Goal: Information Seeking & Learning: Learn about a topic

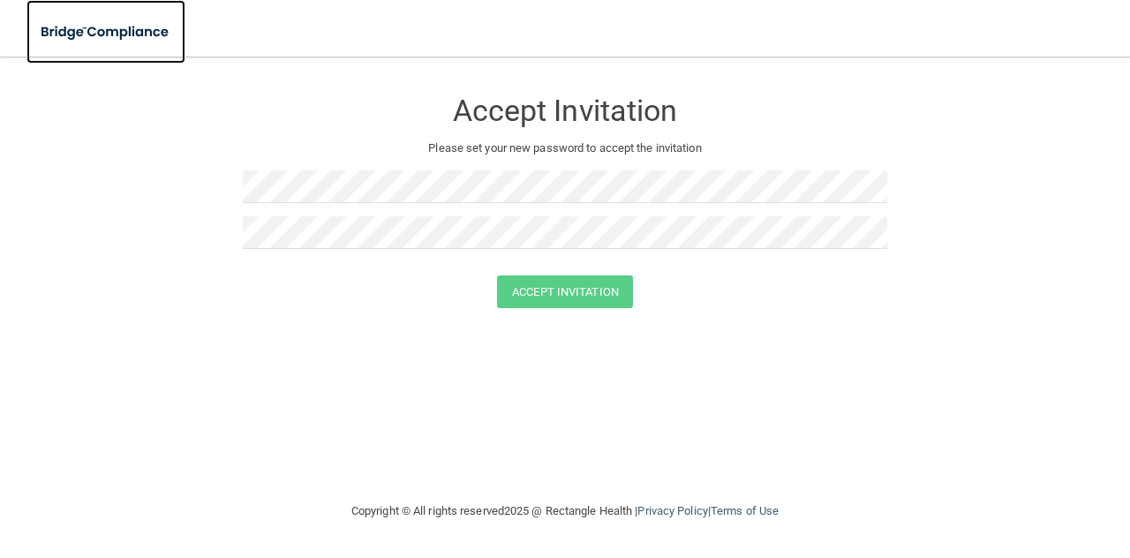
click at [79, 28] on img at bounding box center [105, 32] width 159 height 36
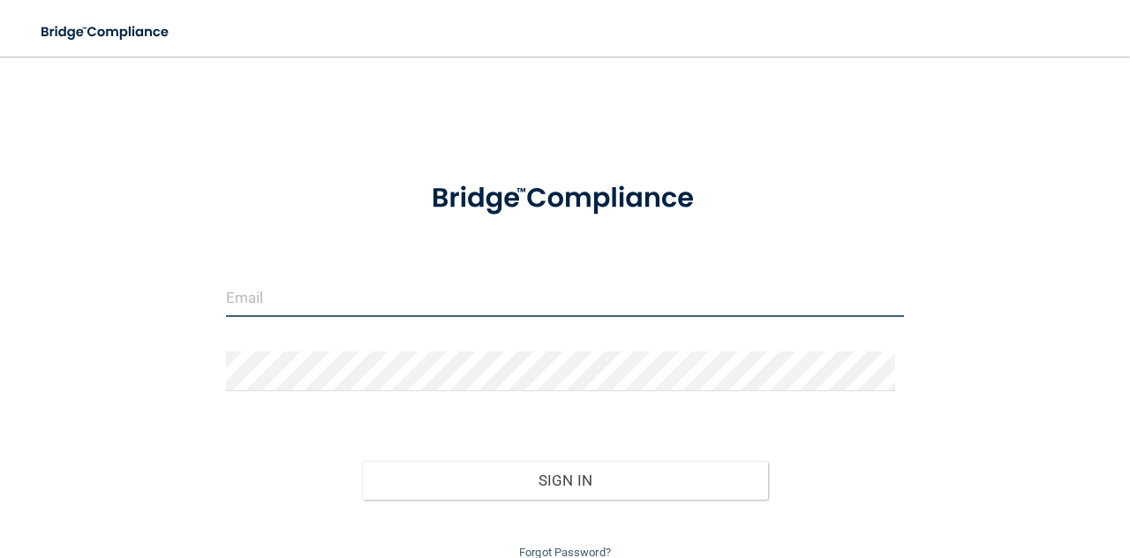
click at [267, 307] on input "email" at bounding box center [565, 297] width 678 height 40
type input "[EMAIL_ADDRESS][DOMAIN_NAME]"
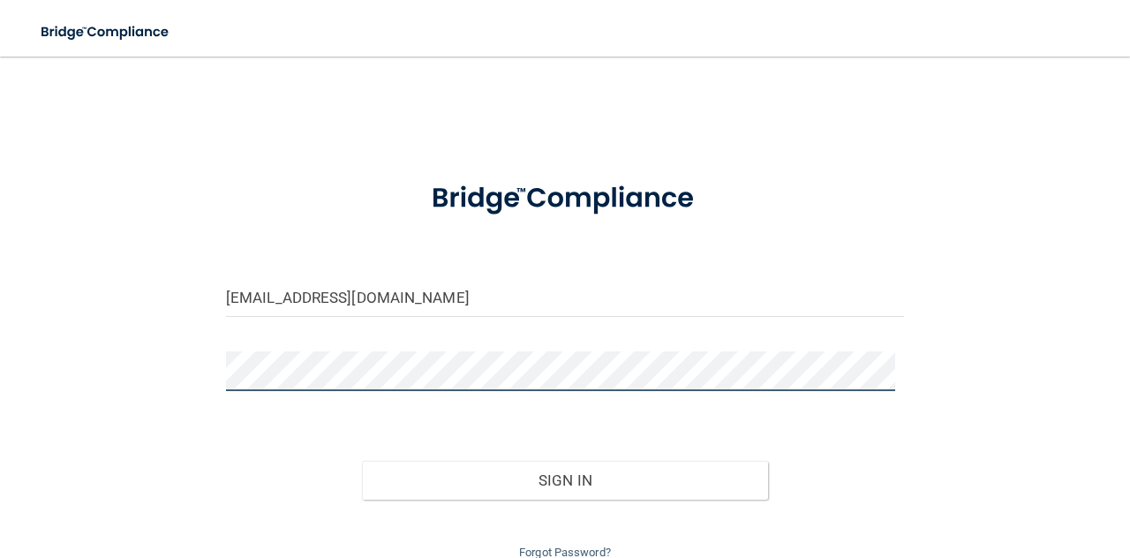
click at [173, 349] on div "andreapculpepper@gmail.com Invalid email/password. You don't have permission to…" at bounding box center [564, 318] width 1059 height 489
click at [362, 461] on button "Sign In" at bounding box center [565, 480] width 407 height 39
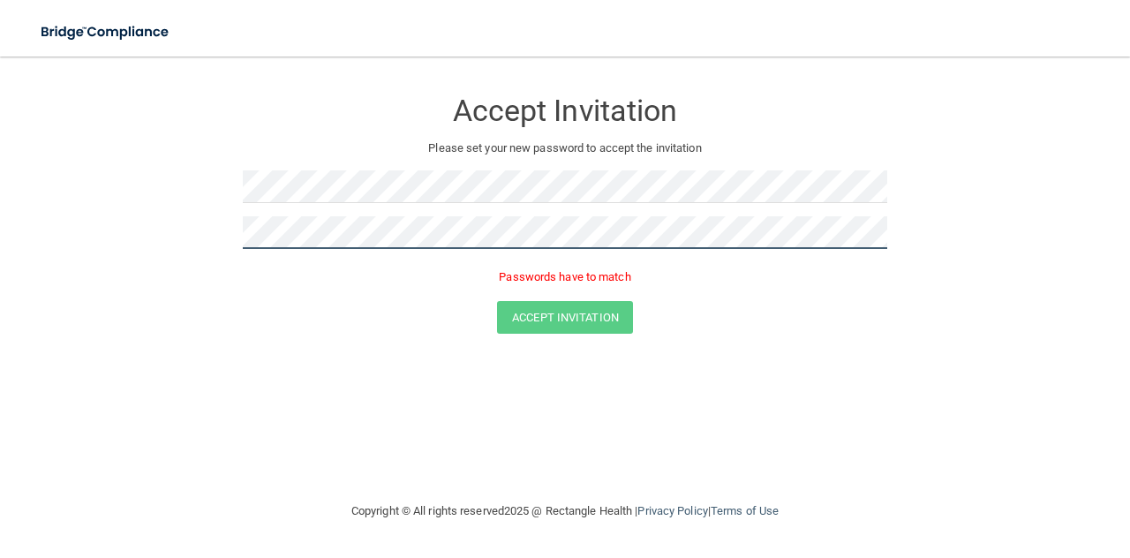
click at [497, 301] on button "Accept Invitation" at bounding box center [565, 317] width 136 height 33
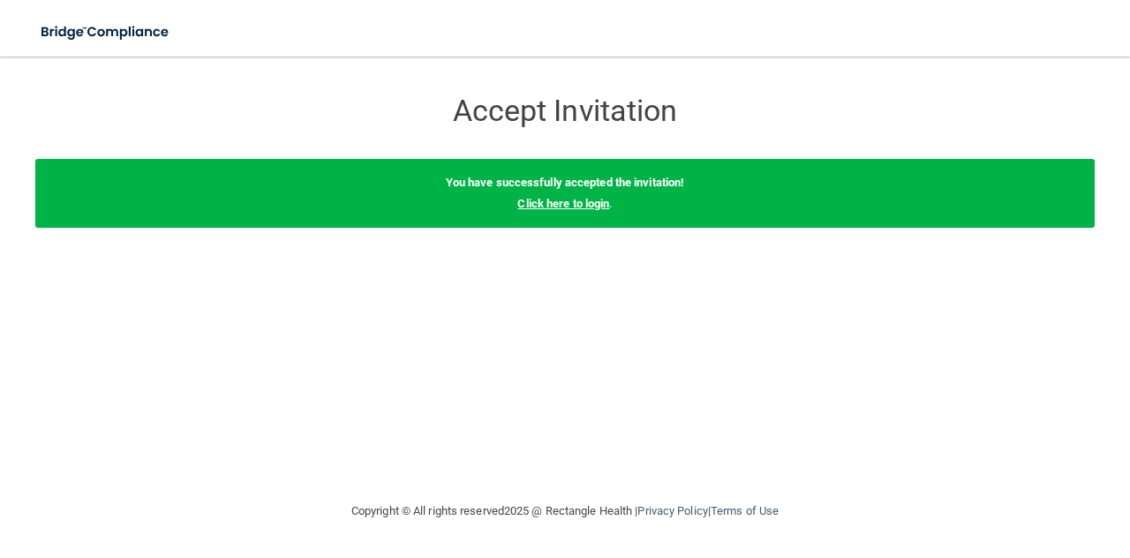
click at [568, 208] on link "Click here to login" at bounding box center [563, 203] width 92 height 13
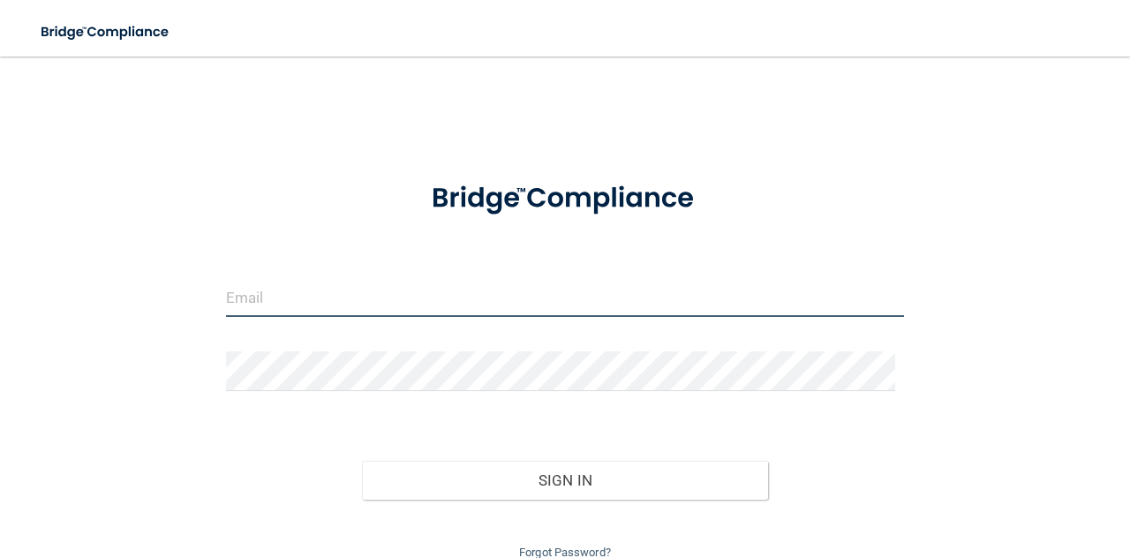
click at [266, 289] on input "email" at bounding box center [565, 297] width 678 height 40
type input "[EMAIL_ADDRESS][DOMAIN_NAME]"
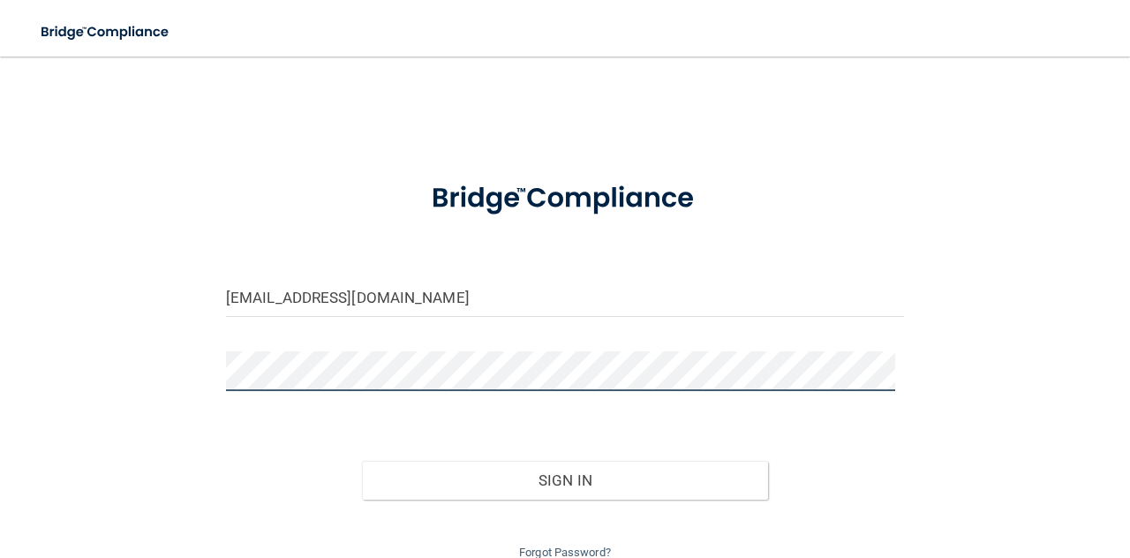
click at [362, 461] on button "Sign In" at bounding box center [565, 480] width 407 height 39
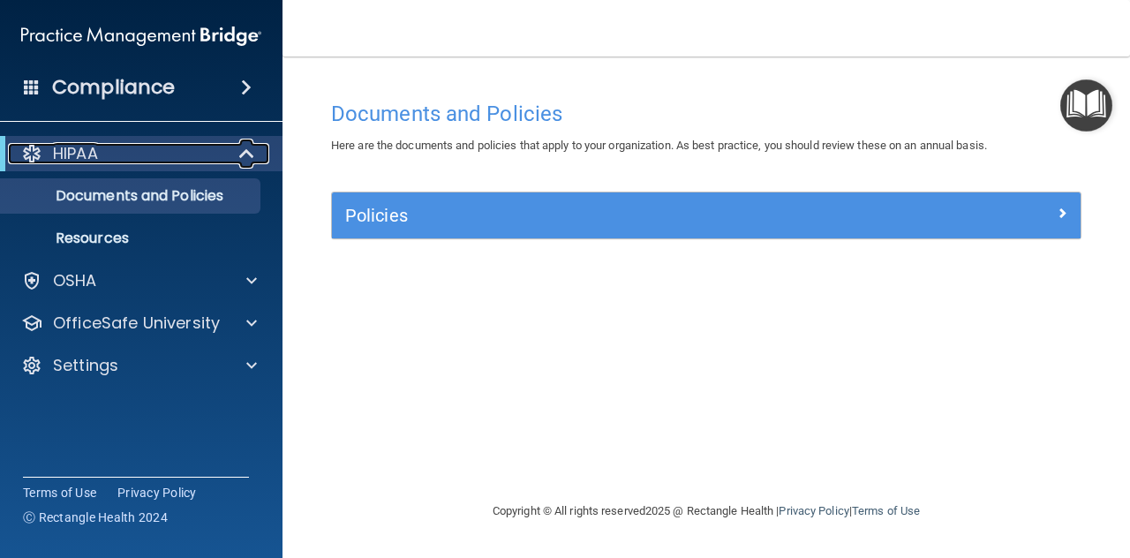
click at [241, 158] on span at bounding box center [248, 153] width 15 height 21
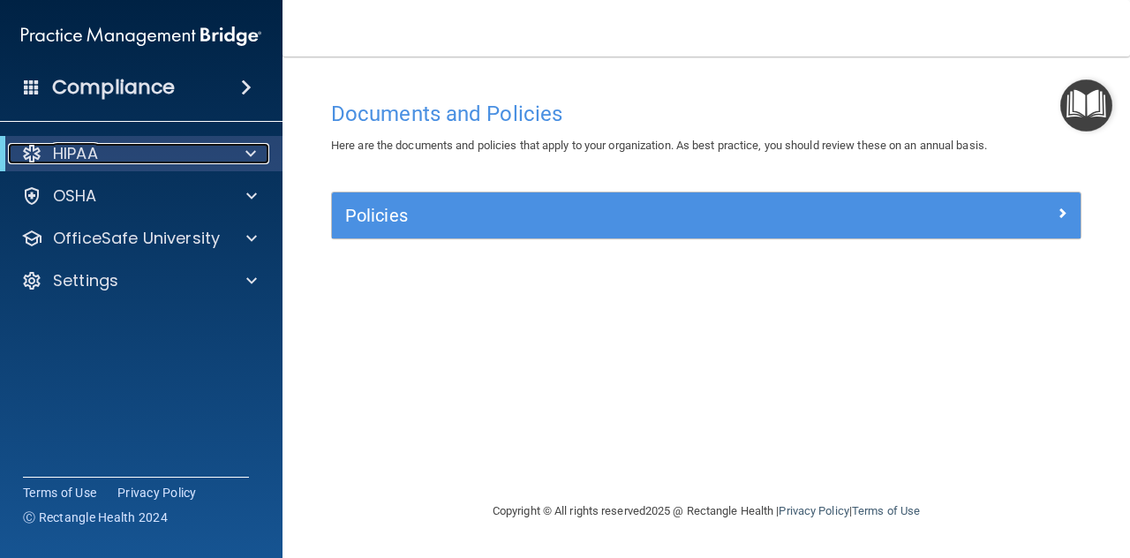
click at [251, 151] on span at bounding box center [250, 153] width 11 height 21
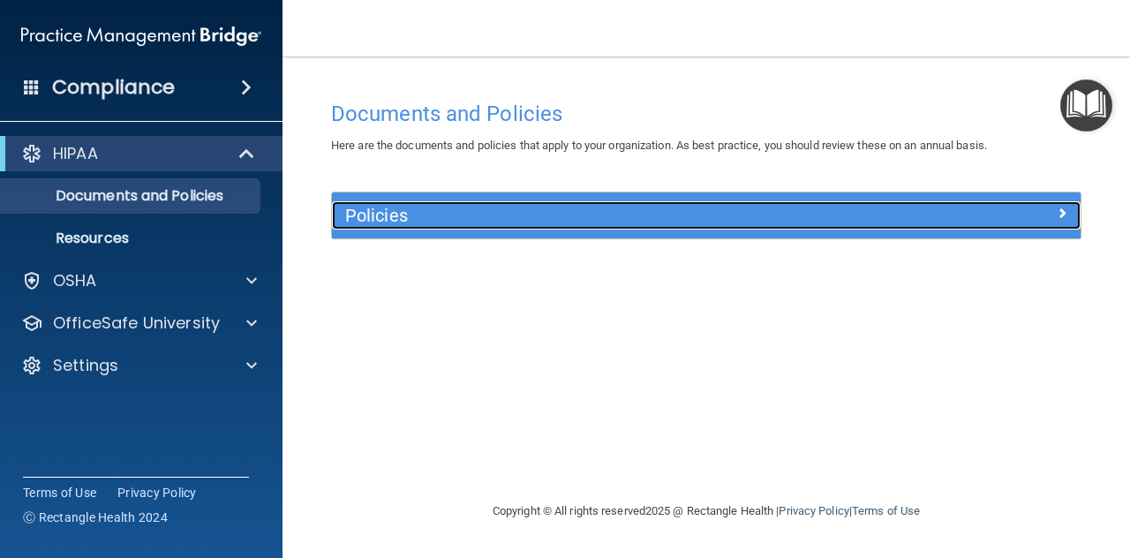
click at [382, 213] on h5 "Policies" at bounding box center [612, 215] width 535 height 19
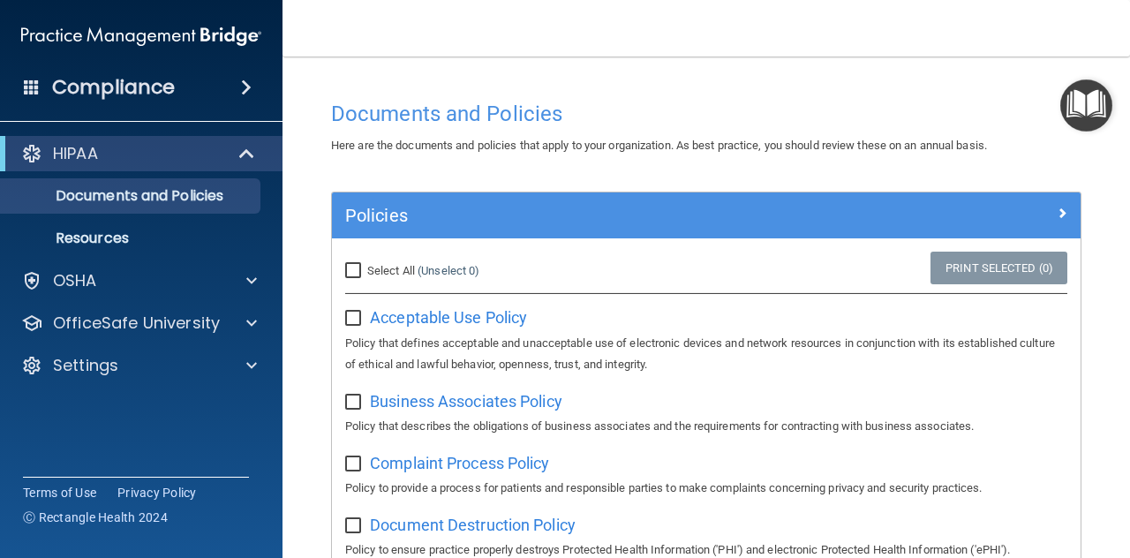
click at [357, 269] on input "Select All (Unselect 0) Unselect All" at bounding box center [355, 271] width 20 height 14
checkbox input "true"
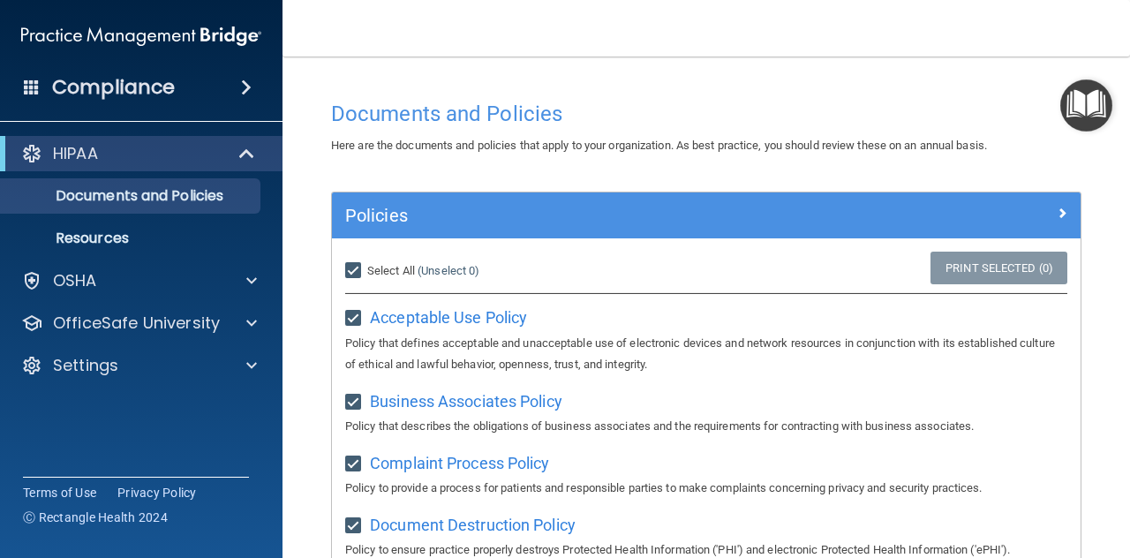
checkbox input "true"
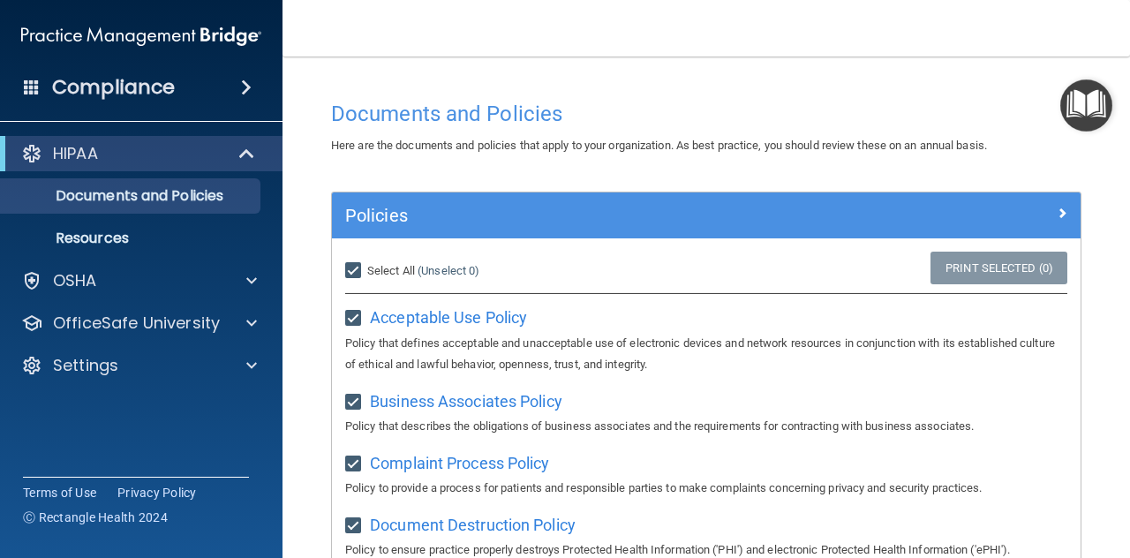
checkbox input "true"
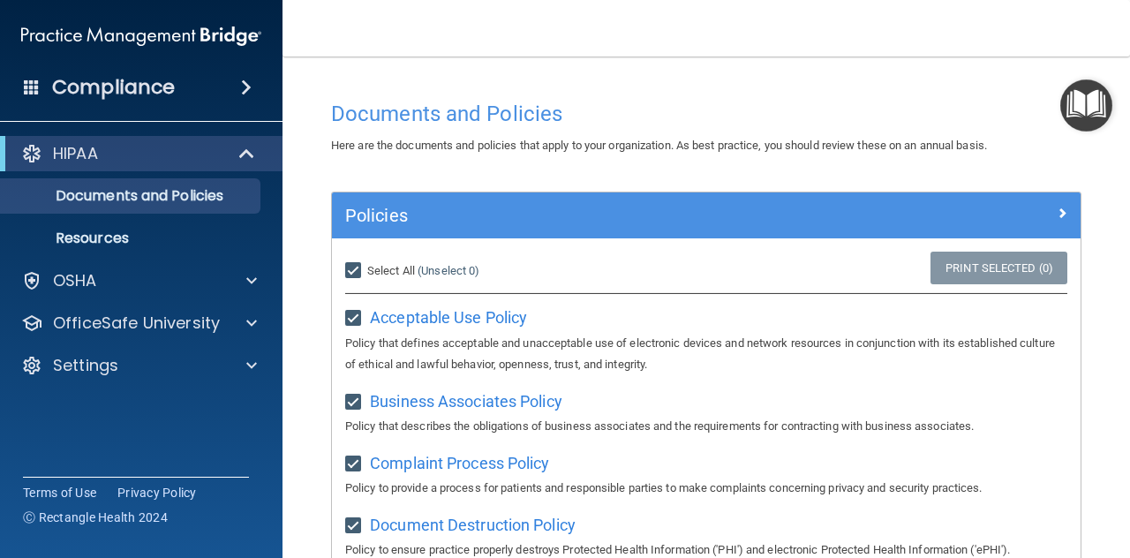
checkbox input "true"
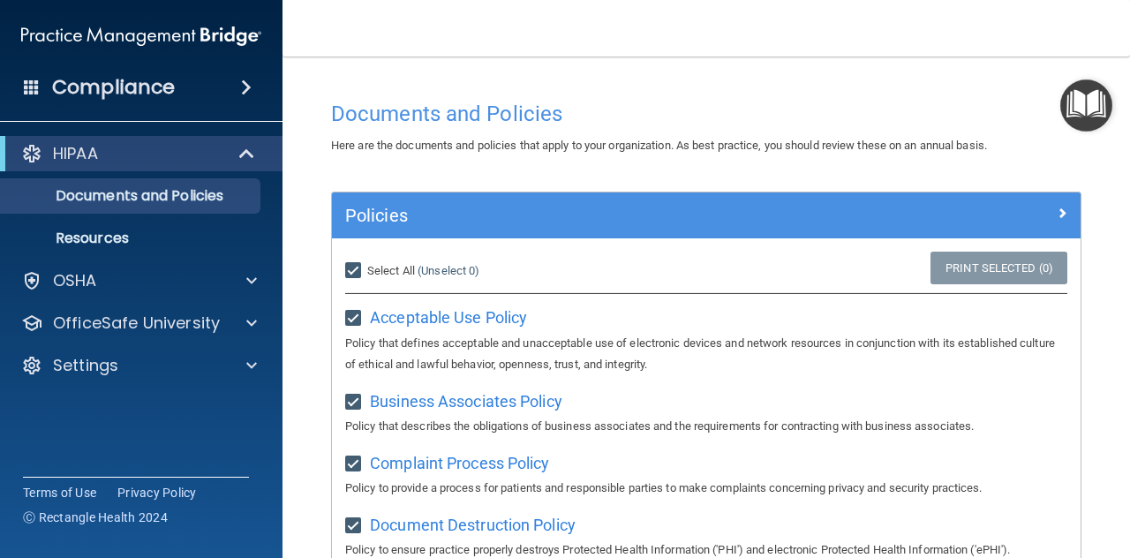
checkbox input "true"
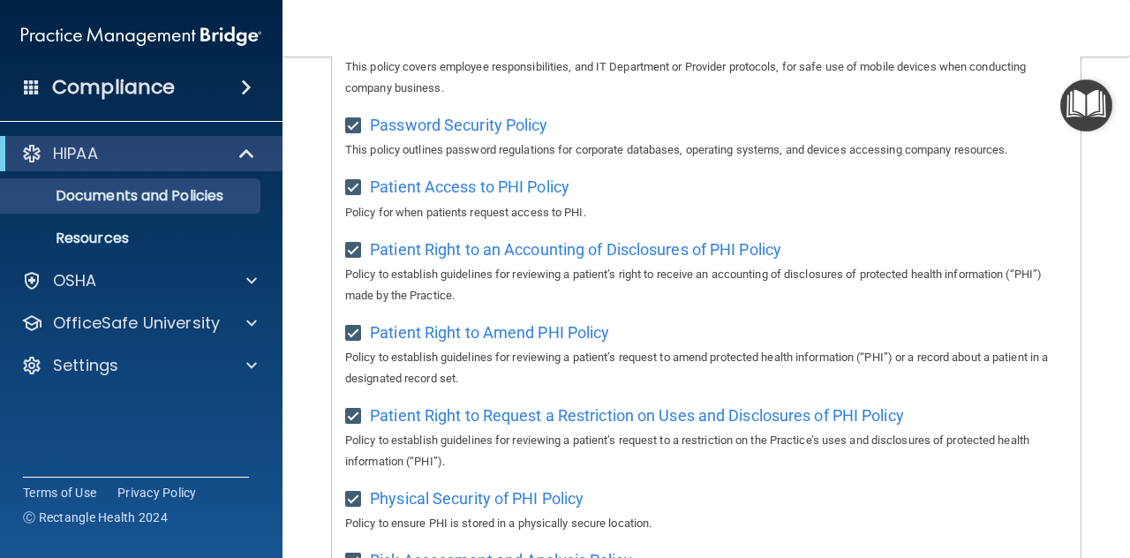
scroll to position [217, 0]
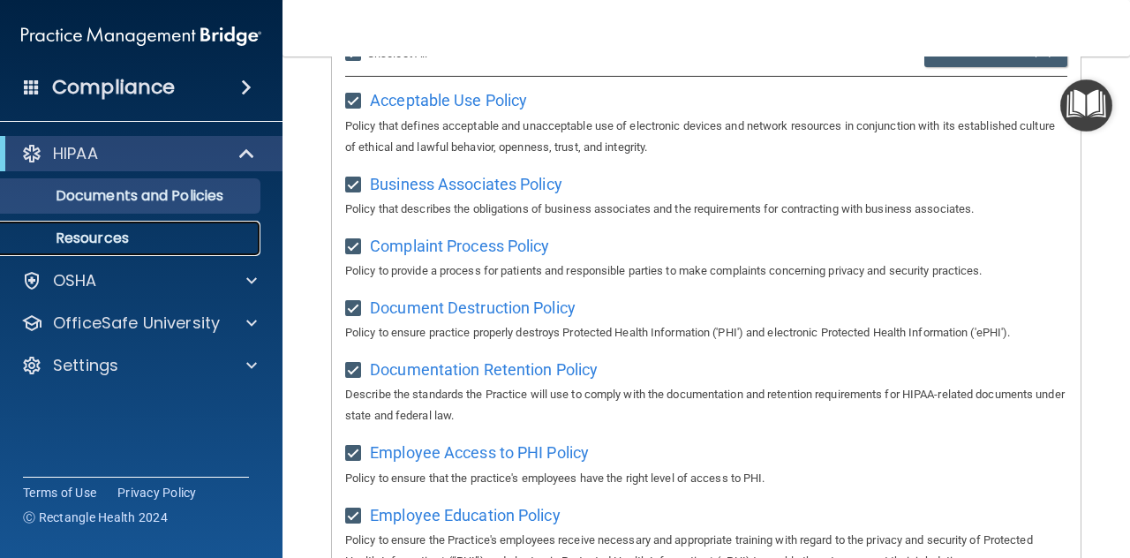
click at [131, 239] on p "Resources" at bounding box center [131, 238] width 241 height 18
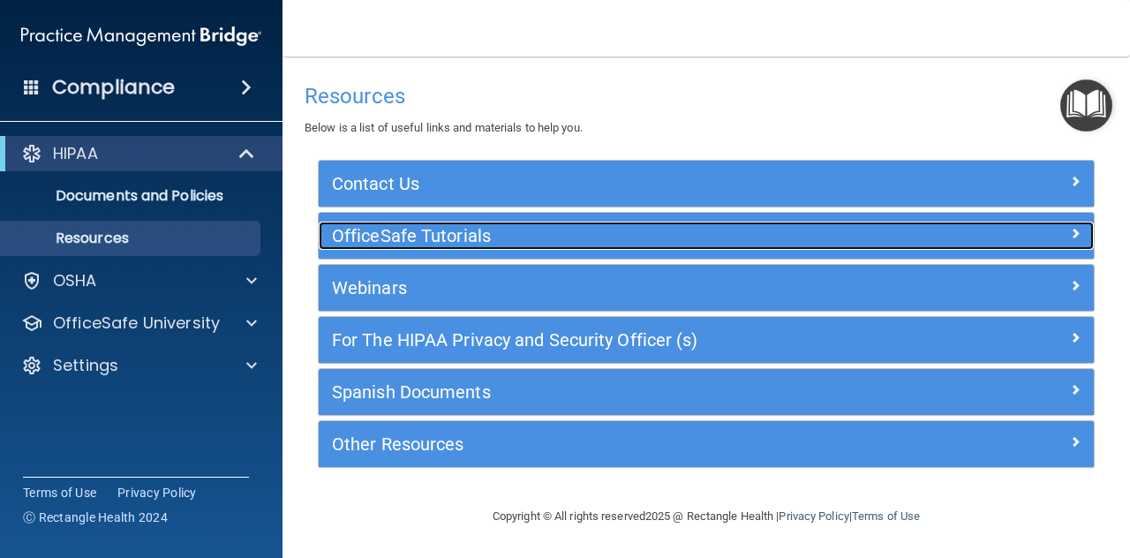
click at [408, 234] on h5 "OfficeSafe Tutorials" at bounding box center [609, 235] width 555 height 19
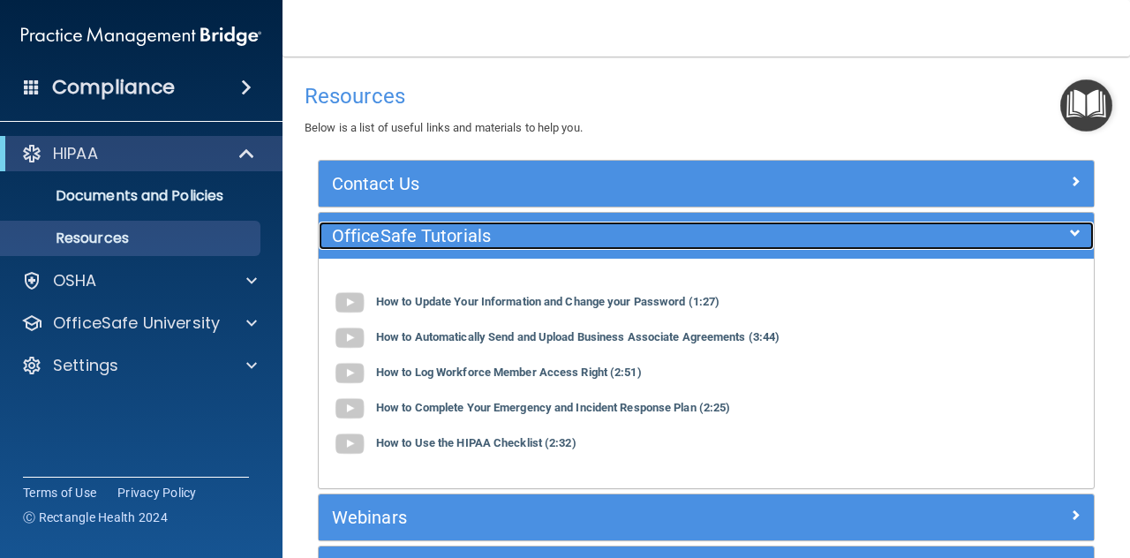
click at [408, 233] on h5 "OfficeSafe Tutorials" at bounding box center [609, 235] width 555 height 19
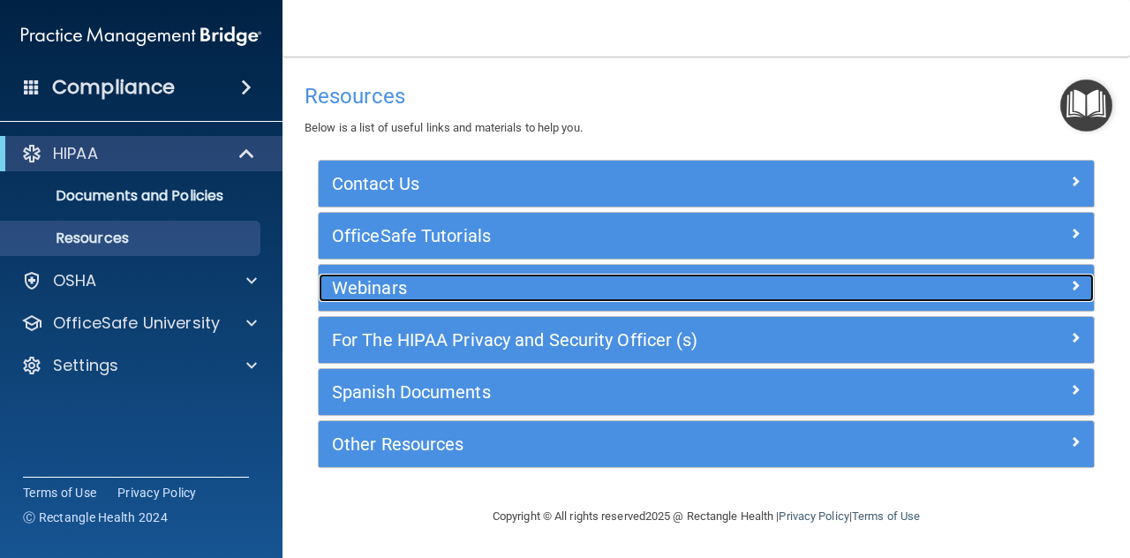
click at [393, 296] on h5 "Webinars" at bounding box center [609, 287] width 555 height 19
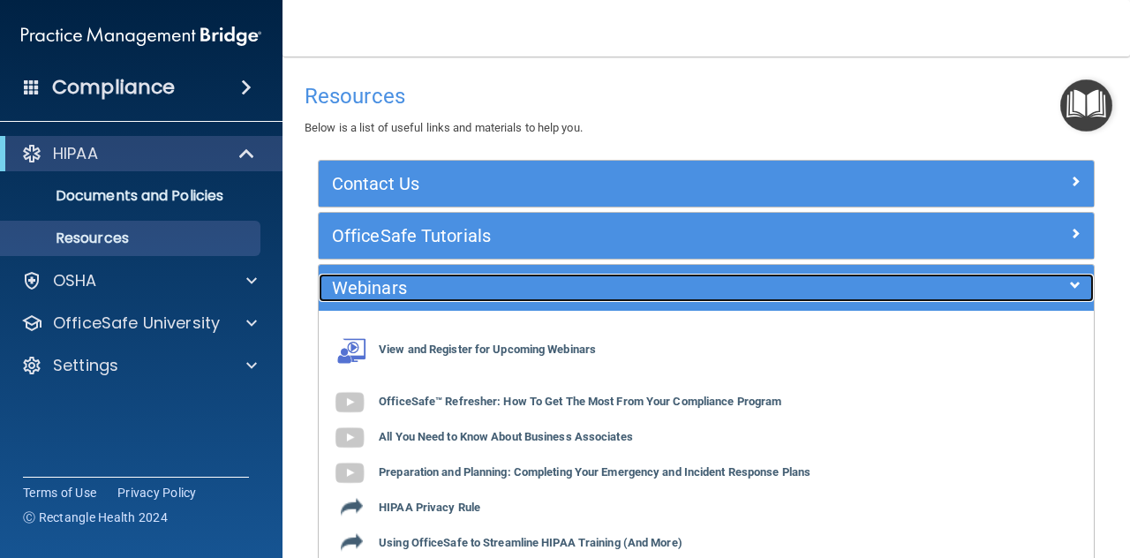
click at [391, 274] on div "Webinars" at bounding box center [610, 288] width 582 height 28
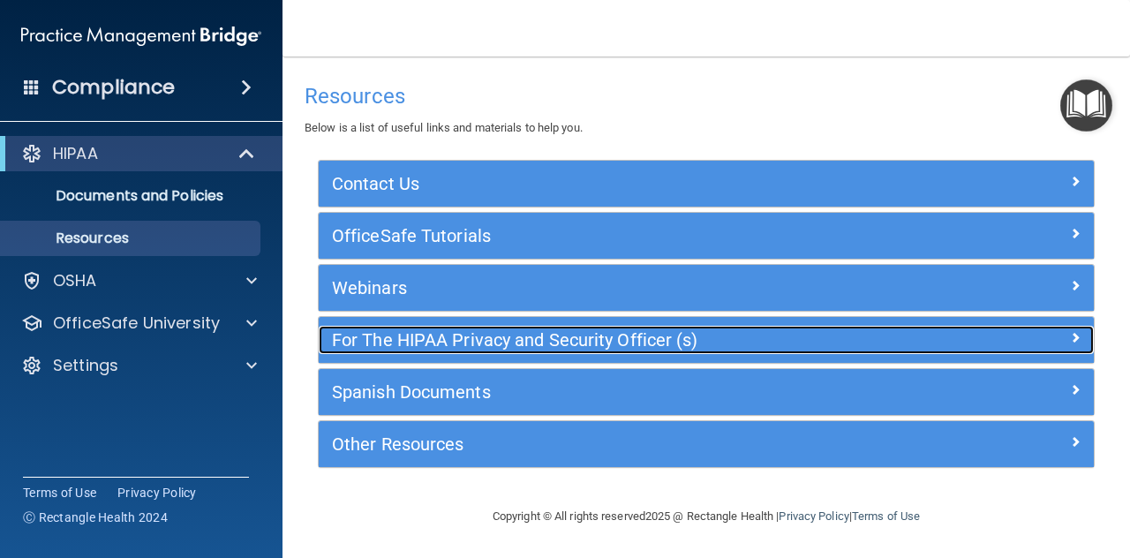
click at [386, 334] on h5 "For The HIPAA Privacy and Security Officer (s)" at bounding box center [609, 339] width 555 height 19
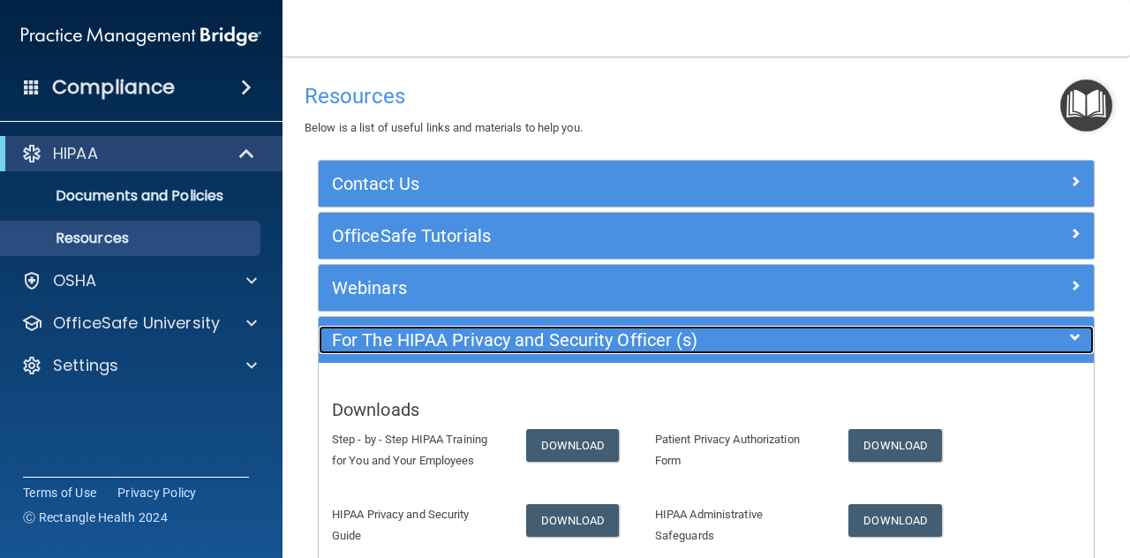
click at [402, 340] on h5 "For The HIPAA Privacy and Security Officer (s)" at bounding box center [609, 339] width 555 height 19
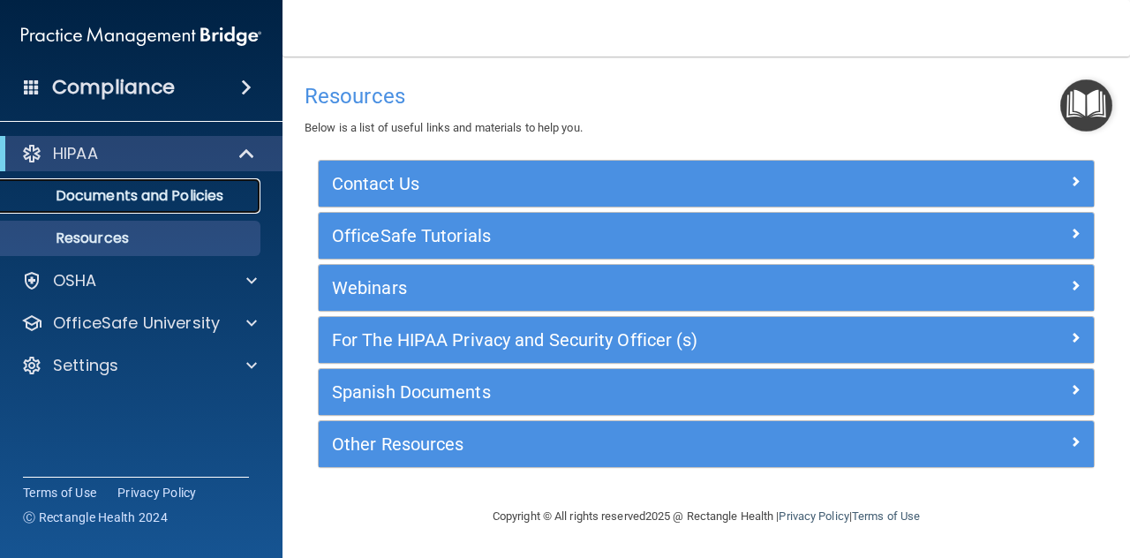
click at [133, 190] on p "Documents and Policies" at bounding box center [131, 196] width 241 height 18
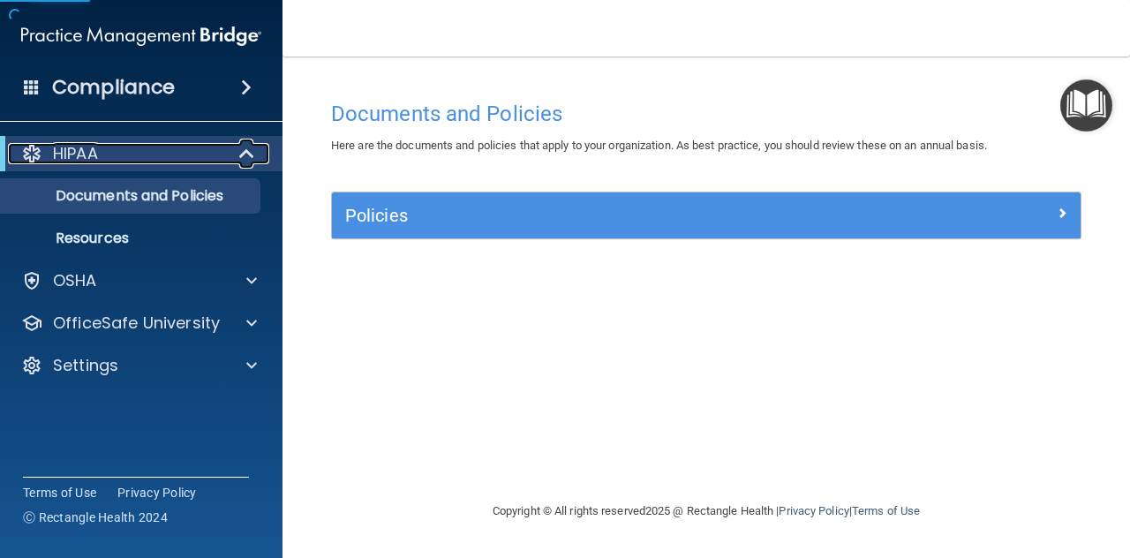
click at [124, 154] on div "HIPAA" at bounding box center [117, 153] width 218 height 21
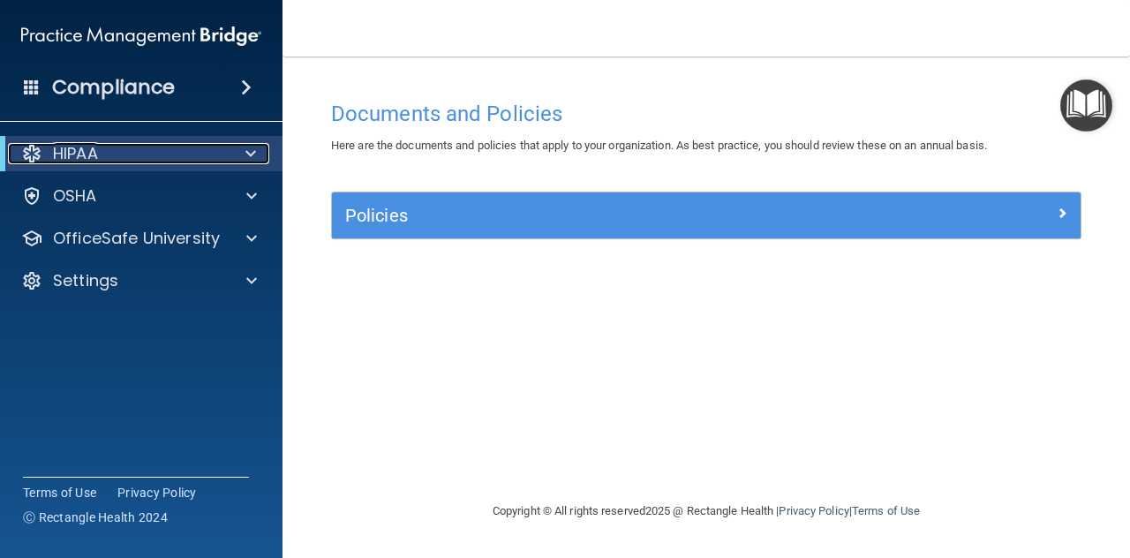
click at [74, 154] on p "HIPAA" at bounding box center [75, 153] width 45 height 21
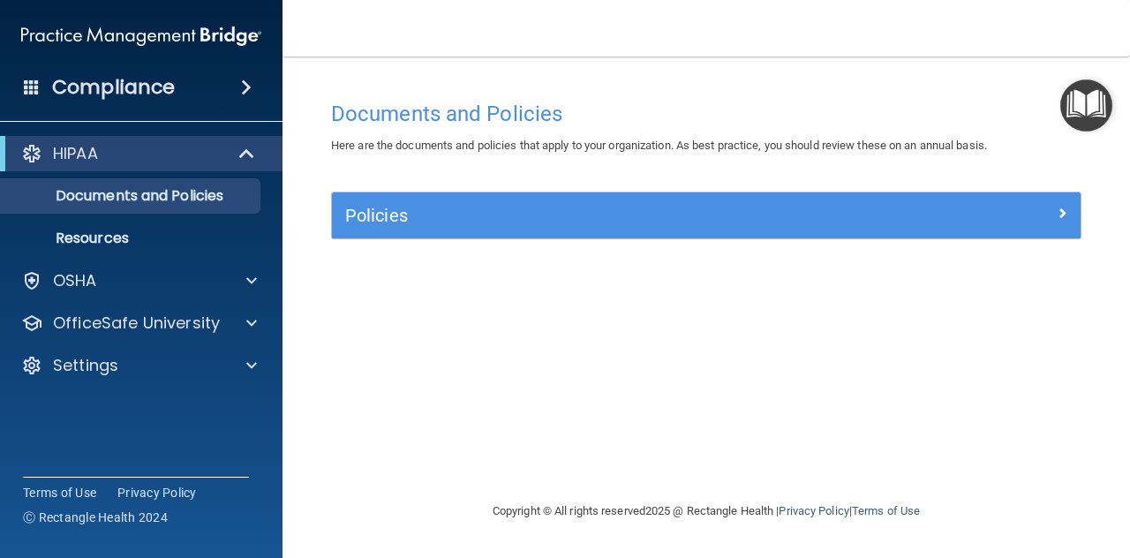
click at [169, 82] on h4 "Compliance" at bounding box center [113, 87] width 123 height 25
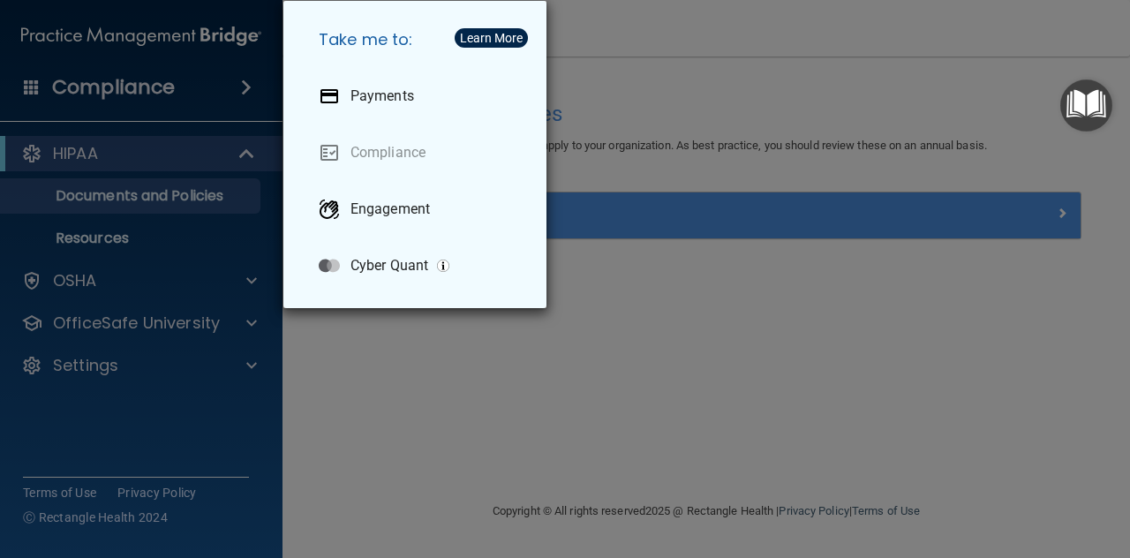
click at [678, 34] on div "Take me to: Payments Compliance Engagement Cyber Quant" at bounding box center [565, 279] width 1130 height 558
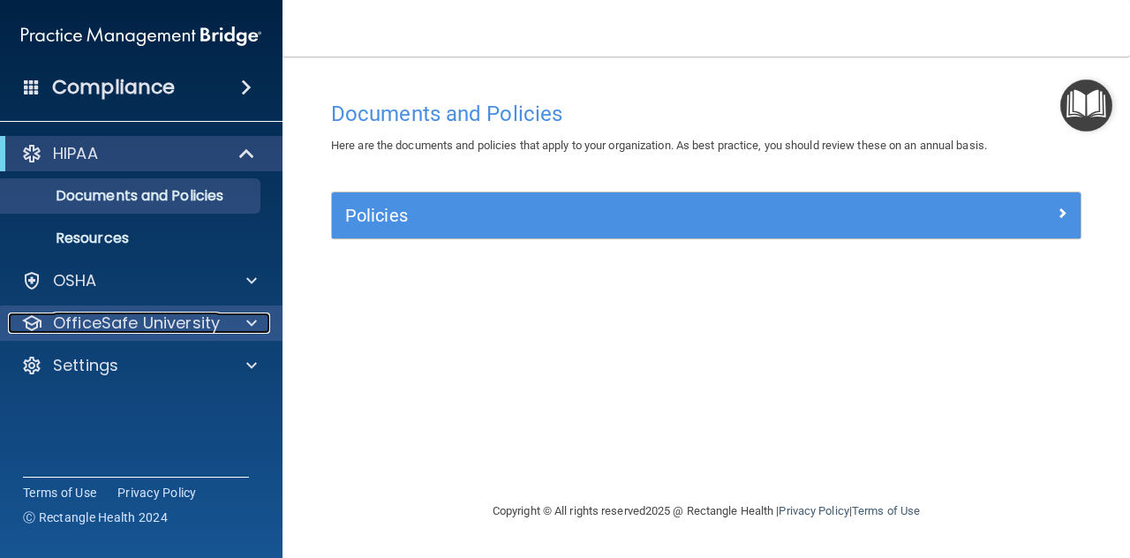
click at [252, 319] on span at bounding box center [251, 322] width 11 height 21
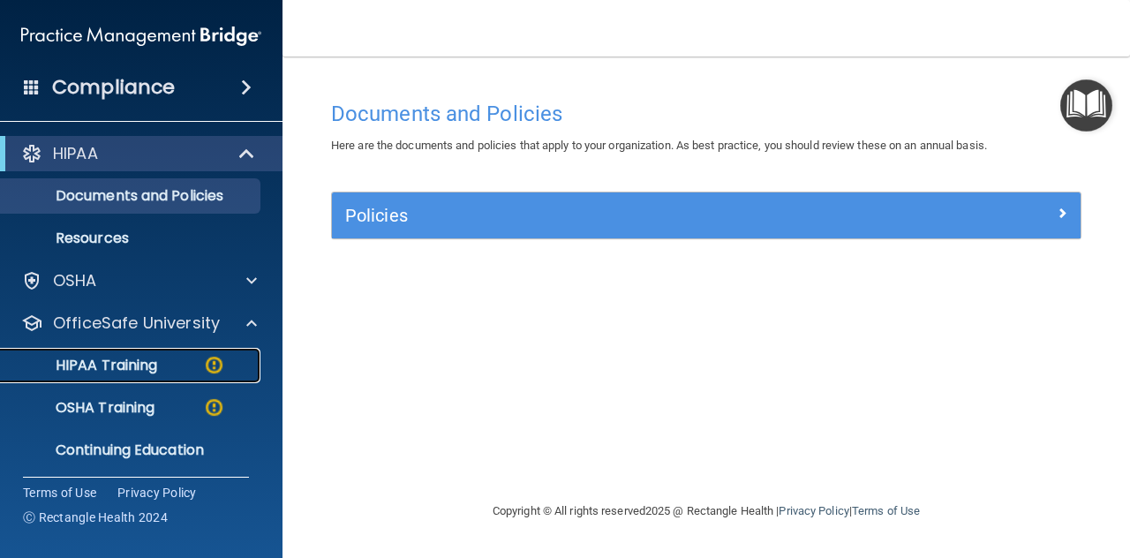
click at [131, 367] on p "HIPAA Training" at bounding box center [84, 366] width 146 height 18
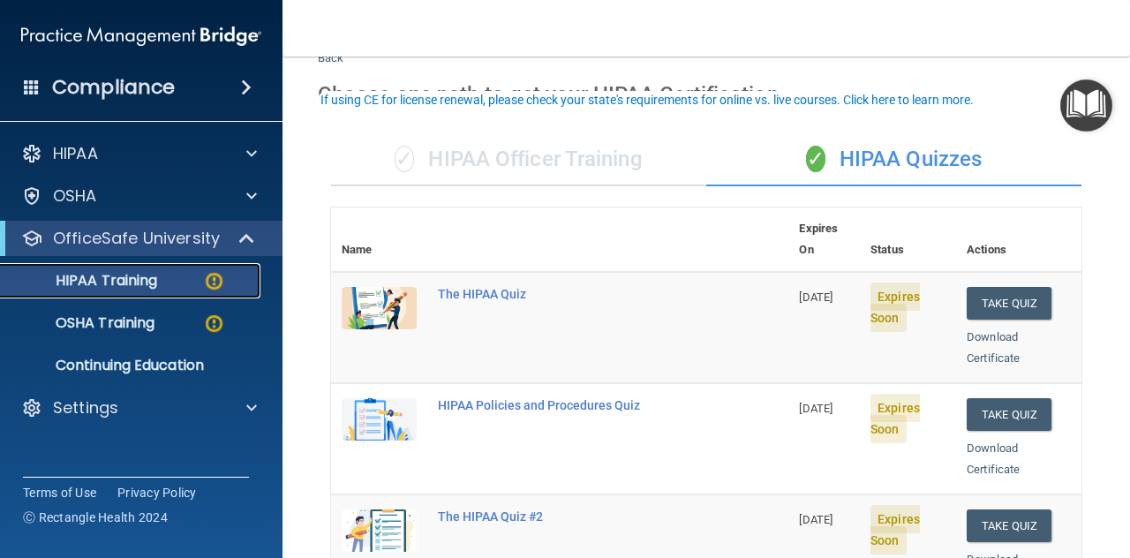
scroll to position [88, 0]
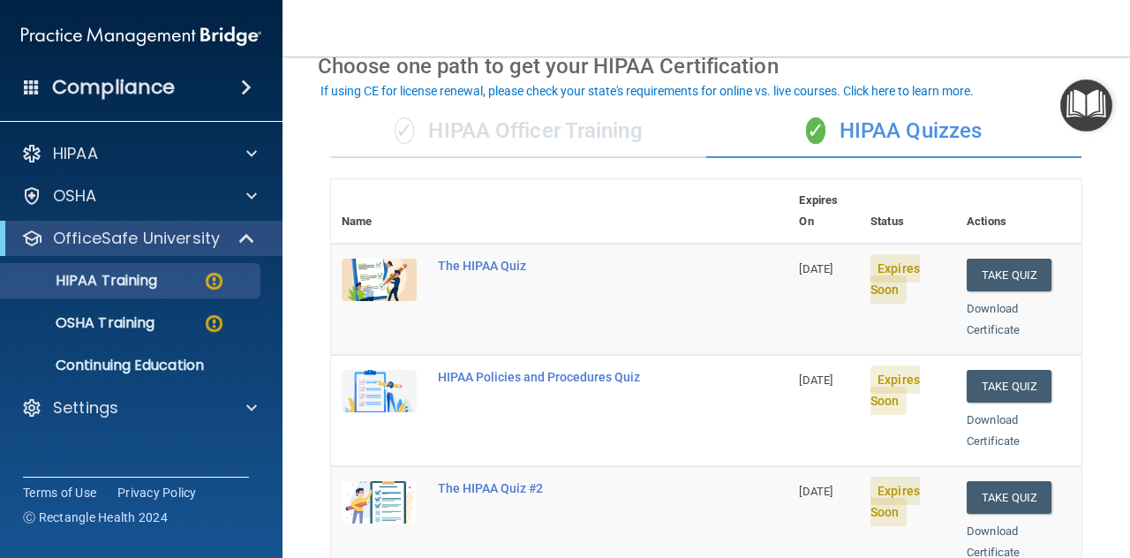
click at [531, 132] on div "✓ HIPAA Officer Training" at bounding box center [518, 131] width 375 height 53
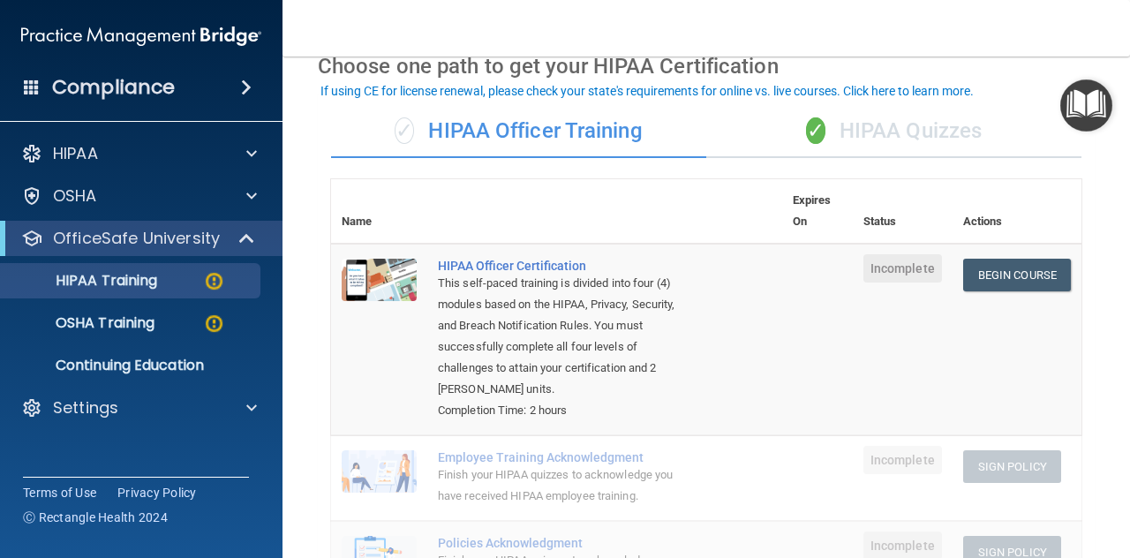
click at [879, 129] on div "✓ HIPAA Quizzes" at bounding box center [893, 131] width 375 height 53
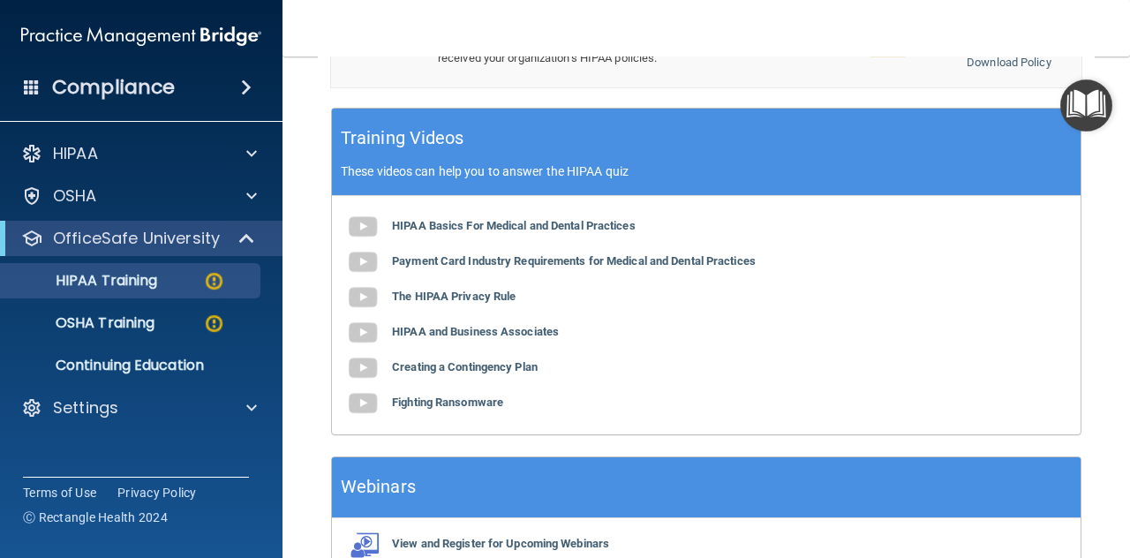
scroll to position [759, 0]
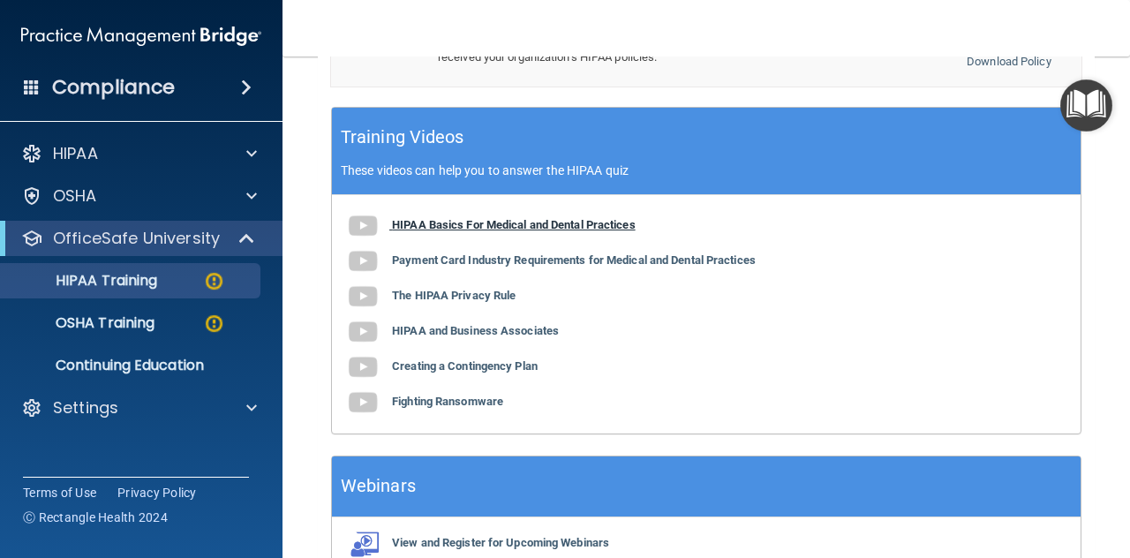
click at [493, 218] on b "HIPAA Basics For Medical and Dental Practices" at bounding box center [514, 224] width 244 height 13
click at [450, 253] on b "Payment Card Industry Requirements for Medical and Dental Practices" at bounding box center [574, 259] width 364 height 13
click at [423, 291] on b "The HIPAA Privacy Rule" at bounding box center [454, 295] width 124 height 13
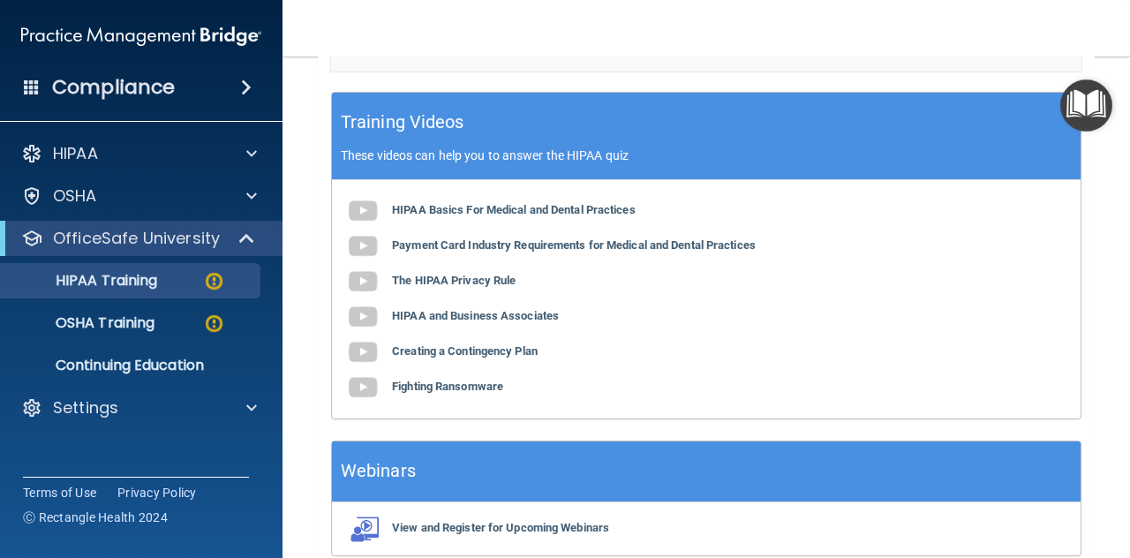
scroll to position [847, 0]
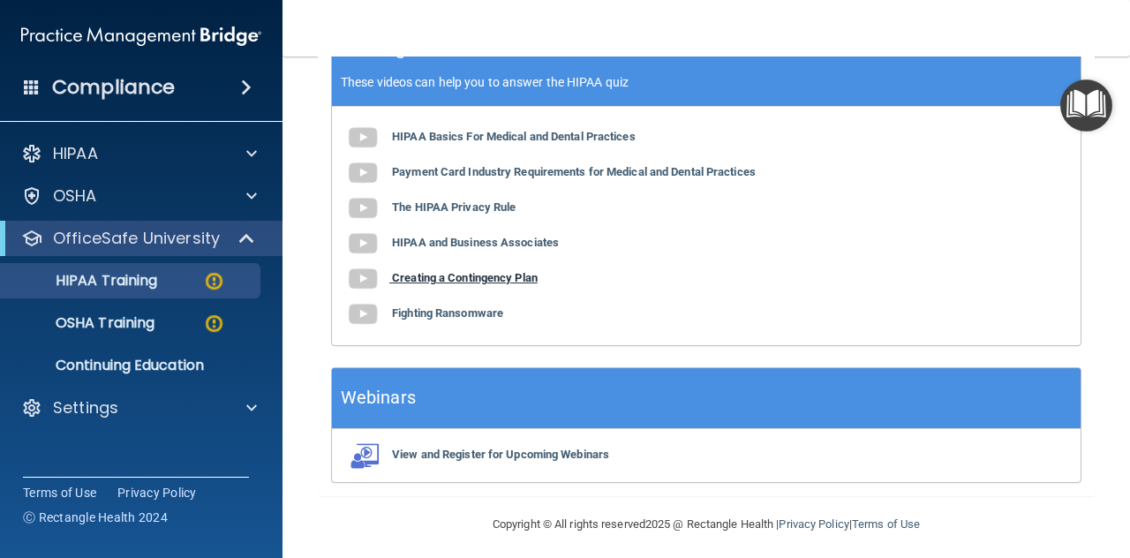
click at [462, 271] on b "Creating a Contingency Plan" at bounding box center [465, 277] width 146 height 13
click at [418, 306] on b "Fighting Ransomware" at bounding box center [447, 312] width 111 height 13
click at [440, 200] on b "The HIPAA Privacy Rule" at bounding box center [454, 206] width 124 height 13
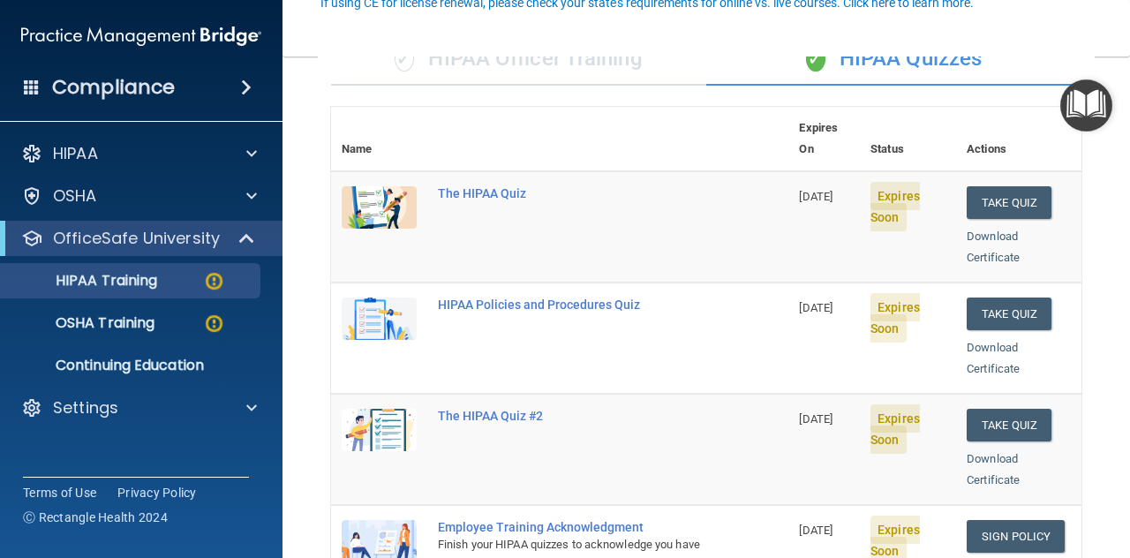
scroll to position [176, 0]
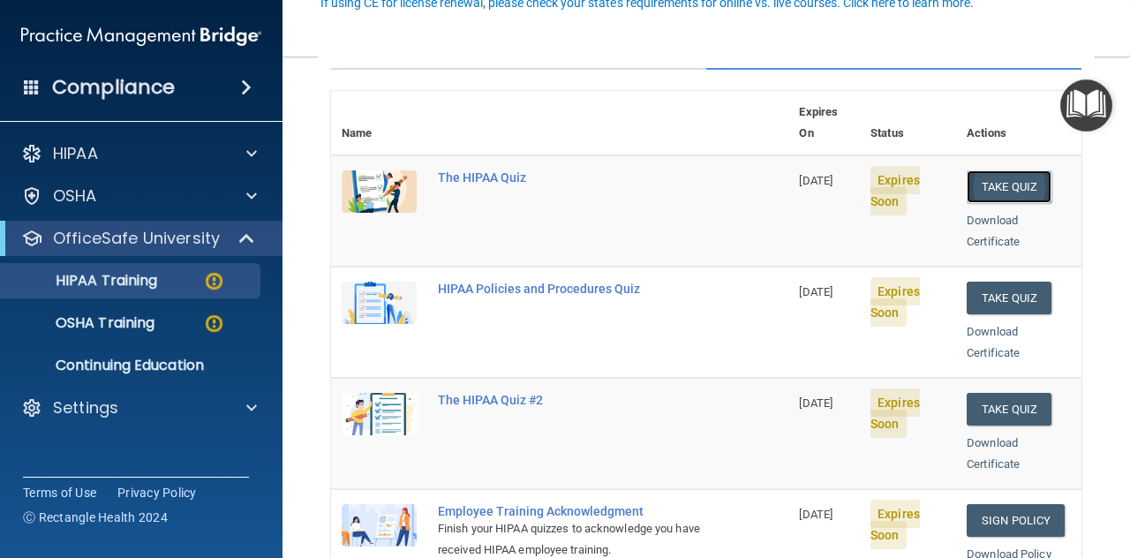
click at [990, 170] on button "Take Quiz" at bounding box center [1008, 186] width 85 height 33
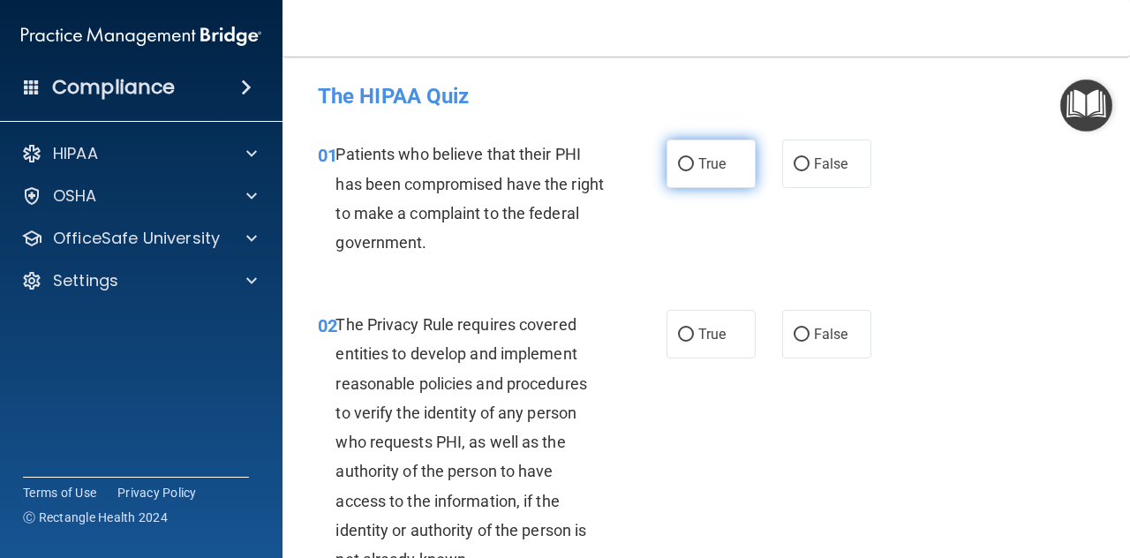
click at [683, 164] on input "True" at bounding box center [686, 164] width 16 height 13
radio input "true"
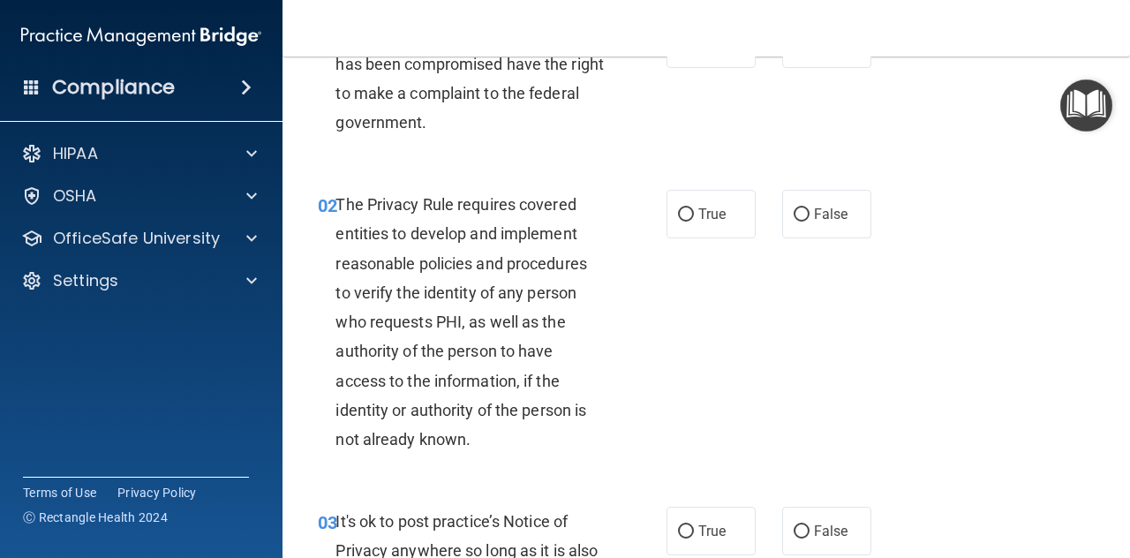
scroll to position [176, 0]
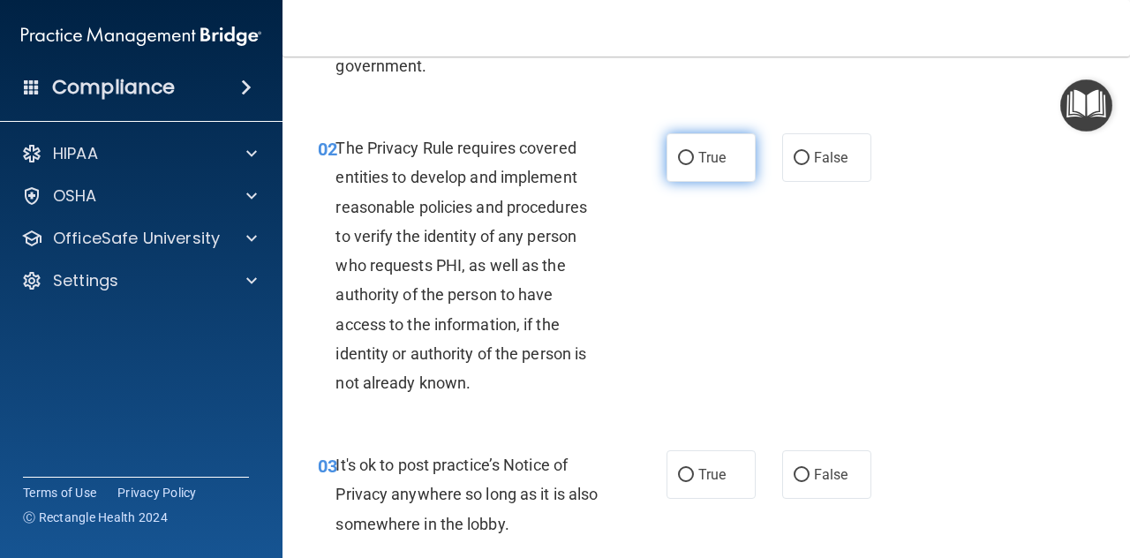
click at [690, 154] on label "True" at bounding box center [710, 157] width 89 height 49
click at [690, 154] on input "True" at bounding box center [686, 158] width 16 height 13
radio input "true"
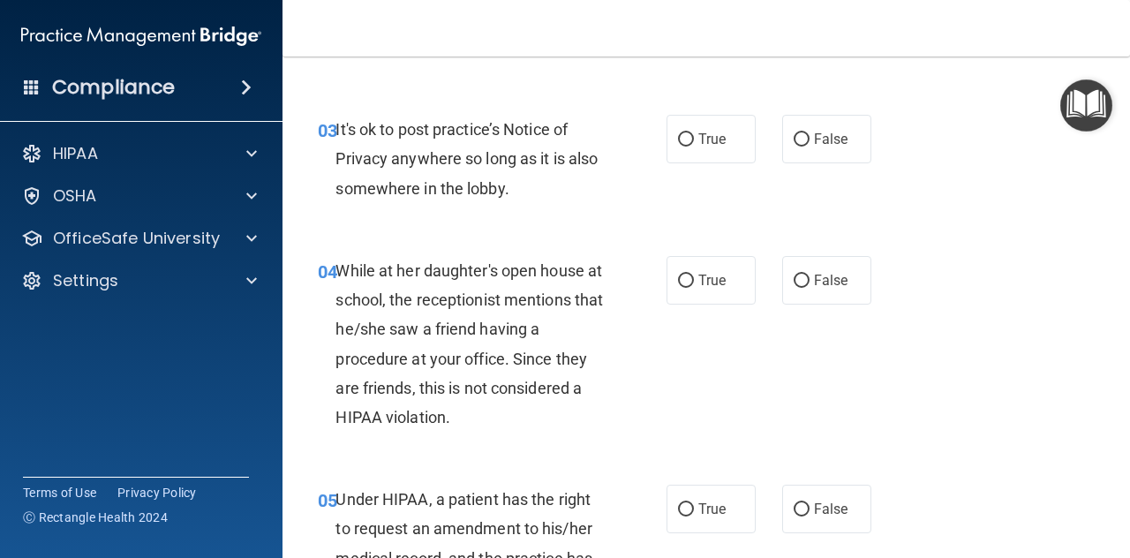
scroll to position [529, 0]
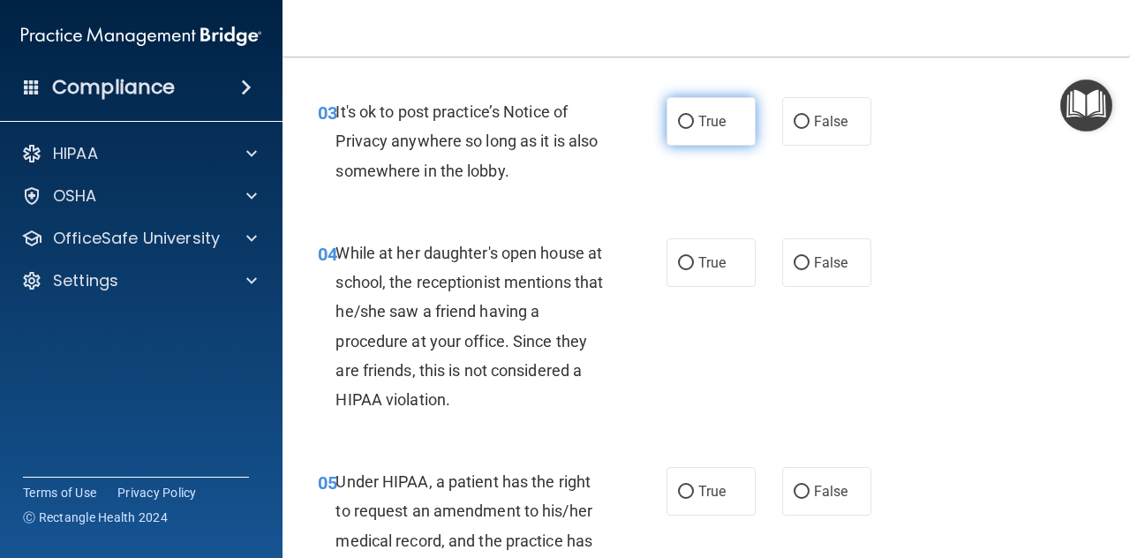
click at [690, 116] on label "True" at bounding box center [710, 121] width 89 height 49
click at [690, 116] on input "True" at bounding box center [686, 122] width 16 height 13
radio input "true"
click at [800, 124] on input "False" at bounding box center [801, 122] width 16 height 13
radio input "true"
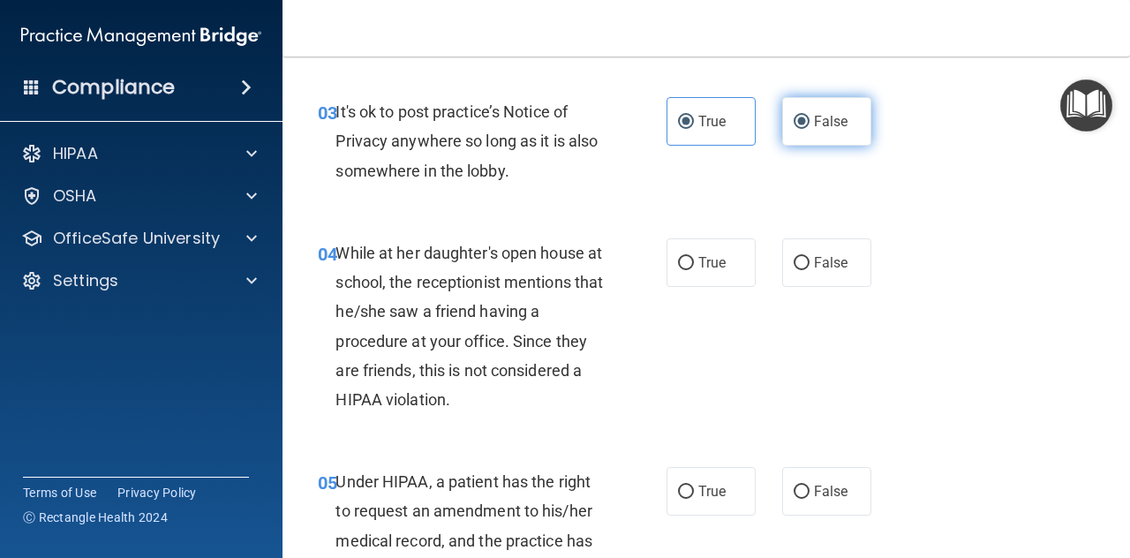
radio input "false"
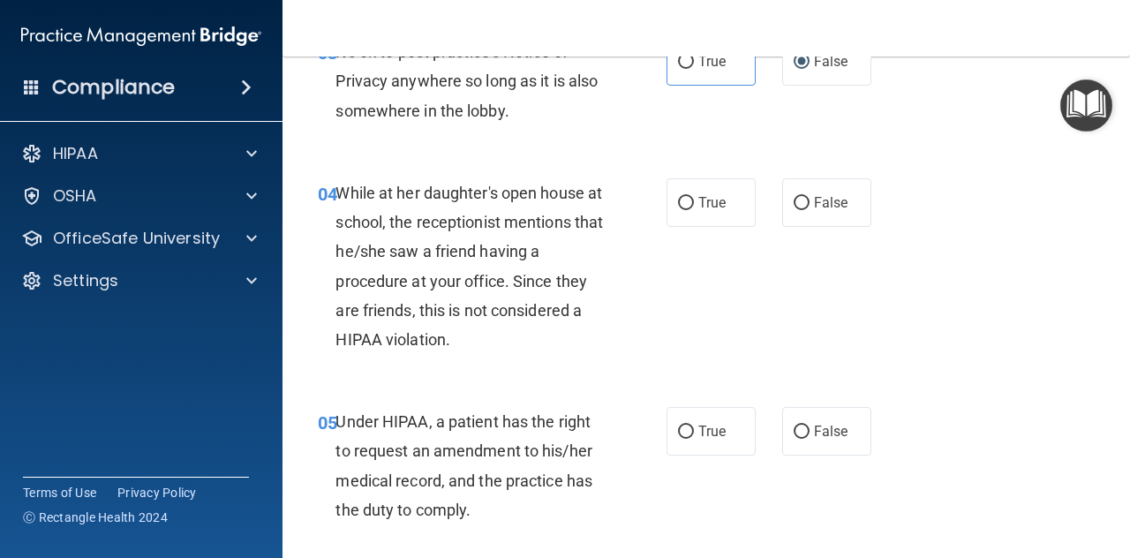
scroll to position [618, 0]
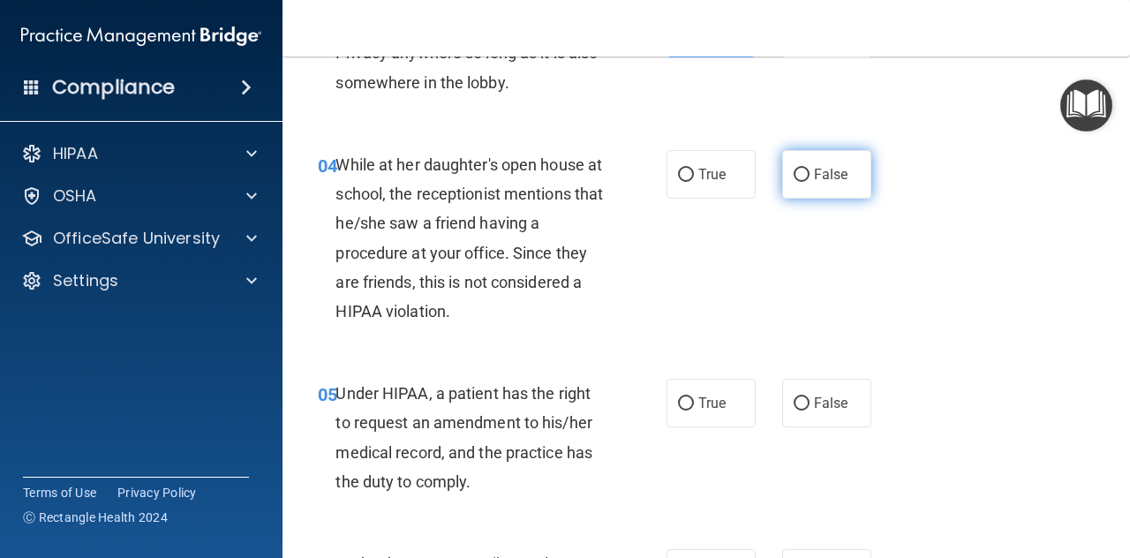
click at [793, 178] on input "False" at bounding box center [801, 175] width 16 height 13
radio input "true"
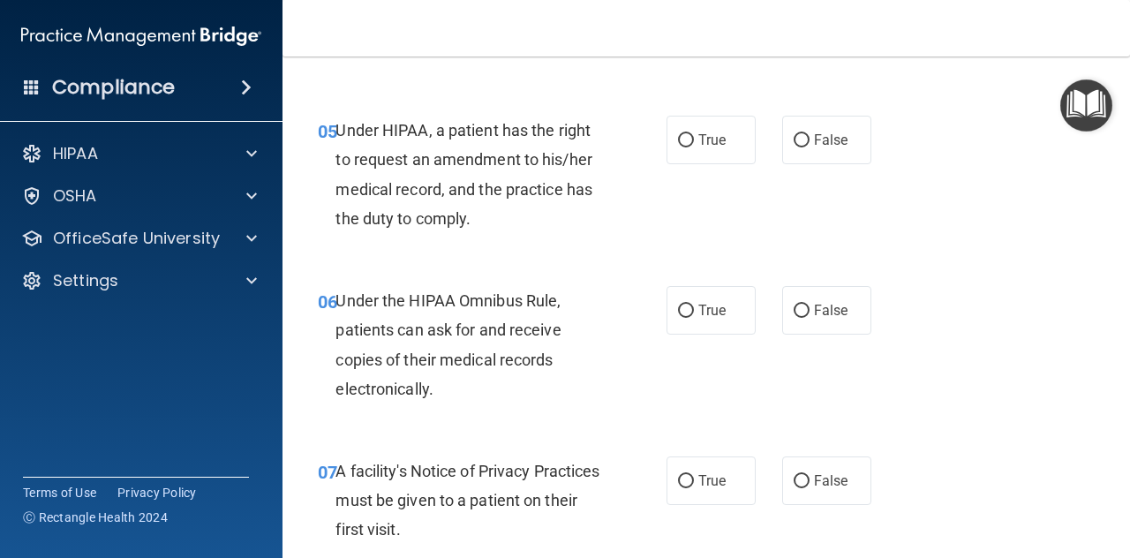
scroll to position [882, 0]
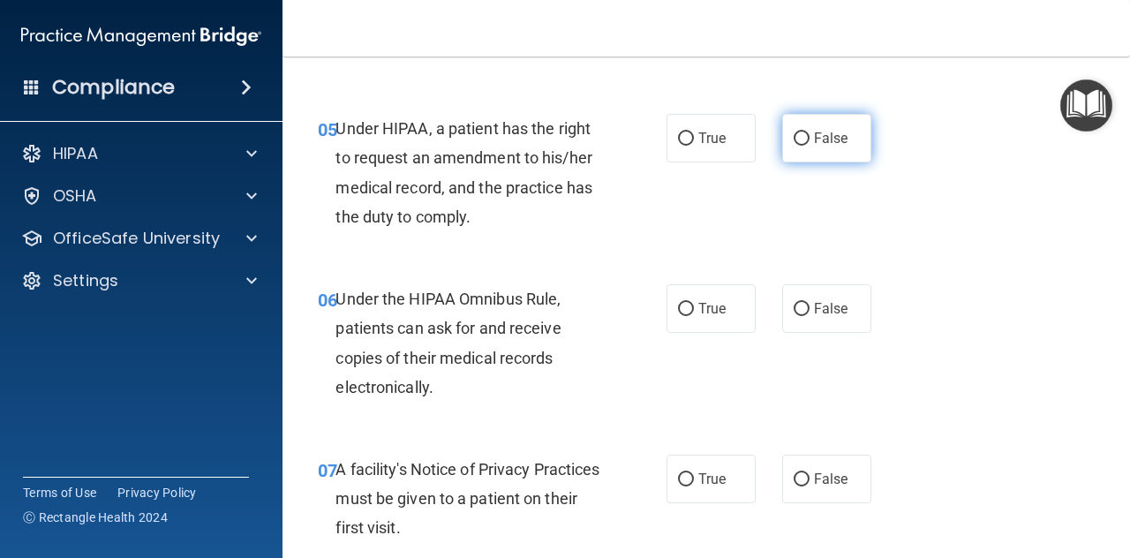
click at [793, 138] on input "False" at bounding box center [801, 138] width 16 height 13
radio input "true"
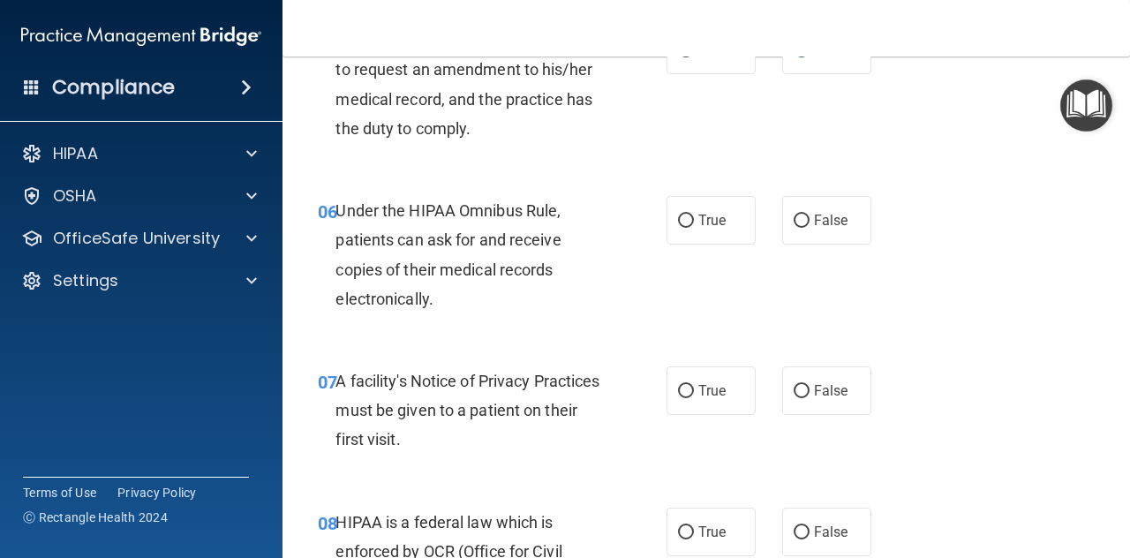
scroll to position [1059, 0]
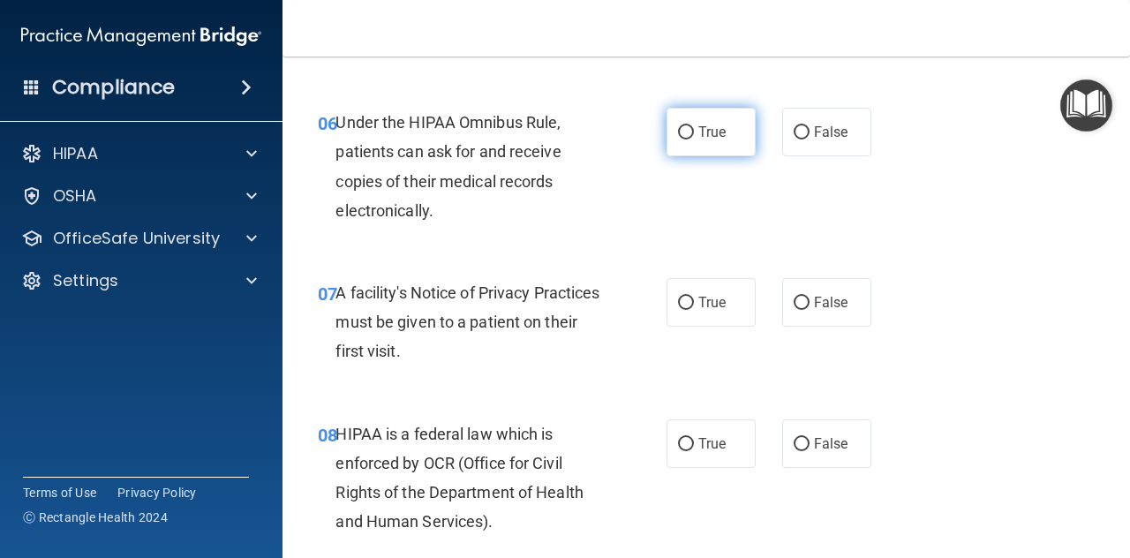
click at [680, 128] on input "True" at bounding box center [686, 132] width 16 height 13
radio input "true"
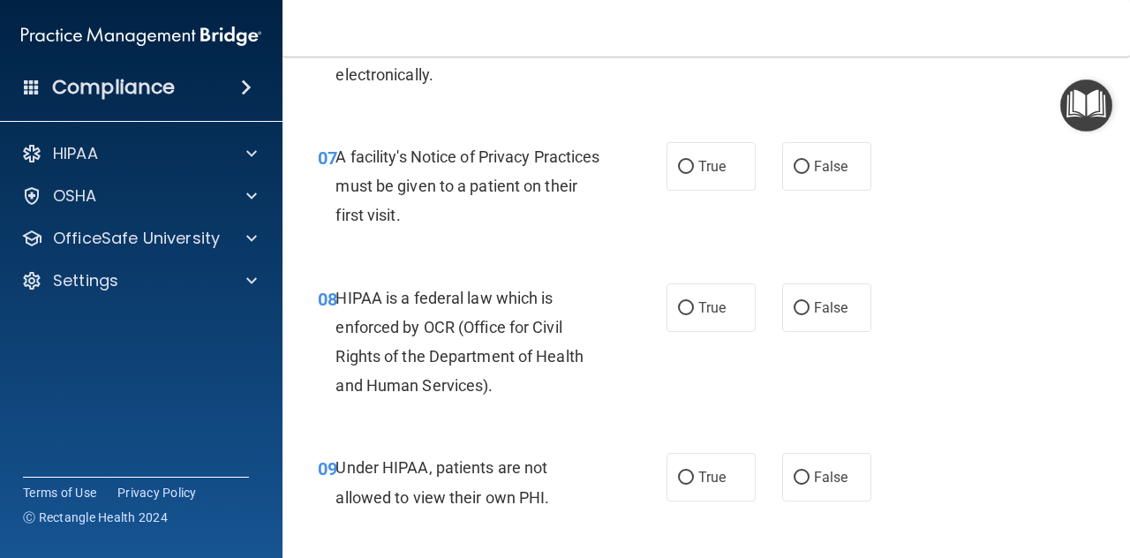
scroll to position [1235, 0]
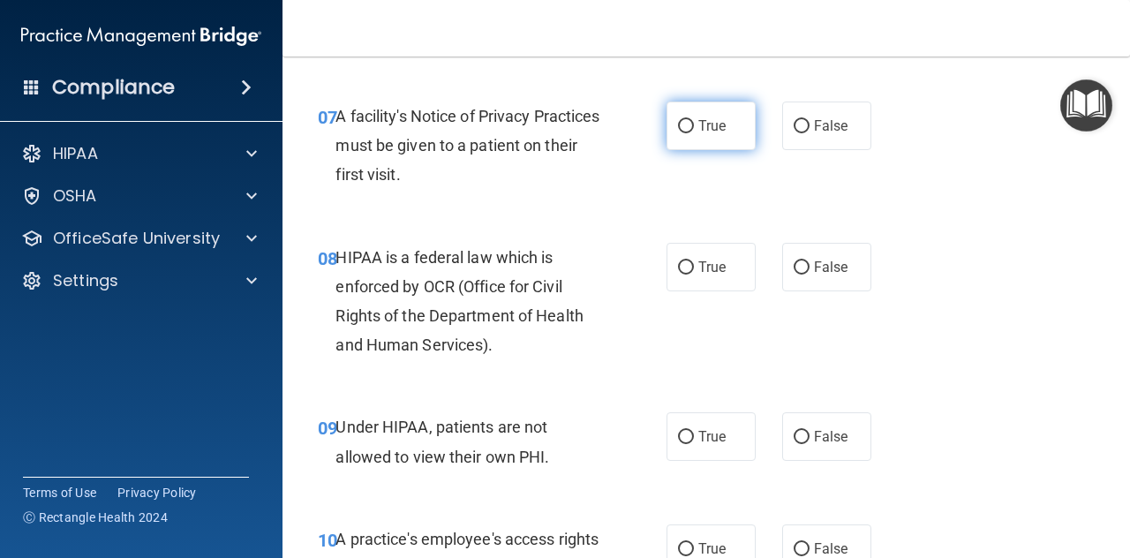
click at [678, 123] on input "True" at bounding box center [686, 126] width 16 height 13
radio input "true"
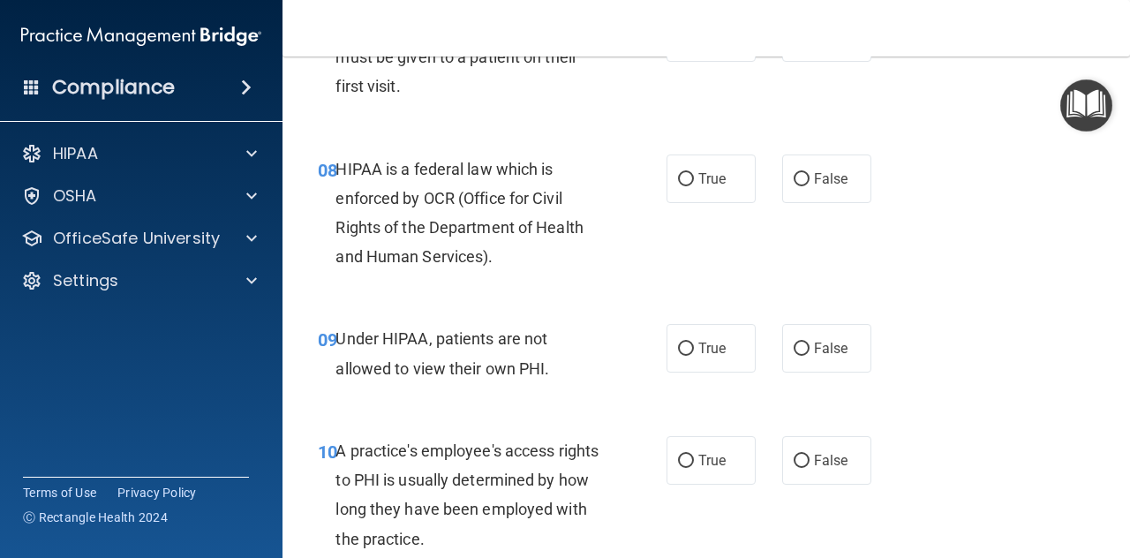
scroll to position [1412, 0]
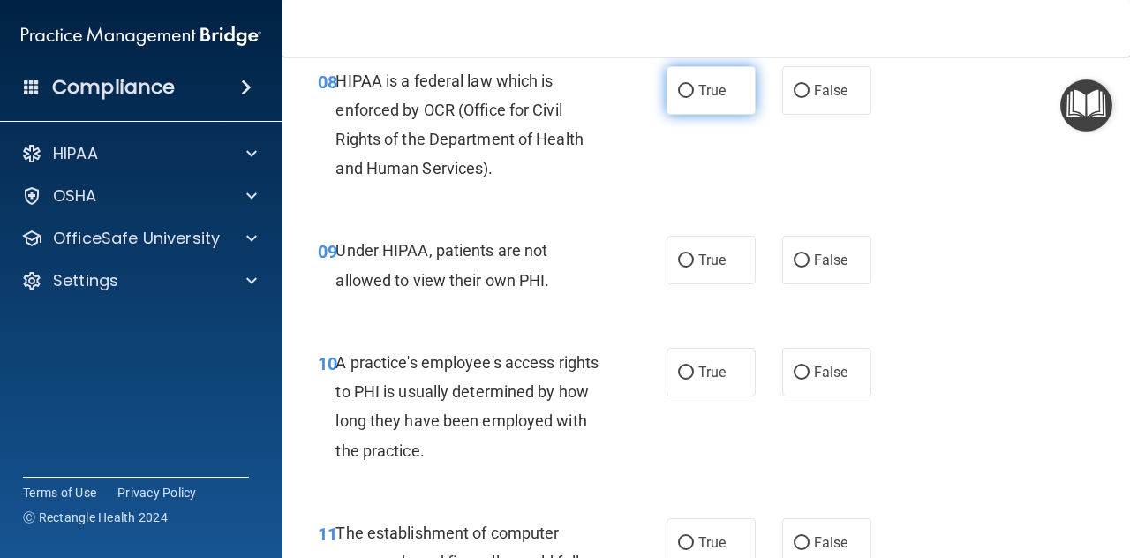
click at [683, 86] on input "True" at bounding box center [686, 91] width 16 height 13
radio input "true"
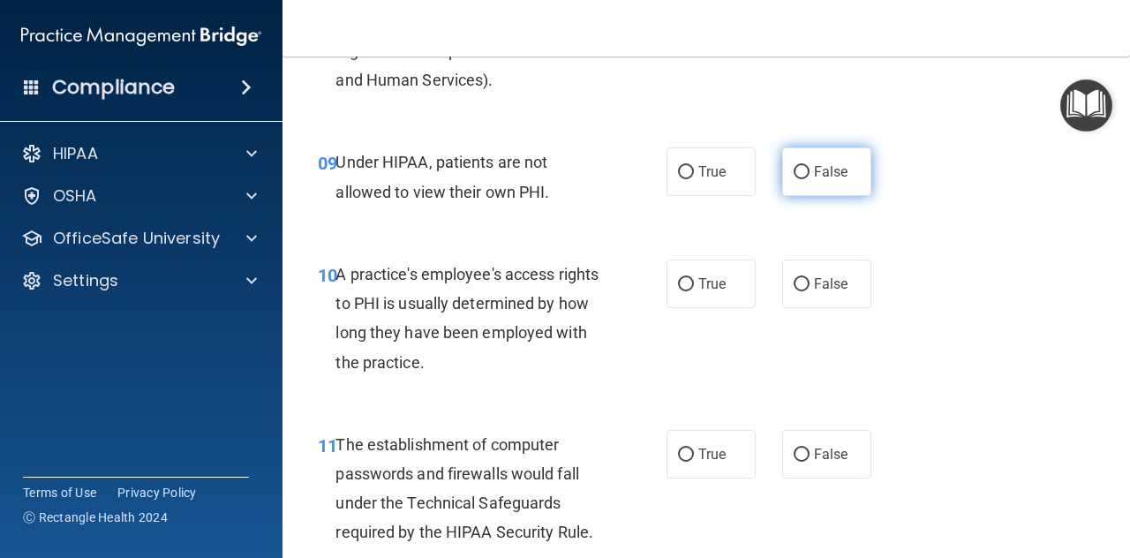
click at [793, 173] on input "False" at bounding box center [801, 172] width 16 height 13
radio input "true"
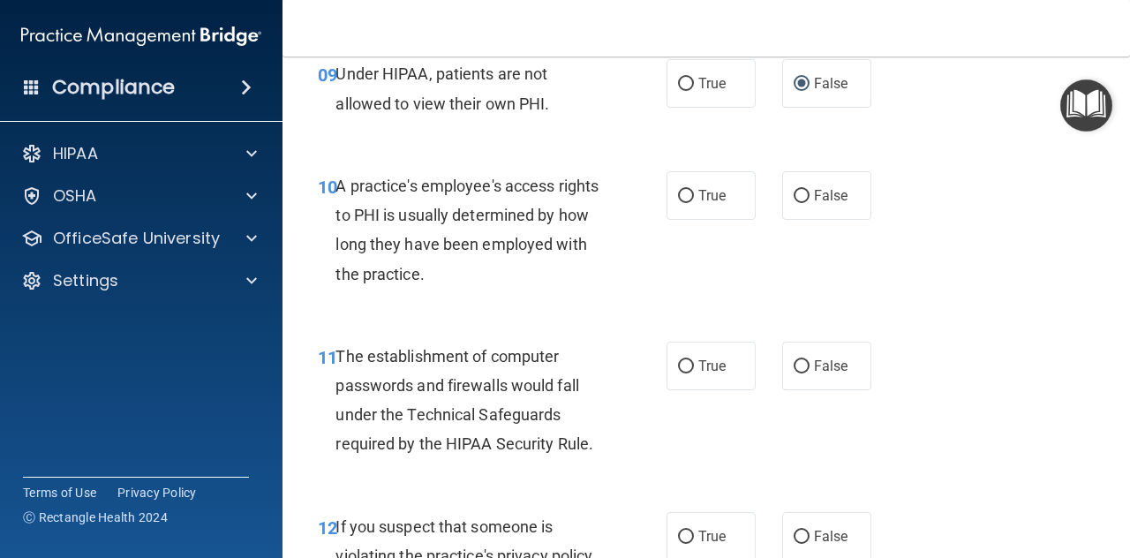
scroll to position [1677, 0]
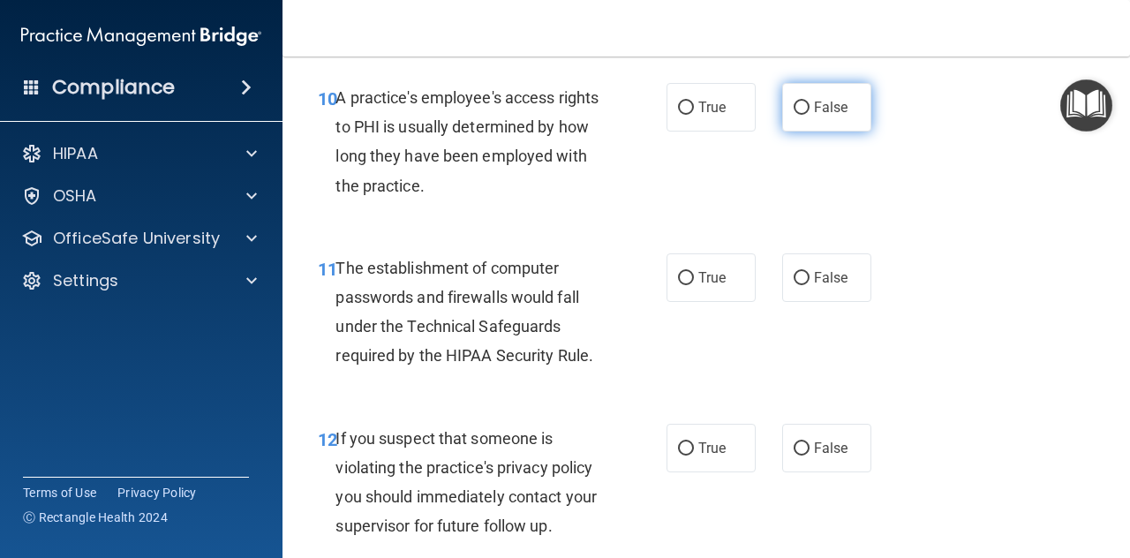
click at [798, 104] on input "False" at bounding box center [801, 107] width 16 height 13
radio input "true"
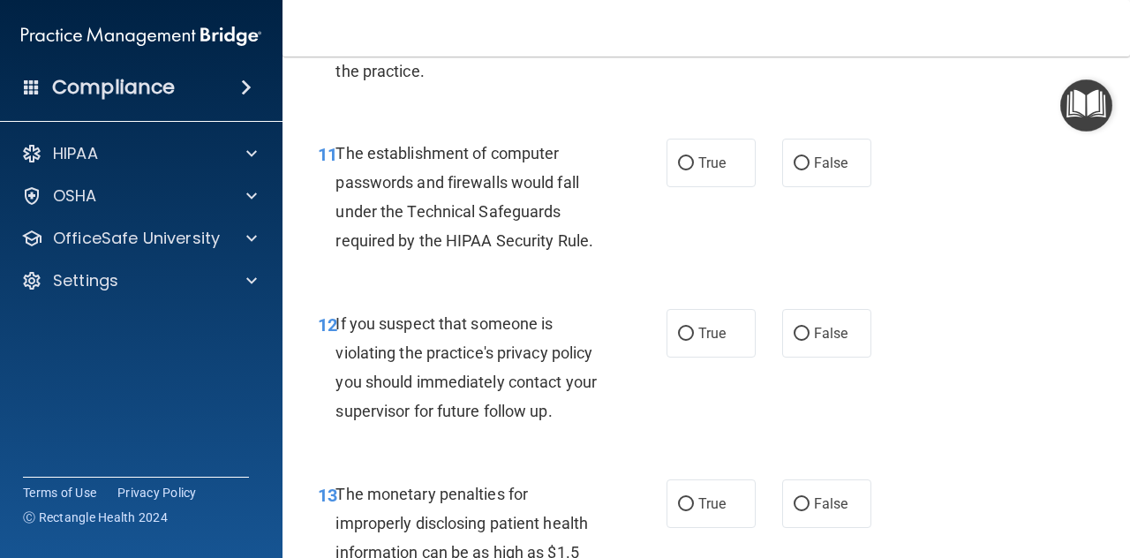
scroll to position [1853, 0]
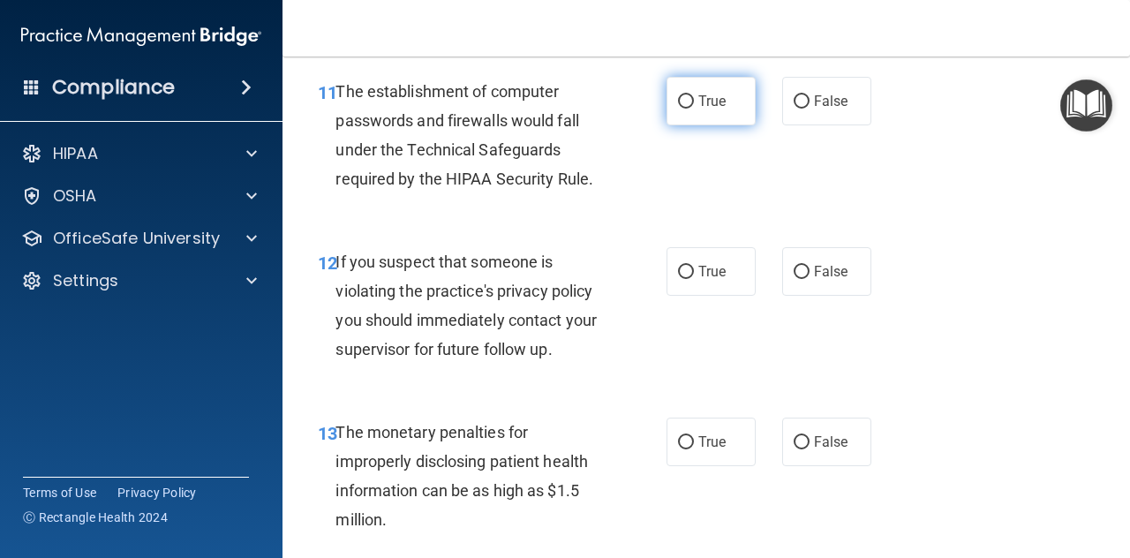
click at [684, 93] on label "True" at bounding box center [710, 101] width 89 height 49
click at [684, 95] on input "True" at bounding box center [686, 101] width 16 height 13
radio input "true"
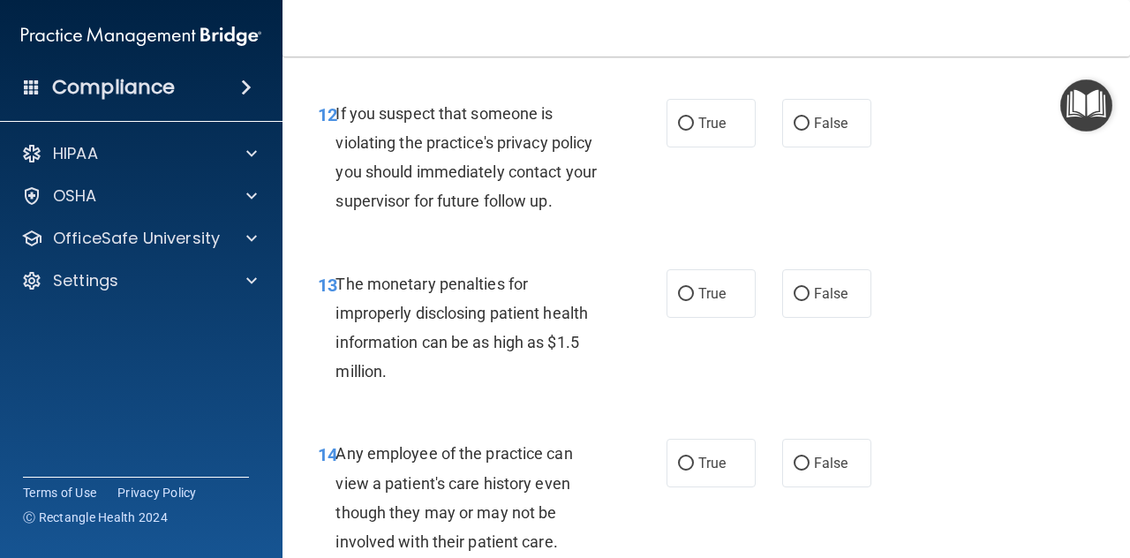
scroll to position [2030, 0]
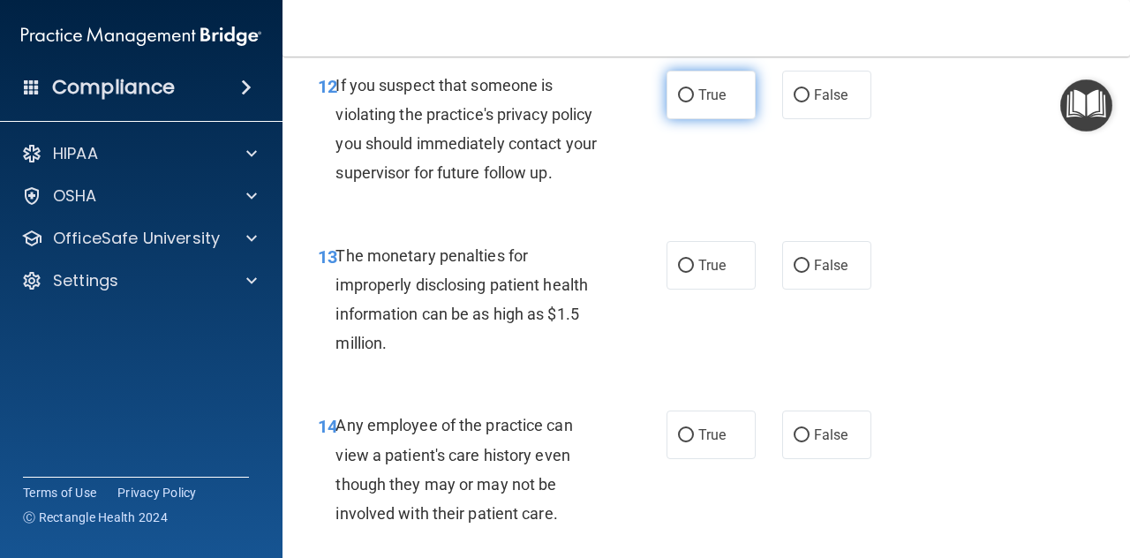
click at [681, 85] on label "True" at bounding box center [710, 95] width 89 height 49
click at [681, 89] on input "True" at bounding box center [686, 95] width 16 height 13
radio input "true"
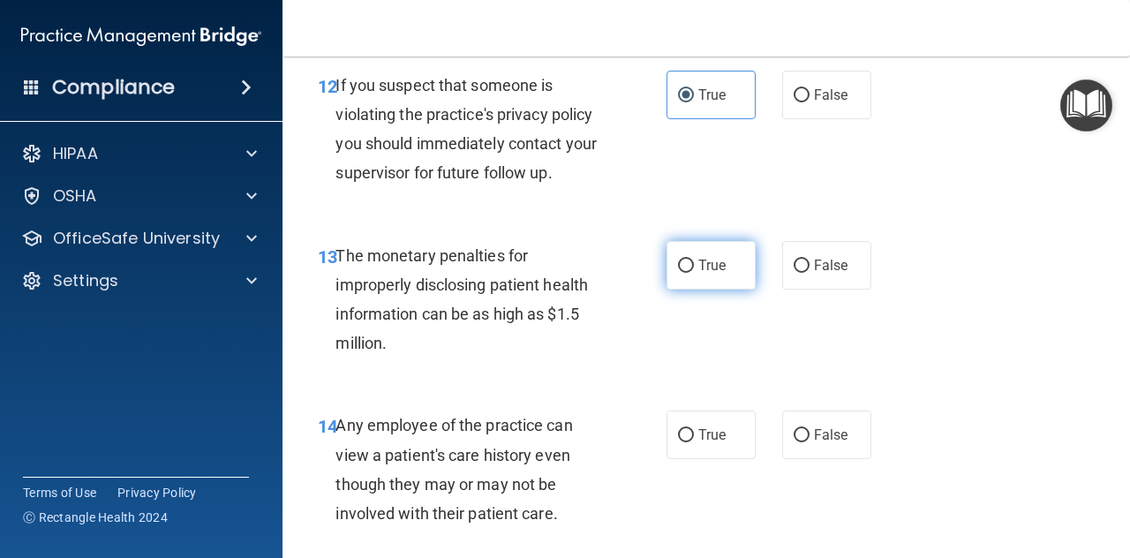
click at [683, 266] on input "True" at bounding box center [686, 265] width 16 height 13
radio input "true"
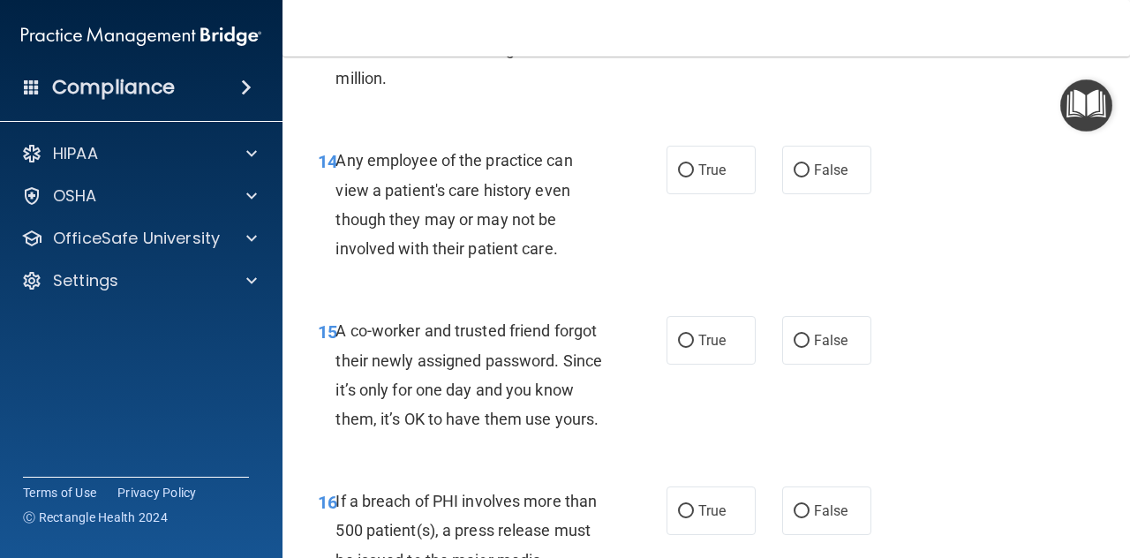
scroll to position [2383, 0]
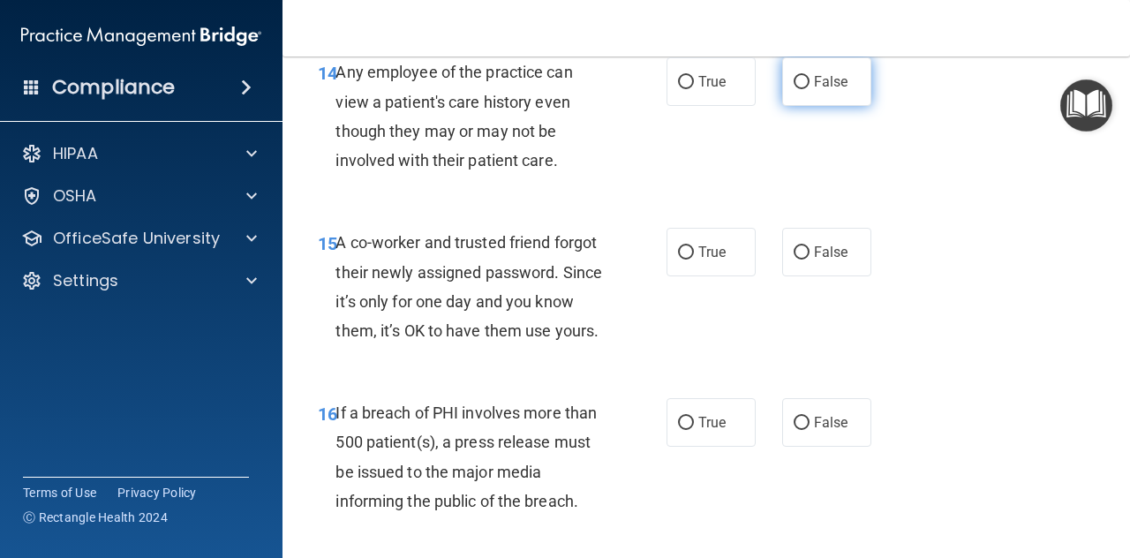
click at [814, 79] on span "False" at bounding box center [831, 81] width 34 height 17
click at [809, 79] on input "False" at bounding box center [801, 82] width 16 height 13
radio input "true"
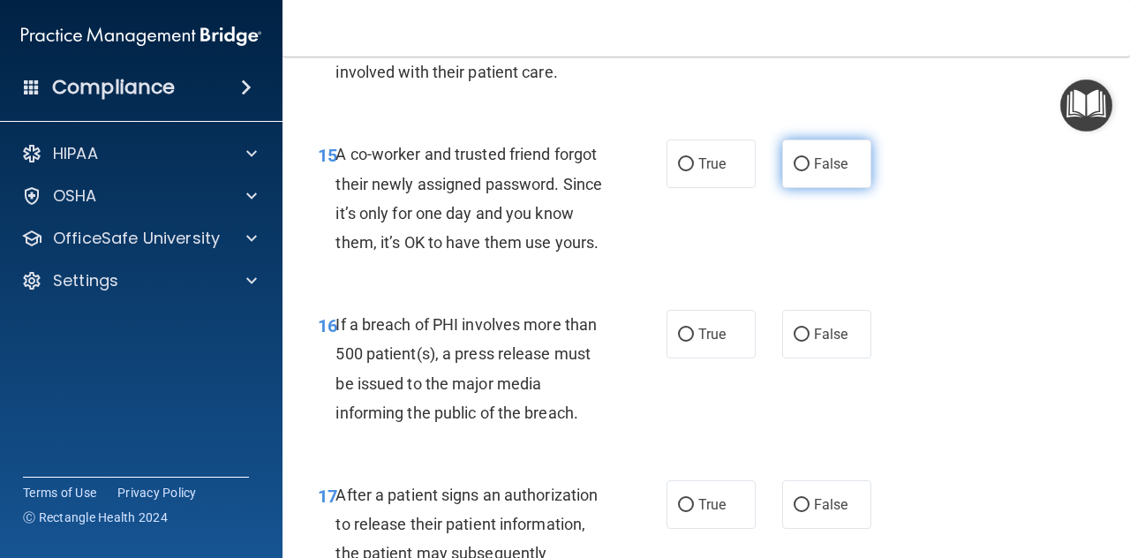
click at [814, 155] on span "False" at bounding box center [831, 163] width 34 height 17
click at [807, 158] on input "False" at bounding box center [801, 164] width 16 height 13
radio input "true"
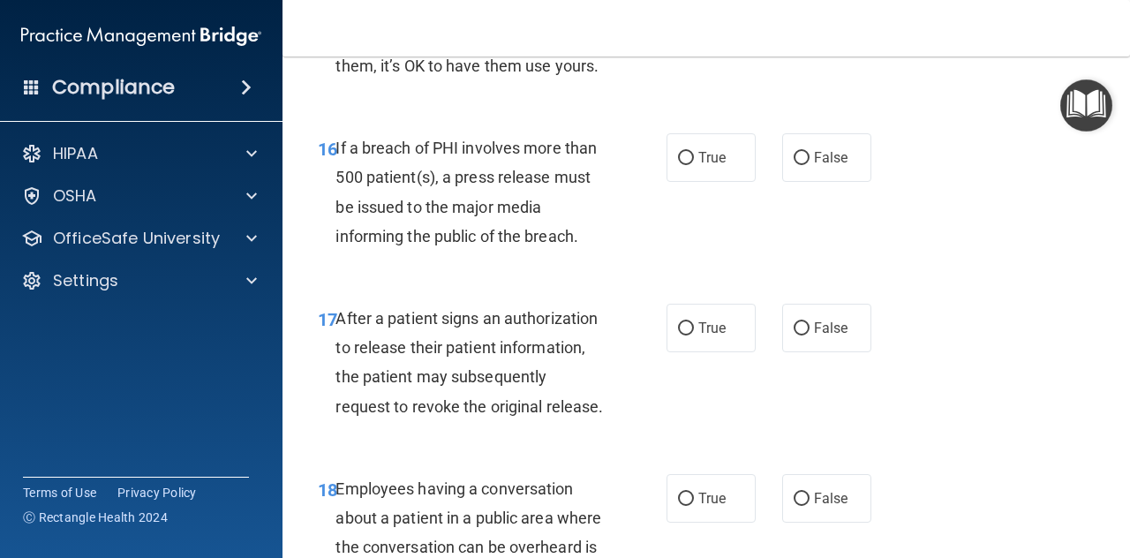
scroll to position [2736, 0]
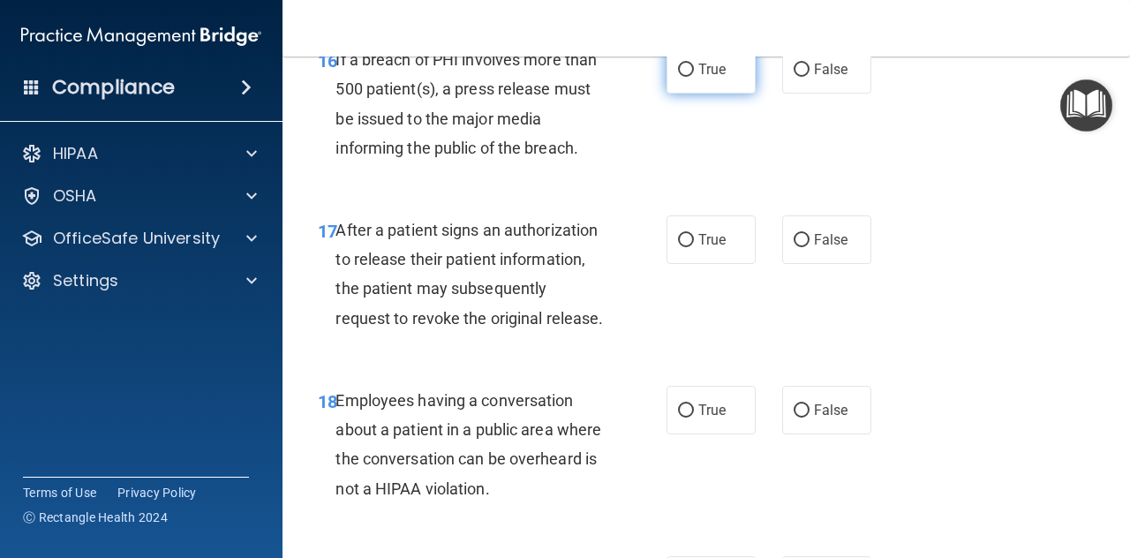
click at [678, 77] on input "True" at bounding box center [686, 70] width 16 height 13
radio input "true"
click at [716, 248] on span "True" at bounding box center [711, 239] width 27 height 17
click at [694, 247] on input "True" at bounding box center [686, 240] width 16 height 13
radio input "true"
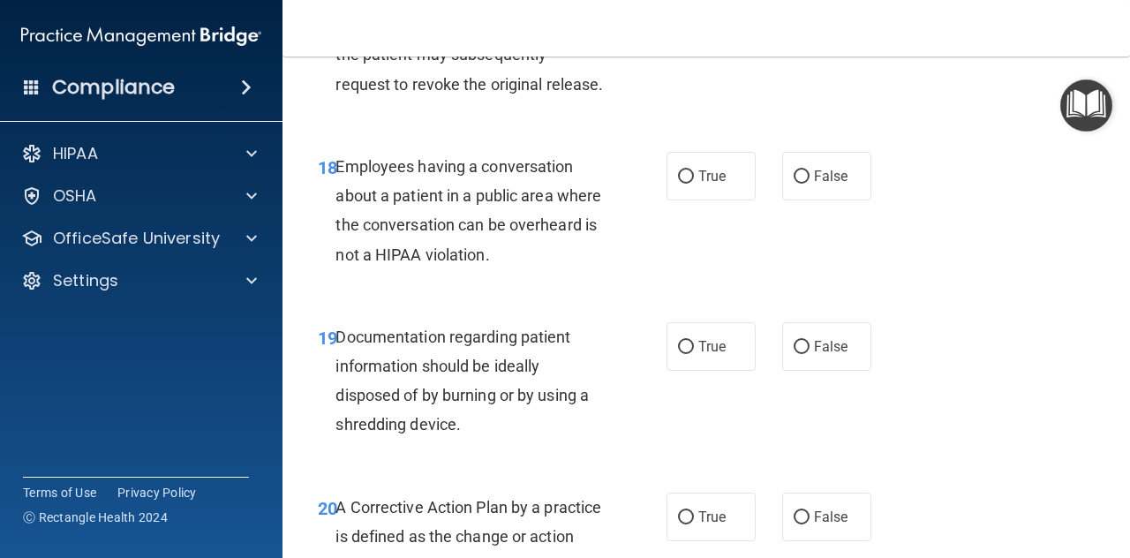
scroll to position [3000, 0]
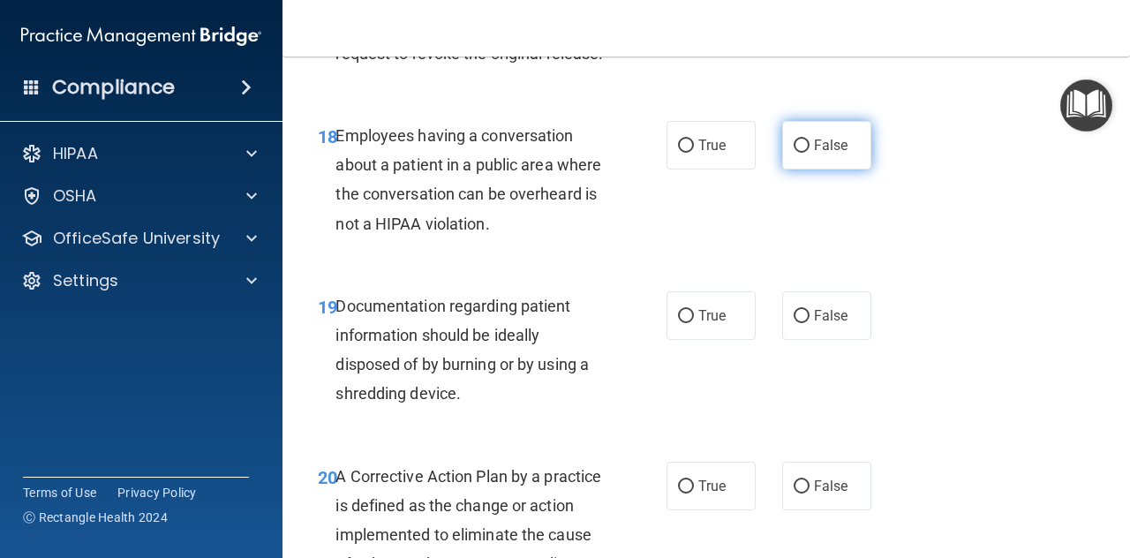
click at [817, 169] on label "False" at bounding box center [826, 145] width 89 height 49
click at [809, 153] on input "False" at bounding box center [801, 145] width 16 height 13
radio input "true"
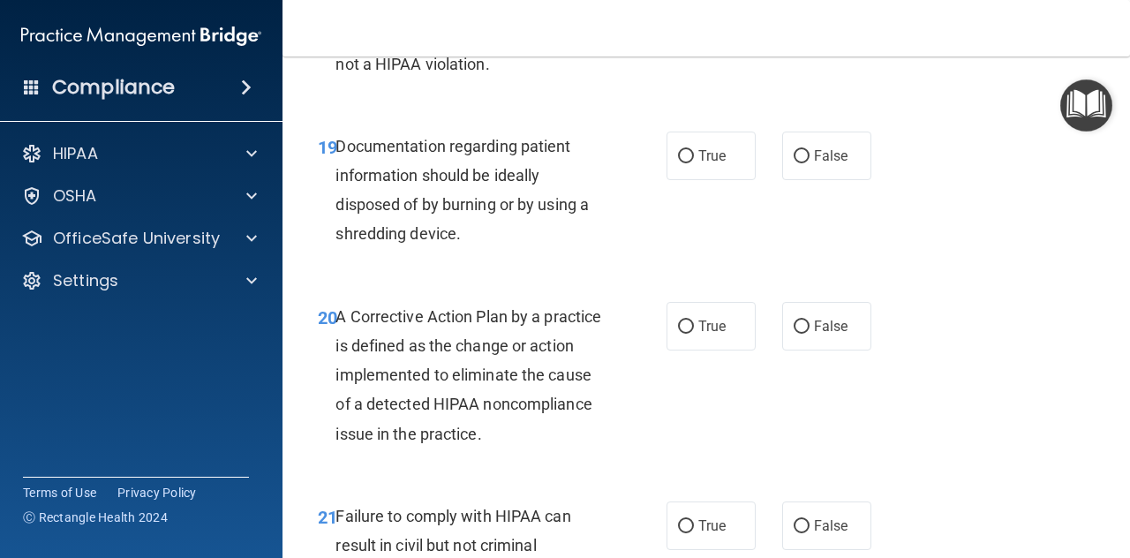
scroll to position [3177, 0]
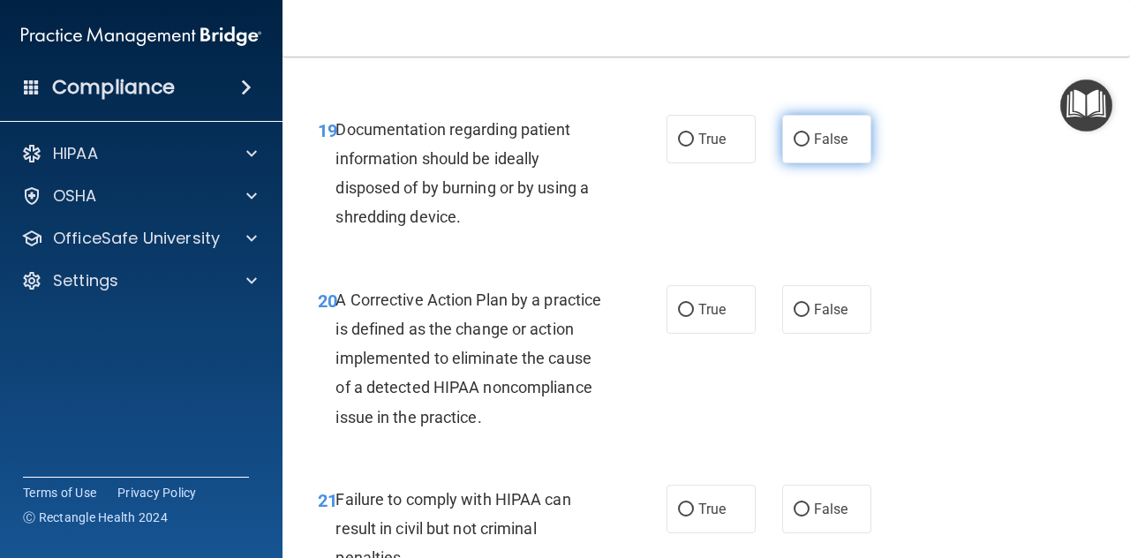
click at [795, 146] on input "False" at bounding box center [801, 139] width 16 height 13
radio input "true"
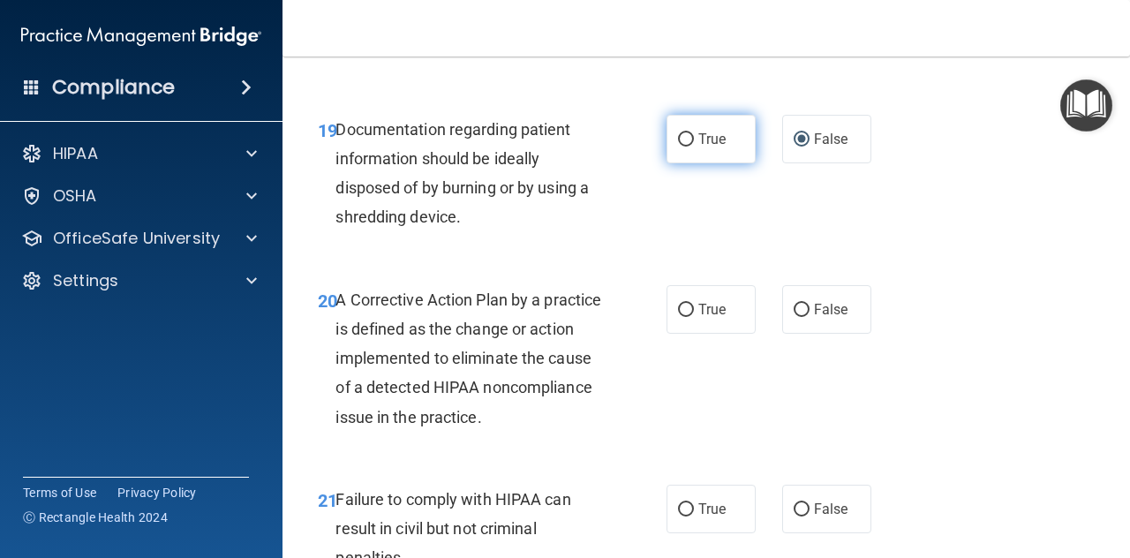
click at [690, 163] on label "True" at bounding box center [710, 139] width 89 height 49
click at [690, 146] on input "True" at bounding box center [686, 139] width 16 height 13
radio input "true"
radio input "false"
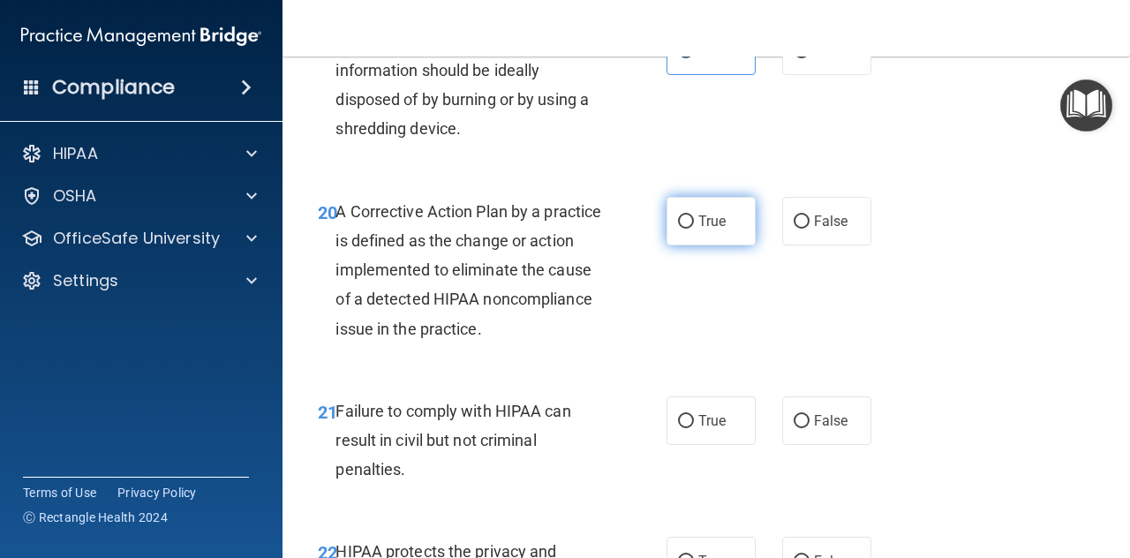
click at [685, 229] on input "True" at bounding box center [686, 221] width 16 height 13
radio input "true"
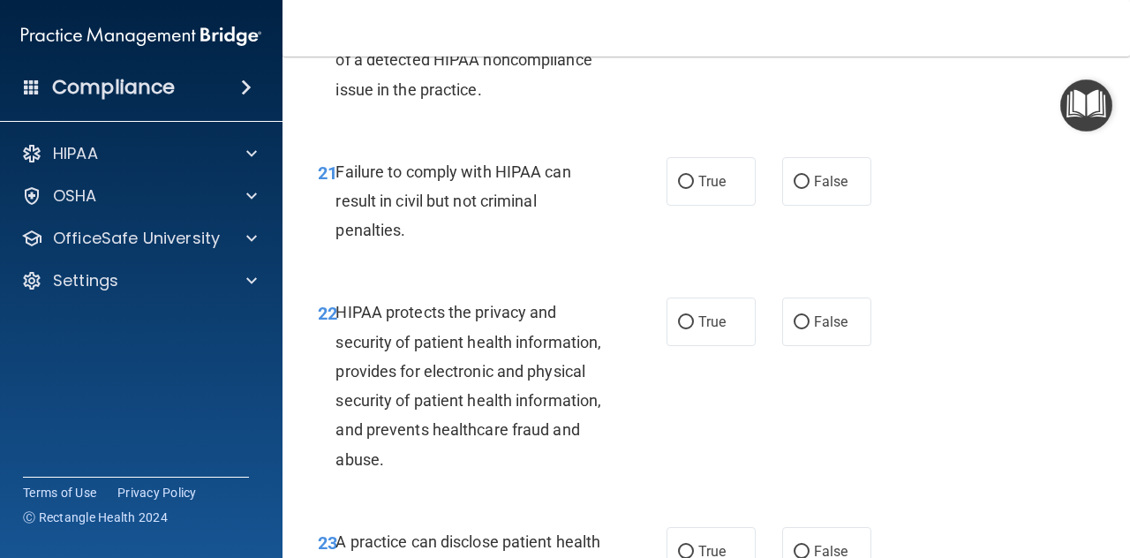
scroll to position [3530, 0]
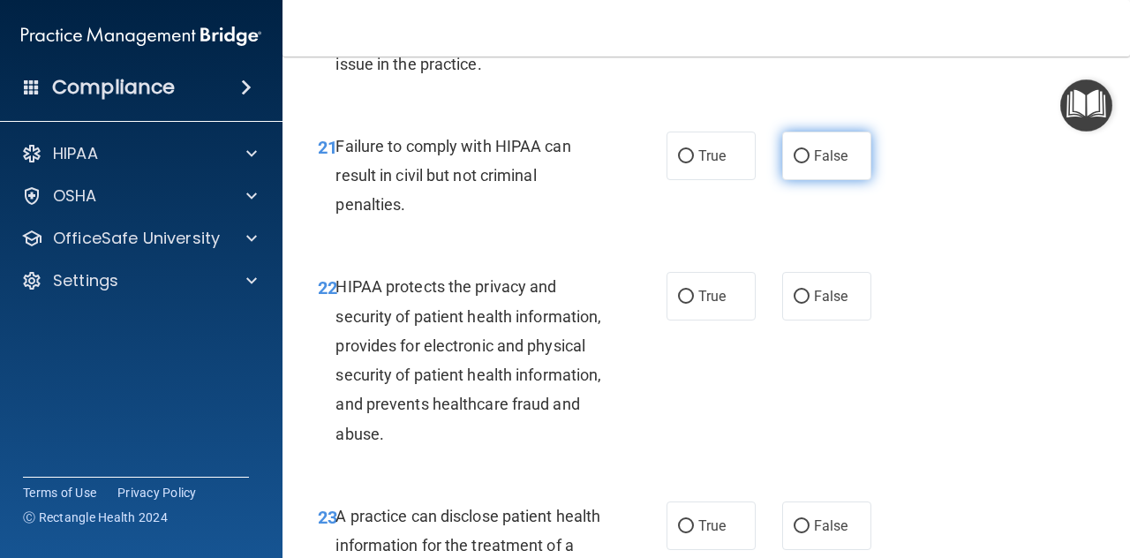
click at [793, 163] on input "False" at bounding box center [801, 156] width 16 height 13
radio input "true"
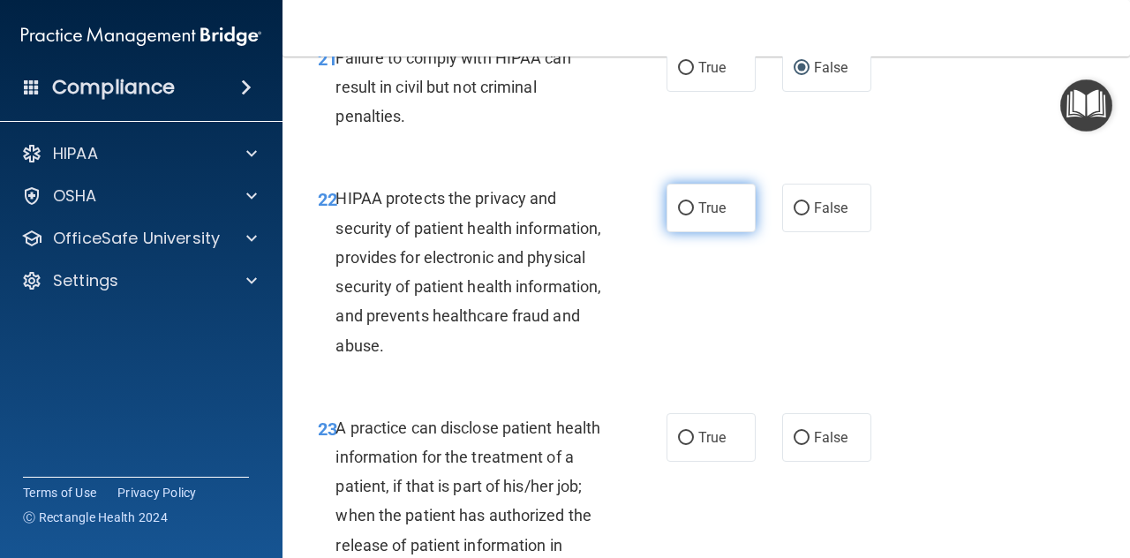
click at [703, 216] on span "True" at bounding box center [711, 207] width 27 height 17
click at [694, 215] on input "True" at bounding box center [686, 208] width 16 height 13
radio input "true"
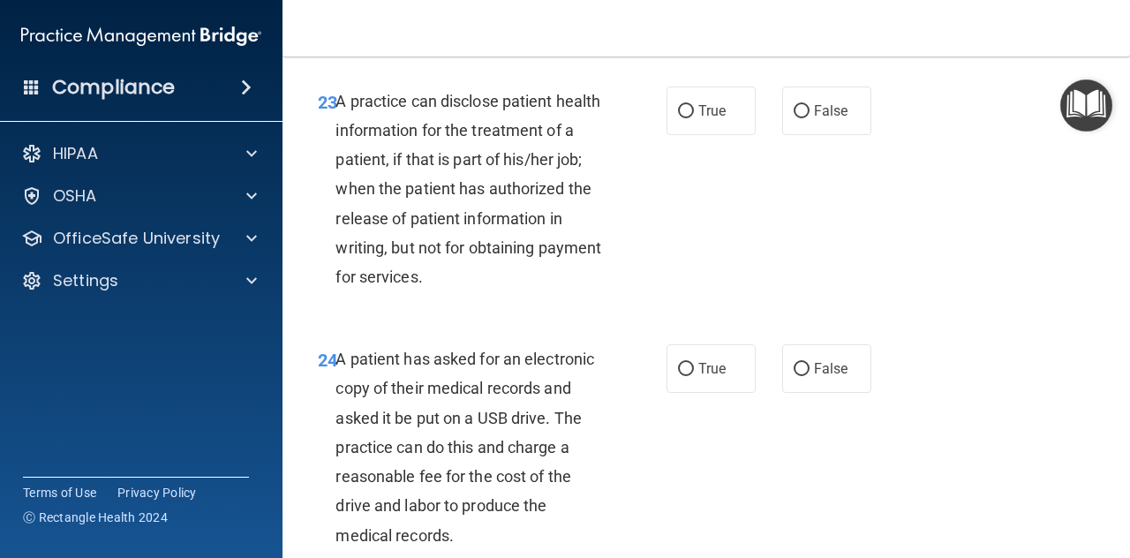
scroll to position [3971, 0]
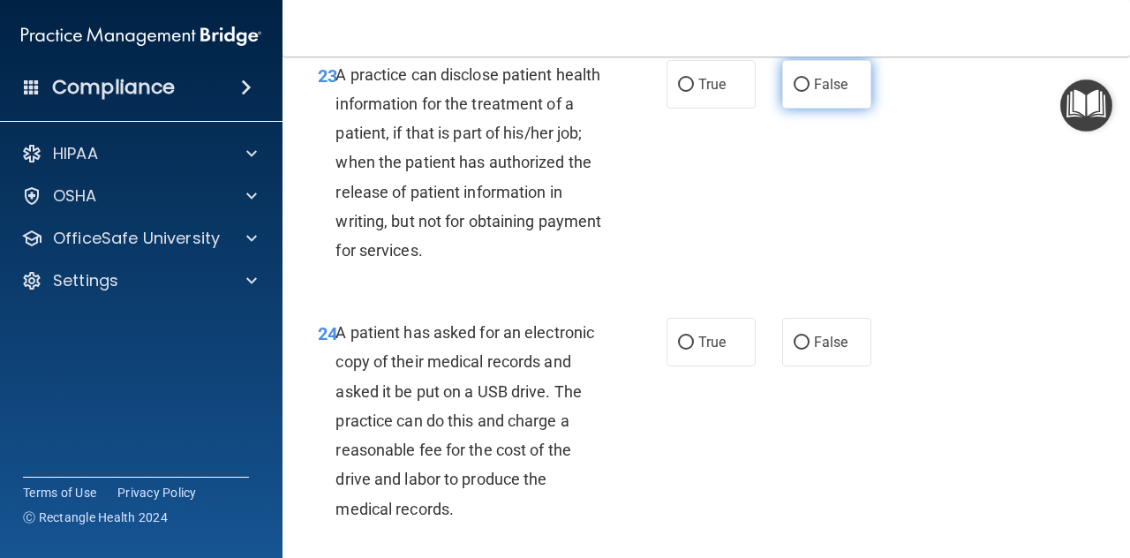
click at [796, 109] on label "False" at bounding box center [826, 84] width 89 height 49
click at [796, 92] on input "False" at bounding box center [801, 85] width 16 height 13
radio input "true"
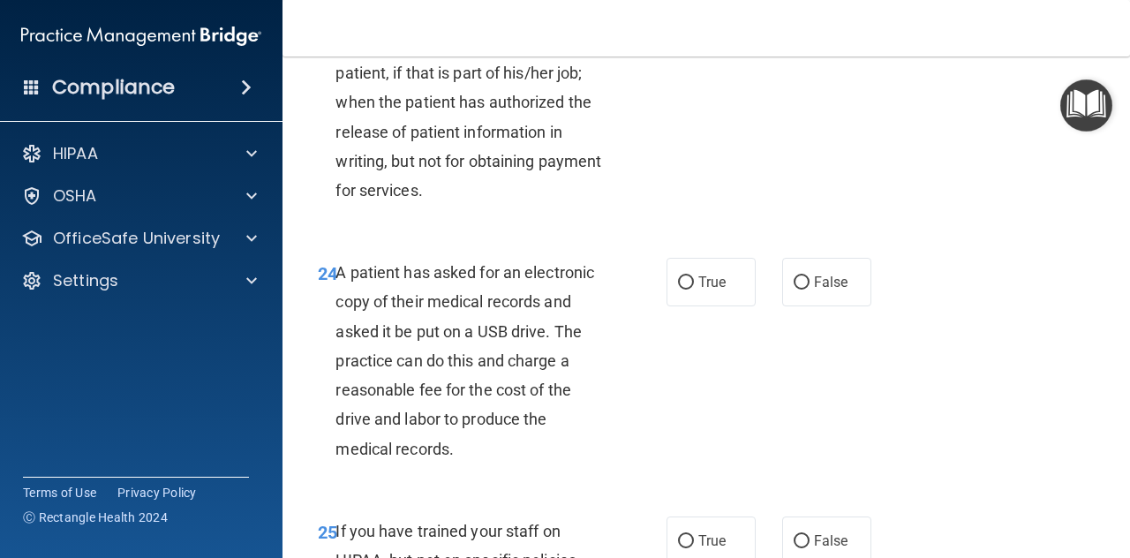
scroll to position [4059, 0]
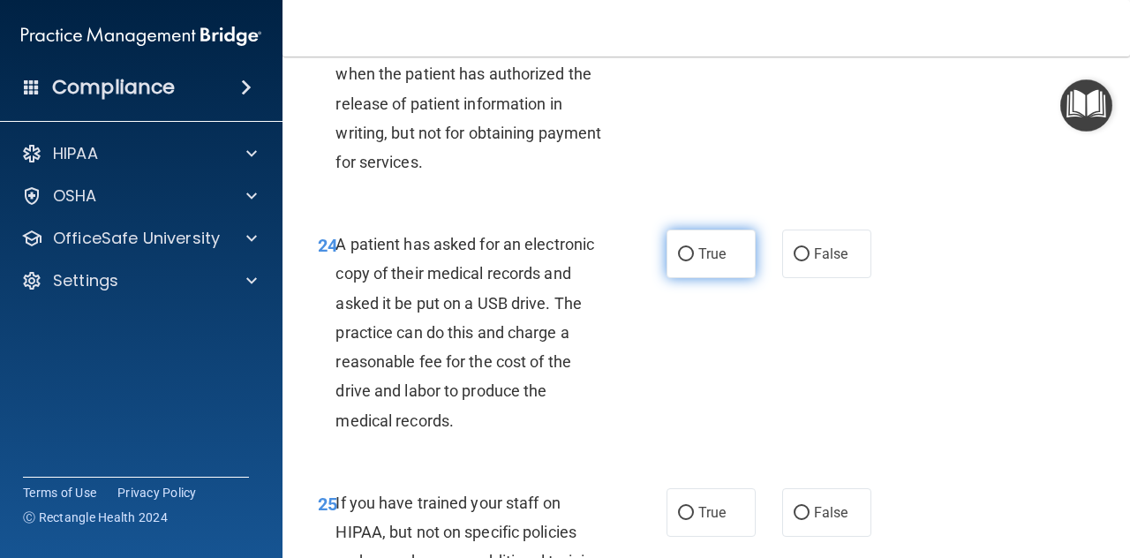
click at [698, 262] on span "True" at bounding box center [711, 253] width 27 height 17
click at [693, 261] on input "True" at bounding box center [686, 254] width 16 height 13
radio input "true"
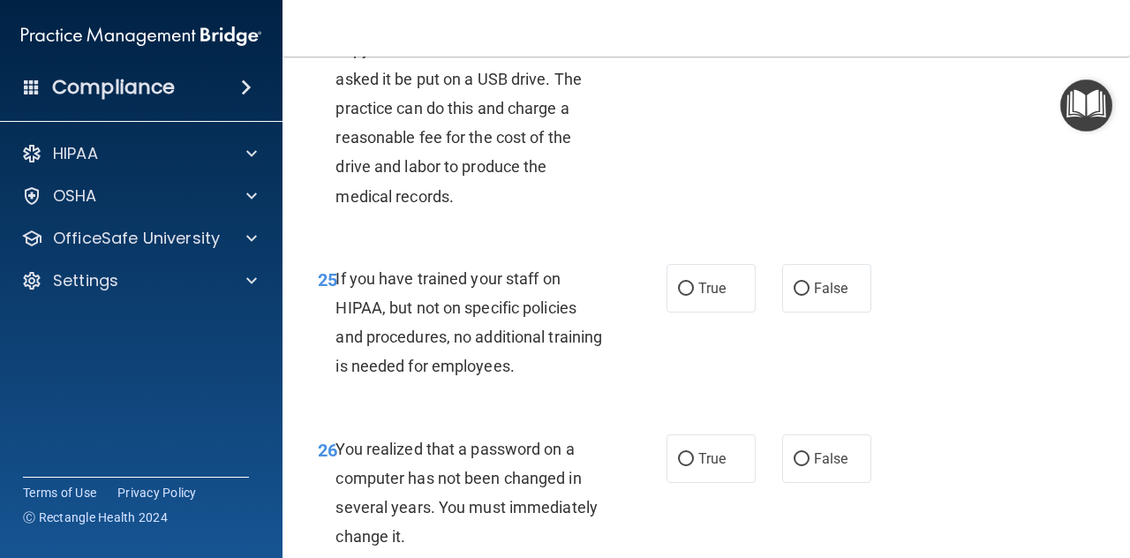
scroll to position [4324, 0]
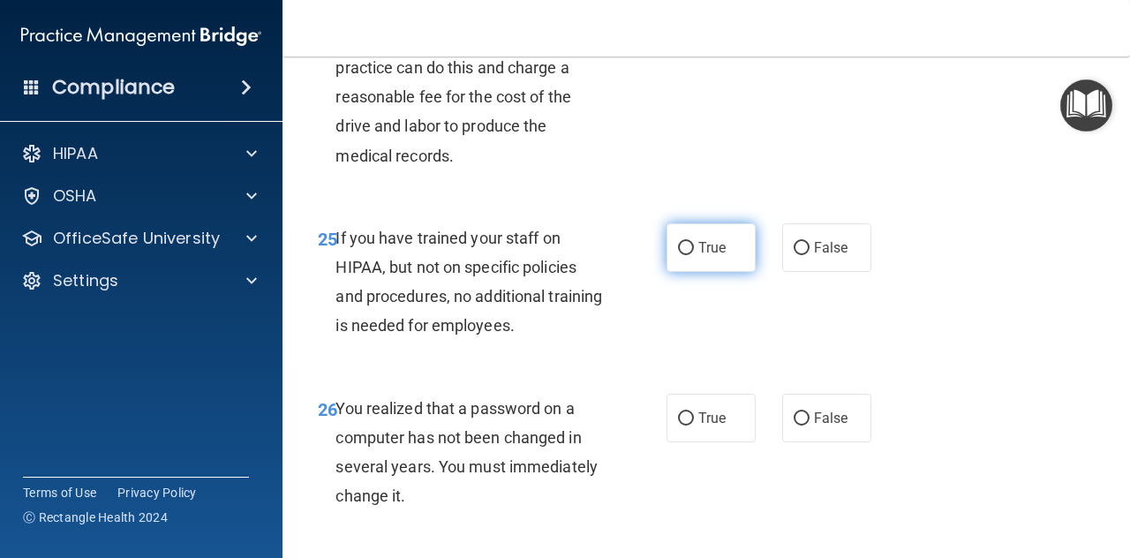
click at [679, 255] on input "True" at bounding box center [686, 248] width 16 height 13
radio input "true"
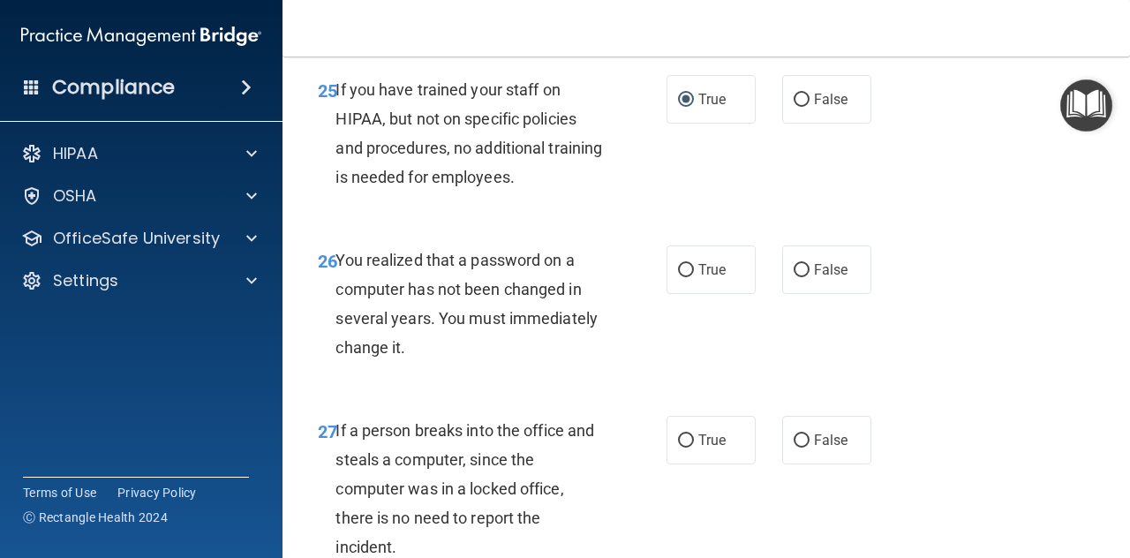
scroll to position [4501, 0]
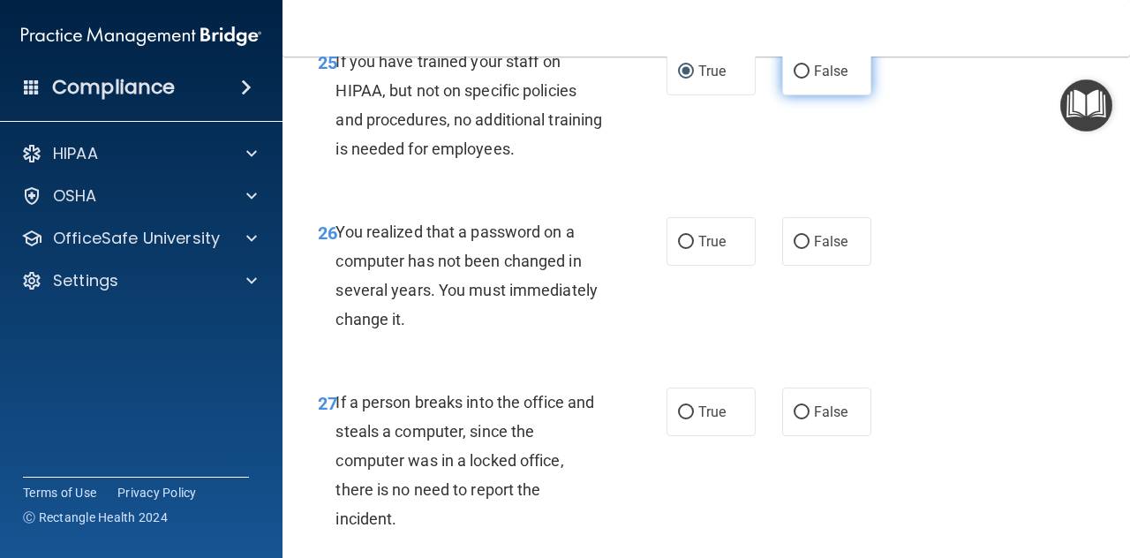
click at [827, 79] on span "False" at bounding box center [831, 71] width 34 height 17
click at [809, 79] on input "False" at bounding box center [801, 71] width 16 height 13
radio input "true"
radio input "false"
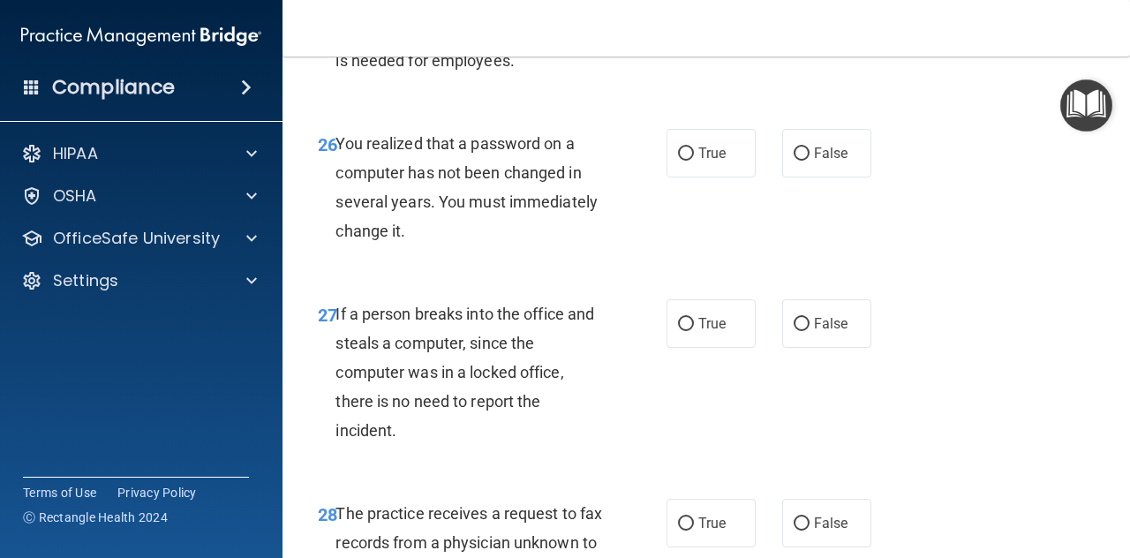
scroll to position [4677, 0]
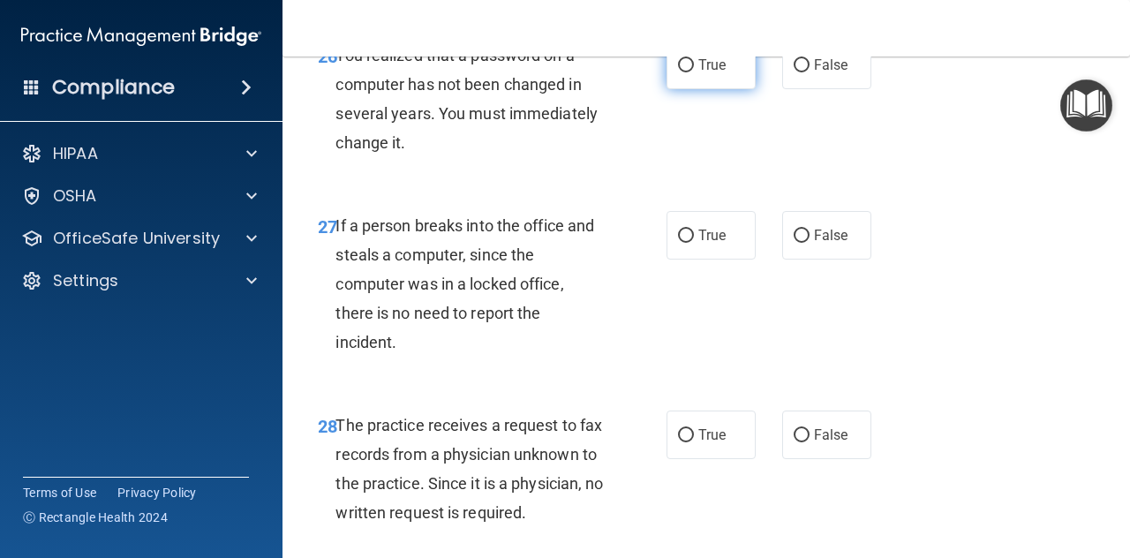
click at [702, 89] on label "True" at bounding box center [710, 65] width 89 height 49
click at [694, 72] on input "True" at bounding box center [686, 65] width 16 height 13
radio input "true"
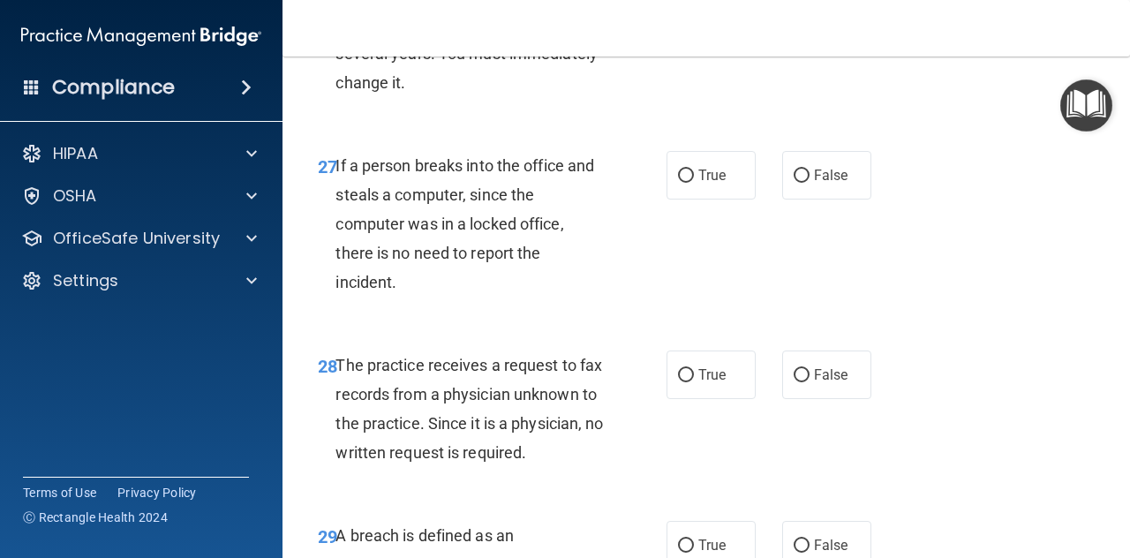
scroll to position [4765, 0]
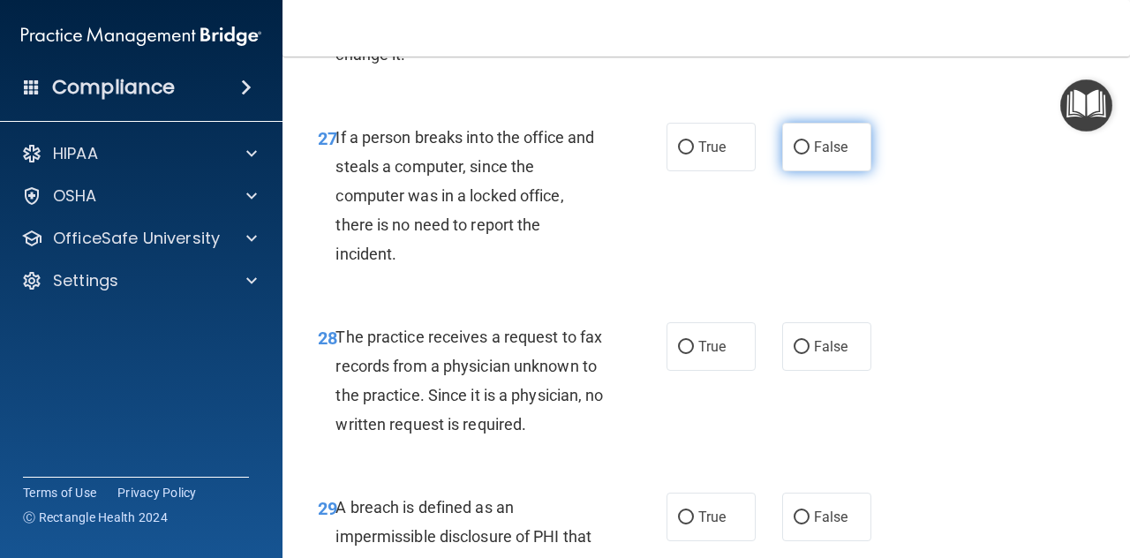
click at [795, 154] on input "False" at bounding box center [801, 147] width 16 height 13
radio input "true"
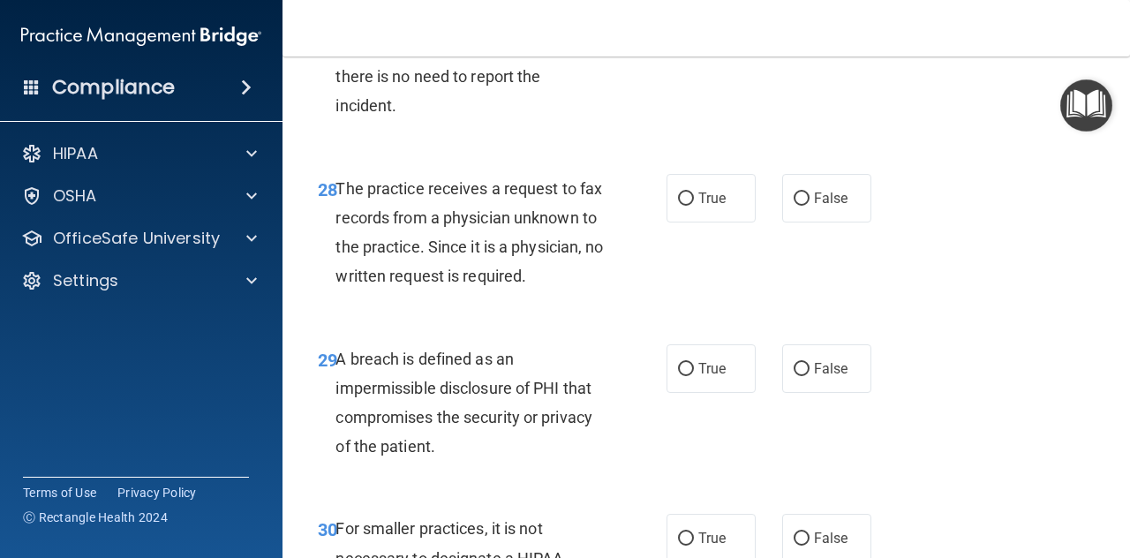
scroll to position [4942, 0]
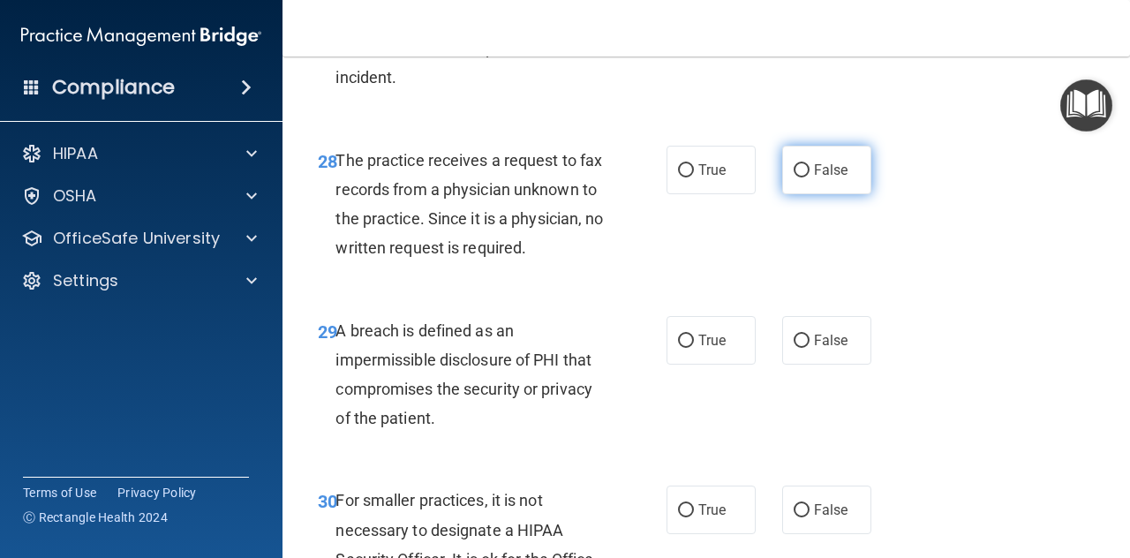
click at [811, 194] on label "False" at bounding box center [826, 170] width 89 height 49
click at [809, 177] on input "False" at bounding box center [801, 170] width 16 height 13
radio input "true"
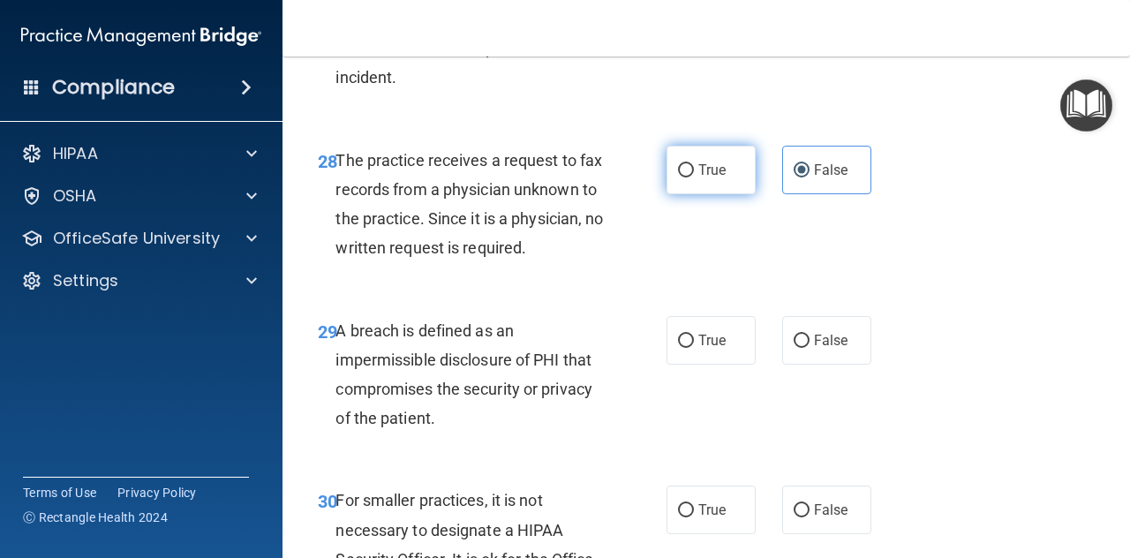
click at [685, 177] on input "True" at bounding box center [686, 170] width 16 height 13
radio input "true"
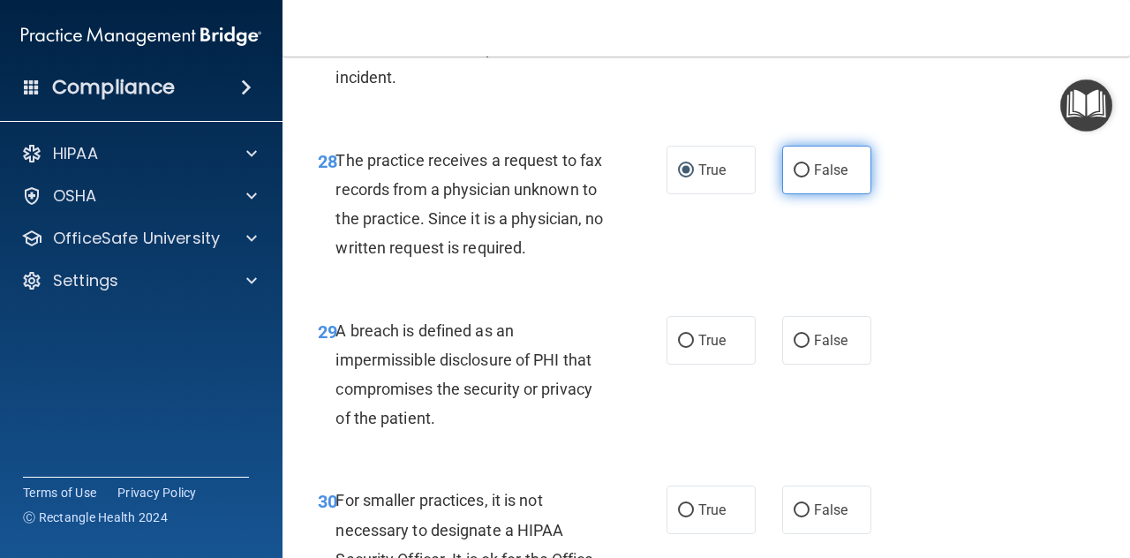
click at [792, 194] on label "False" at bounding box center [826, 170] width 89 height 49
click at [793, 177] on input "False" at bounding box center [801, 170] width 16 height 13
radio input "true"
radio input "false"
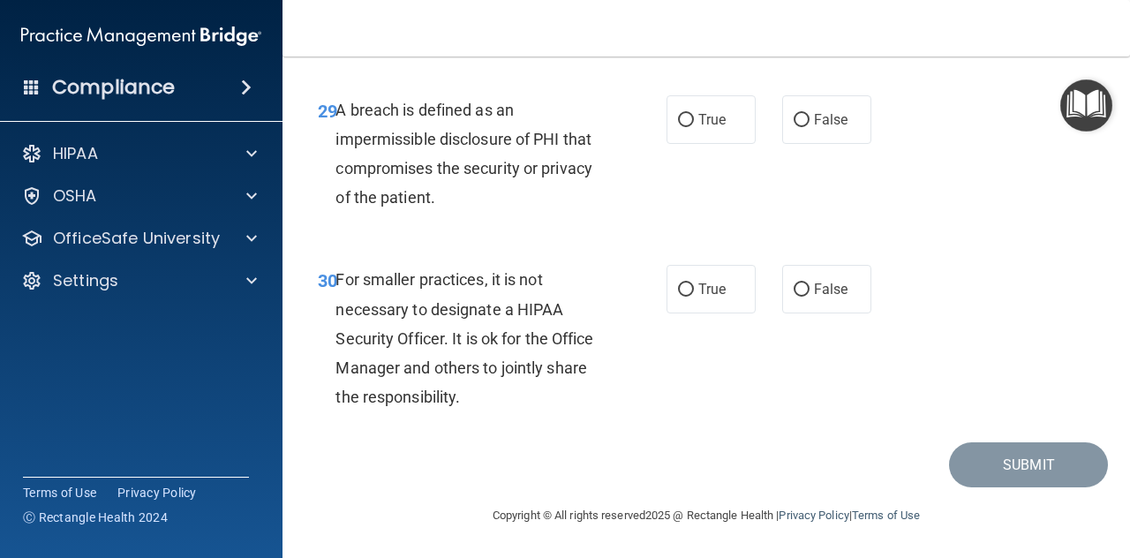
scroll to position [5207, 0]
click at [680, 127] on input "True" at bounding box center [686, 120] width 16 height 13
radio input "true"
click at [803, 294] on label "False" at bounding box center [826, 289] width 89 height 49
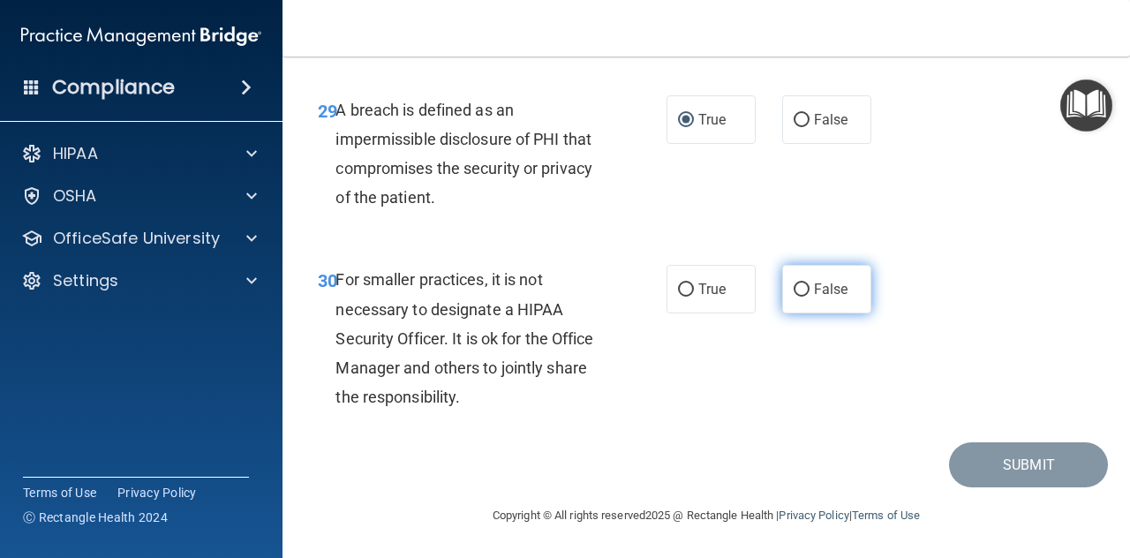
click at [803, 294] on input "False" at bounding box center [801, 289] width 16 height 13
radio input "true"
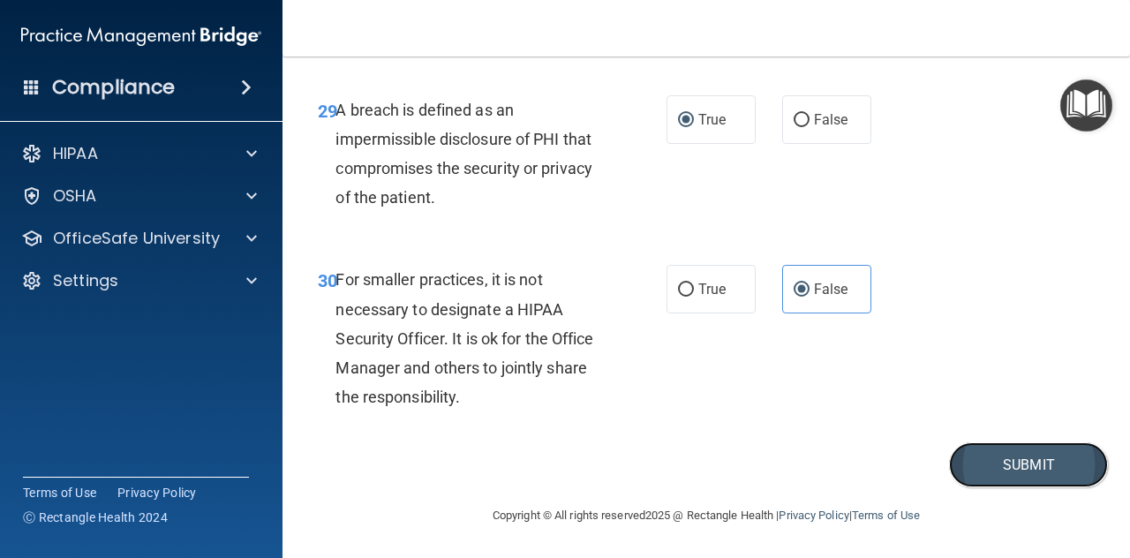
click at [1022, 455] on button "Submit" at bounding box center [1028, 464] width 159 height 45
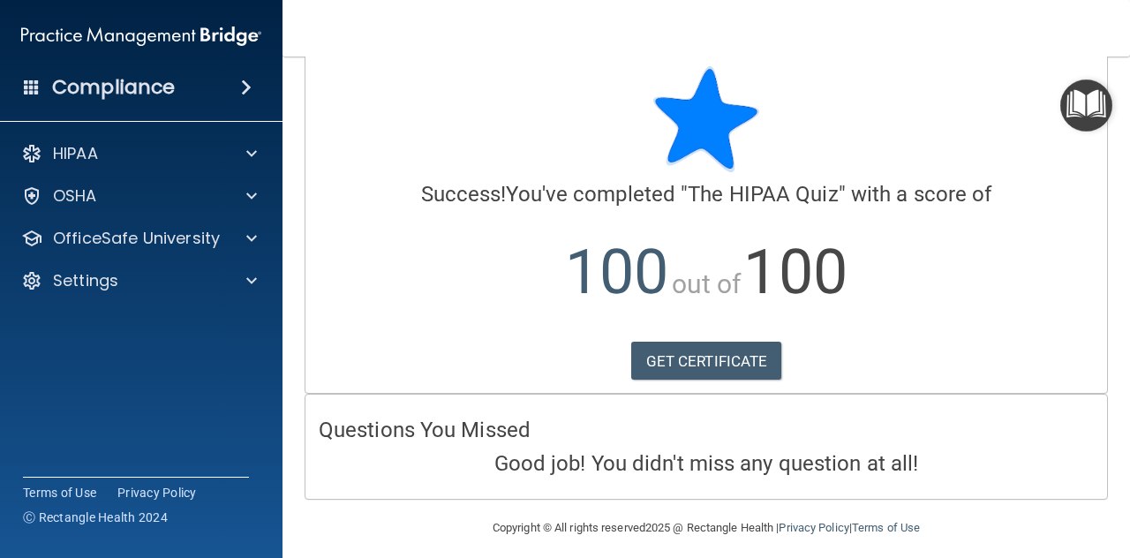
scroll to position [32, 0]
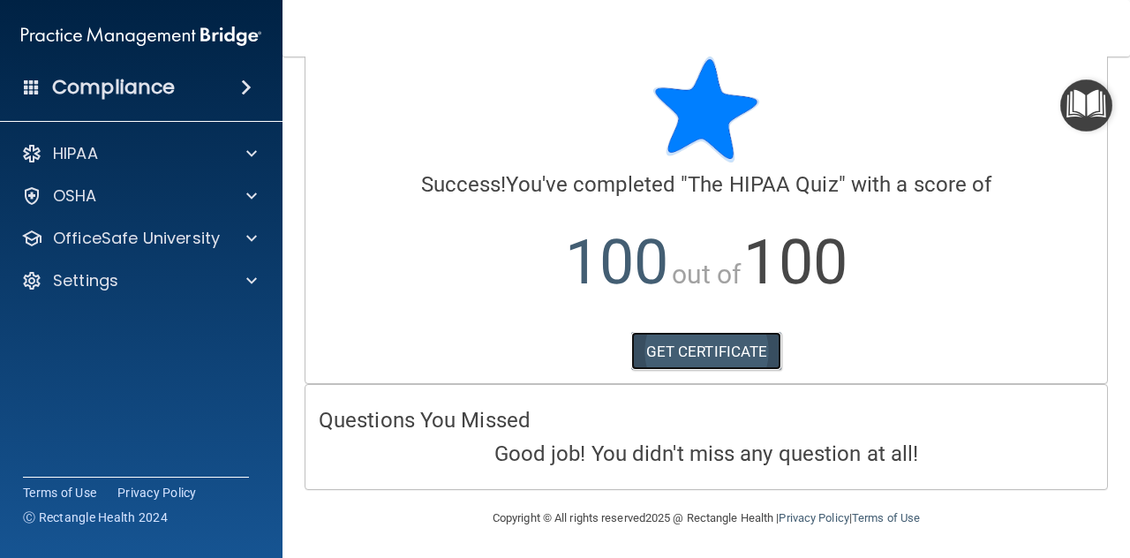
click at [707, 352] on link "GET CERTIFICATE" at bounding box center [706, 351] width 151 height 39
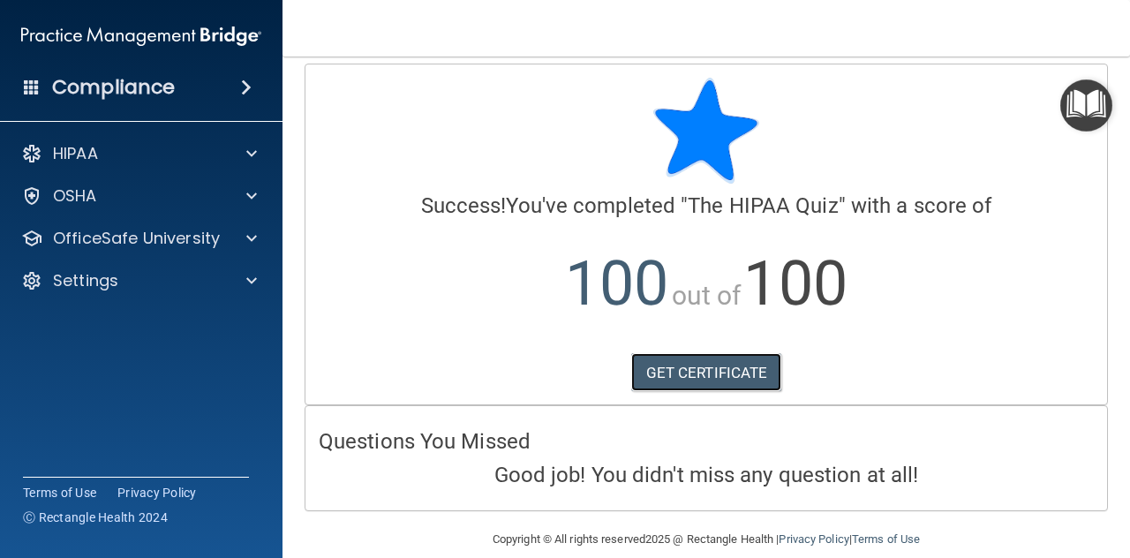
scroll to position [0, 0]
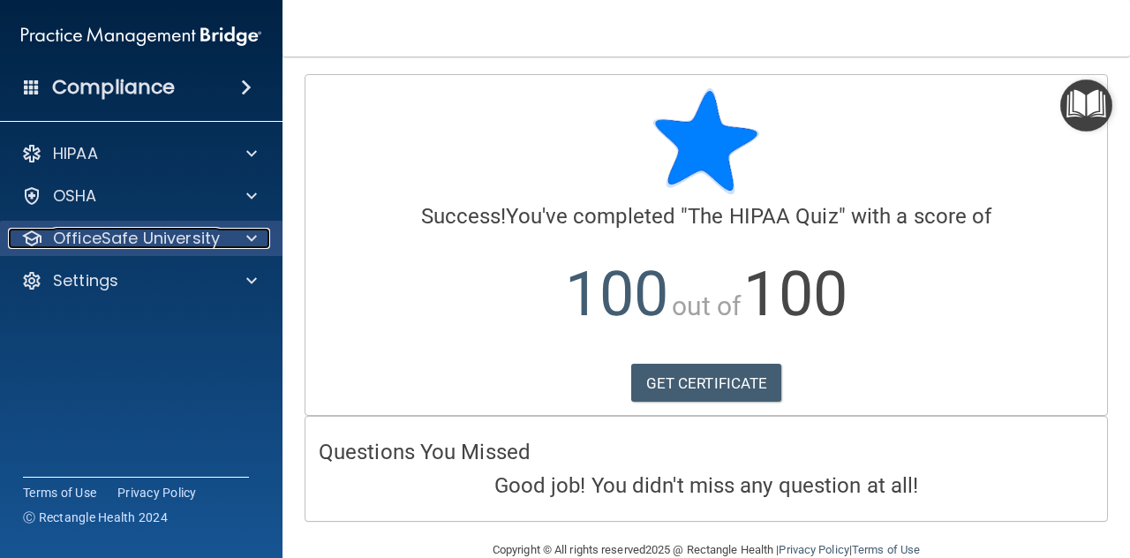
click at [156, 235] on p "OfficeSafe University" at bounding box center [136, 238] width 167 height 21
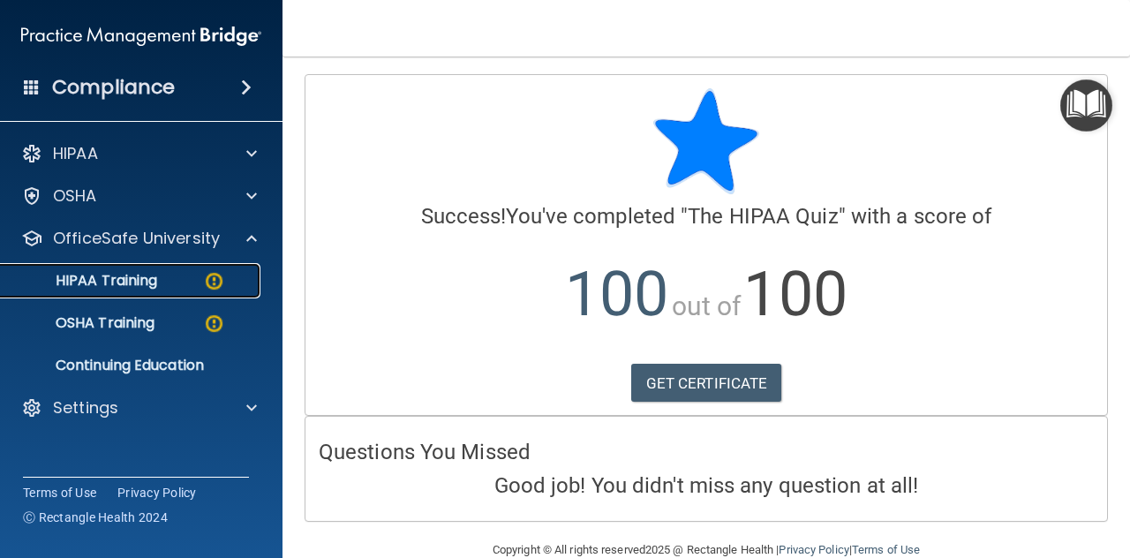
click at [111, 282] on p "HIPAA Training" at bounding box center [84, 281] width 146 height 18
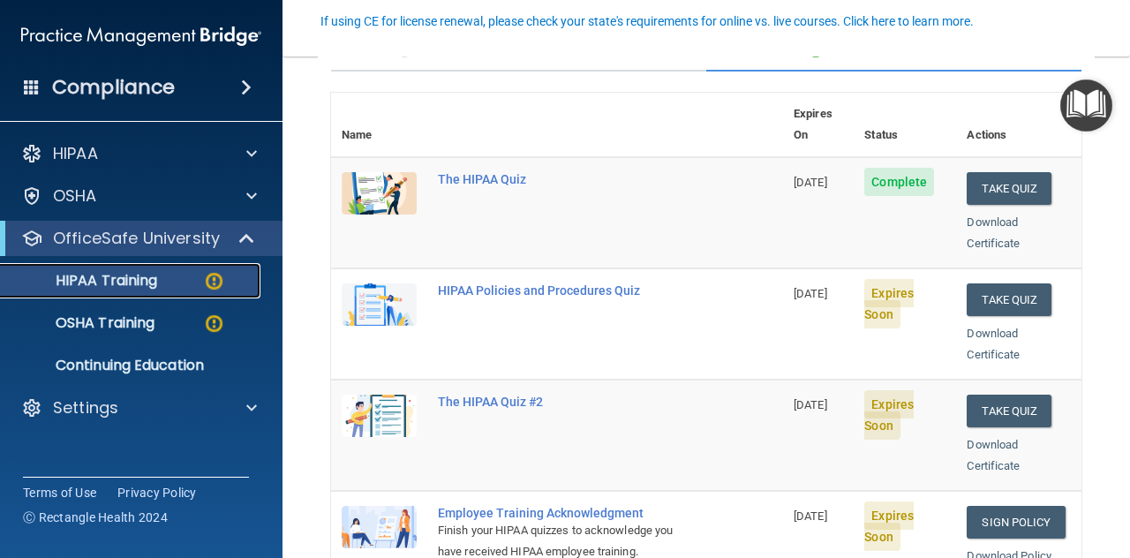
scroll to position [176, 0]
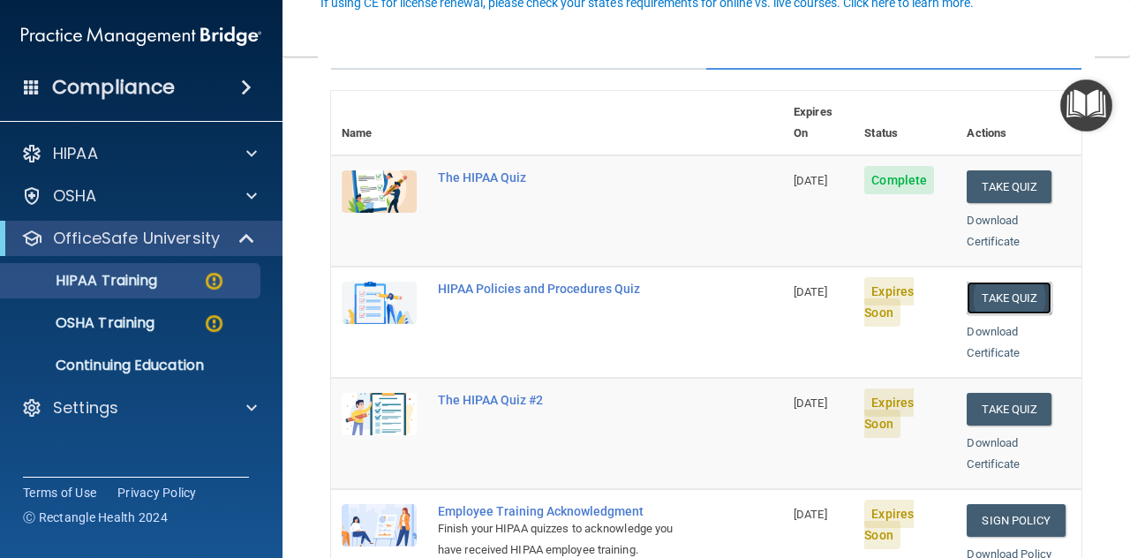
click at [992, 282] on button "Take Quiz" at bounding box center [1008, 298] width 85 height 33
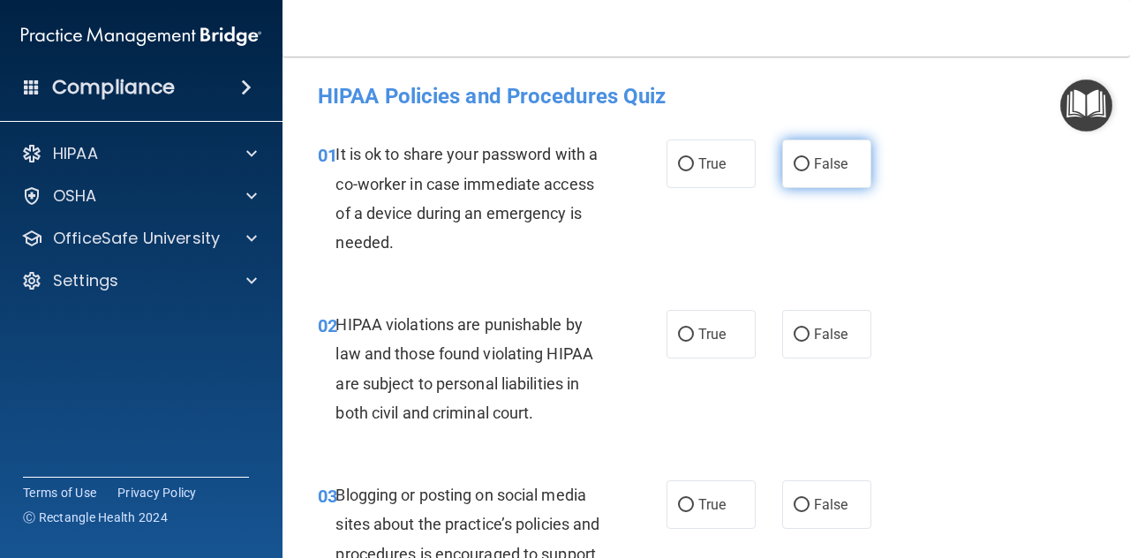
click at [807, 179] on label "False" at bounding box center [826, 163] width 89 height 49
click at [807, 171] on input "False" at bounding box center [801, 164] width 16 height 13
radio input "true"
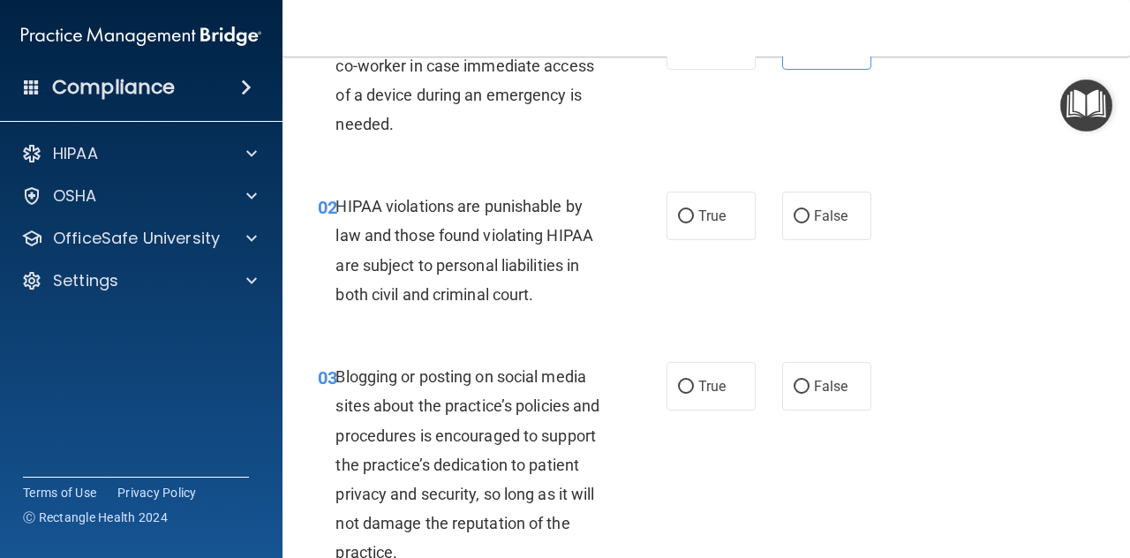
scroll to position [176, 0]
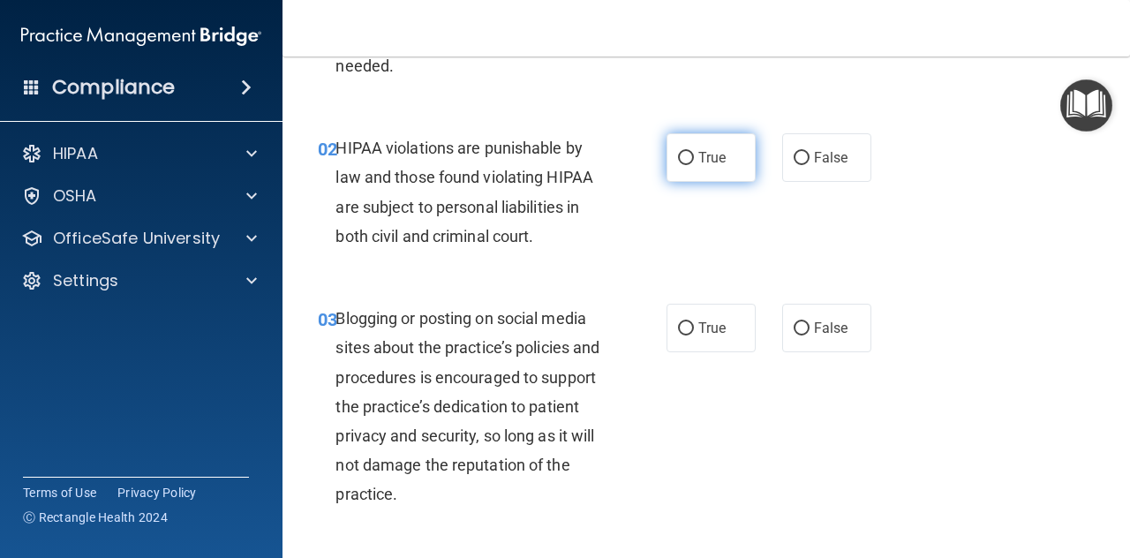
click at [715, 169] on label "True" at bounding box center [710, 157] width 89 height 49
click at [694, 165] on input "True" at bounding box center [686, 158] width 16 height 13
radio input "true"
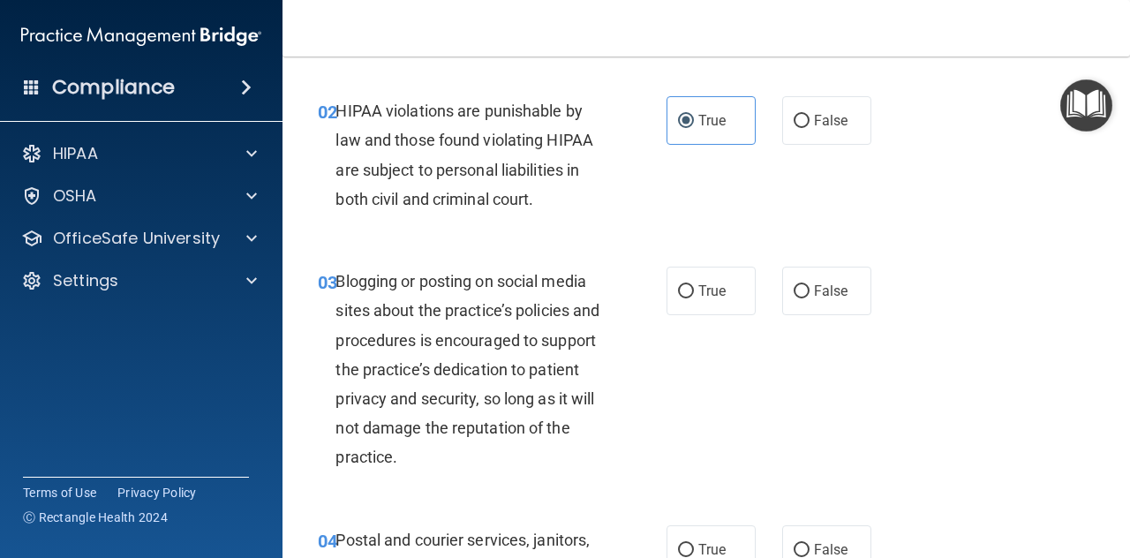
scroll to position [265, 0]
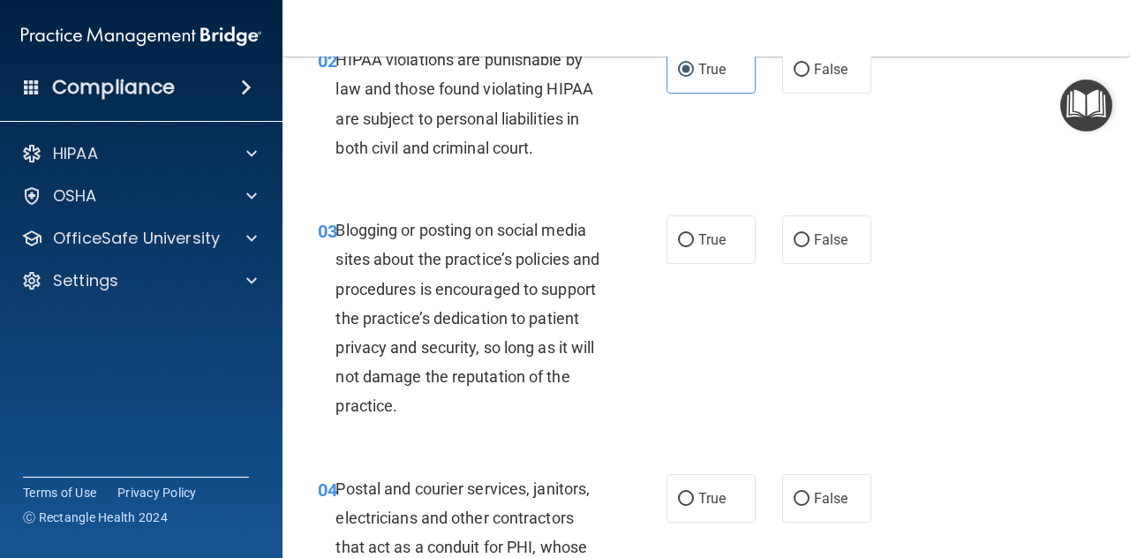
click at [554, 338] on span "Blogging or posting on social media sites about the practice’s policies and pro…" at bounding box center [467, 318] width 264 height 194
click at [697, 249] on label "True" at bounding box center [710, 239] width 89 height 49
click at [694, 247] on input "True" at bounding box center [686, 240] width 16 height 13
radio input "true"
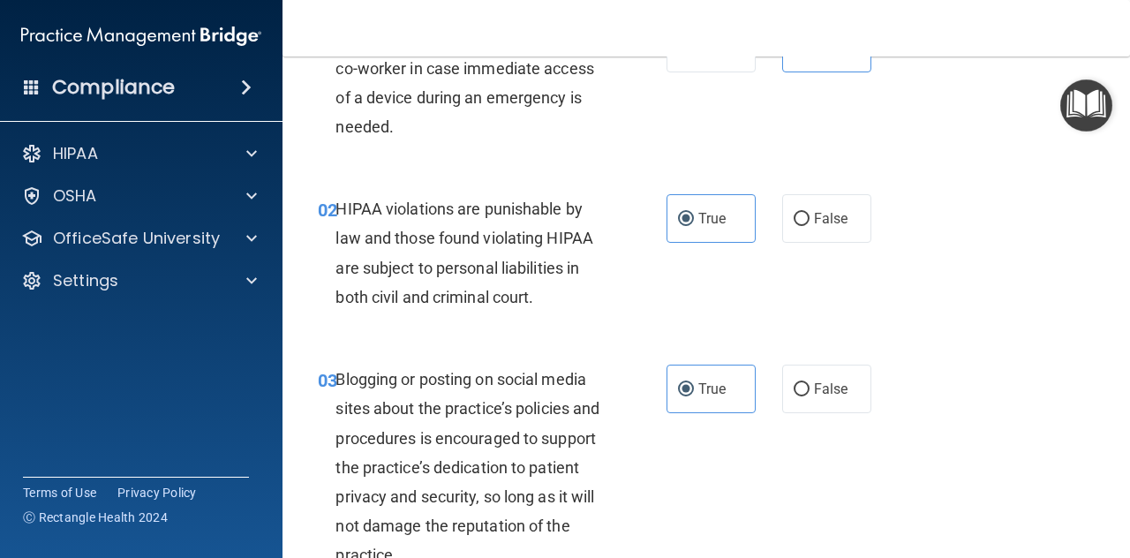
scroll to position [176, 0]
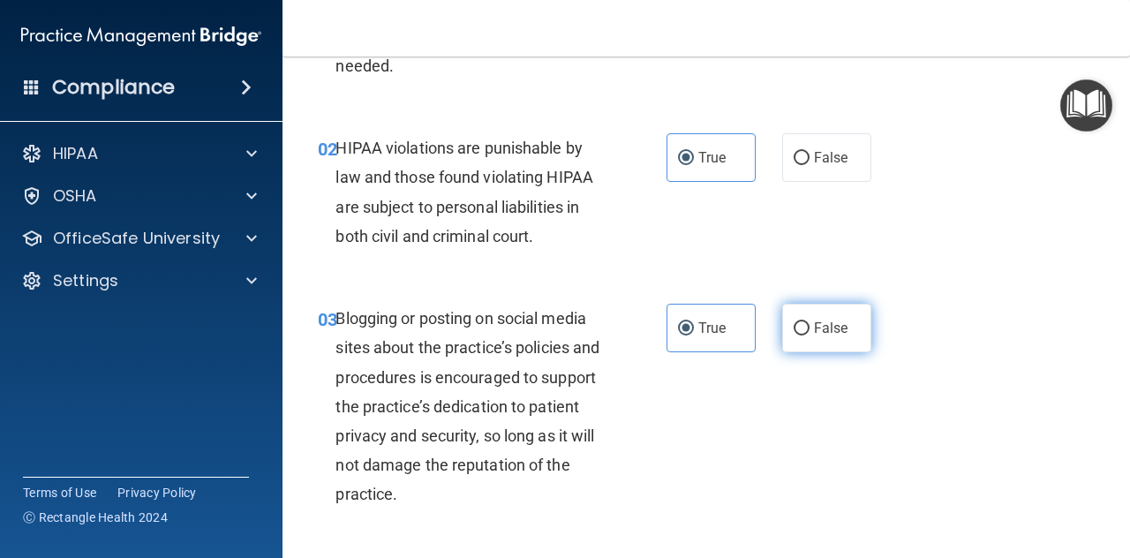
click at [817, 331] on span "False" at bounding box center [831, 327] width 34 height 17
click at [809, 331] on input "False" at bounding box center [801, 328] width 16 height 13
radio input "true"
radio input "false"
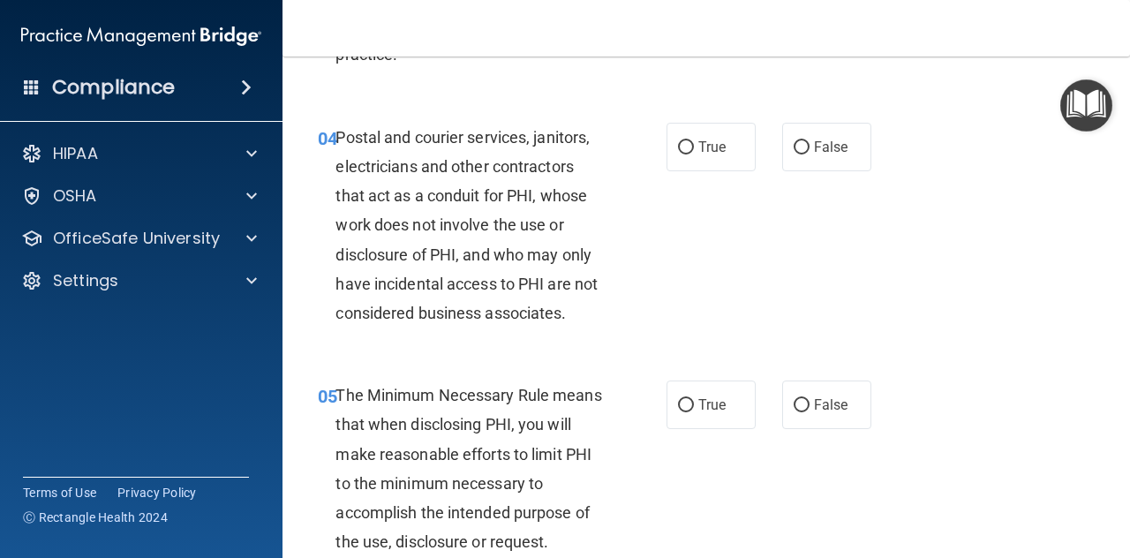
scroll to position [618, 0]
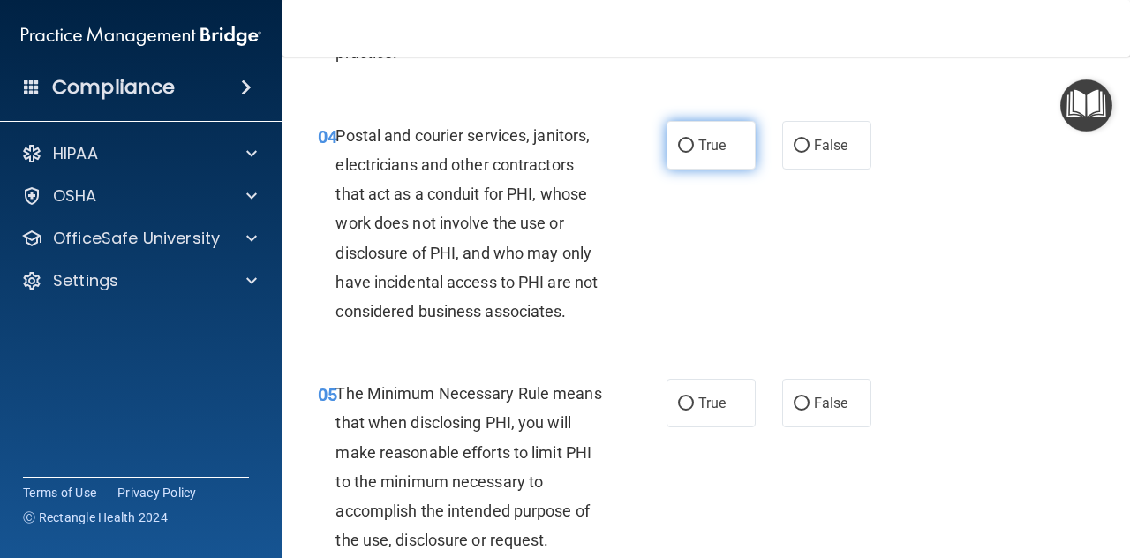
click at [702, 160] on label "True" at bounding box center [710, 145] width 89 height 49
click at [694, 153] on input "True" at bounding box center [686, 145] width 16 height 13
radio input "true"
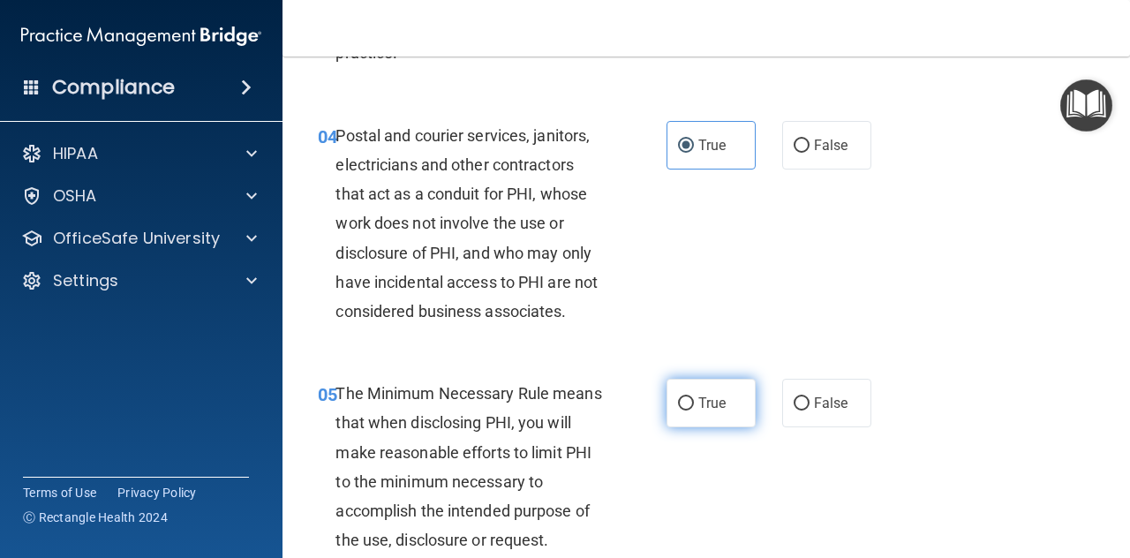
click at [708, 398] on span "True" at bounding box center [711, 402] width 27 height 17
click at [694, 398] on input "True" at bounding box center [686, 403] width 16 height 13
radio input "true"
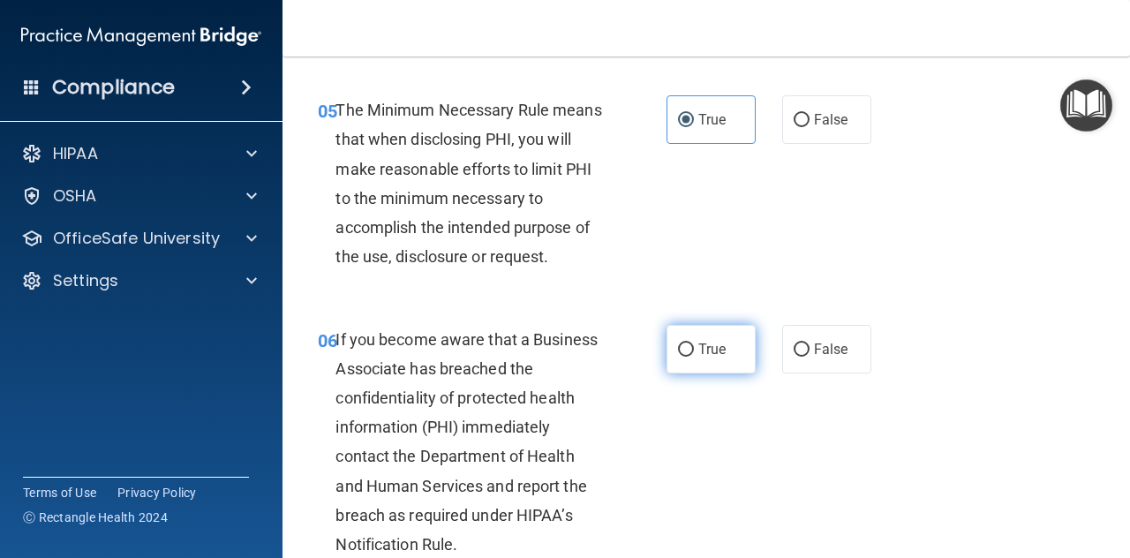
scroll to position [971, 0]
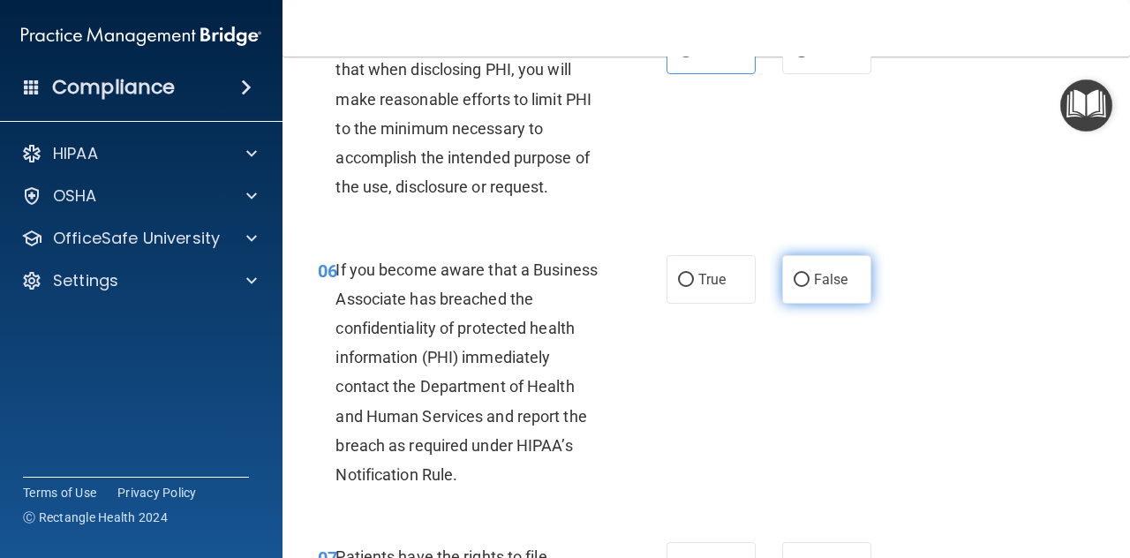
click at [814, 276] on span "False" at bounding box center [831, 279] width 34 height 17
click at [805, 276] on input "False" at bounding box center [801, 280] width 16 height 13
radio input "true"
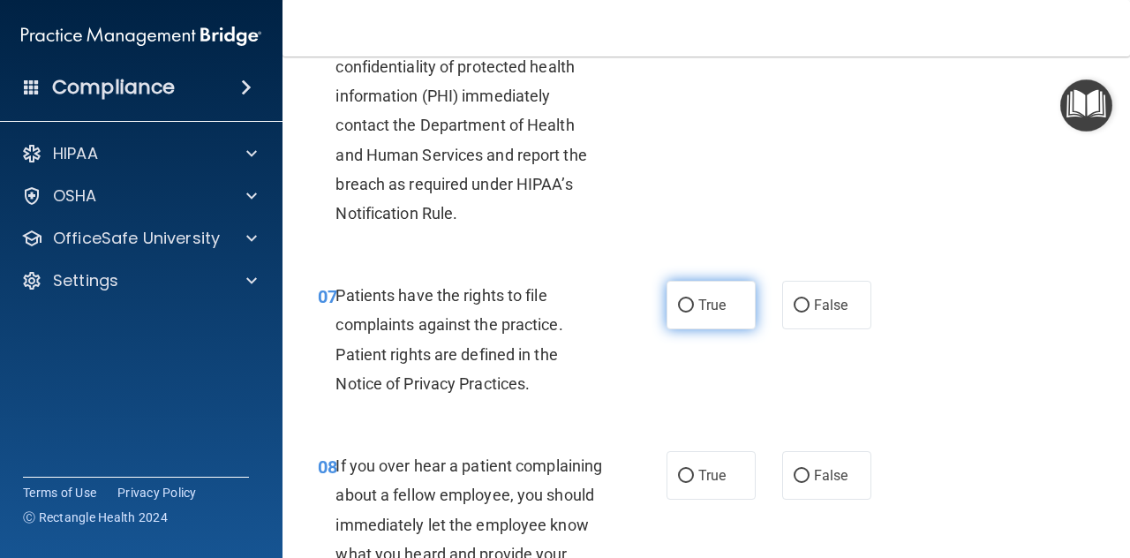
scroll to position [1235, 0]
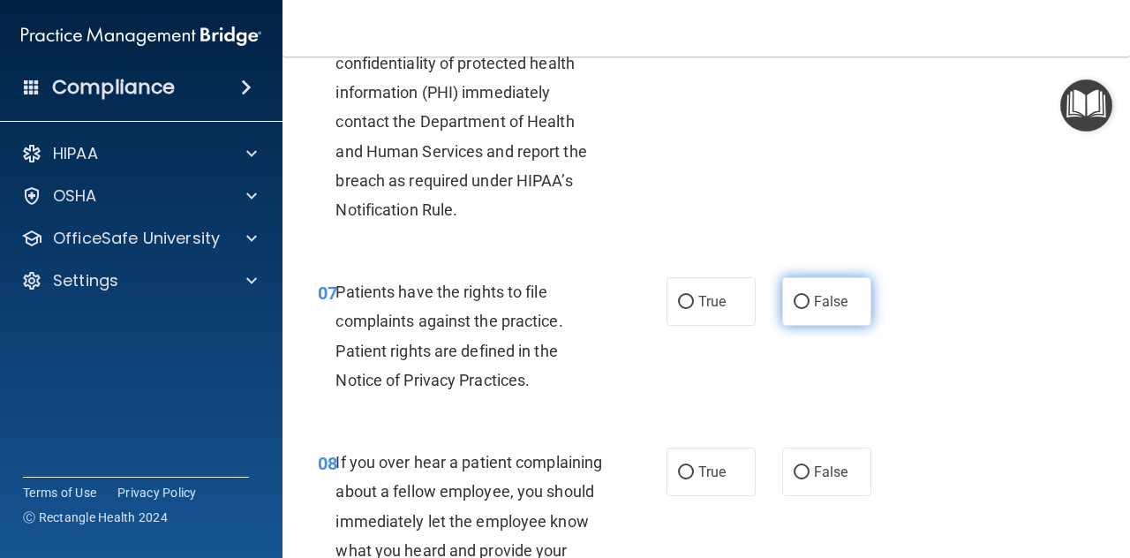
click at [792, 285] on label "False" at bounding box center [826, 301] width 89 height 49
click at [793, 296] on input "False" at bounding box center [801, 302] width 16 height 13
radio input "true"
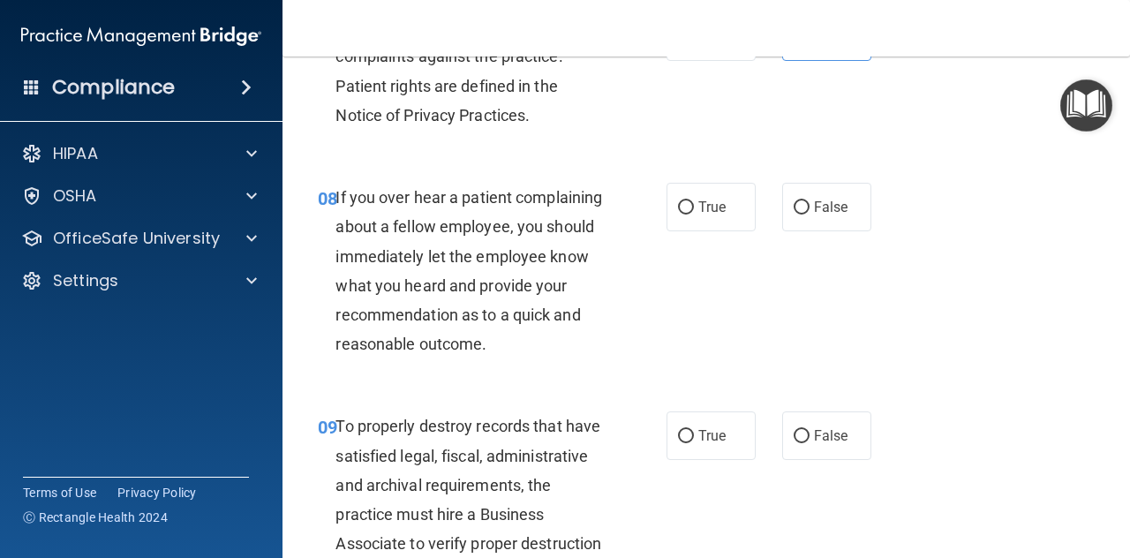
scroll to position [1588, 0]
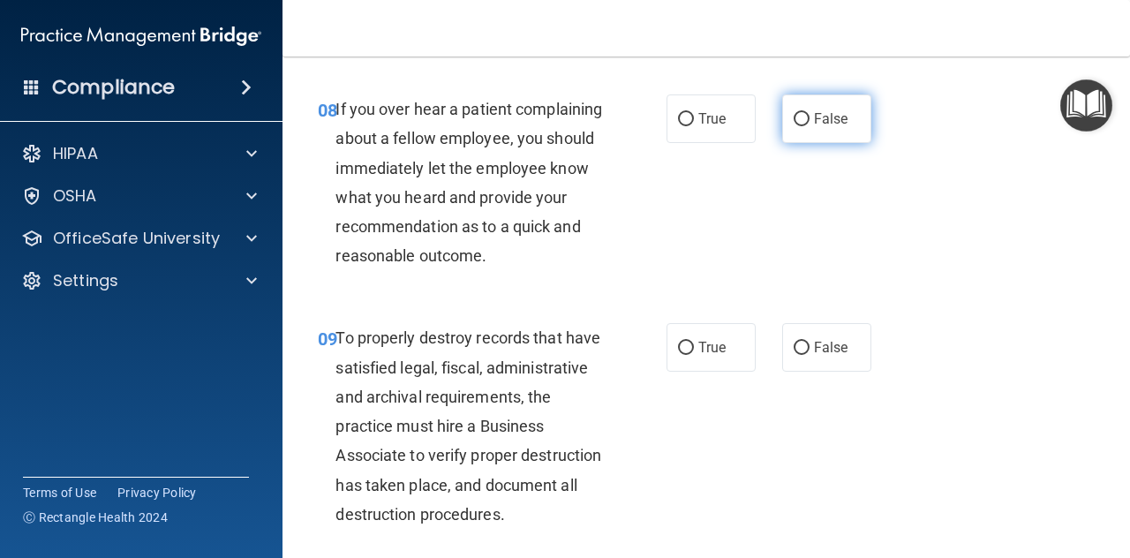
click at [814, 124] on span "False" at bounding box center [831, 118] width 34 height 17
click at [809, 124] on input "False" at bounding box center [801, 119] width 16 height 13
radio input "true"
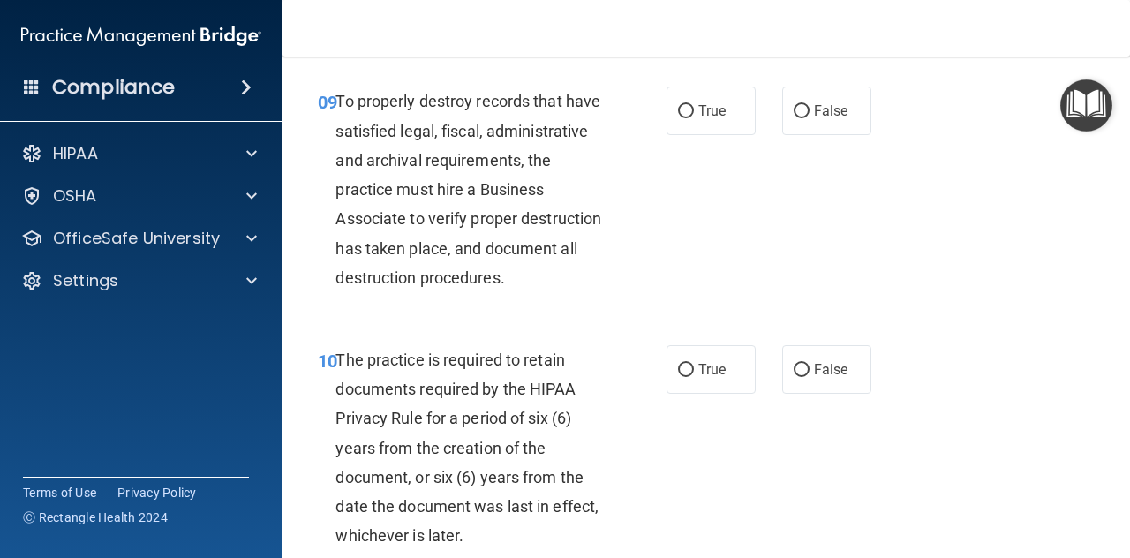
scroll to position [1853, 0]
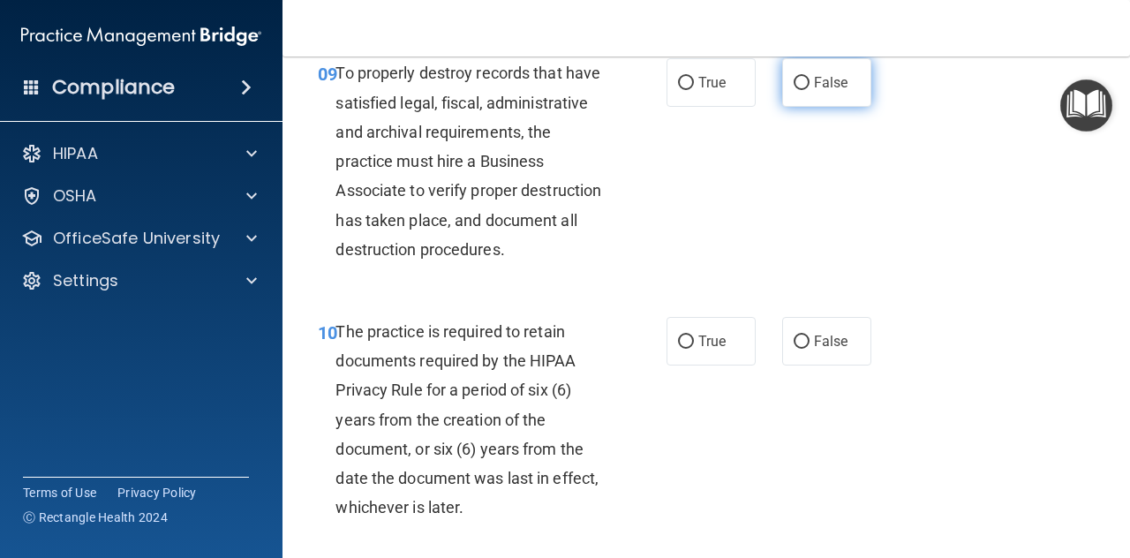
click at [816, 102] on label "False" at bounding box center [826, 82] width 89 height 49
click at [809, 90] on input "False" at bounding box center [801, 83] width 16 height 13
radio input "true"
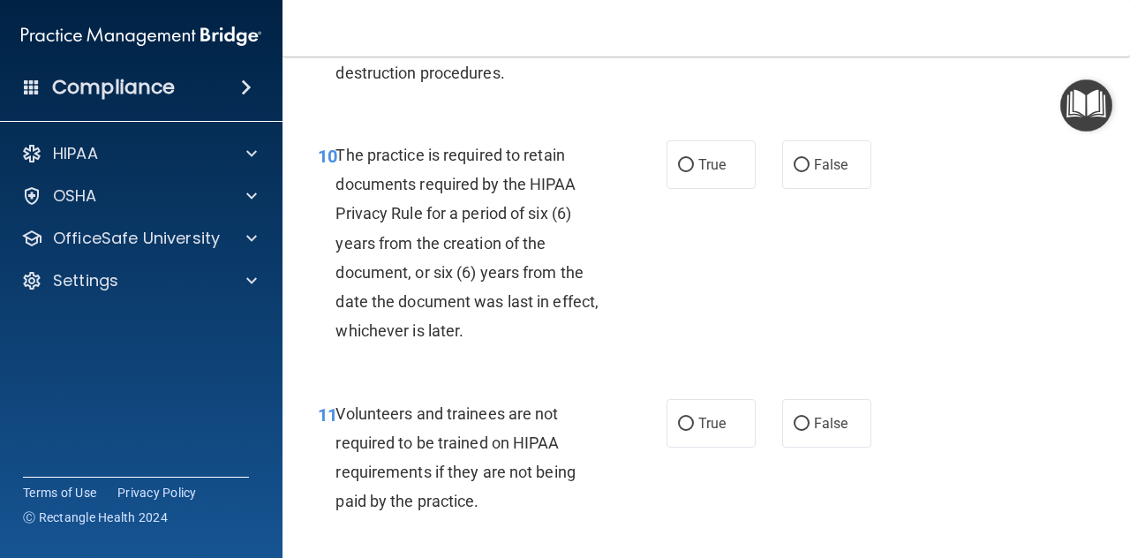
scroll to position [2118, 0]
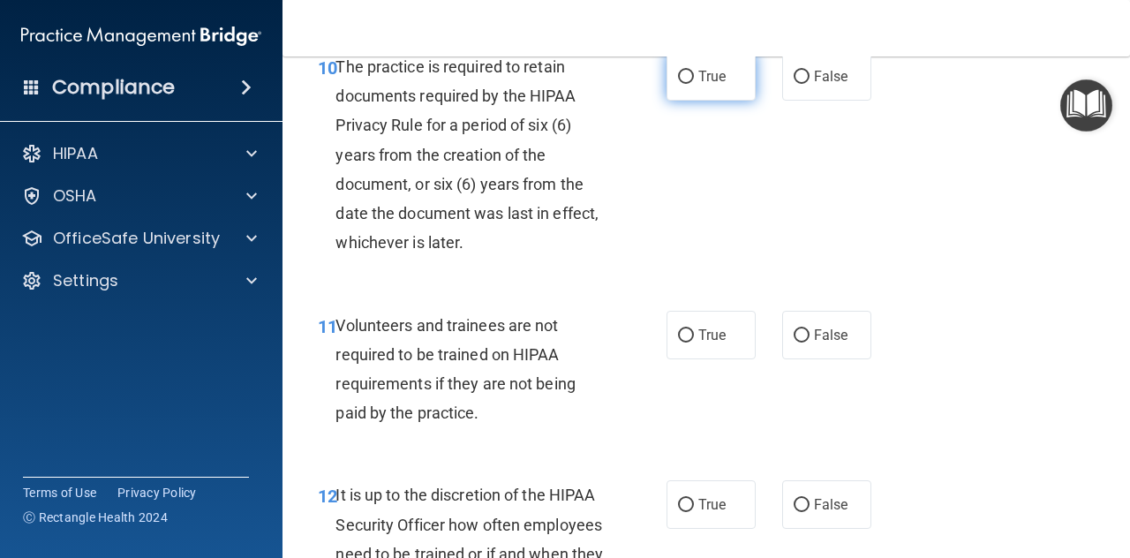
click at [720, 101] on label "True" at bounding box center [710, 76] width 89 height 49
click at [694, 84] on input "True" at bounding box center [686, 77] width 16 height 13
radio input "true"
click at [705, 343] on span "True" at bounding box center [711, 335] width 27 height 17
click at [694, 342] on input "True" at bounding box center [686, 335] width 16 height 13
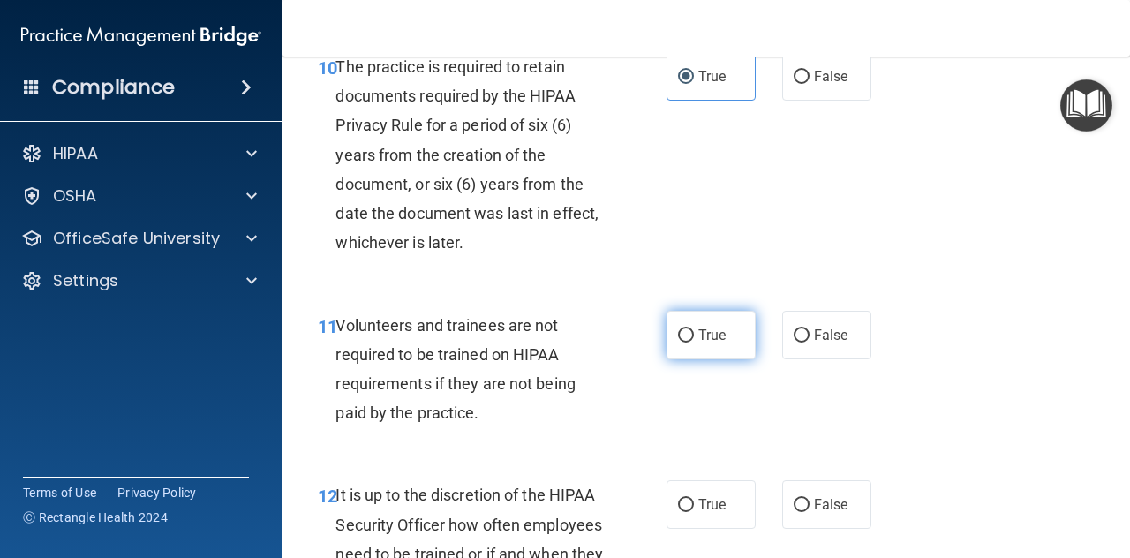
radio input "true"
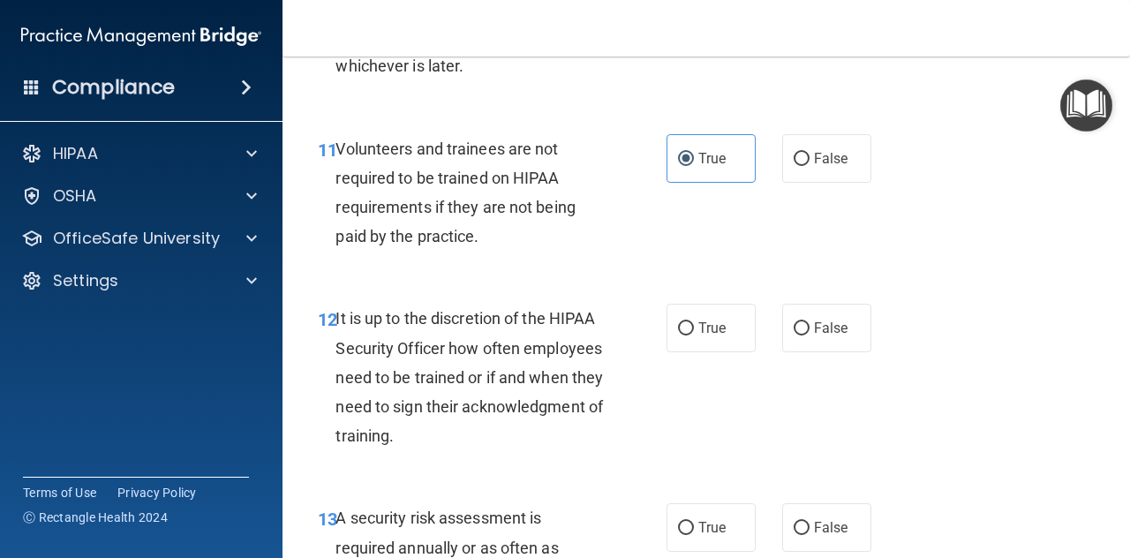
scroll to position [2383, 0]
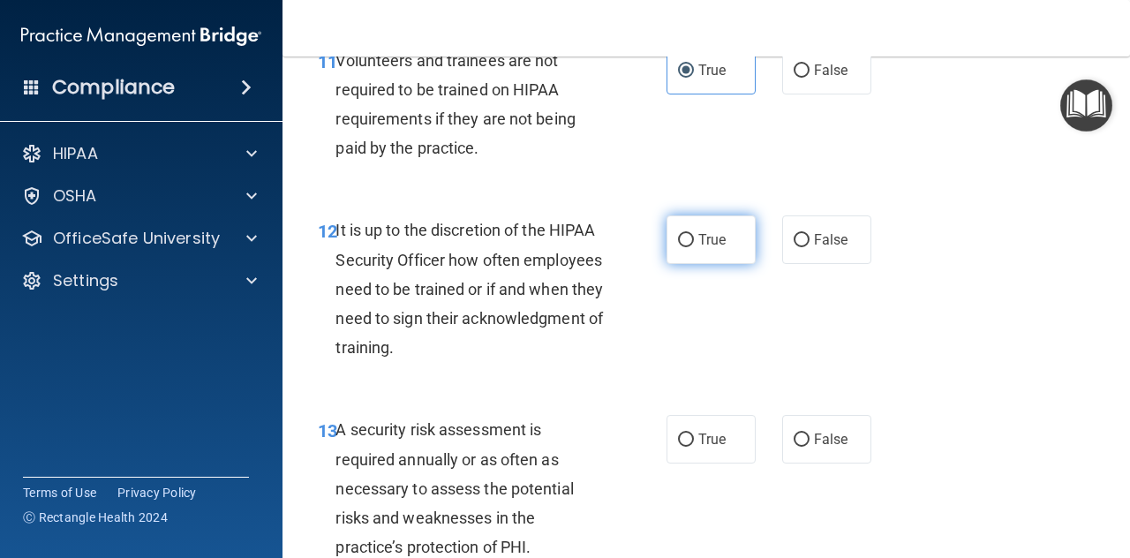
click at [679, 264] on label "True" at bounding box center [710, 239] width 89 height 49
click at [679, 247] on input "True" at bounding box center [686, 240] width 16 height 13
radio input "true"
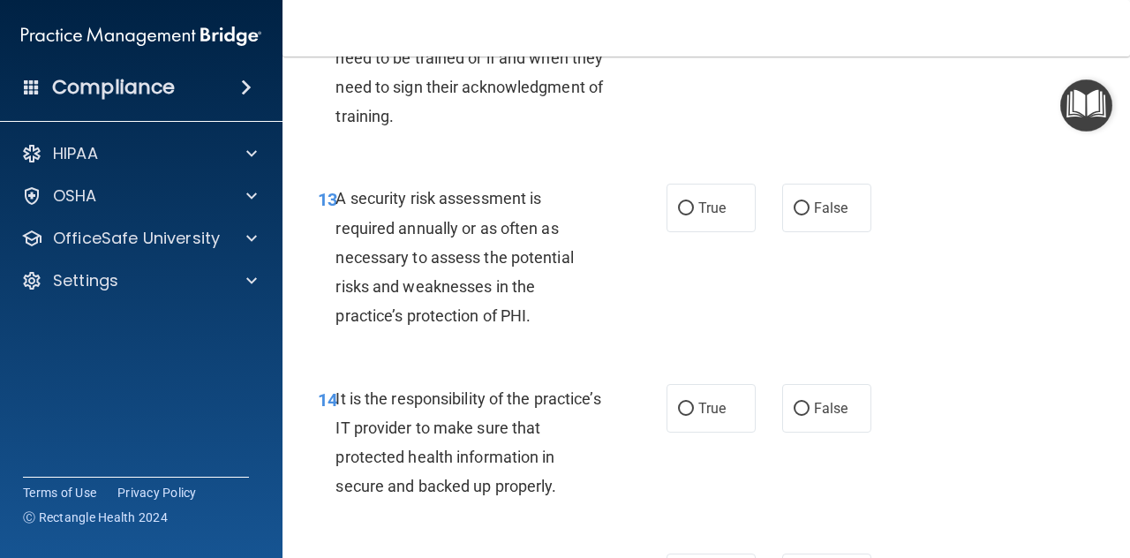
scroll to position [2586, 0]
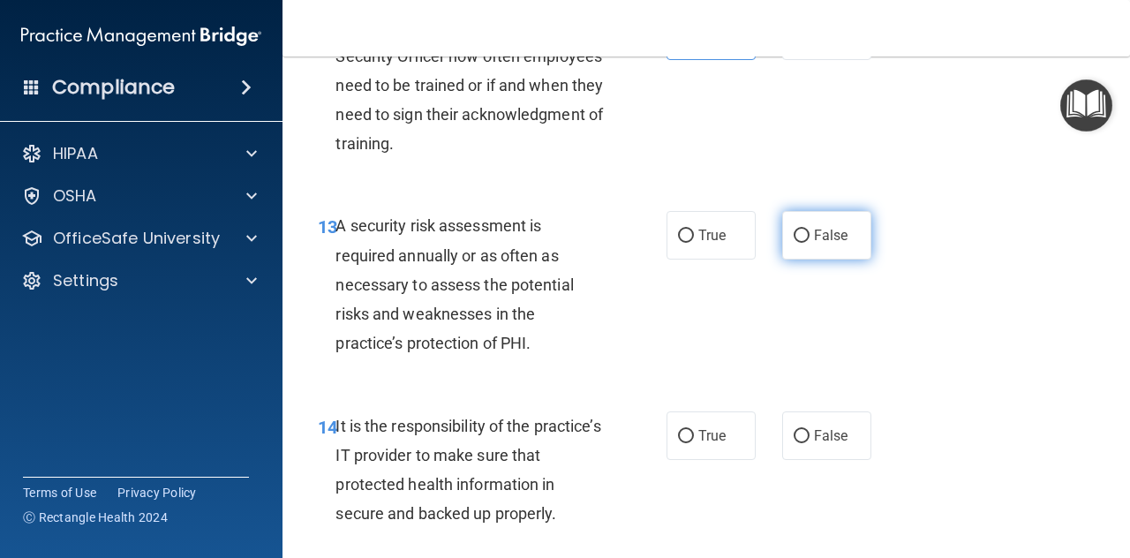
click at [801, 259] on label "False" at bounding box center [826, 235] width 89 height 49
click at [801, 243] on input "False" at bounding box center [801, 235] width 16 height 13
radio input "true"
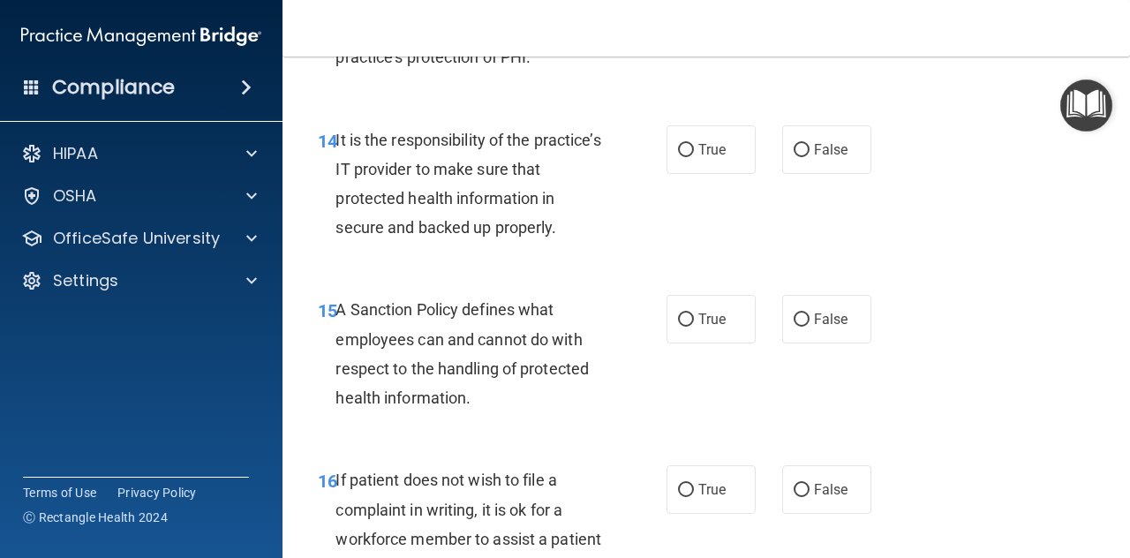
scroll to position [2939, 0]
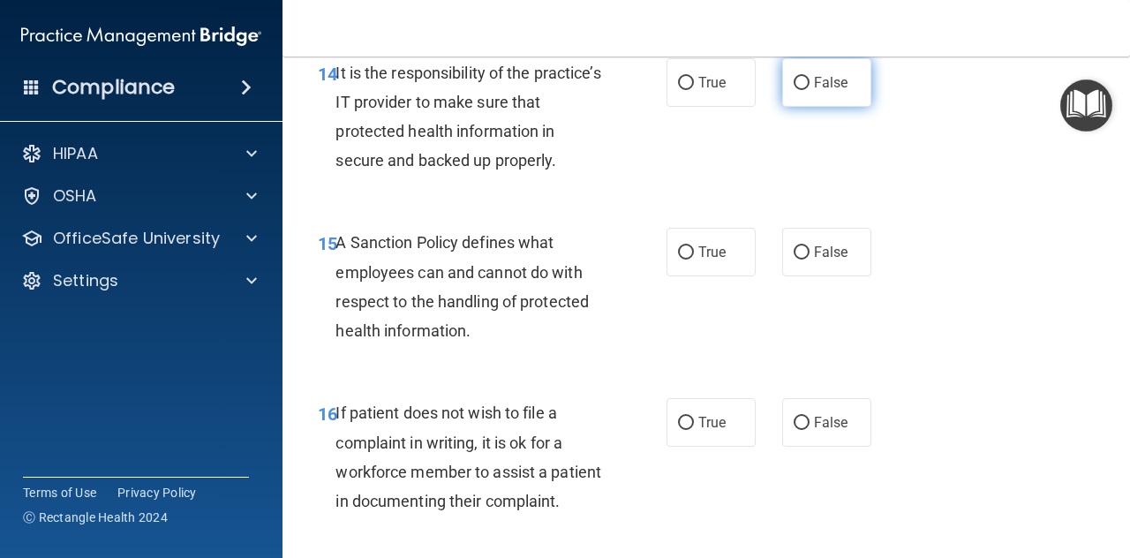
click at [793, 90] on input "False" at bounding box center [801, 83] width 16 height 13
radio input "true"
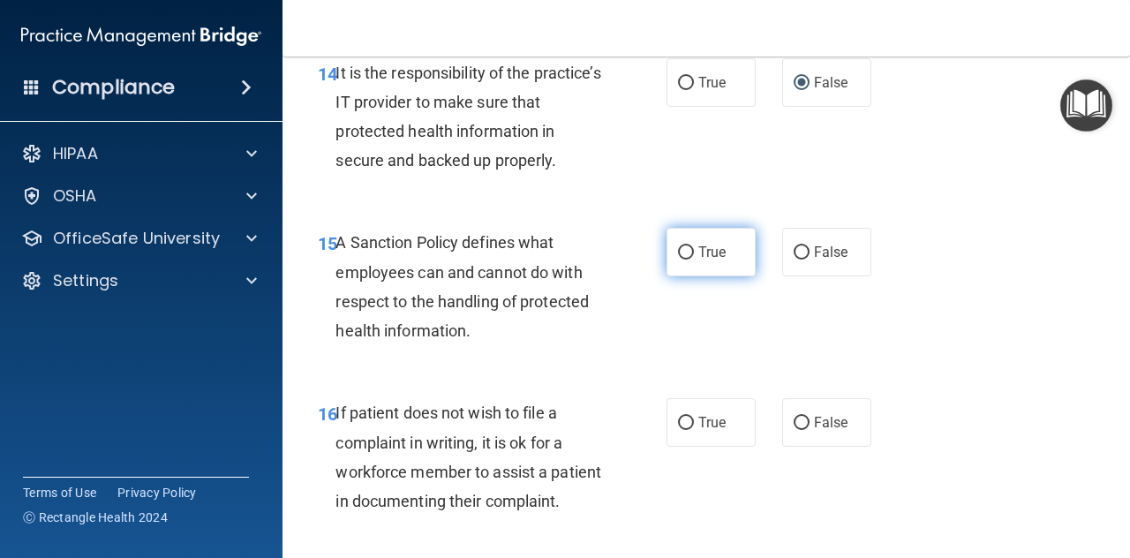
click at [684, 259] on input "True" at bounding box center [686, 252] width 16 height 13
radio input "true"
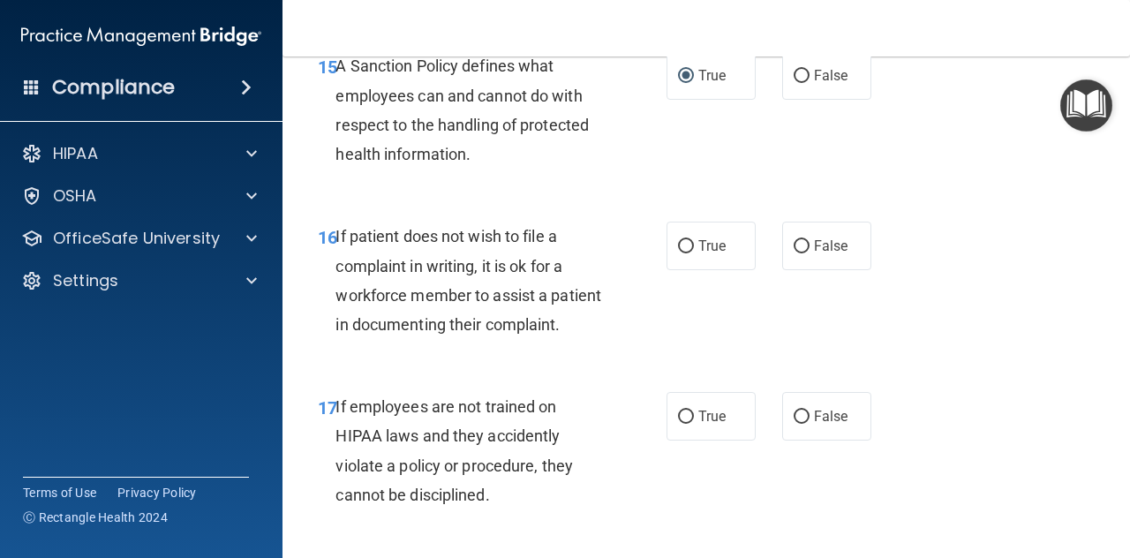
scroll to position [3204, 0]
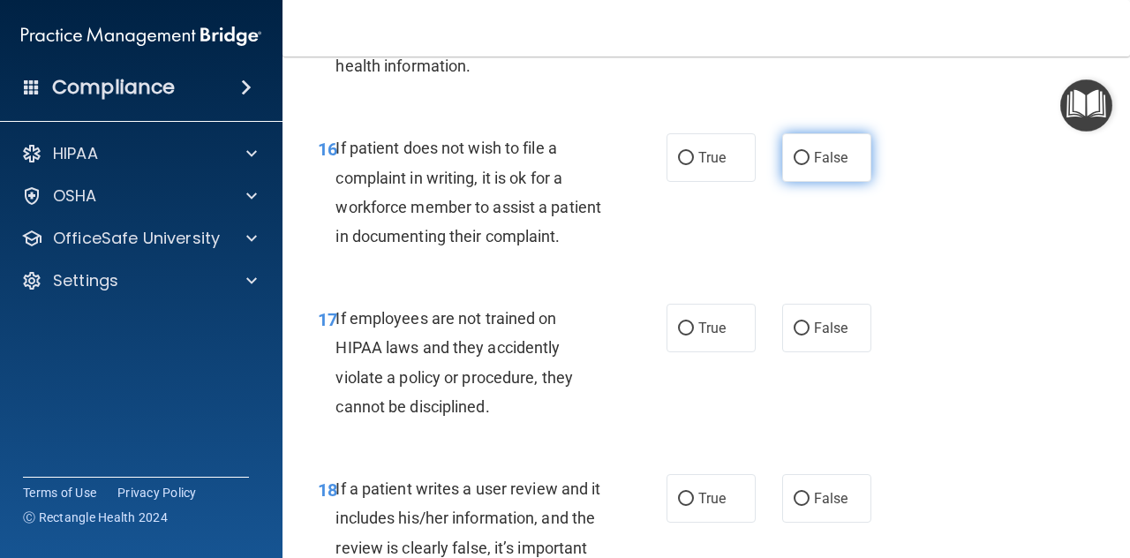
click at [799, 165] on input "False" at bounding box center [801, 158] width 16 height 13
radio input "true"
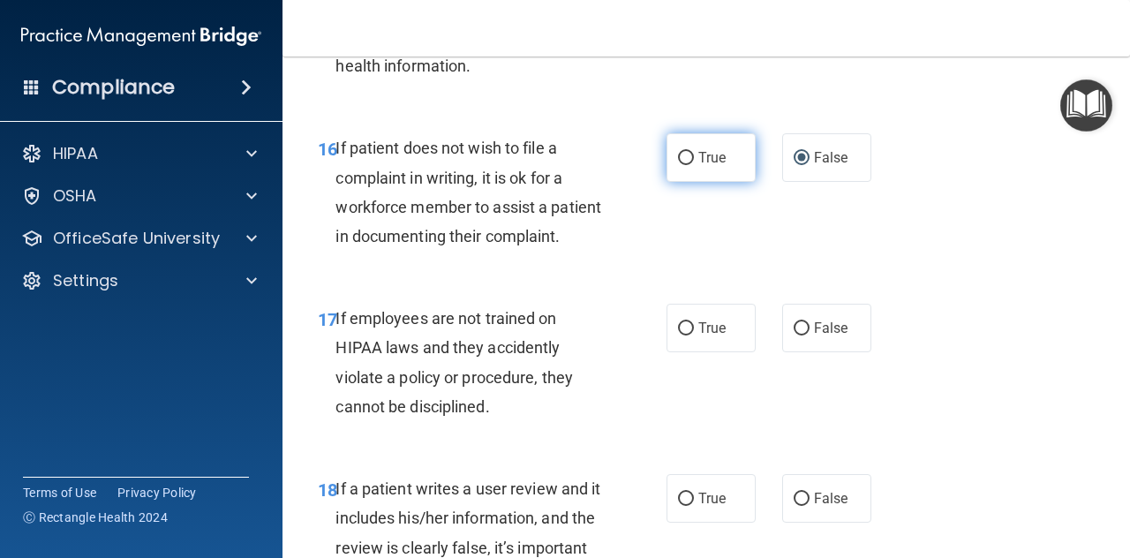
click at [679, 165] on input "True" at bounding box center [686, 158] width 16 height 13
radio input "true"
radio input "false"
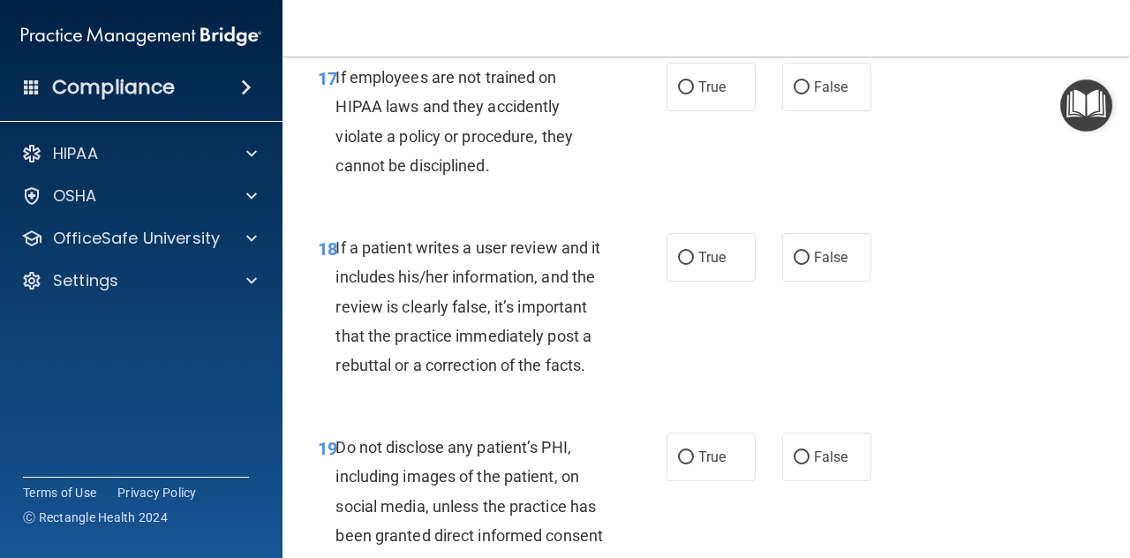
scroll to position [3469, 0]
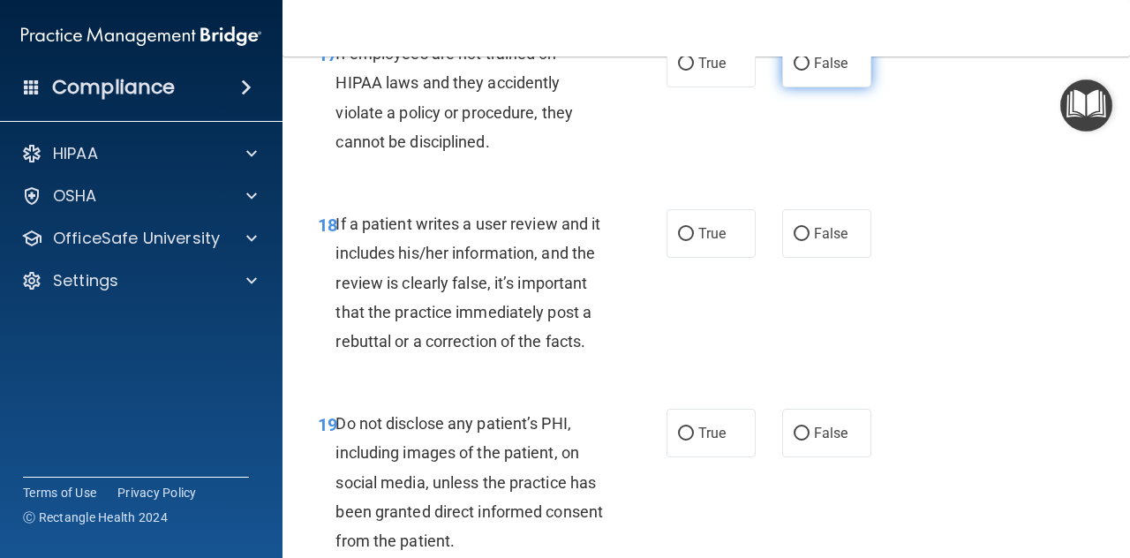
click at [800, 71] on input "False" at bounding box center [801, 63] width 16 height 13
radio input "true"
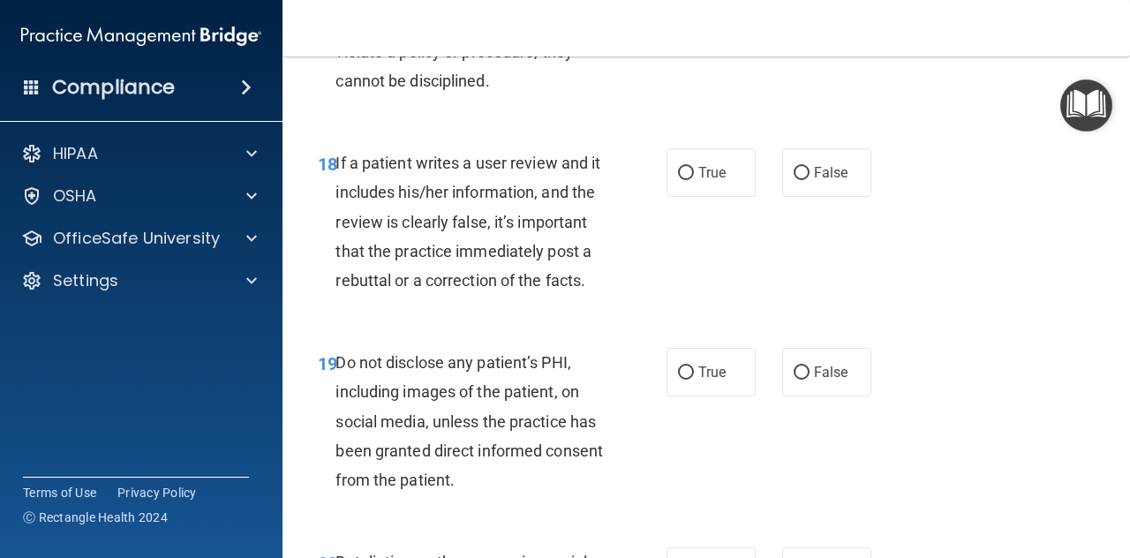
scroll to position [3557, 0]
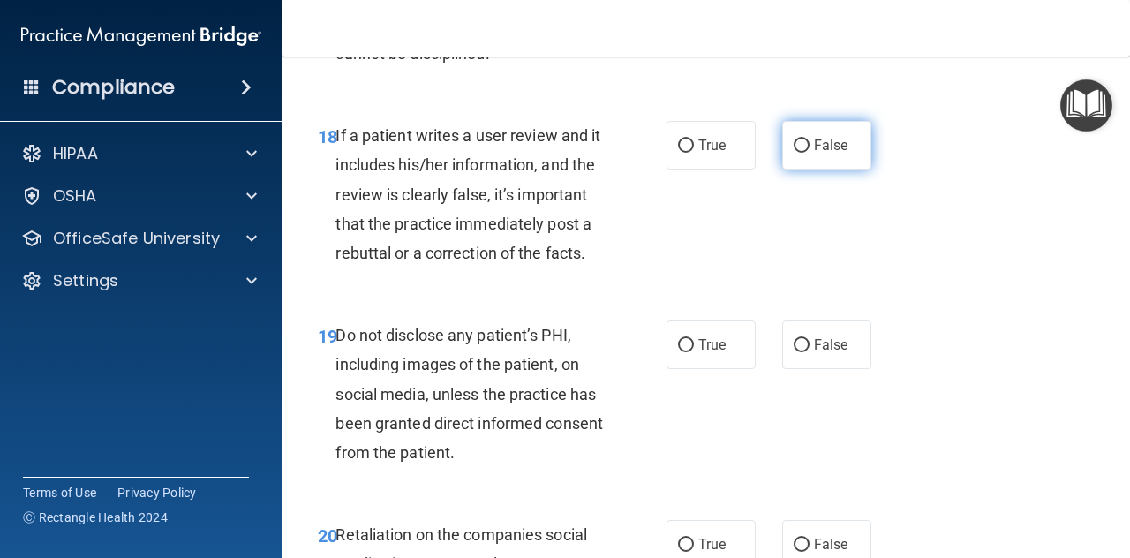
click at [798, 153] on input "False" at bounding box center [801, 145] width 16 height 13
radio input "true"
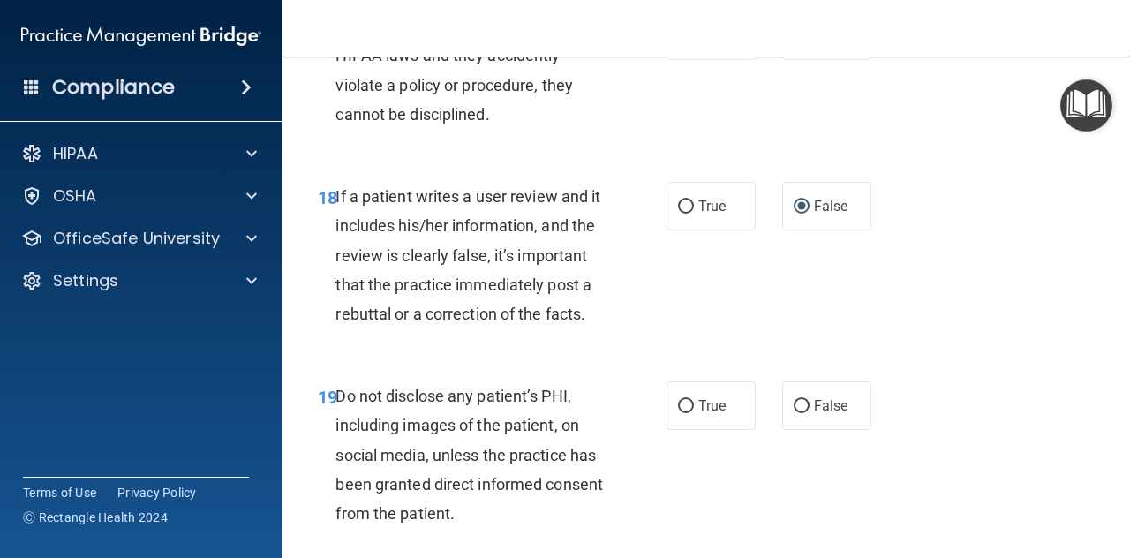
scroll to position [3469, 0]
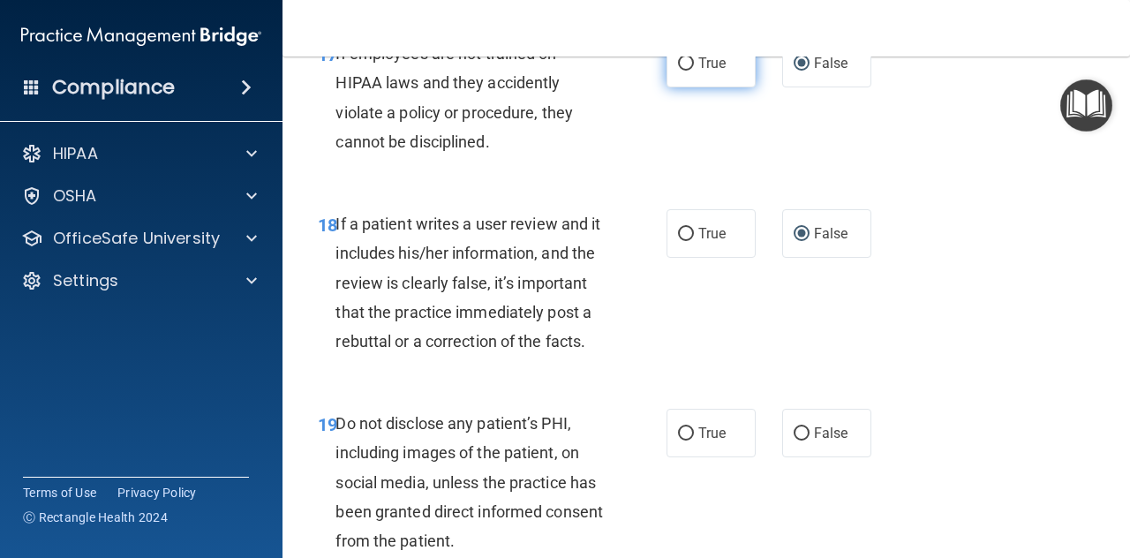
click at [689, 87] on label "True" at bounding box center [710, 63] width 89 height 49
click at [689, 71] on input "True" at bounding box center [686, 63] width 16 height 13
radio input "true"
radio input "false"
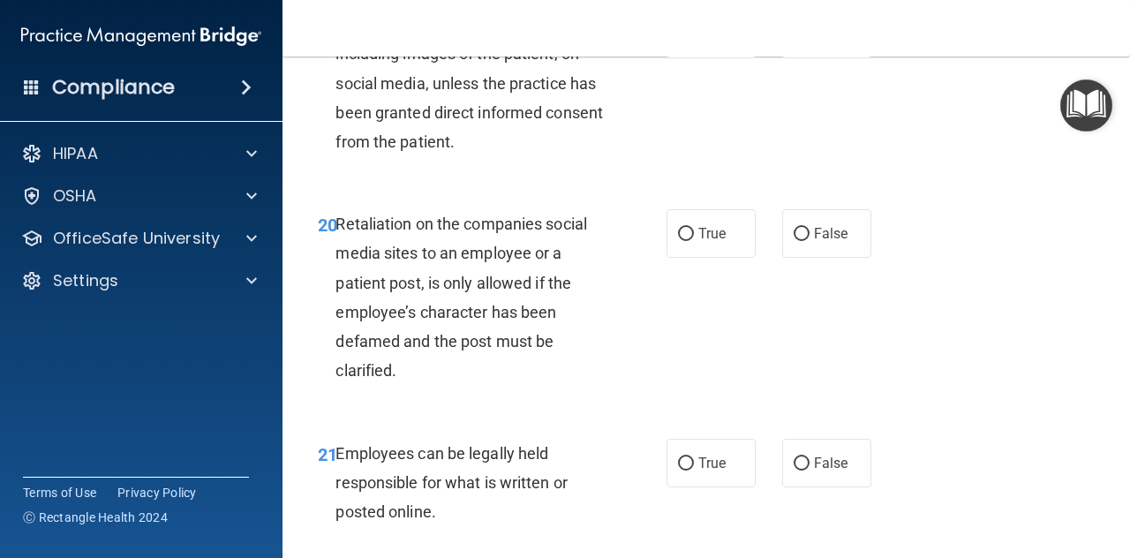
scroll to position [3910, 0]
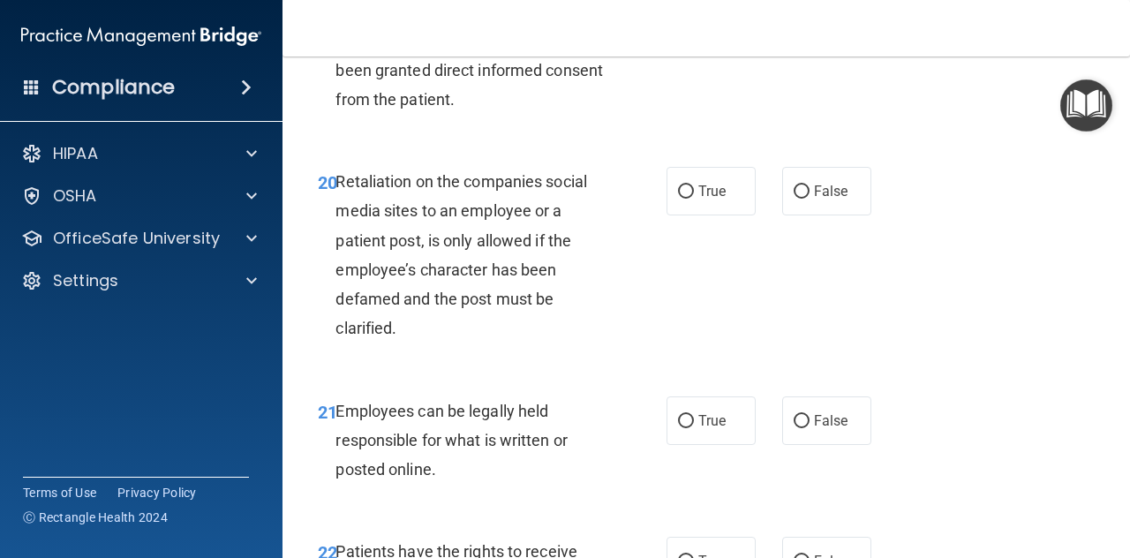
radio input "true"
click at [800, 215] on label "False" at bounding box center [826, 191] width 89 height 49
click at [800, 199] on input "False" at bounding box center [801, 191] width 16 height 13
radio input "true"
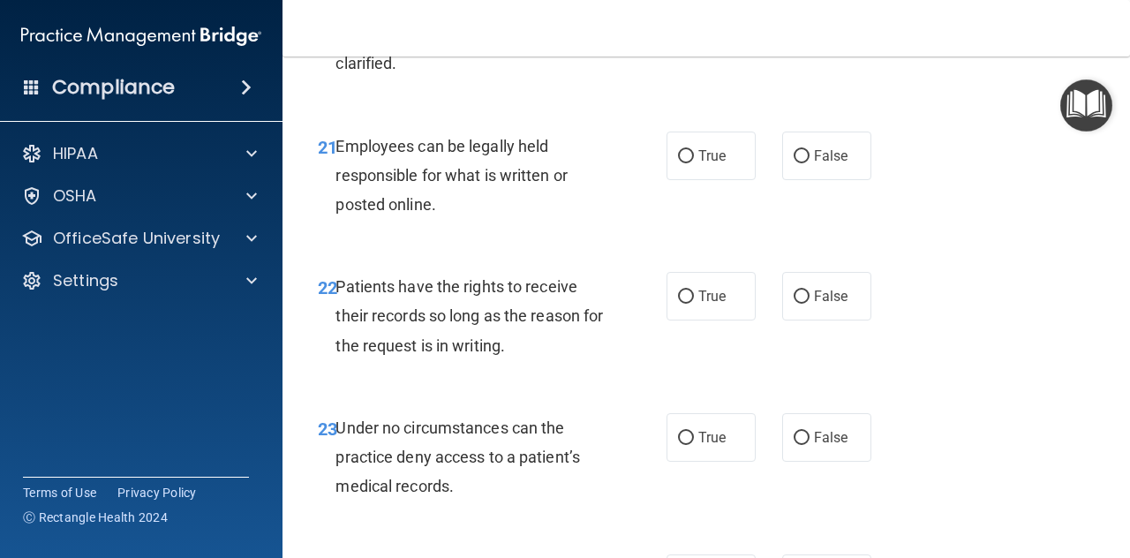
scroll to position [4087, 0]
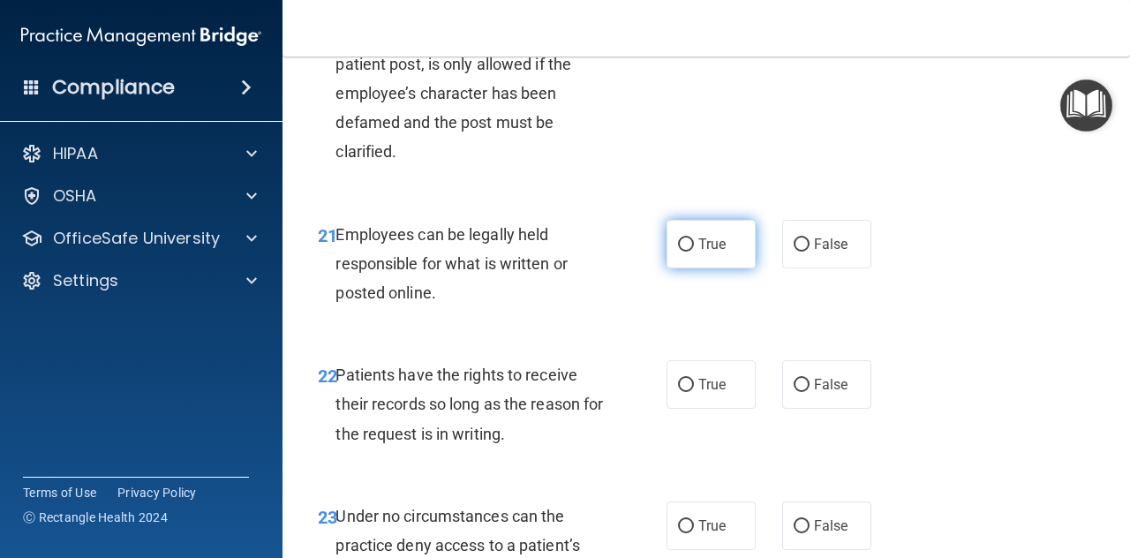
click at [700, 252] on span "True" at bounding box center [711, 244] width 27 height 17
click at [694, 252] on input "True" at bounding box center [686, 244] width 16 height 13
radio input "true"
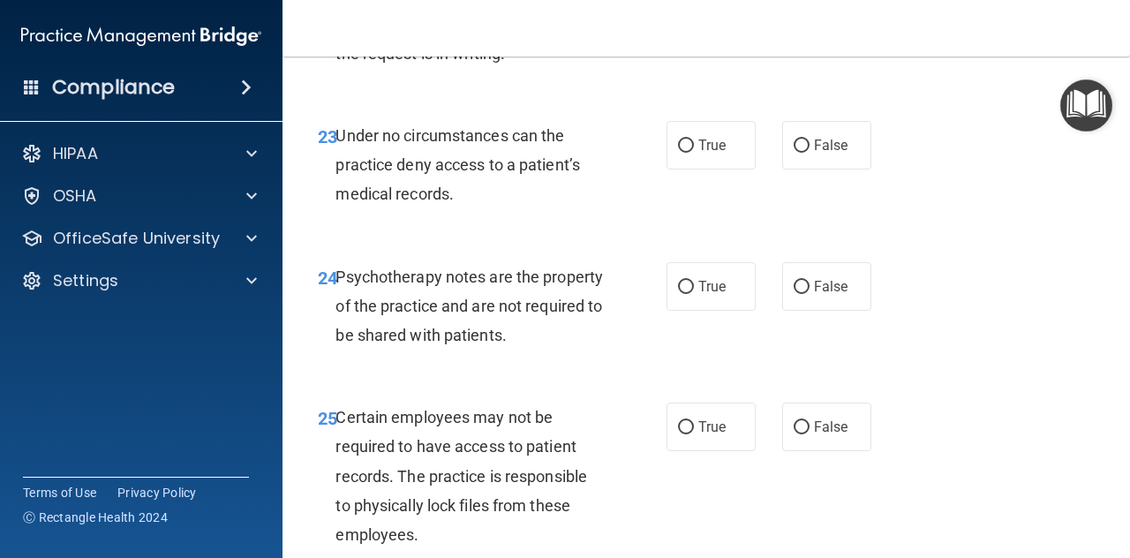
scroll to position [4440, 0]
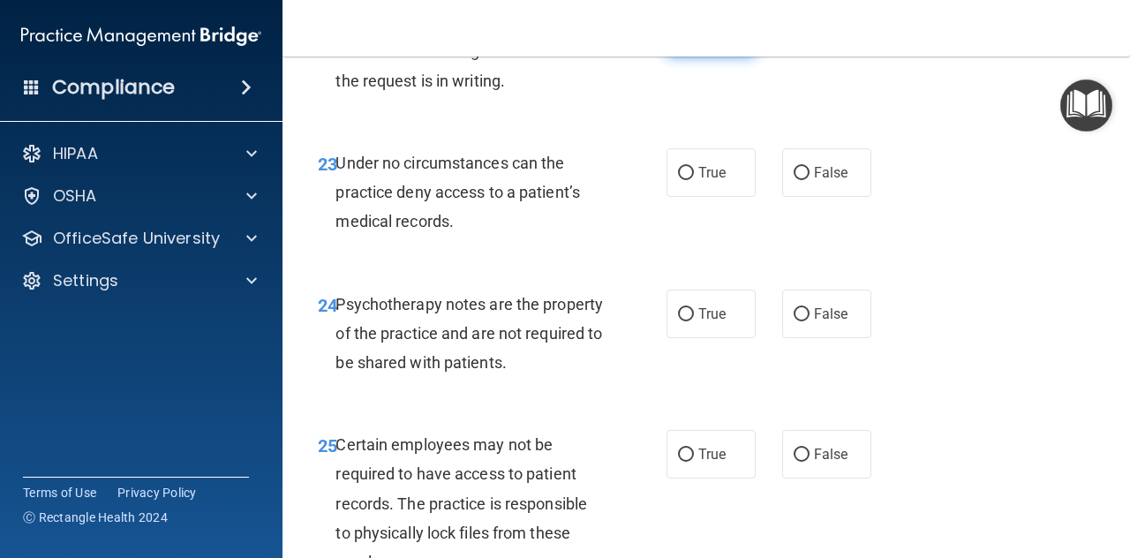
click at [681, 39] on input "True" at bounding box center [686, 32] width 16 height 13
radio input "true"
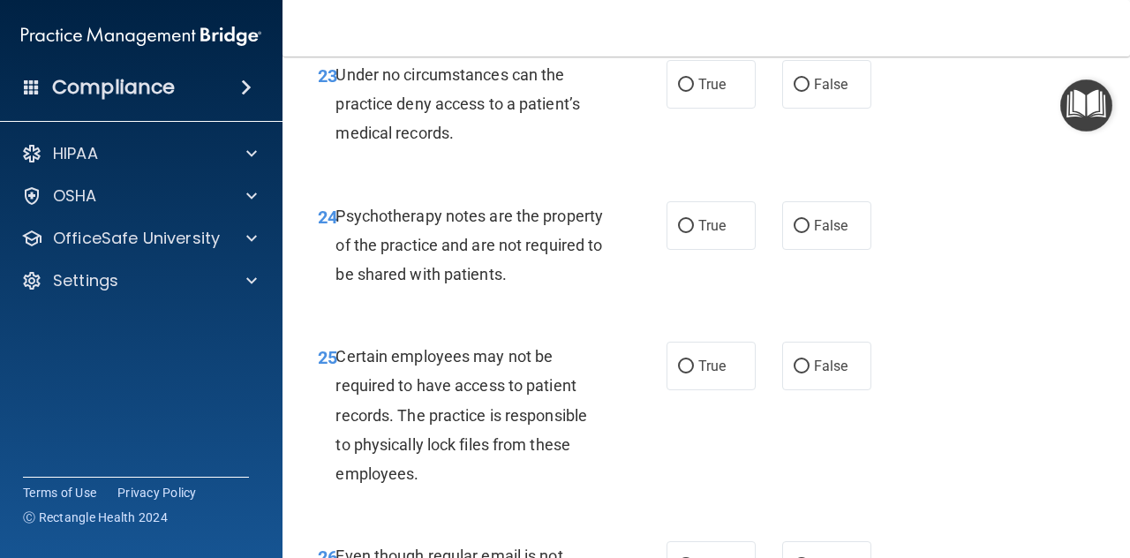
scroll to position [4616, 0]
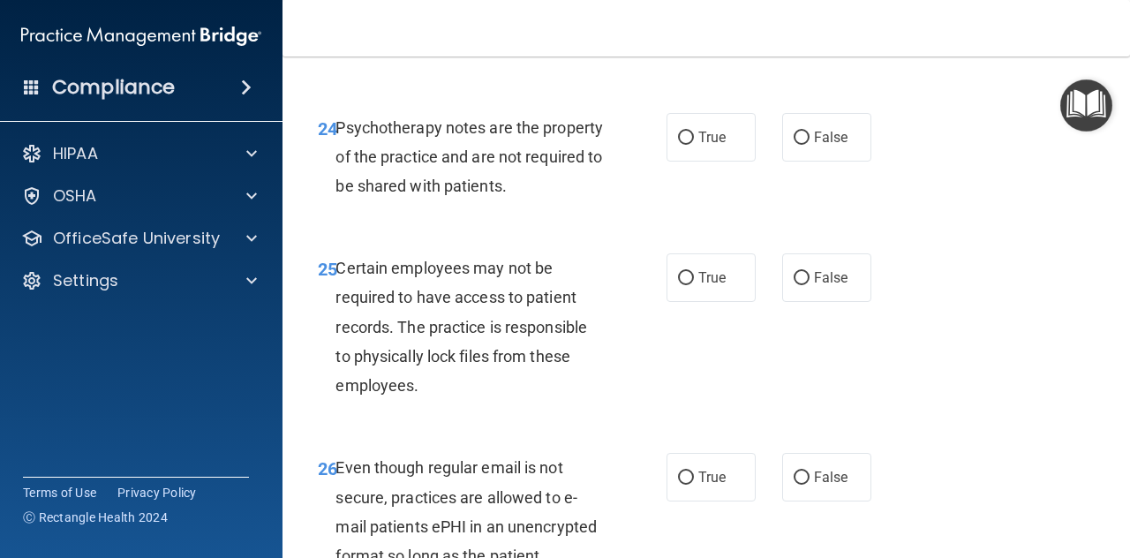
radio input "true"
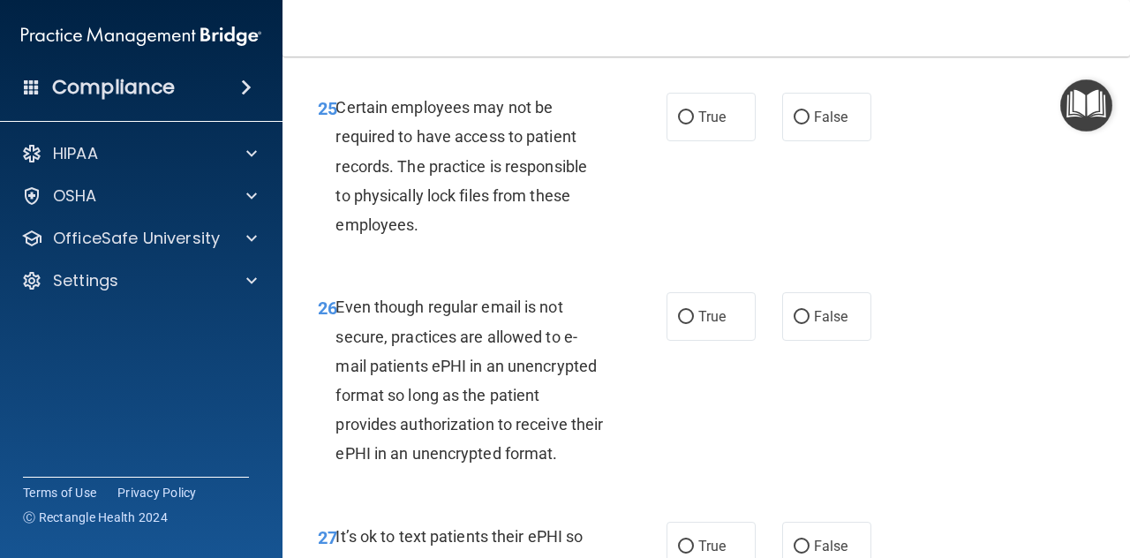
scroll to position [4793, 0]
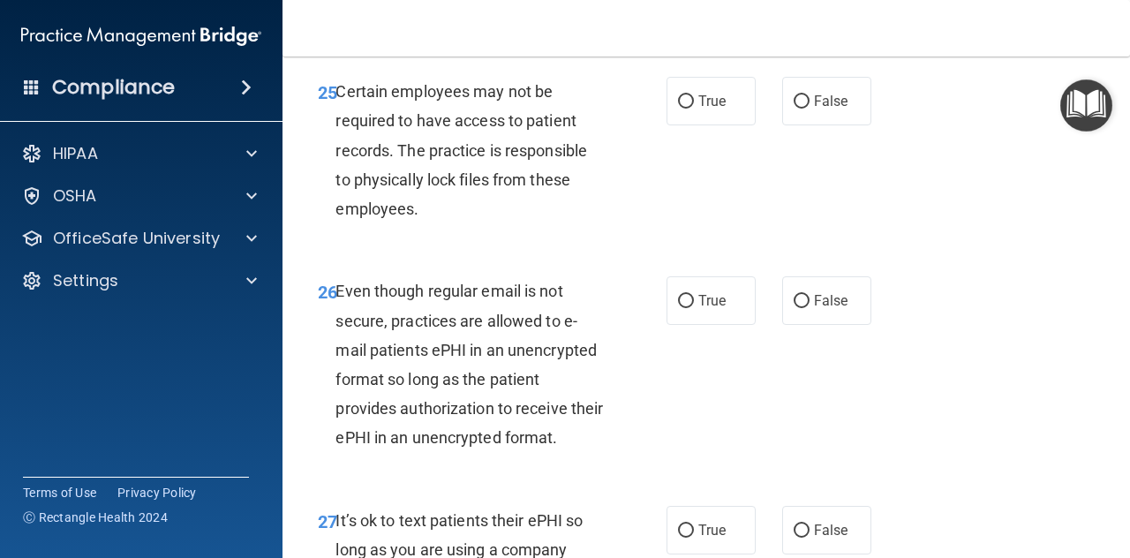
radio input "true"
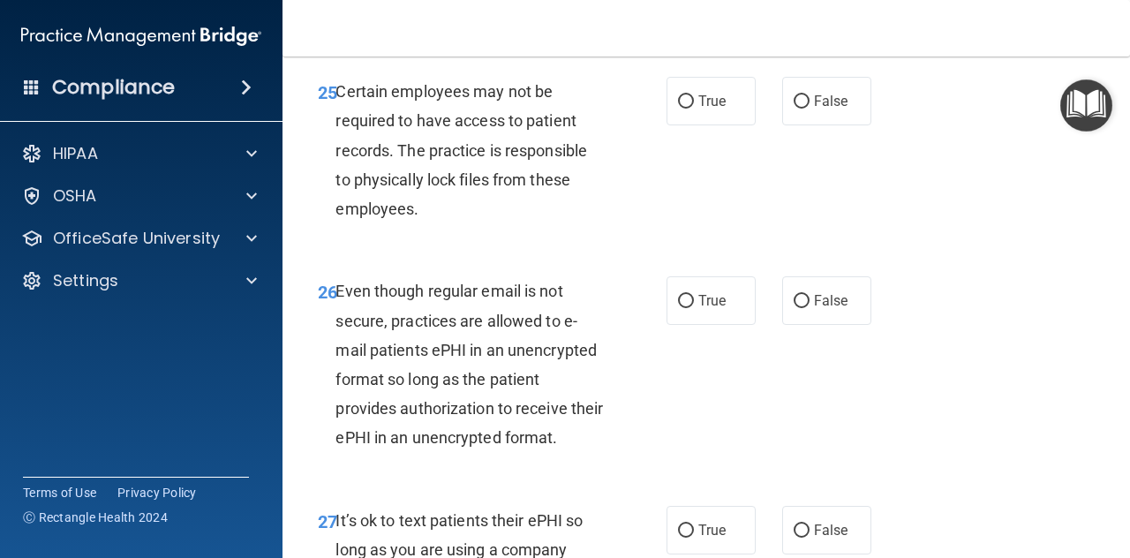
radio input "true"
radio input "false"
click at [698, 109] on span "True" at bounding box center [711, 101] width 27 height 17
click at [694, 109] on input "True" at bounding box center [686, 101] width 16 height 13
radio input "true"
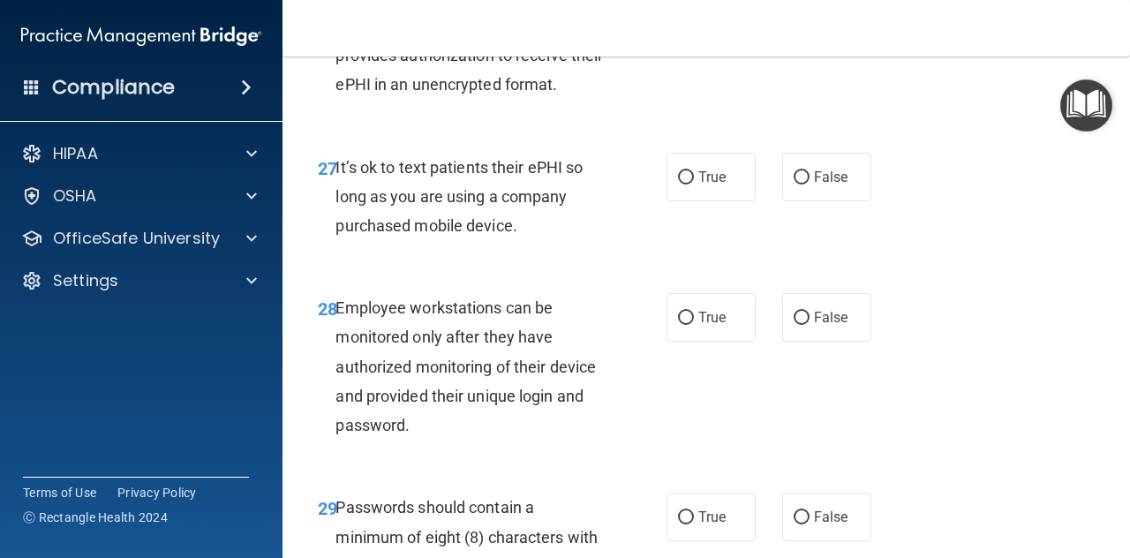
scroll to position [5057, 0]
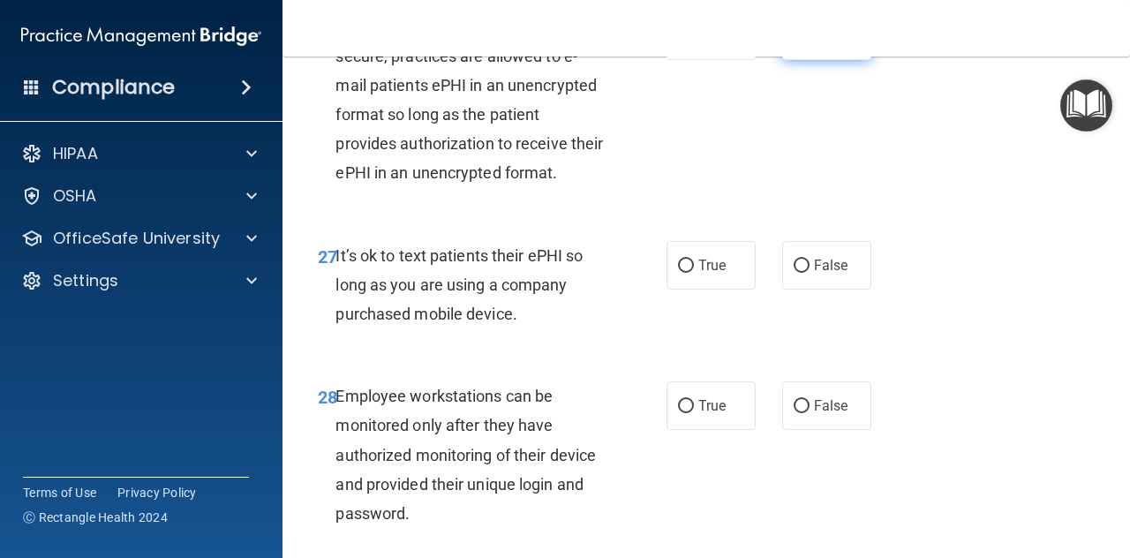
click at [793, 43] on input "False" at bounding box center [801, 36] width 16 height 13
radio input "true"
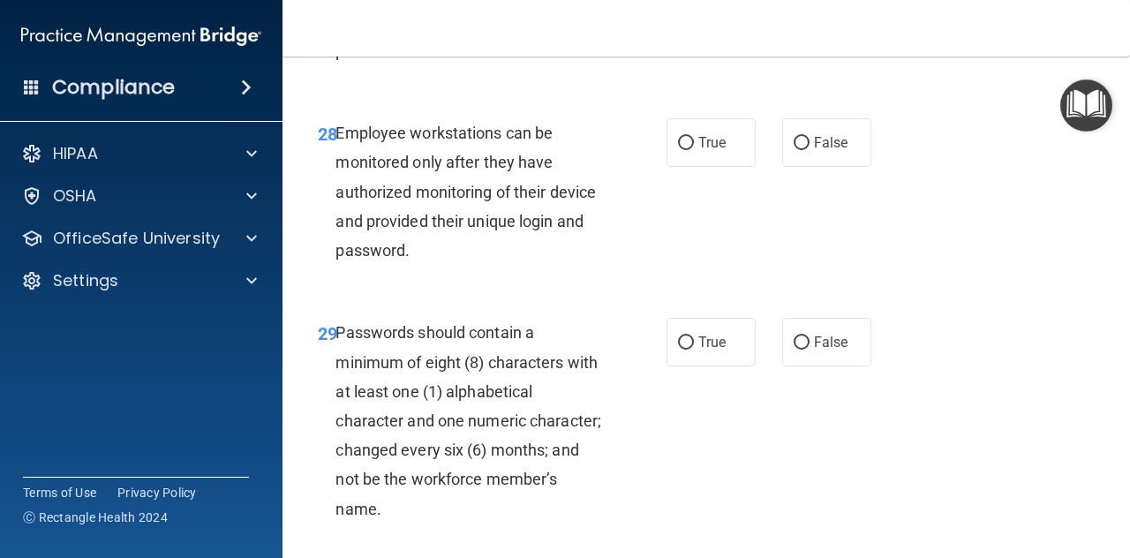
scroll to position [5322, 0]
click at [798, 8] on input "False" at bounding box center [801, 1] width 16 height 13
radio input "true"
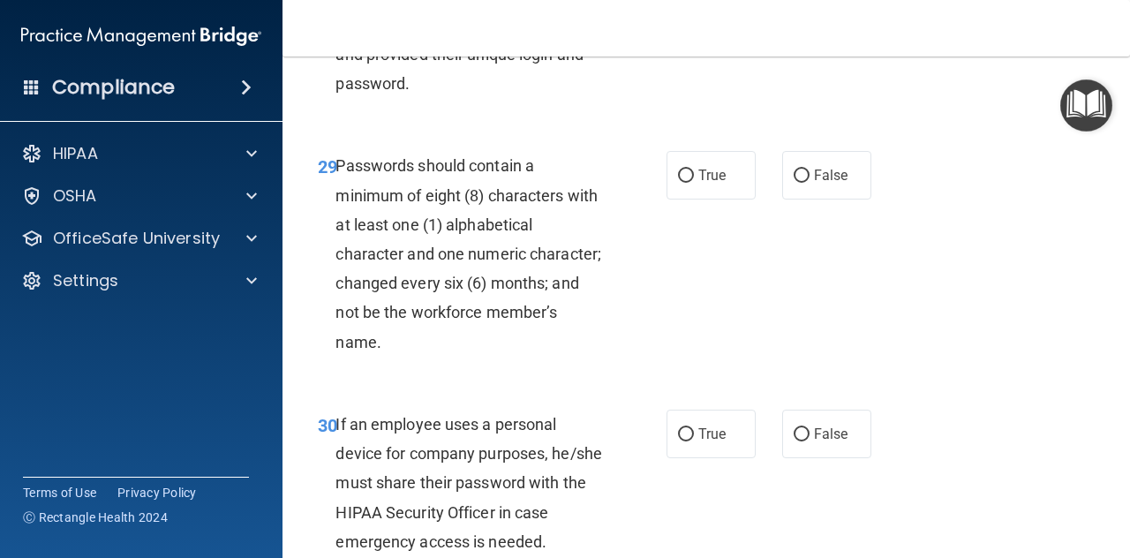
scroll to position [5499, 0]
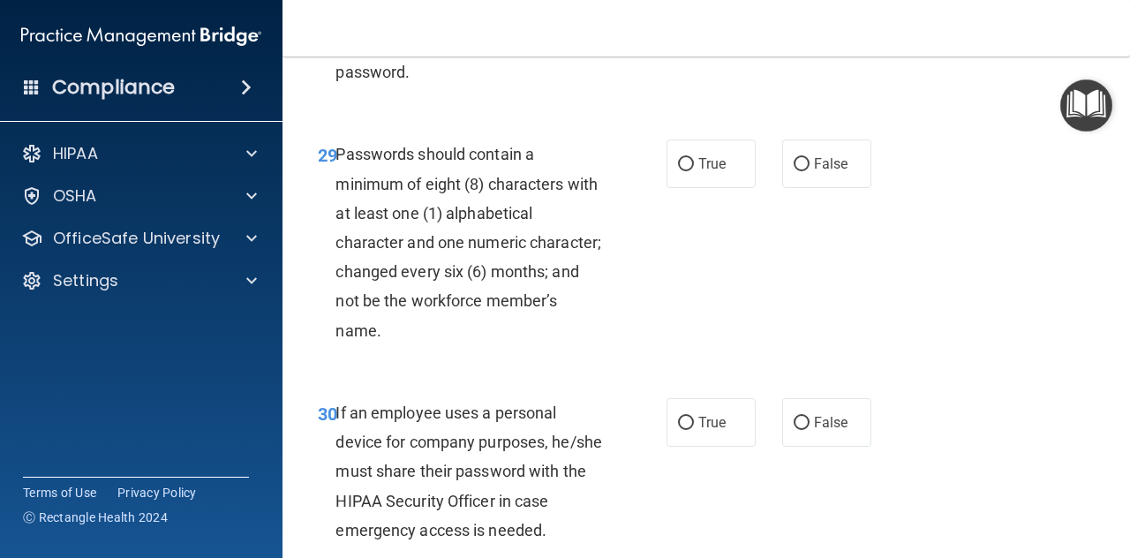
radio input "true"
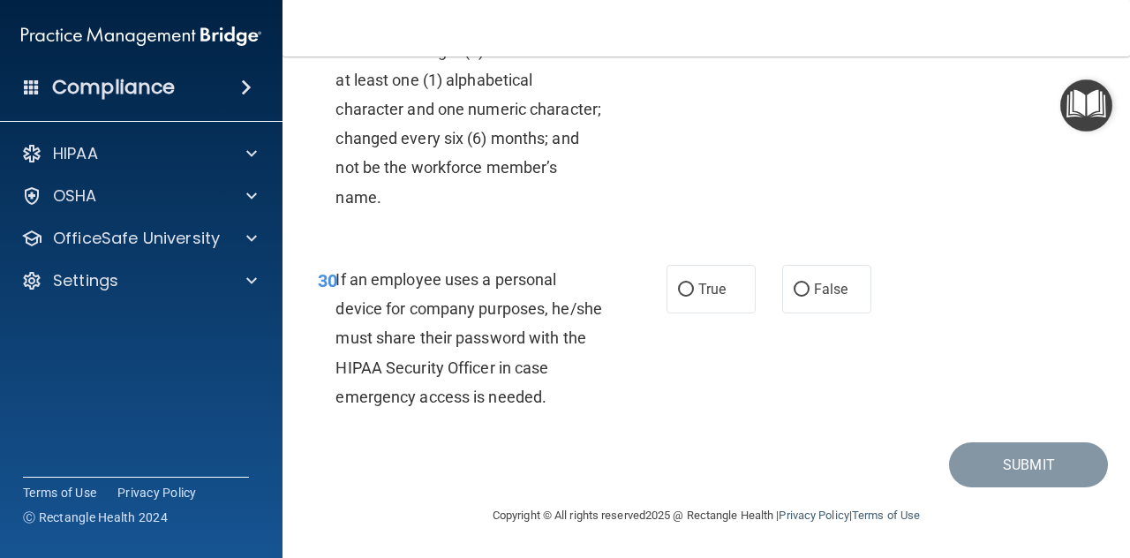
scroll to position [5675, 0]
click at [687, 55] on label "True" at bounding box center [710, 30] width 89 height 49
click at [687, 38] on input "True" at bounding box center [686, 31] width 16 height 13
radio input "true"
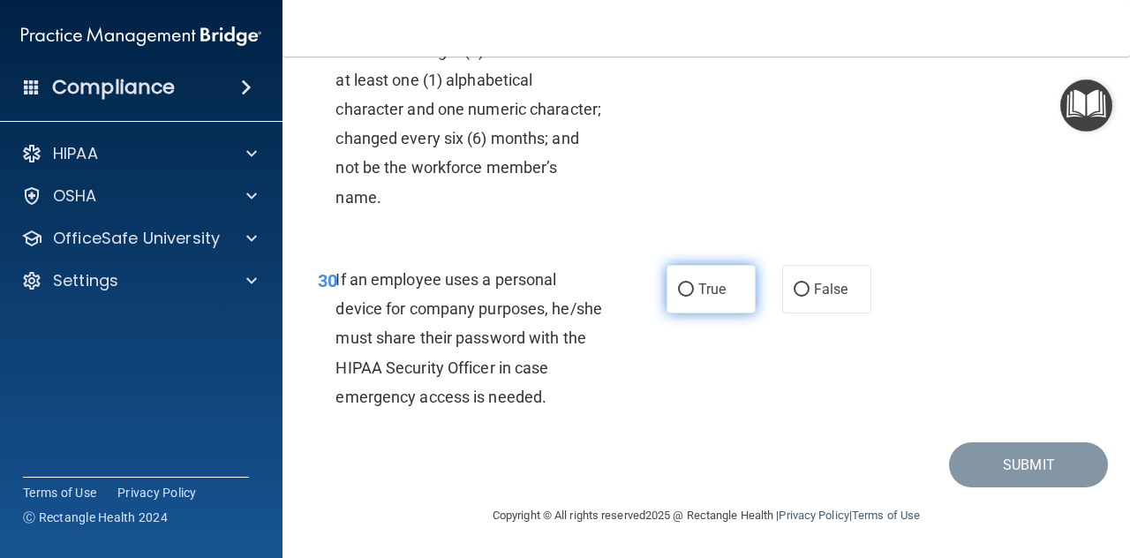
click at [697, 299] on label "True" at bounding box center [710, 289] width 89 height 49
click at [694, 297] on input "True" at bounding box center [686, 289] width 16 height 13
radio input "true"
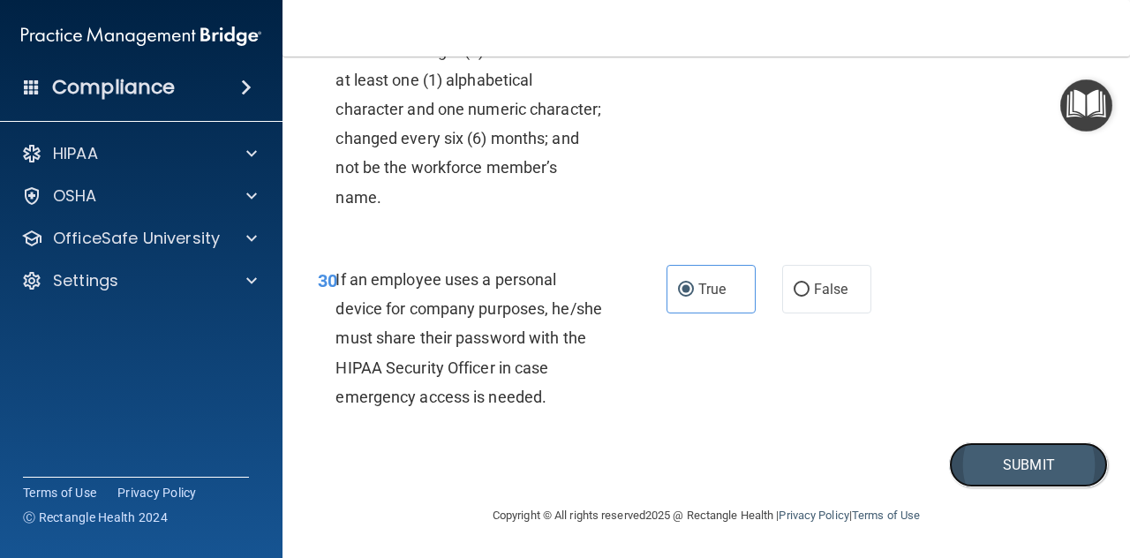
click at [988, 464] on button "Submit" at bounding box center [1028, 464] width 159 height 45
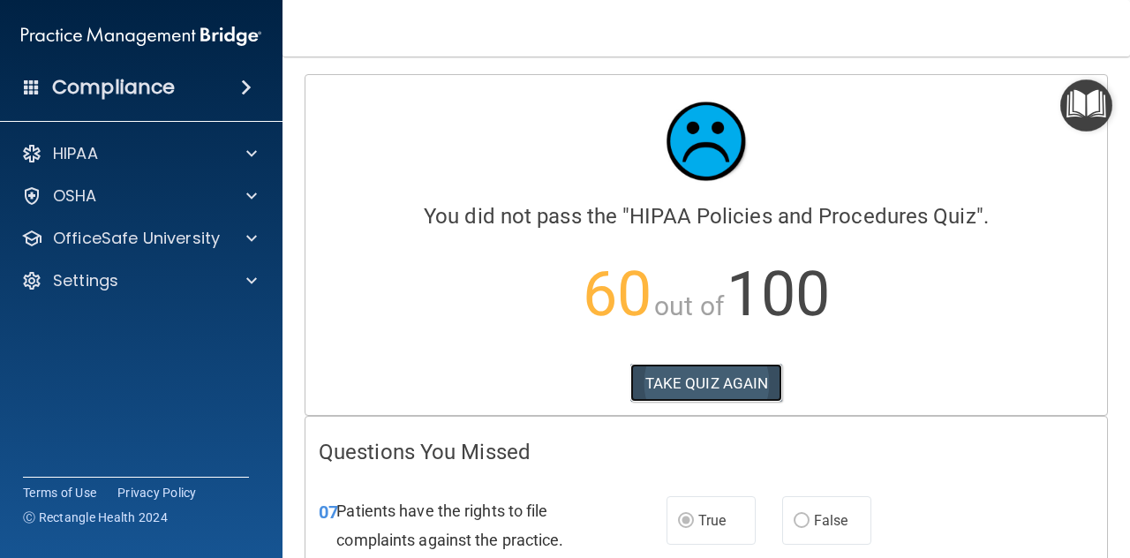
click at [704, 381] on button "TAKE QUIZ AGAIN" at bounding box center [706, 383] width 153 height 39
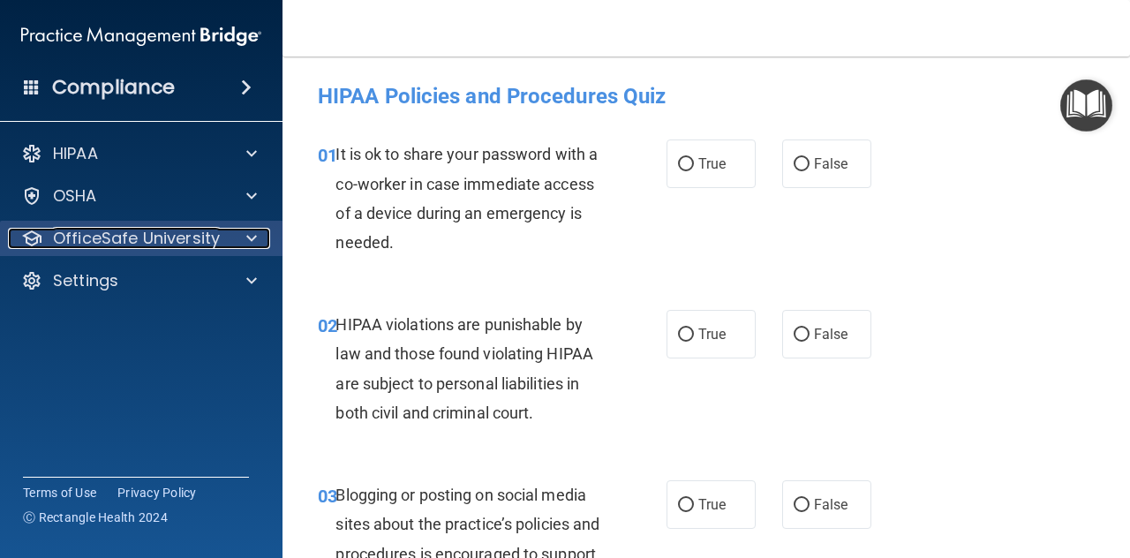
click at [167, 239] on p "OfficeSafe University" at bounding box center [136, 238] width 167 height 21
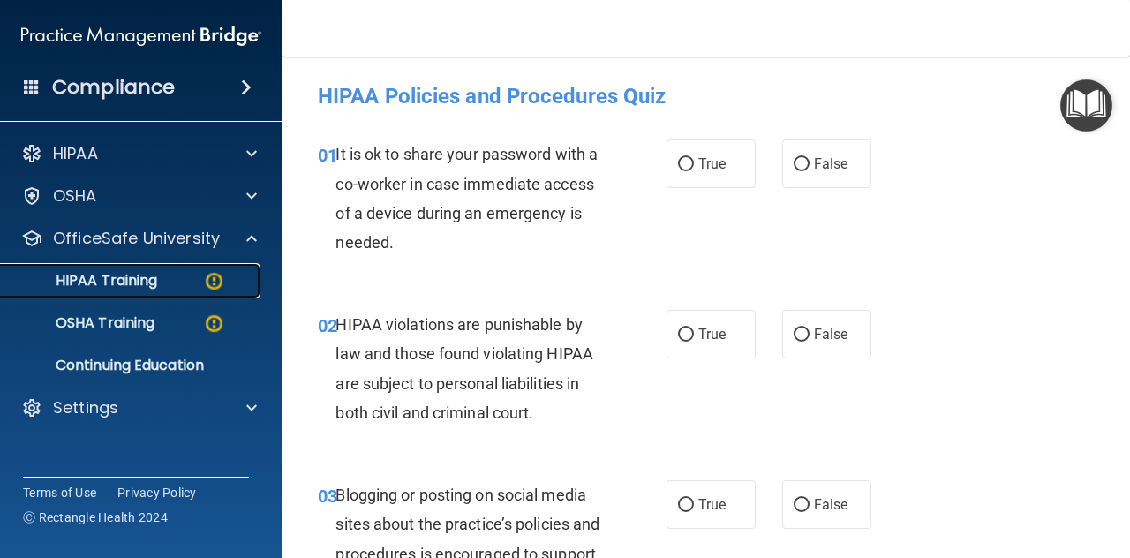
click at [135, 278] on p "HIPAA Training" at bounding box center [84, 281] width 146 height 18
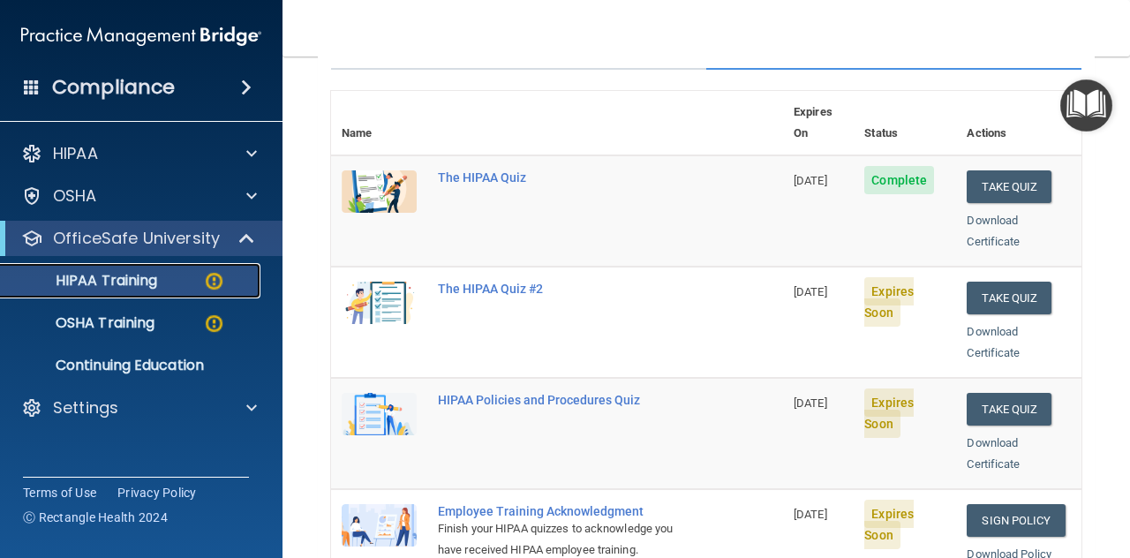
scroll to position [176, 0]
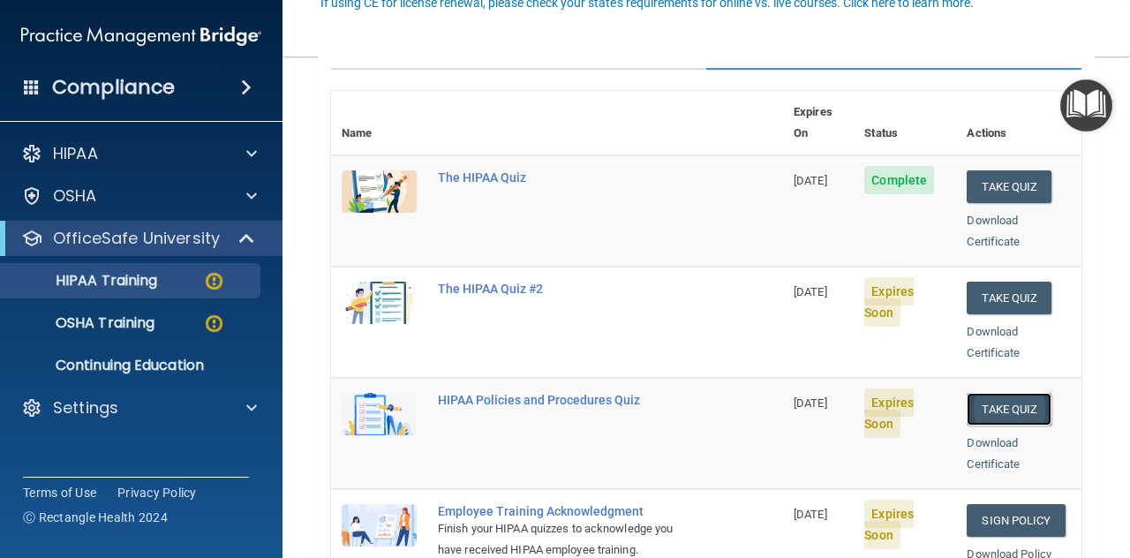
click at [989, 393] on button "Take Quiz" at bounding box center [1008, 409] width 85 height 33
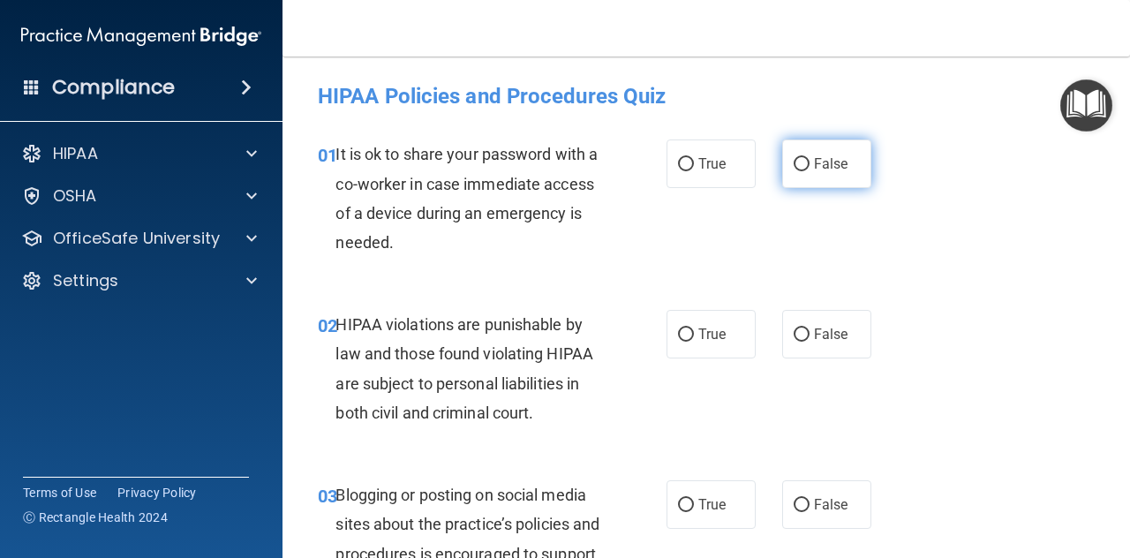
click at [820, 161] on span "False" at bounding box center [831, 163] width 34 height 17
click at [809, 161] on input "False" at bounding box center [801, 164] width 16 height 13
radio input "true"
click at [698, 342] on span "True" at bounding box center [711, 334] width 27 height 17
click at [694, 342] on input "True" at bounding box center [686, 334] width 16 height 13
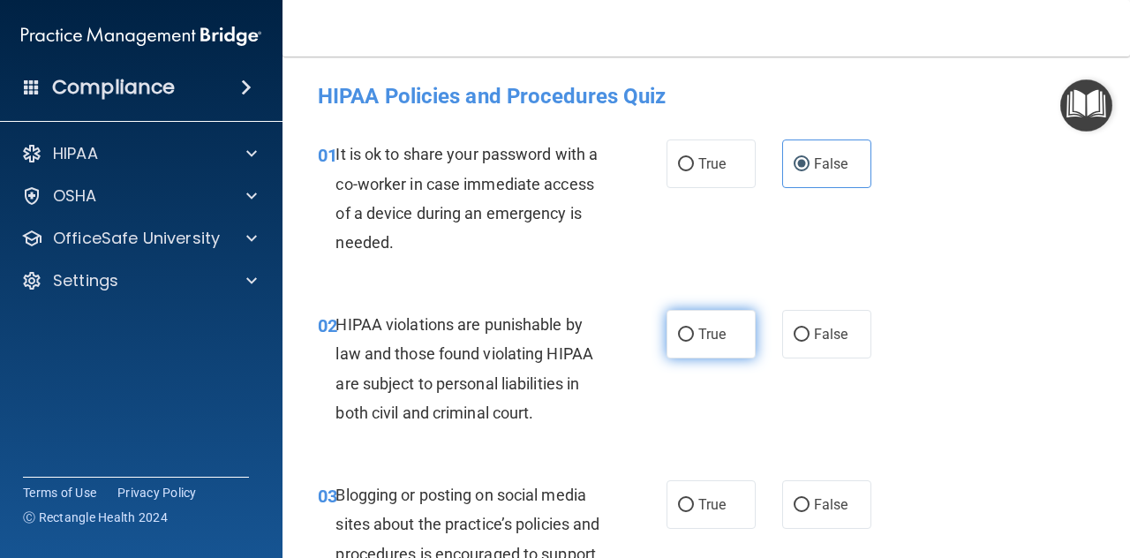
radio input "true"
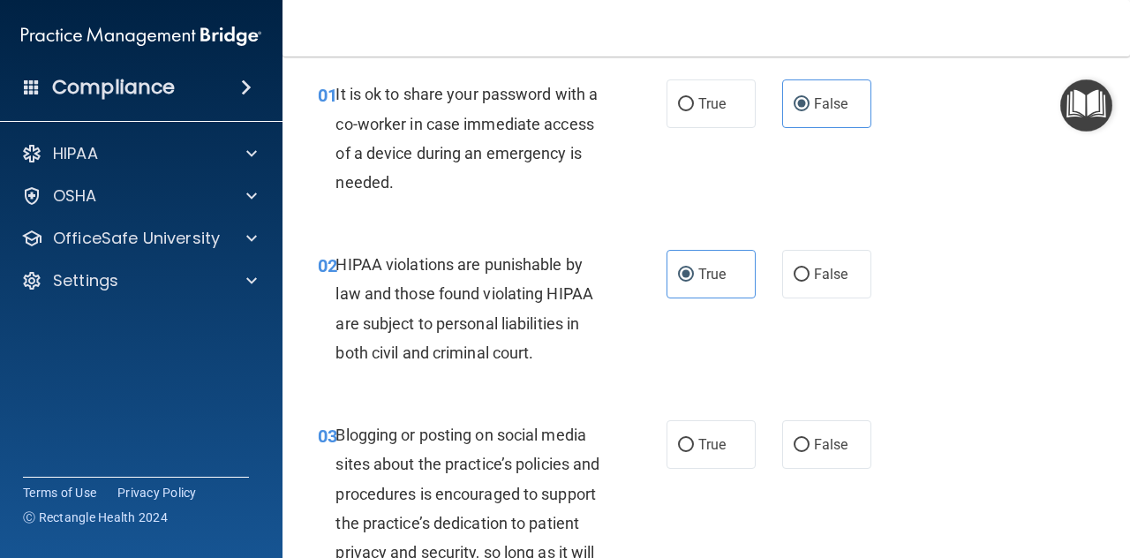
scroll to position [88, 0]
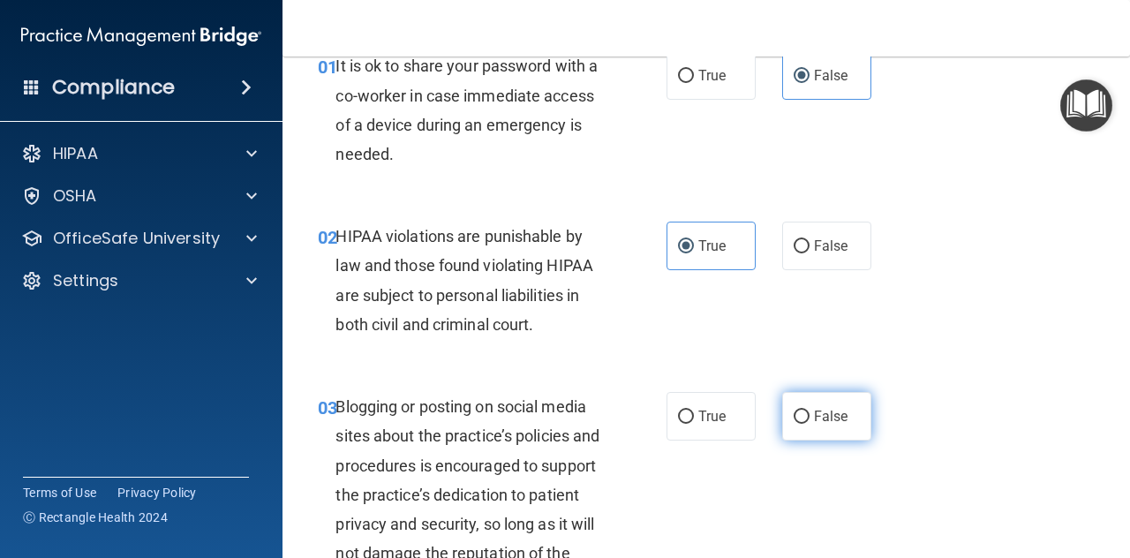
click at [814, 413] on span "False" at bounding box center [831, 416] width 34 height 17
click at [805, 413] on input "False" at bounding box center [801, 416] width 16 height 13
radio input "true"
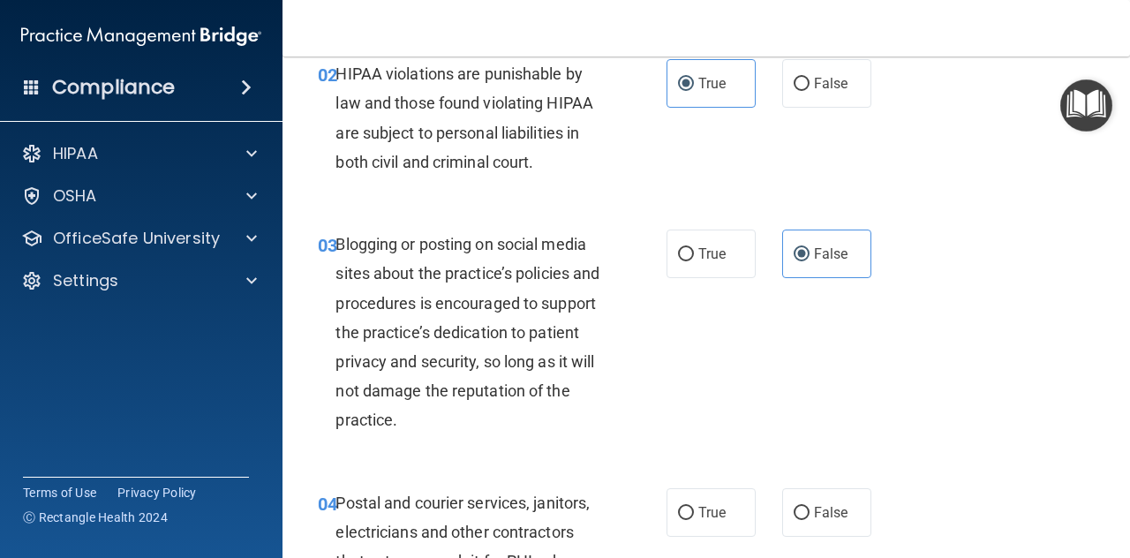
scroll to position [0, 0]
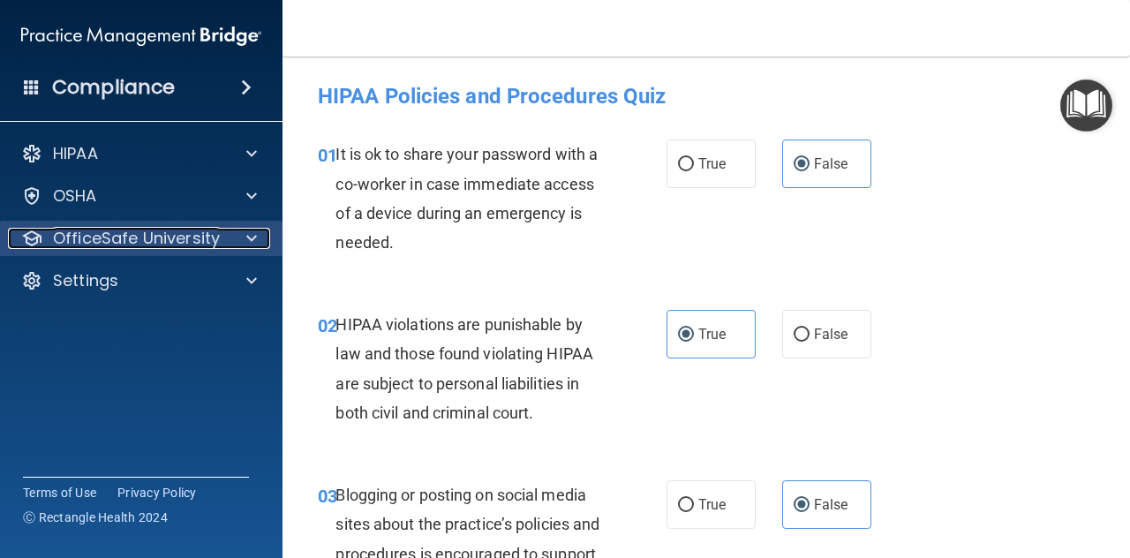
click at [106, 236] on p "OfficeSafe University" at bounding box center [136, 238] width 167 height 21
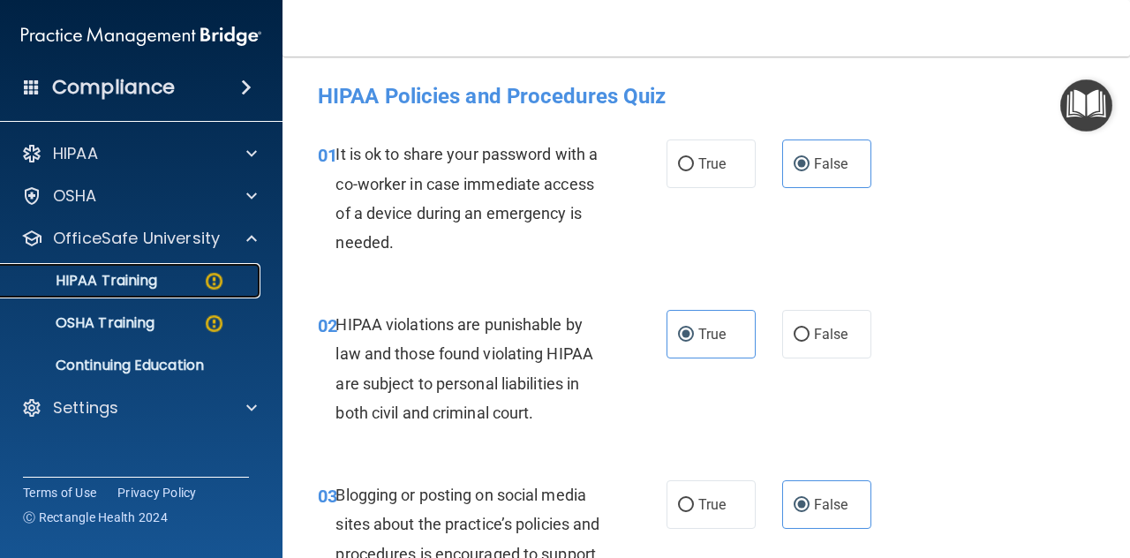
click at [116, 276] on p "HIPAA Training" at bounding box center [84, 281] width 146 height 18
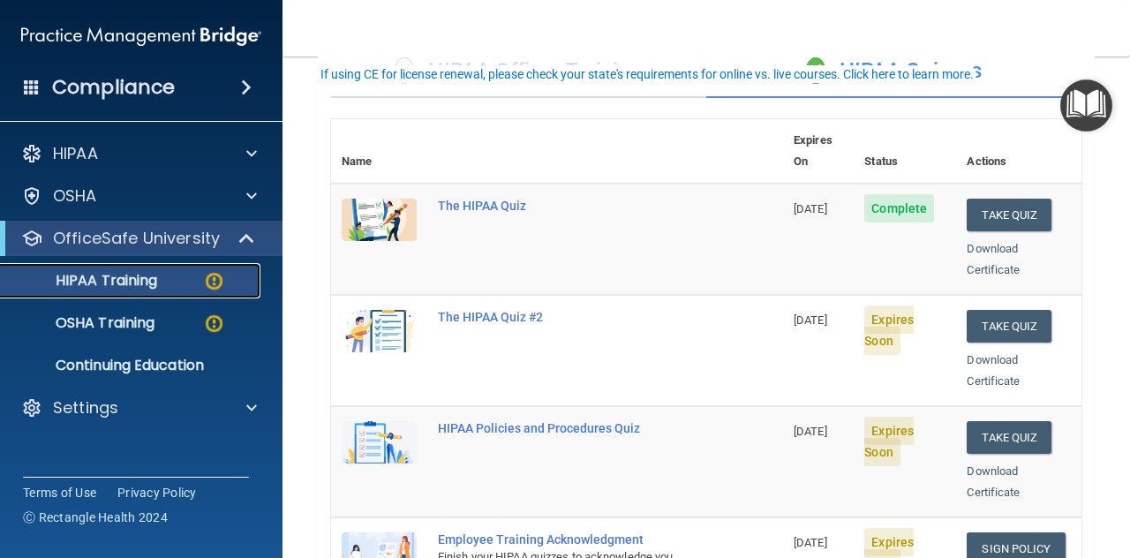
scroll to position [176, 0]
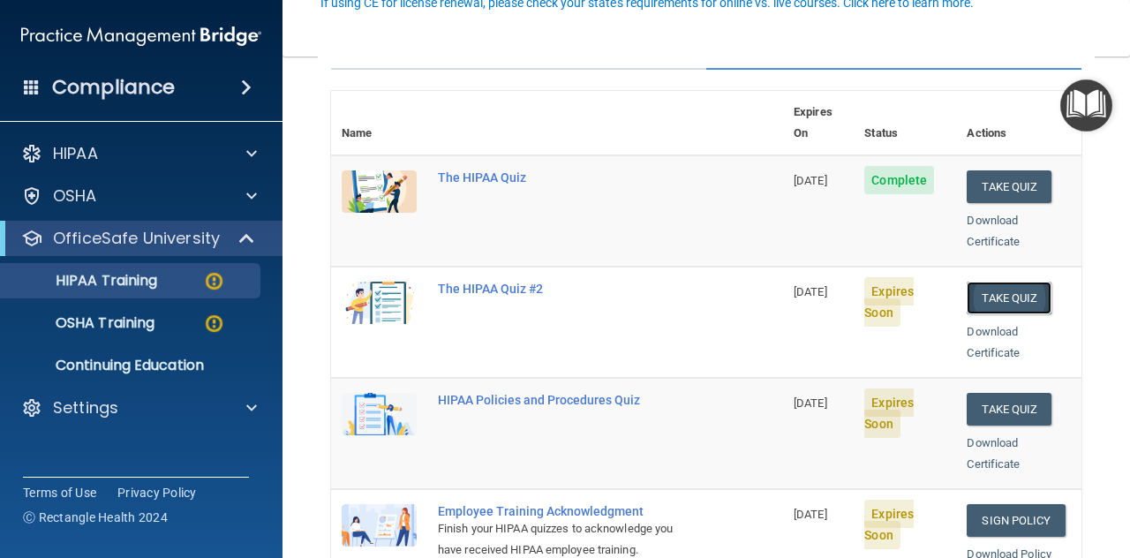
click at [989, 282] on button "Take Quiz" at bounding box center [1008, 298] width 85 height 33
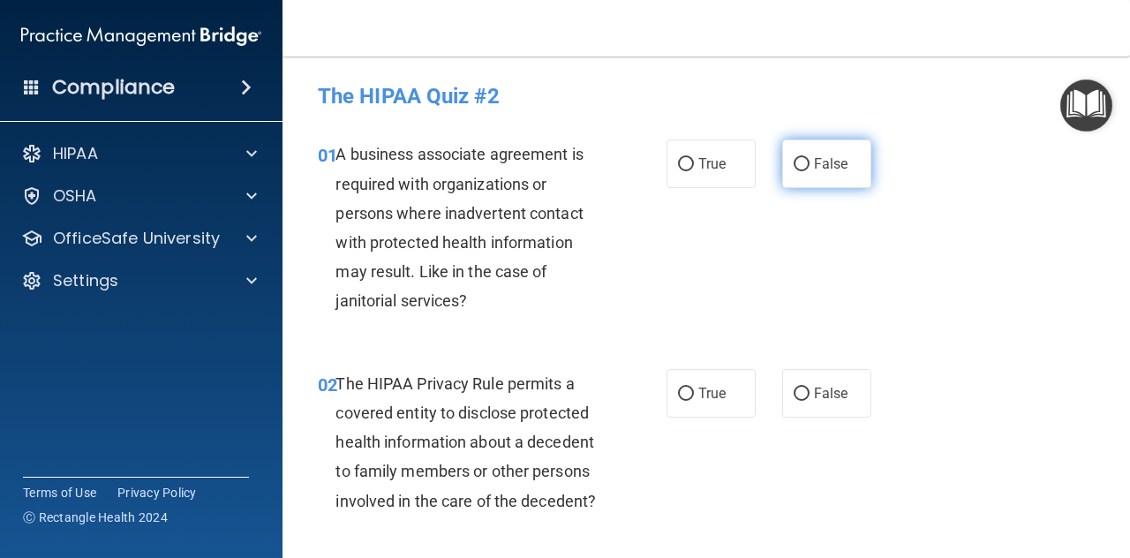
click at [812, 178] on label "False" at bounding box center [826, 163] width 89 height 49
click at [809, 171] on input "False" at bounding box center [801, 164] width 16 height 13
radio input "true"
click at [701, 387] on span "True" at bounding box center [711, 393] width 27 height 17
click at [694, 387] on input "True" at bounding box center [686, 393] width 16 height 13
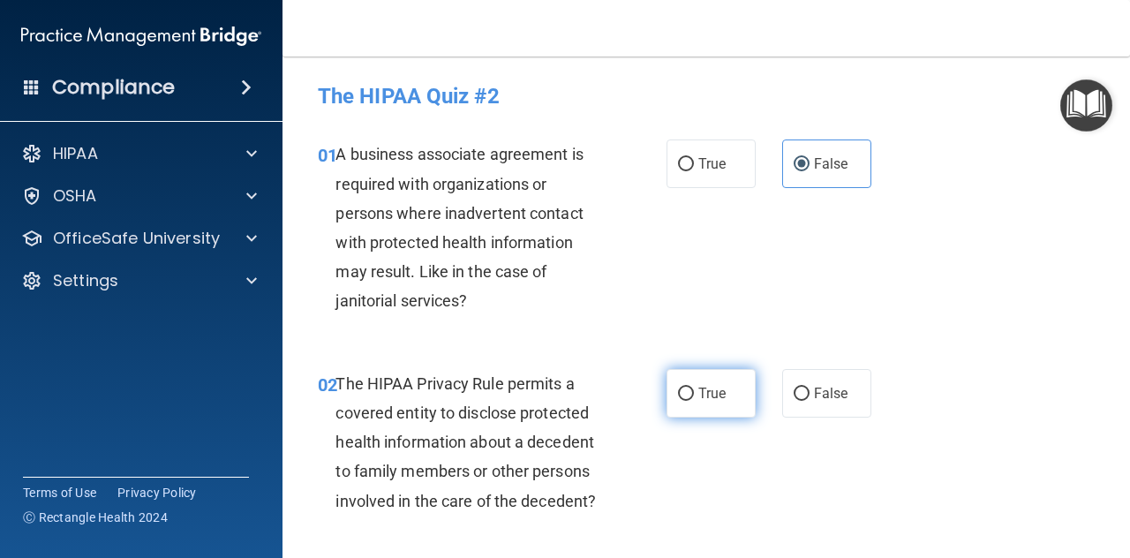
radio input "true"
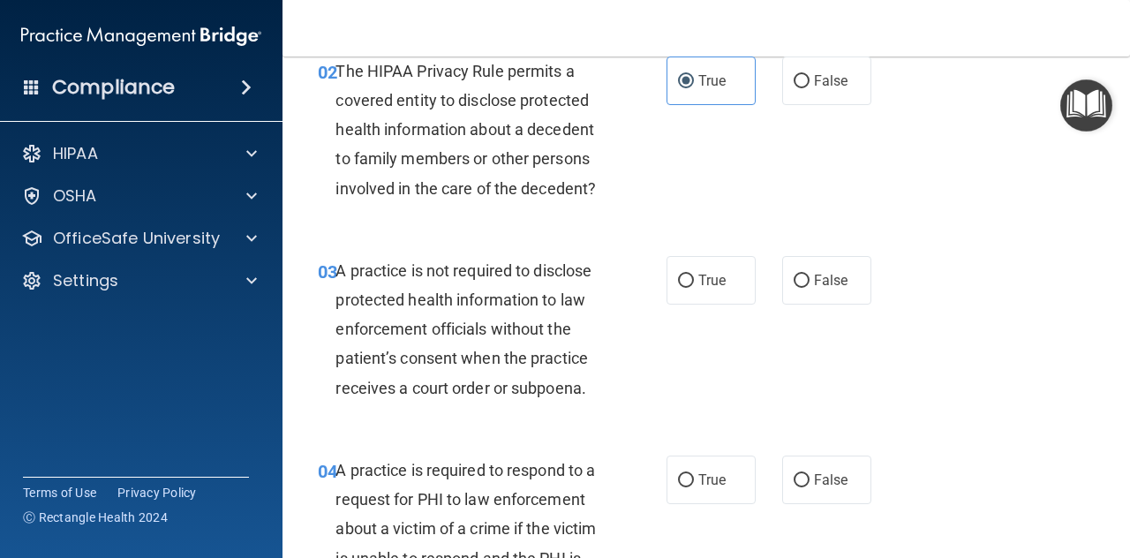
scroll to position [353, 0]
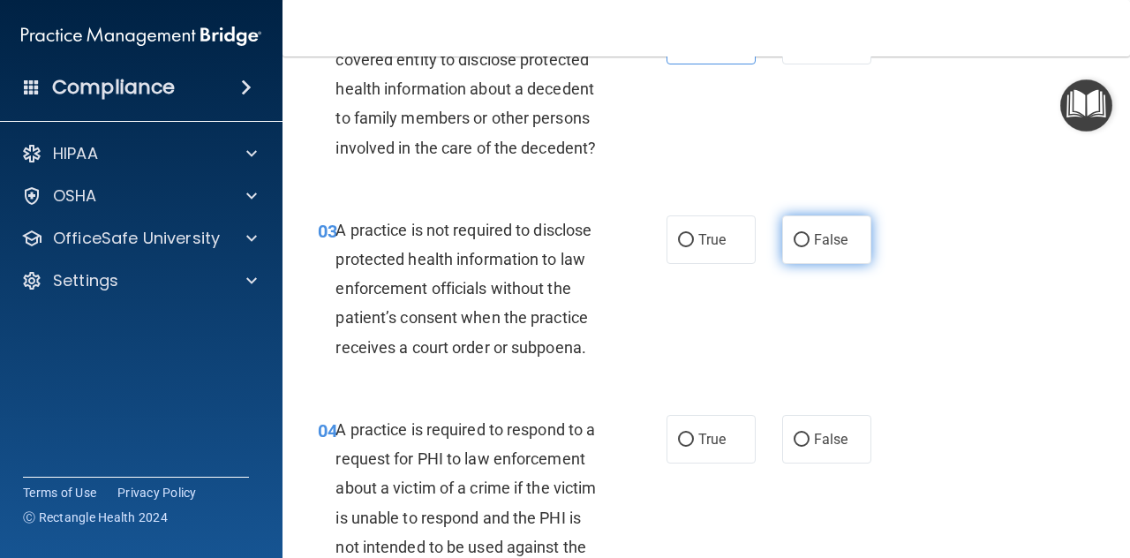
click at [821, 234] on span "False" at bounding box center [831, 239] width 34 height 17
click at [809, 234] on input "False" at bounding box center [801, 240] width 16 height 13
radio input "true"
click at [690, 438] on label "True" at bounding box center [710, 439] width 89 height 49
click at [690, 438] on input "True" at bounding box center [686, 439] width 16 height 13
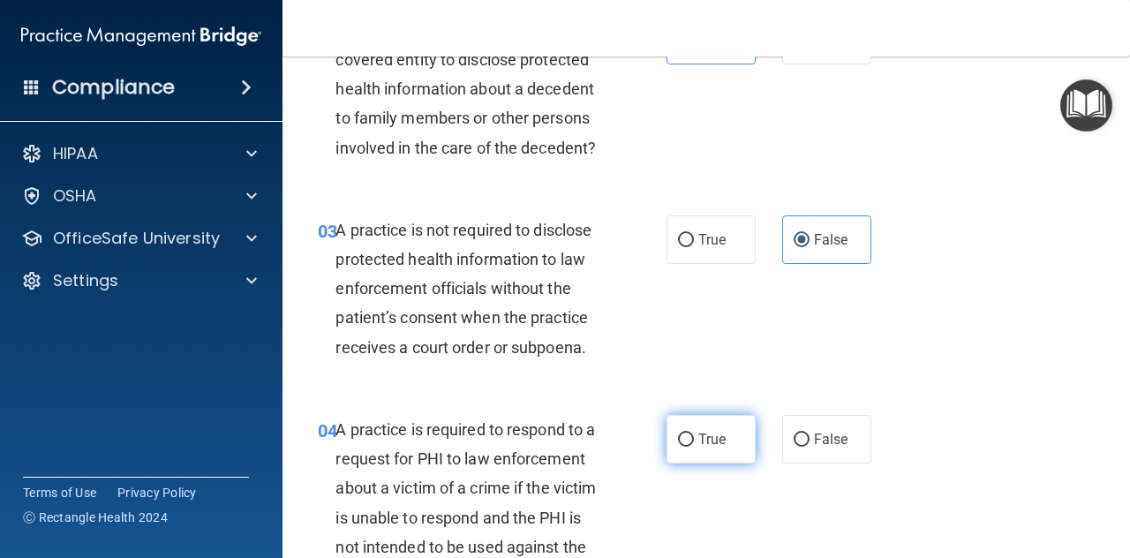
radio input "true"
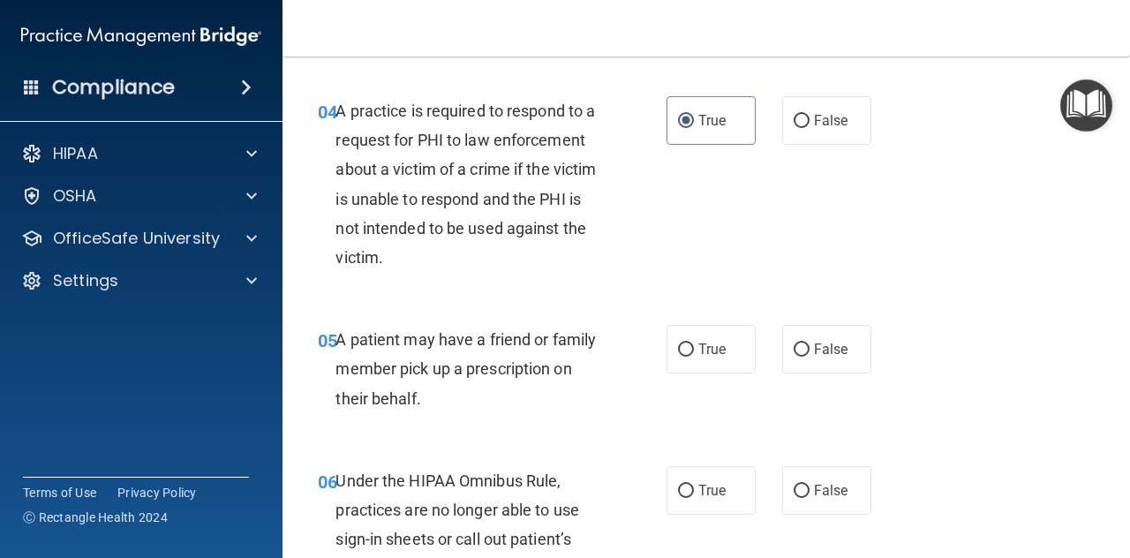
scroll to position [706, 0]
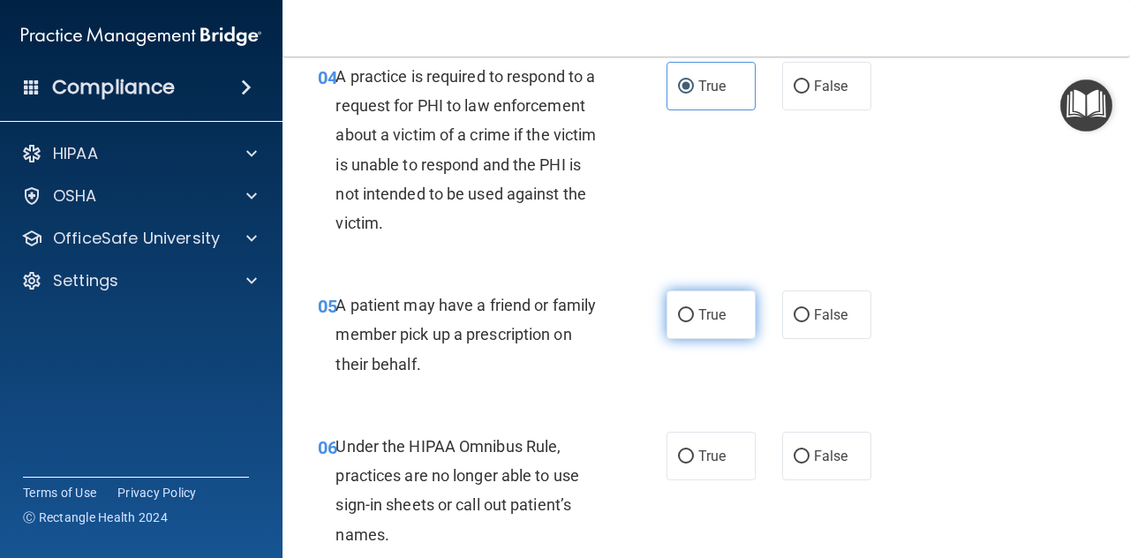
click at [681, 314] on input "True" at bounding box center [686, 315] width 16 height 13
radio input "true"
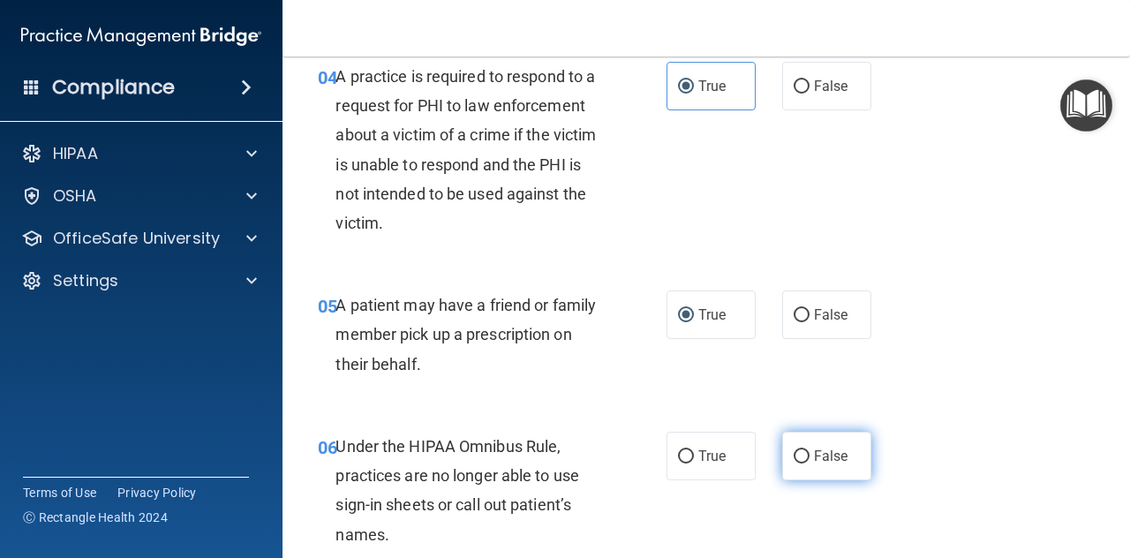
click at [805, 454] on label "False" at bounding box center [826, 456] width 89 height 49
click at [805, 454] on input "False" at bounding box center [801, 456] width 16 height 13
radio input "true"
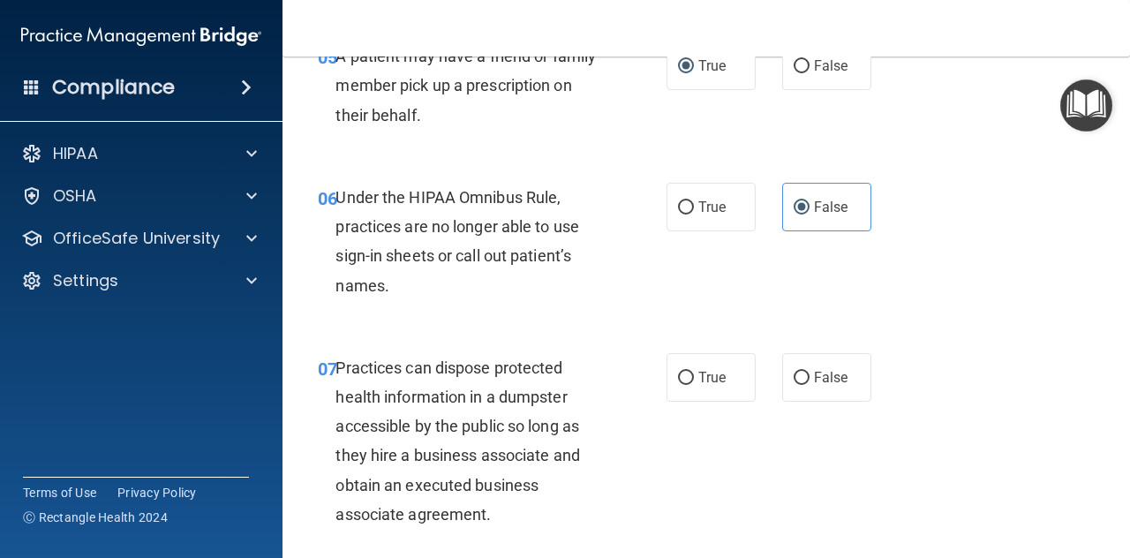
scroll to position [1059, 0]
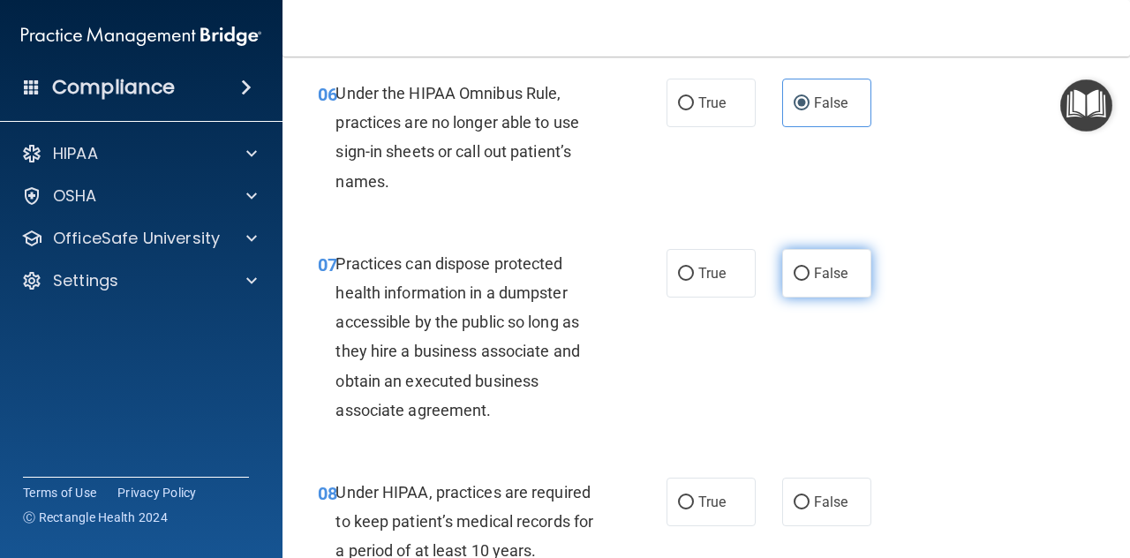
click at [814, 271] on span "False" at bounding box center [831, 273] width 34 height 17
click at [808, 271] on input "False" at bounding box center [801, 273] width 16 height 13
radio input "true"
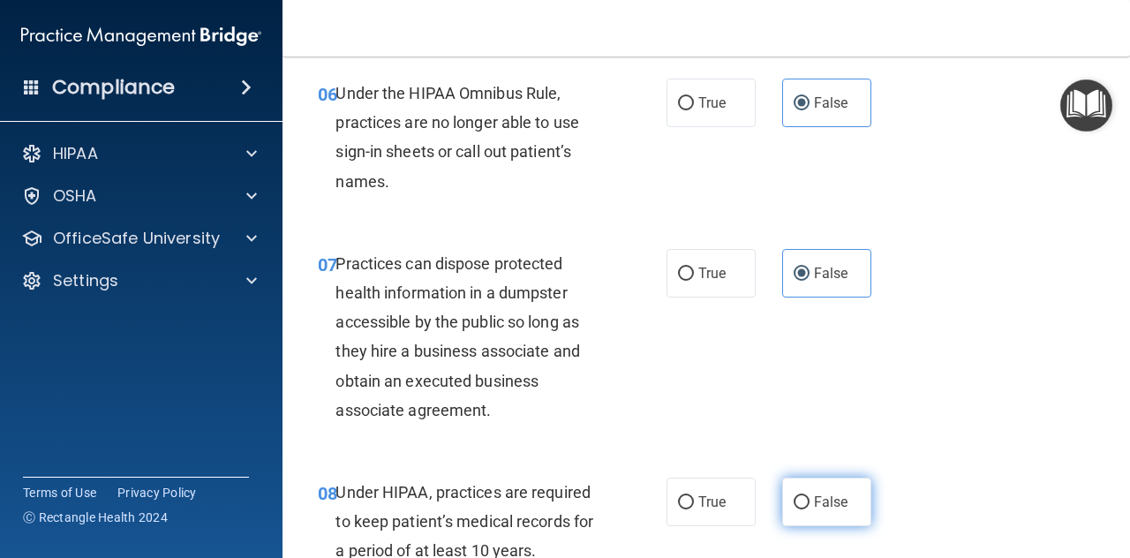
click at [796, 502] on input "False" at bounding box center [801, 502] width 16 height 13
radio input "true"
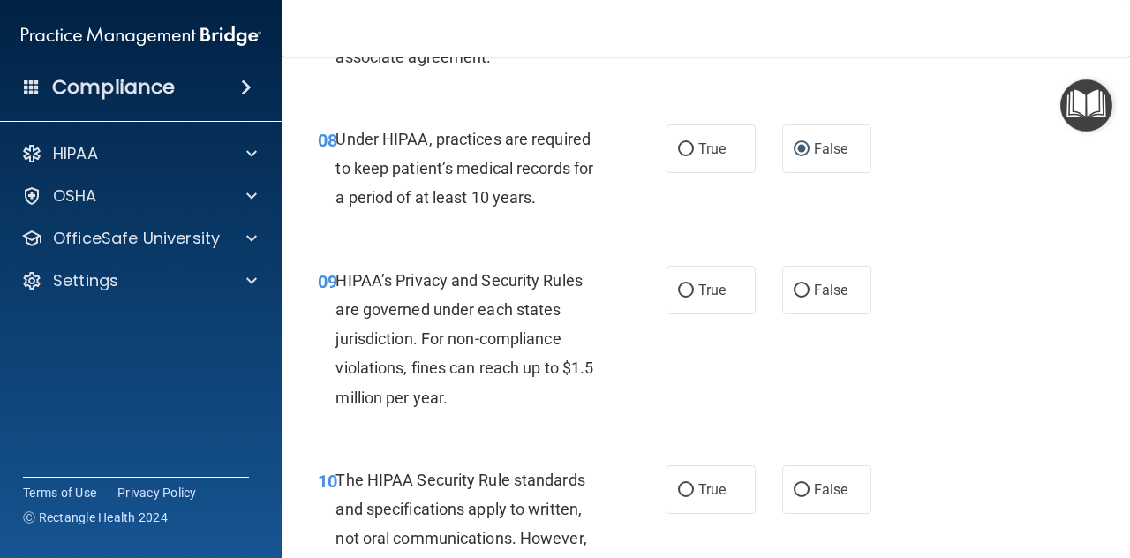
scroll to position [1500, 0]
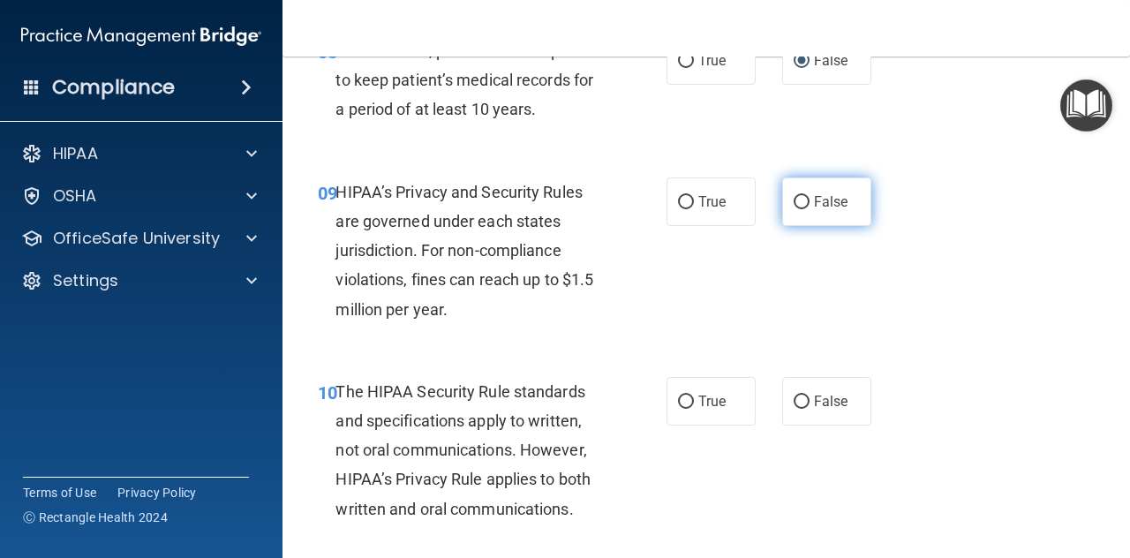
click at [814, 203] on span "False" at bounding box center [831, 201] width 34 height 17
click at [808, 203] on input "False" at bounding box center [801, 202] width 16 height 13
radio input "true"
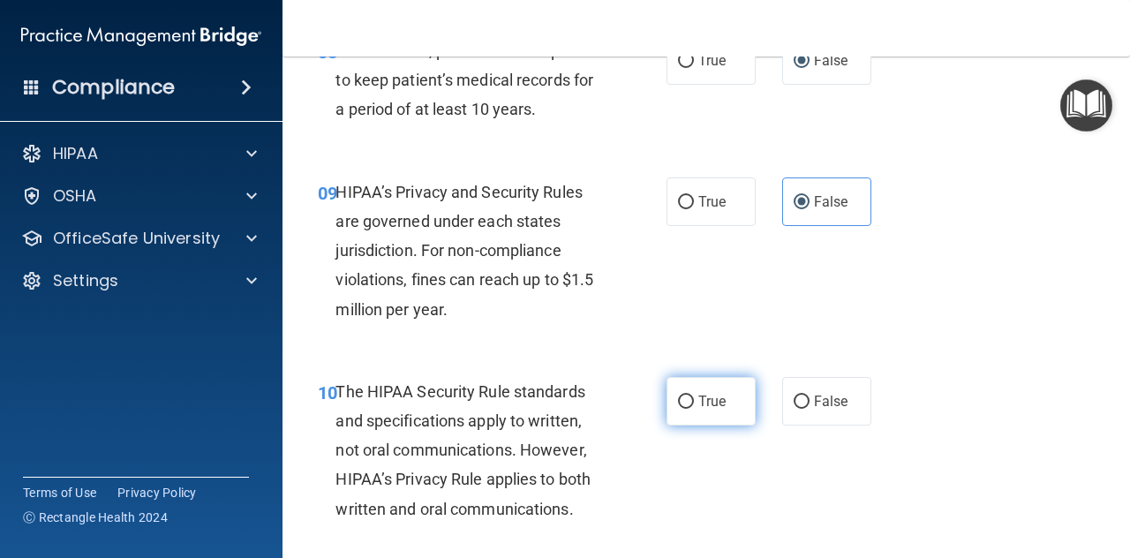
click at [698, 407] on span "True" at bounding box center [711, 401] width 27 height 17
click at [694, 407] on input "True" at bounding box center [686, 401] width 16 height 13
radio input "true"
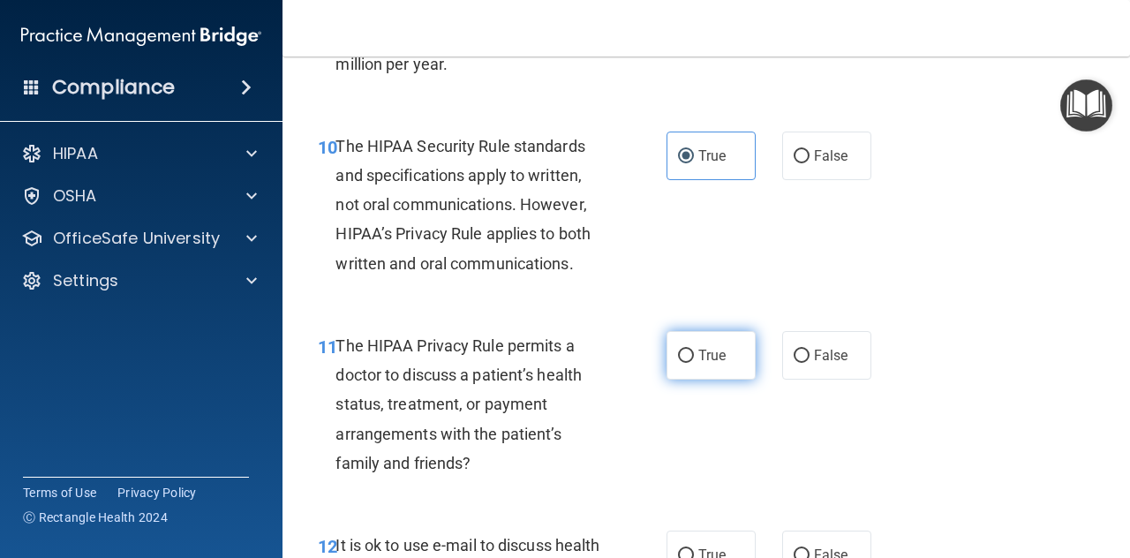
scroll to position [1765, 0]
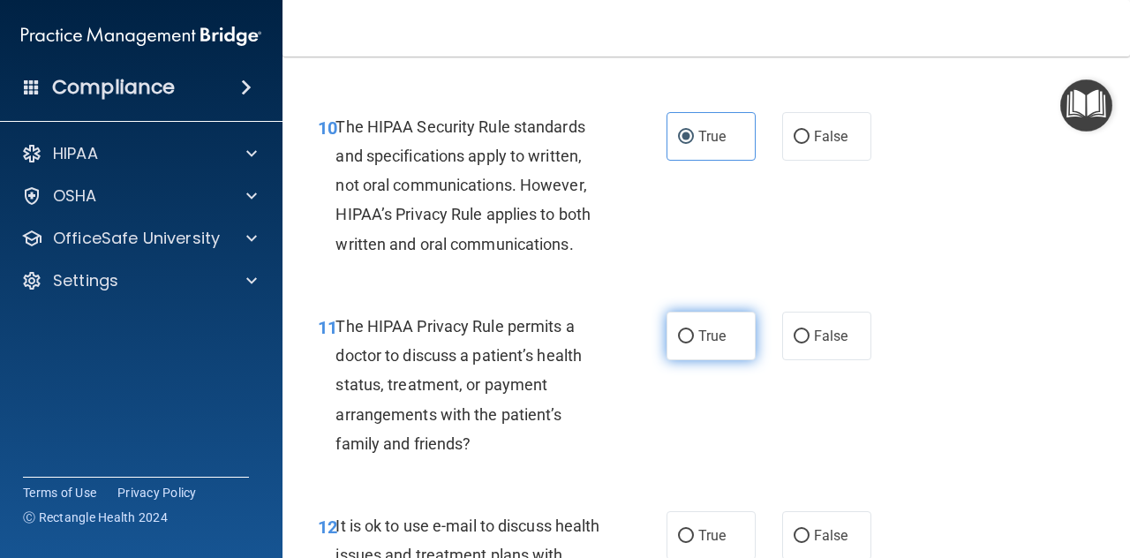
click at [666, 351] on label "True" at bounding box center [710, 336] width 89 height 49
click at [678, 343] on input "True" at bounding box center [686, 336] width 16 height 13
radio input "true"
click at [686, 536] on input "True" at bounding box center [686, 535] width 16 height 13
radio input "true"
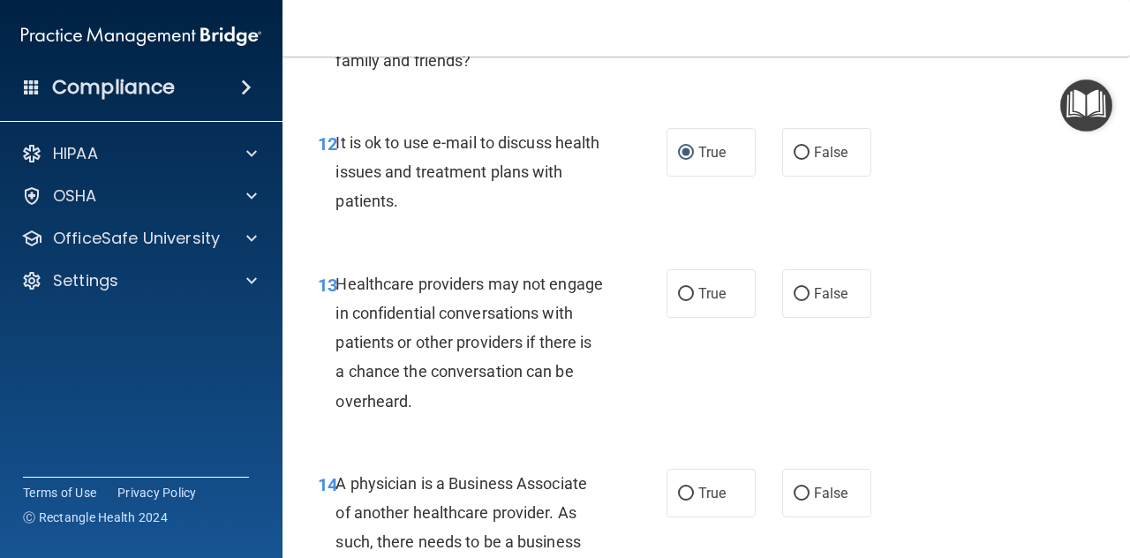
scroll to position [2206, 0]
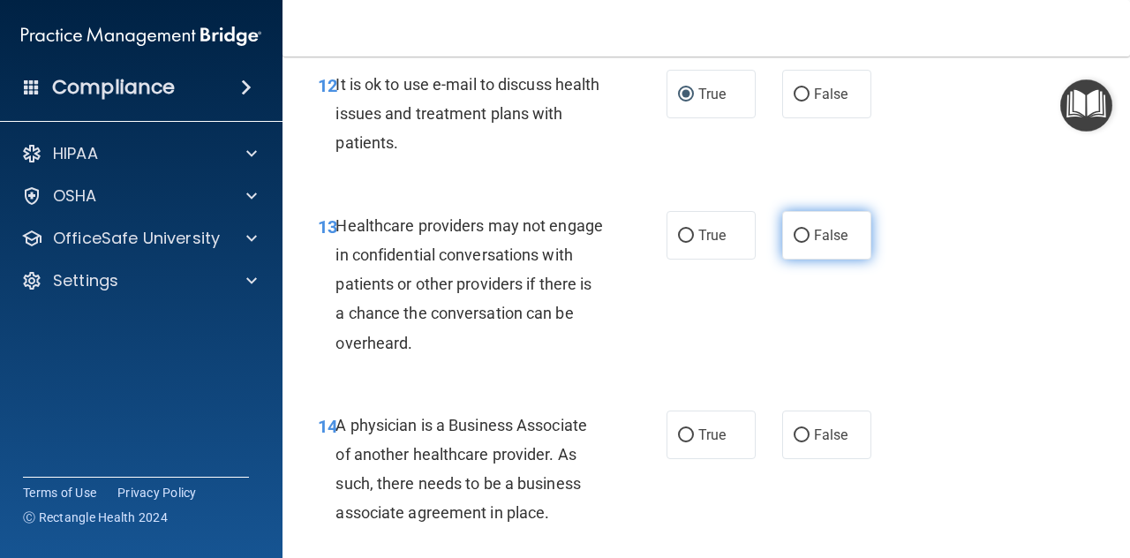
click at [793, 231] on input "False" at bounding box center [801, 235] width 16 height 13
radio input "true"
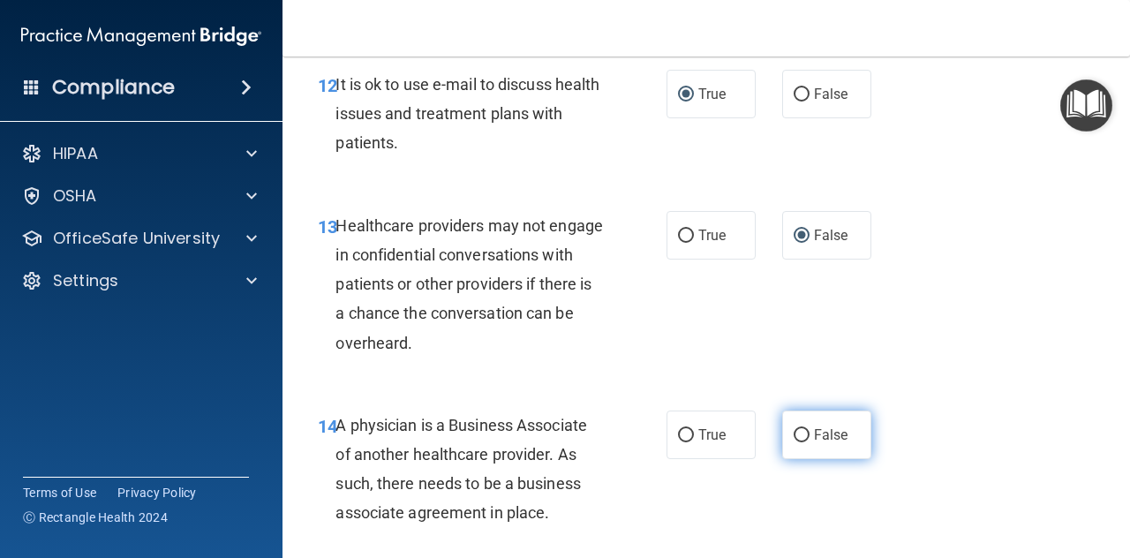
click at [814, 434] on span "False" at bounding box center [831, 434] width 34 height 17
click at [807, 434] on input "False" at bounding box center [801, 435] width 16 height 13
radio input "true"
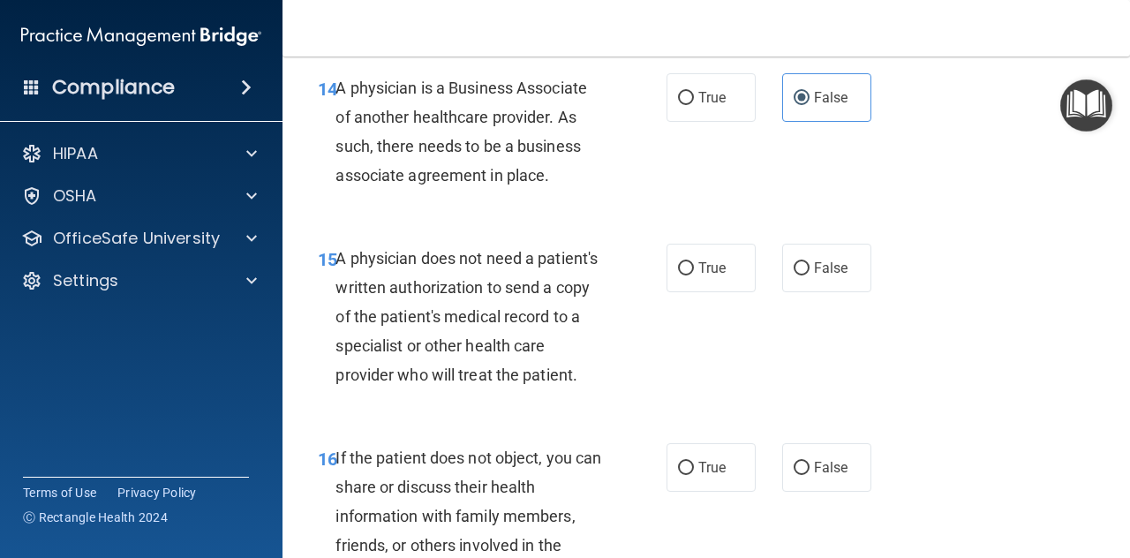
scroll to position [2559, 0]
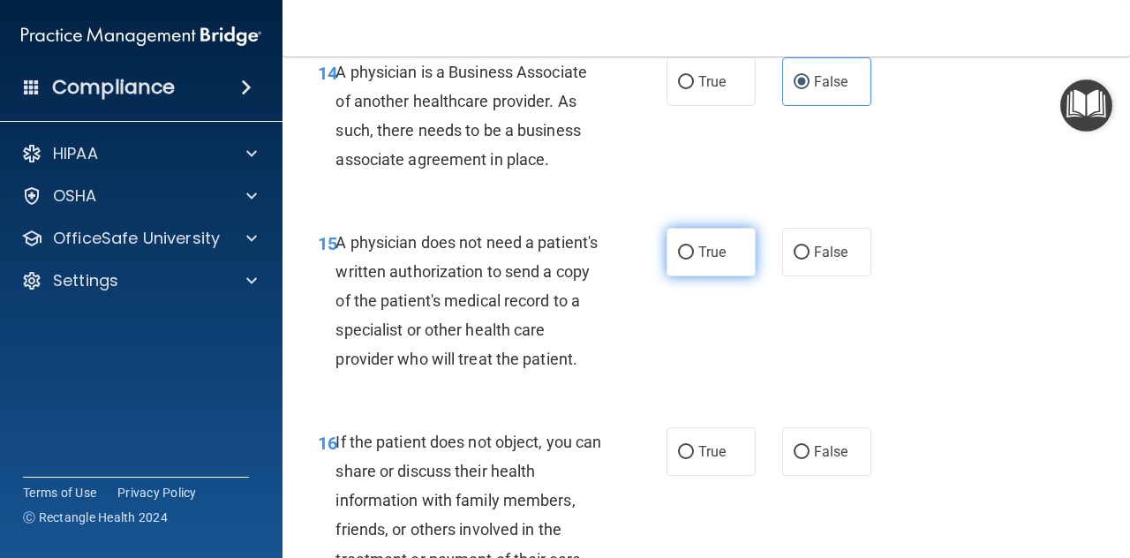
click at [698, 252] on span "True" at bounding box center [711, 252] width 27 height 17
click at [692, 252] on input "True" at bounding box center [686, 252] width 16 height 13
radio input "true"
click at [698, 460] on span "True" at bounding box center [711, 451] width 27 height 17
click at [693, 459] on input "True" at bounding box center [686, 452] width 16 height 13
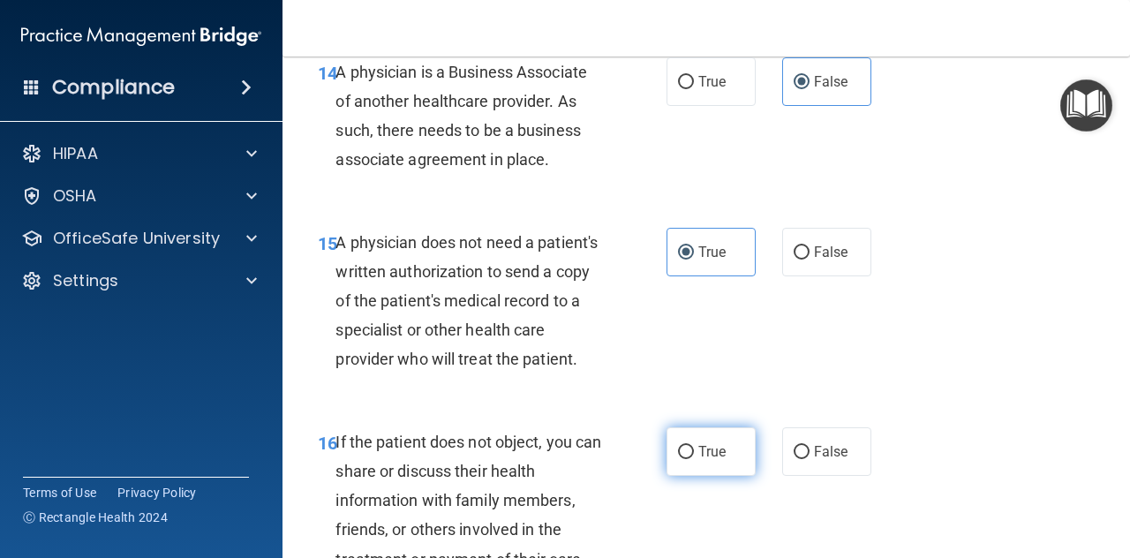
radio input "true"
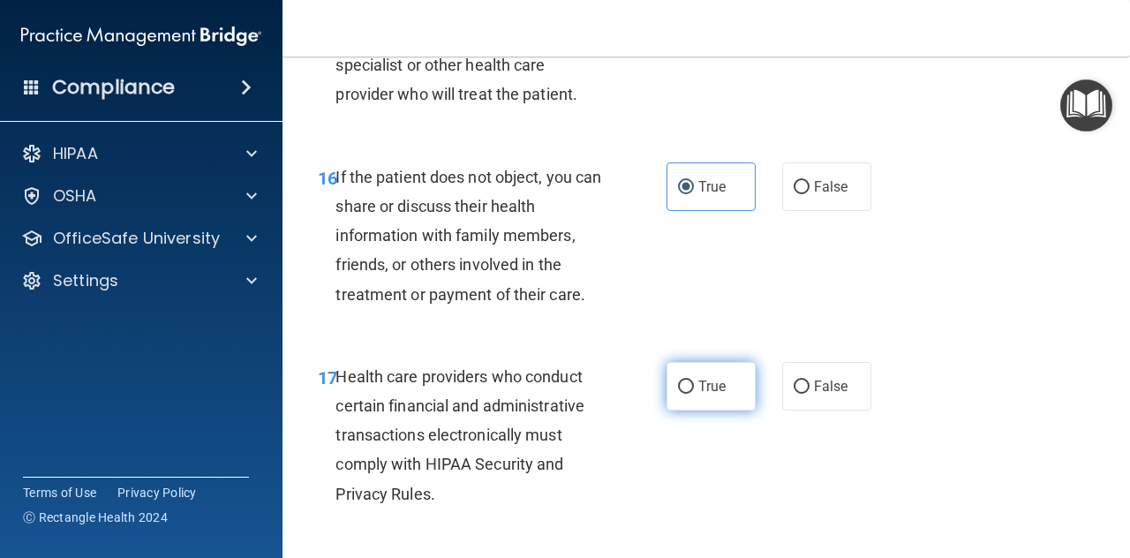
click at [688, 410] on label "True" at bounding box center [710, 386] width 89 height 49
click at [688, 394] on input "True" at bounding box center [686, 386] width 16 height 13
radio input "true"
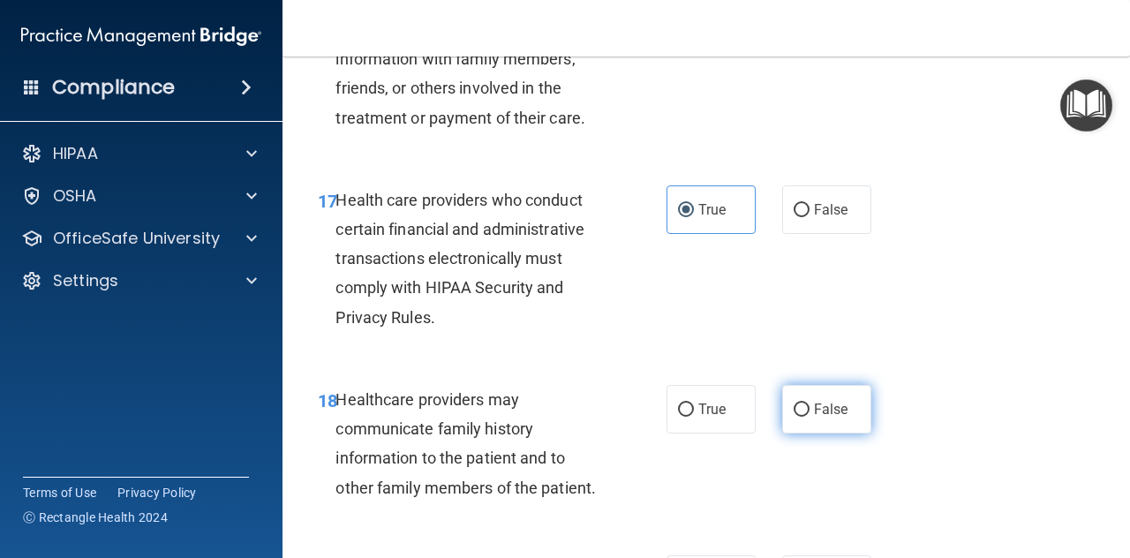
click at [815, 417] on span "False" at bounding box center [831, 409] width 34 height 17
click at [809, 417] on input "False" at bounding box center [801, 409] width 16 height 13
radio input "true"
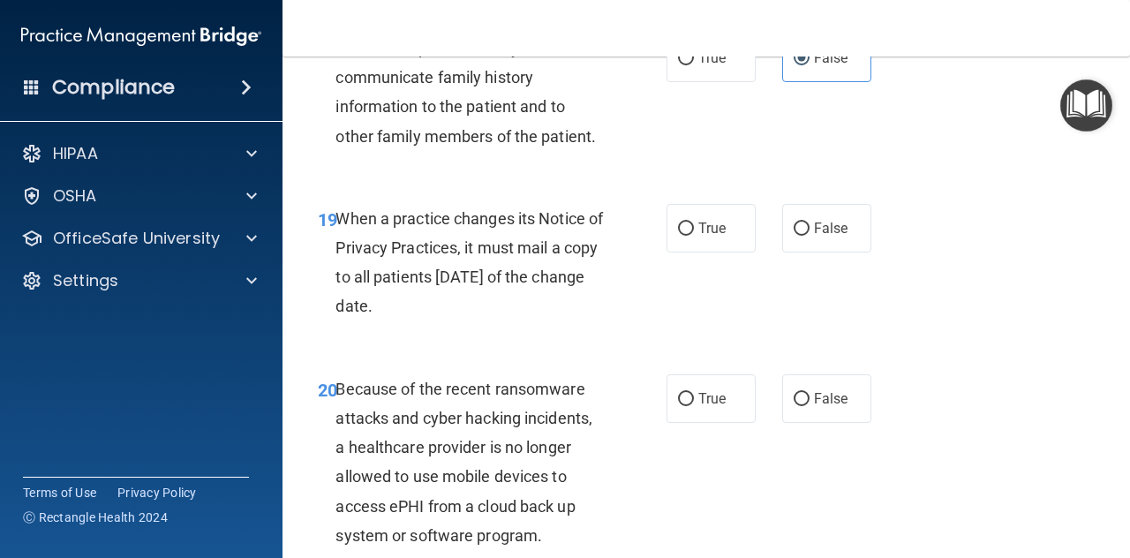
scroll to position [3353, 0]
click at [814, 235] on span "False" at bounding box center [831, 226] width 34 height 17
click at [809, 234] on input "False" at bounding box center [801, 227] width 16 height 13
radio input "true"
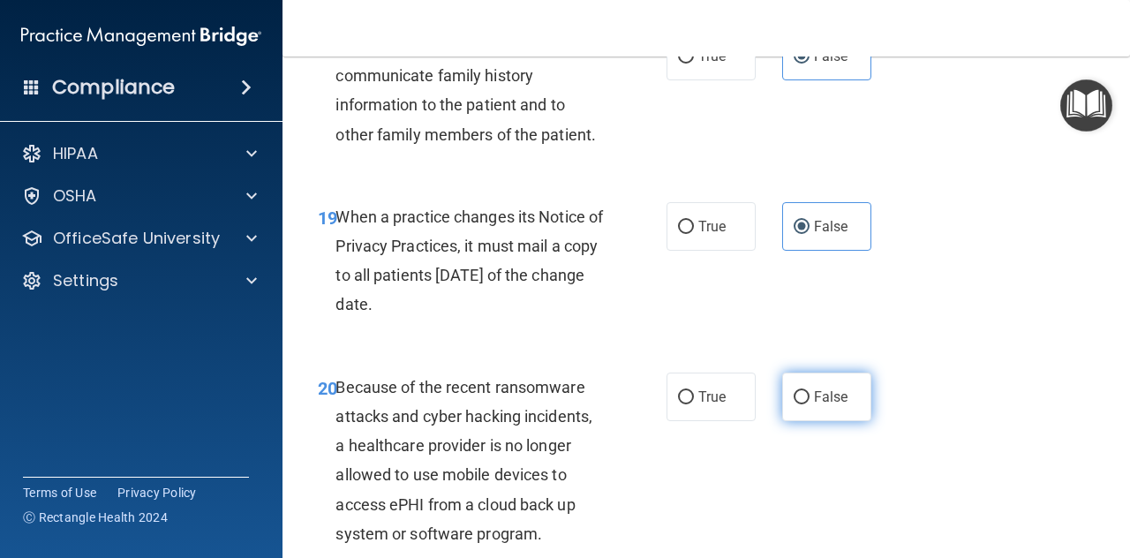
click at [804, 421] on label "False" at bounding box center [826, 396] width 89 height 49
click at [804, 404] on input "False" at bounding box center [801, 397] width 16 height 13
radio input "true"
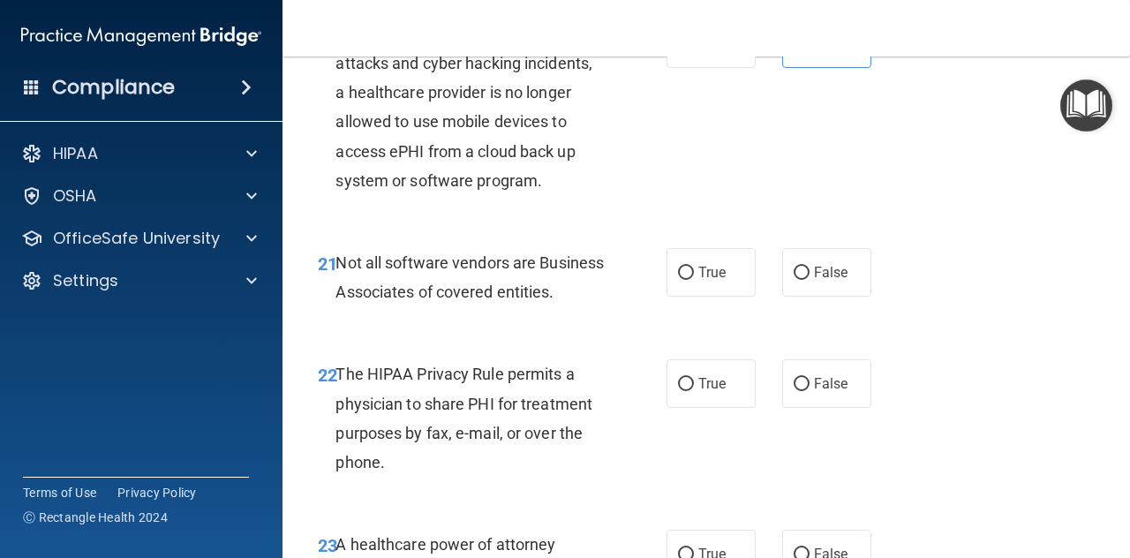
scroll to position [3795, 0]
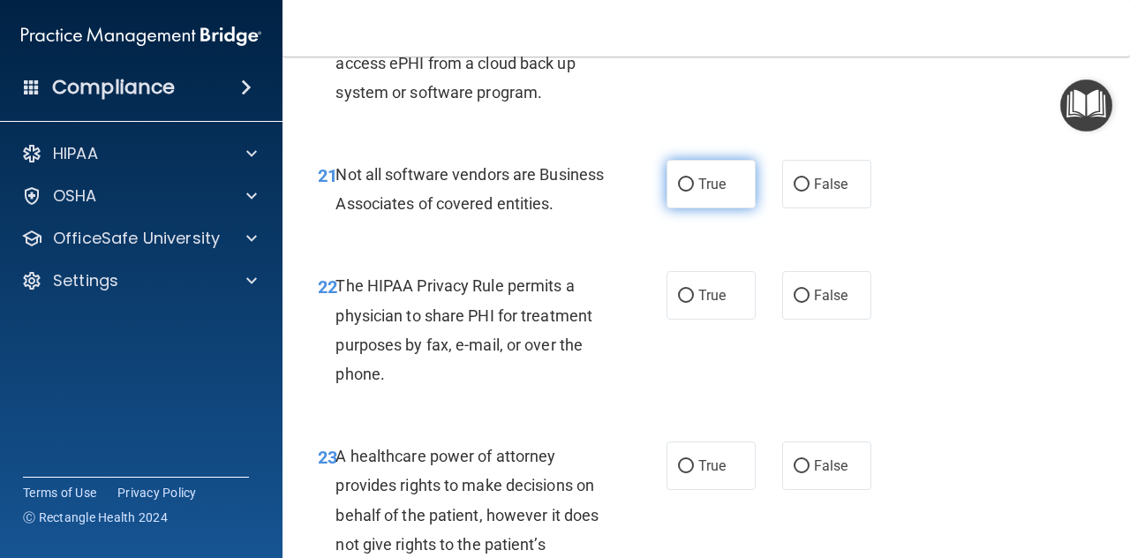
click at [683, 191] on input "True" at bounding box center [686, 184] width 16 height 13
radio input "true"
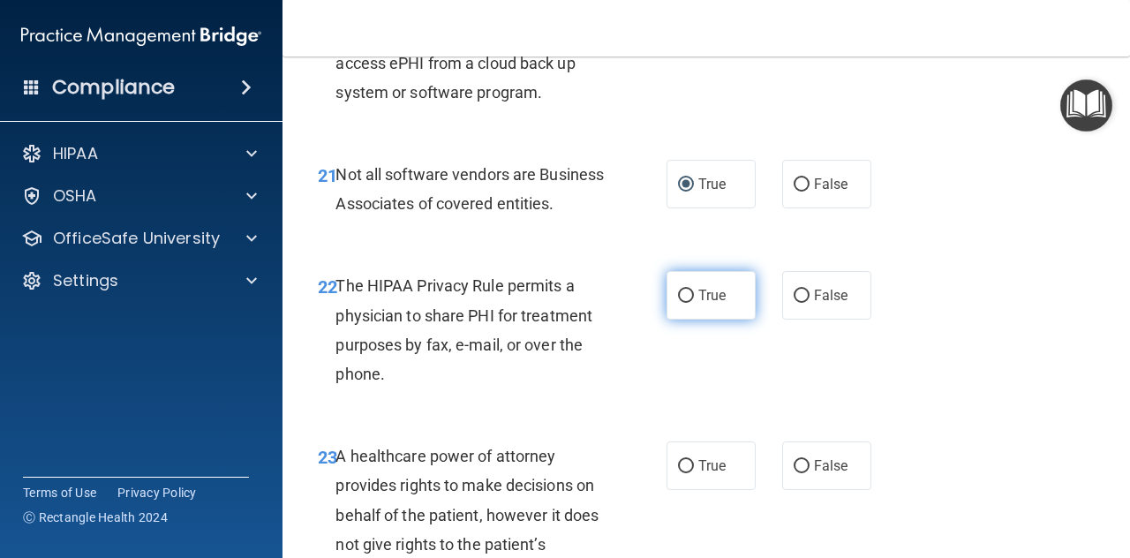
click at [691, 319] on label "True" at bounding box center [710, 295] width 89 height 49
click at [691, 303] on input "True" at bounding box center [686, 295] width 16 height 13
radio input "true"
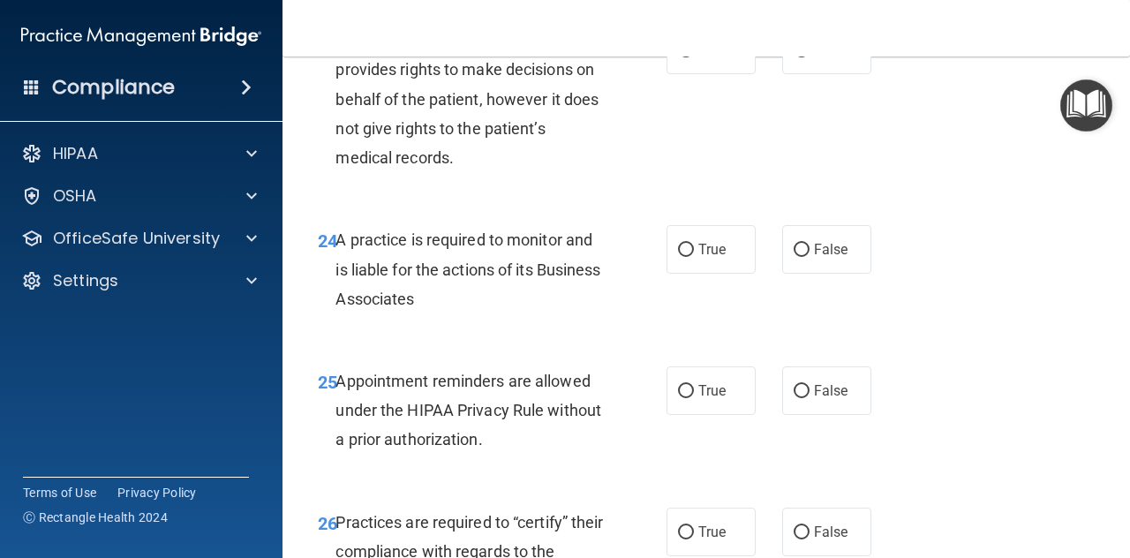
scroll to position [4236, 0]
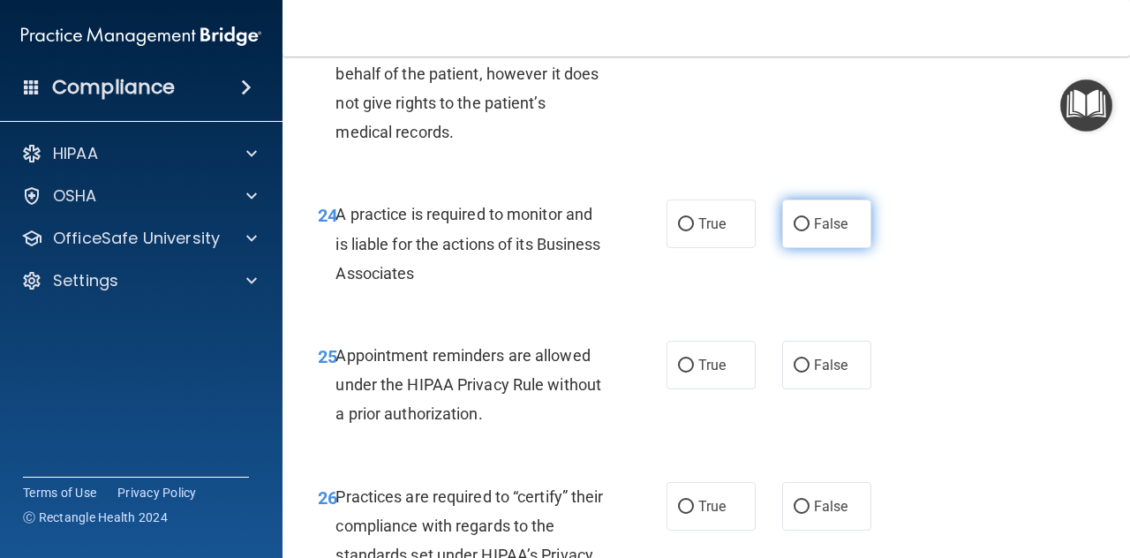
click at [796, 231] on input "False" at bounding box center [801, 224] width 16 height 13
radio input "true"
click at [807, 49] on label "False" at bounding box center [826, 24] width 89 height 49
click at [807, 32] on input "False" at bounding box center [801, 25] width 16 height 13
radio input "true"
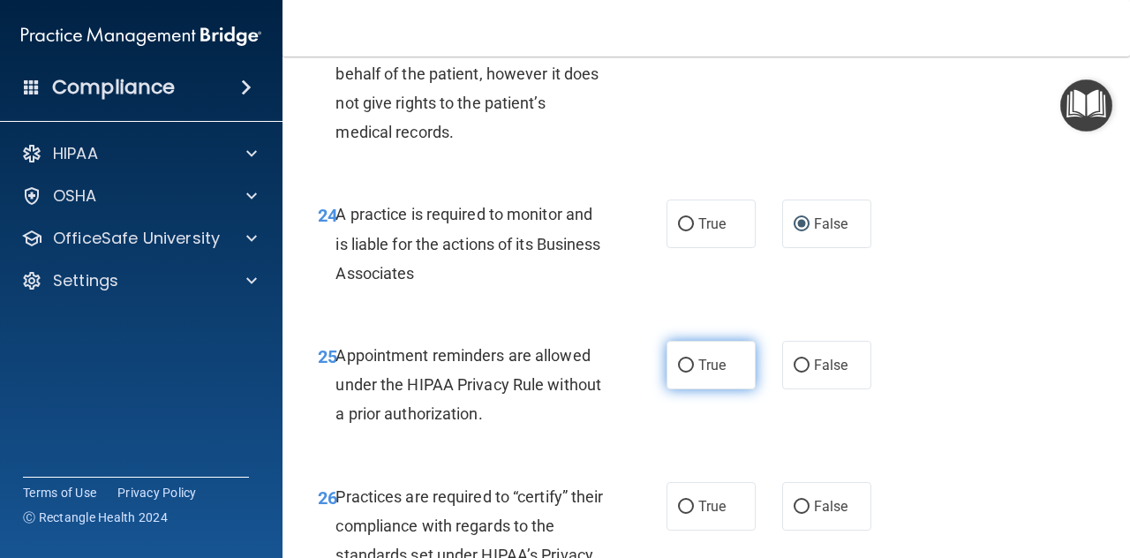
click at [690, 389] on label "True" at bounding box center [710, 365] width 89 height 49
click at [690, 372] on input "True" at bounding box center [686, 365] width 16 height 13
radio input "true"
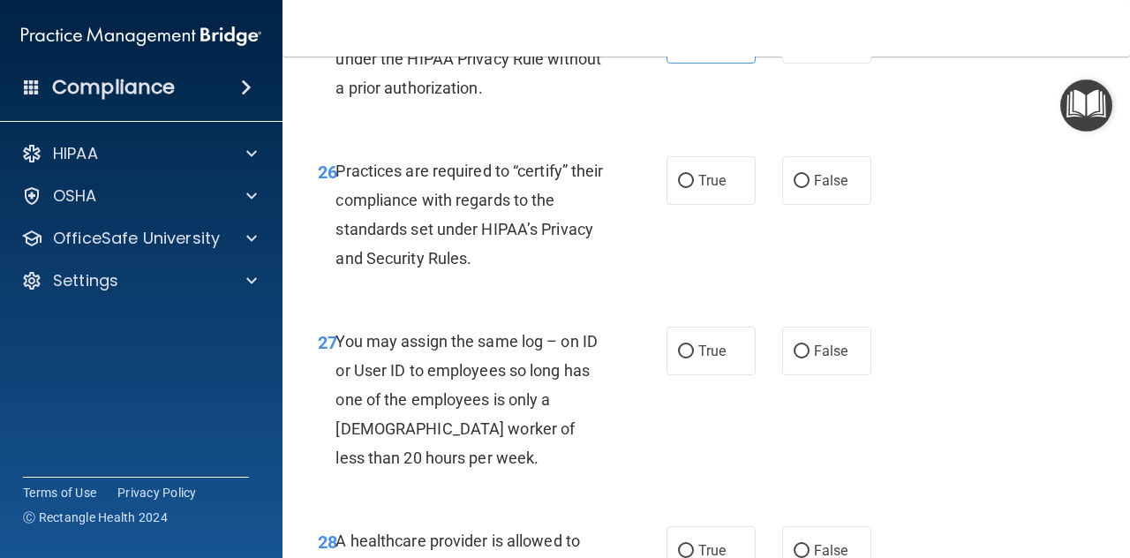
scroll to position [4589, 0]
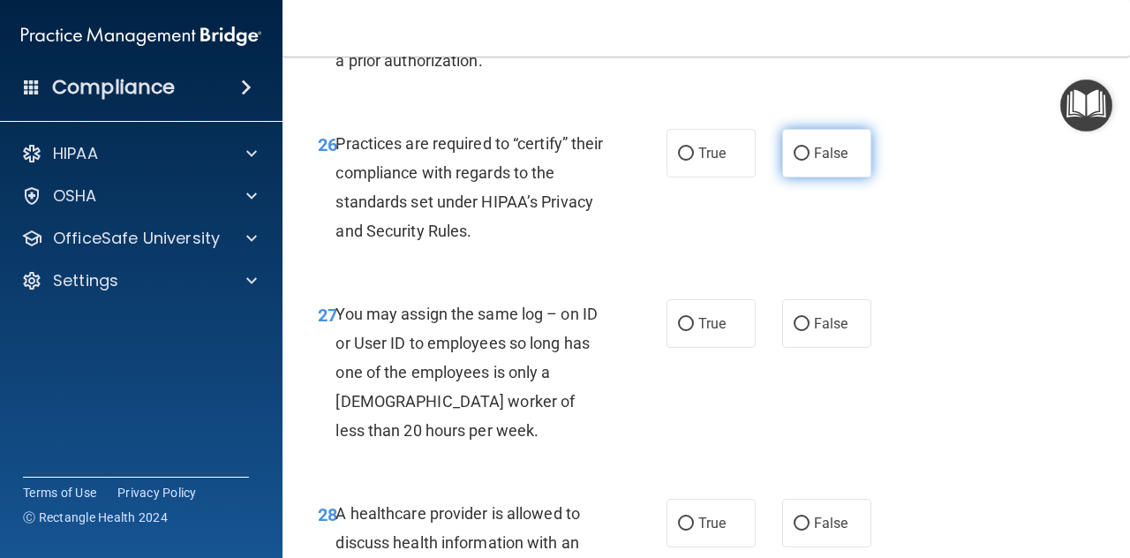
click at [818, 161] on span "False" at bounding box center [831, 153] width 34 height 17
click at [809, 161] on input "False" at bounding box center [801, 153] width 16 height 13
radio input "true"
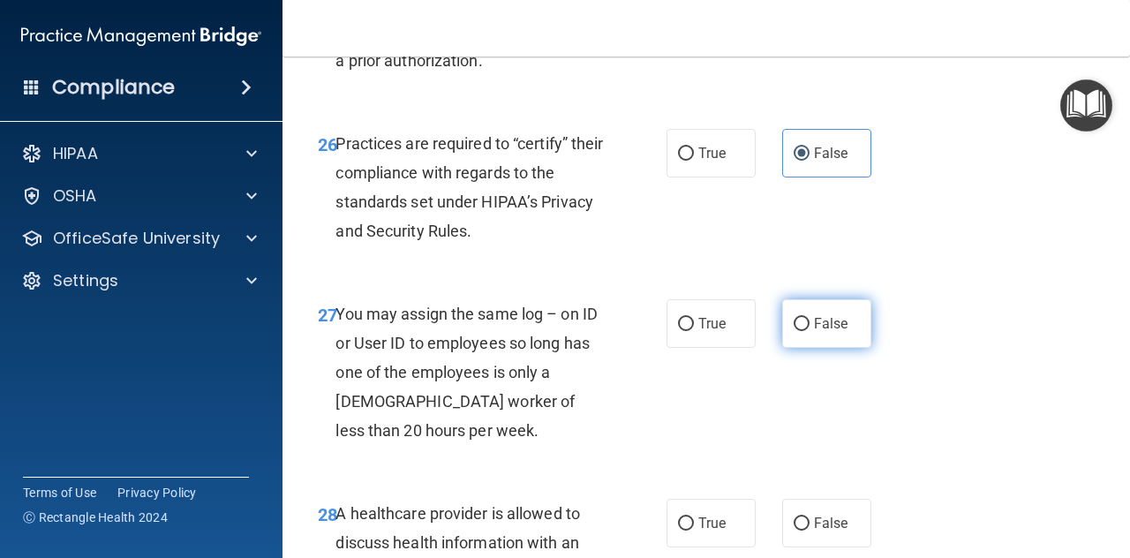
click at [814, 332] on span "False" at bounding box center [831, 323] width 34 height 17
click at [809, 331] on input "False" at bounding box center [801, 324] width 16 height 13
radio input "true"
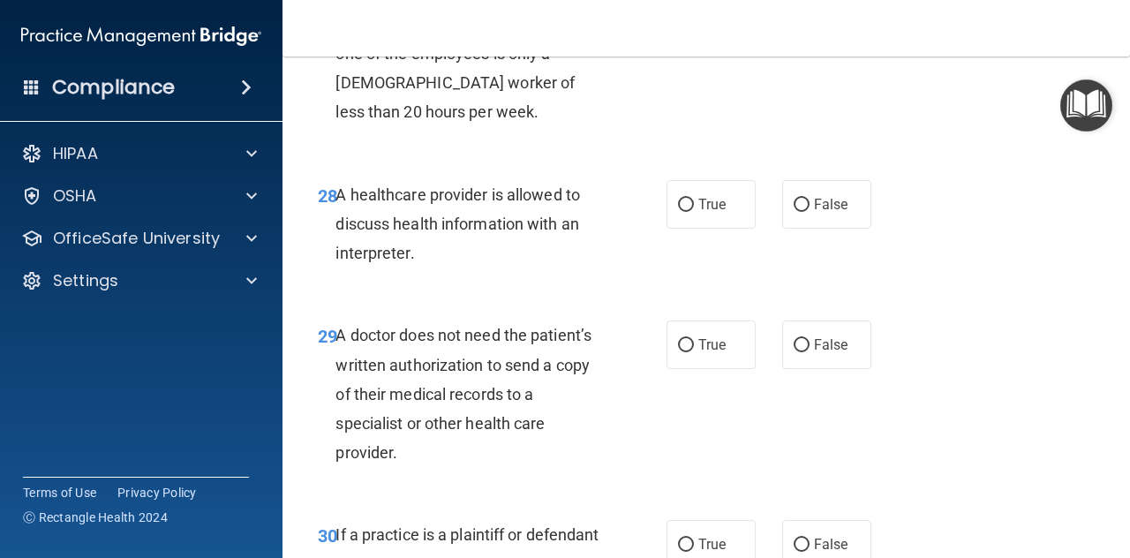
scroll to position [4942, 0]
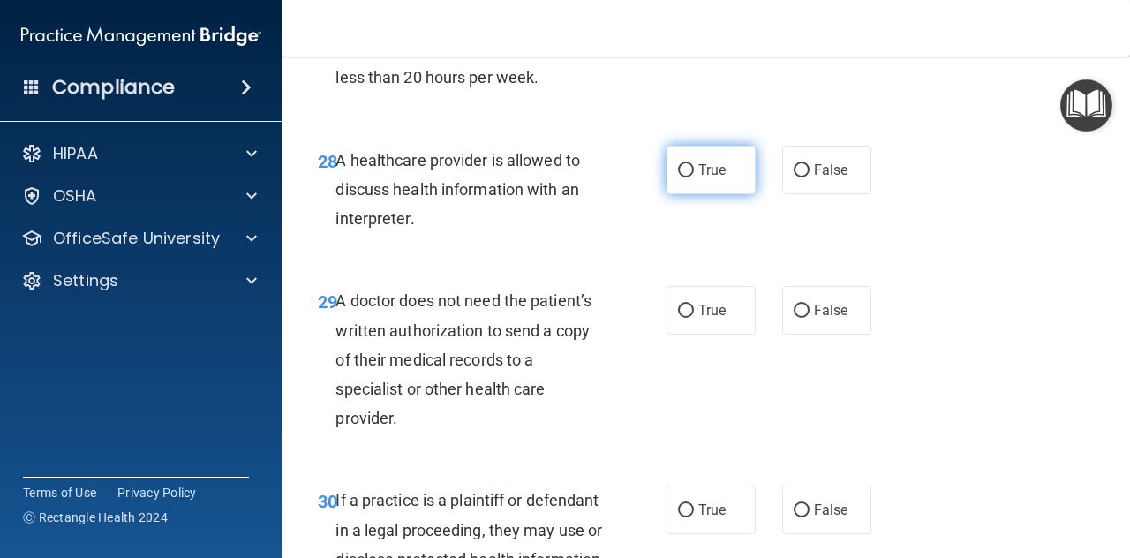
click at [709, 178] on span "True" at bounding box center [711, 169] width 27 height 17
click at [694, 177] on input "True" at bounding box center [686, 170] width 16 height 13
radio input "true"
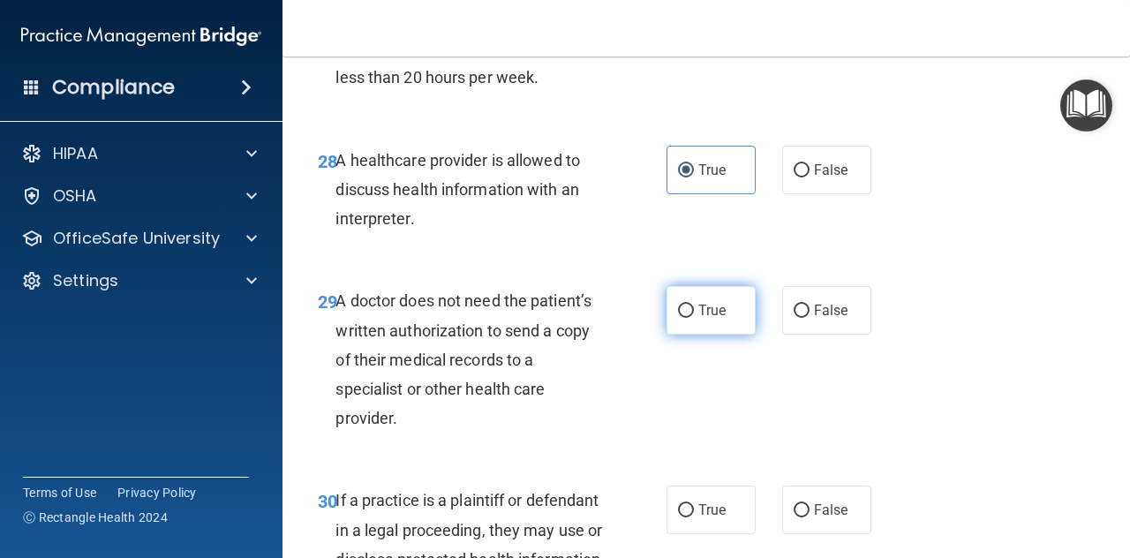
click at [698, 319] on span "True" at bounding box center [711, 310] width 27 height 17
click at [694, 318] on input "True" at bounding box center [686, 310] width 16 height 13
radio input "true"
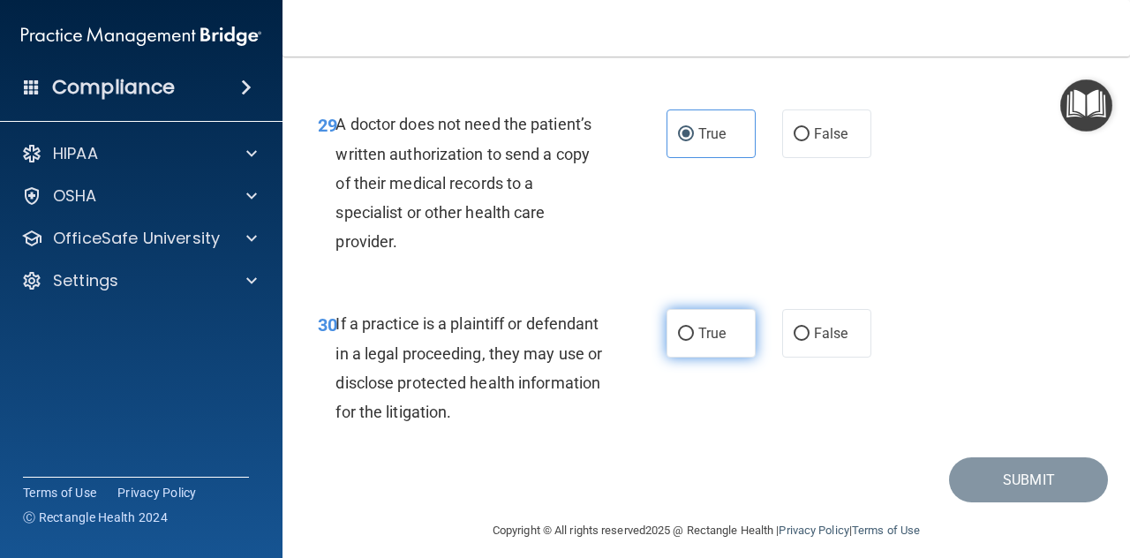
click at [692, 357] on label "True" at bounding box center [710, 333] width 89 height 49
click at [692, 341] on input "True" at bounding box center [686, 333] width 16 height 13
radio input "true"
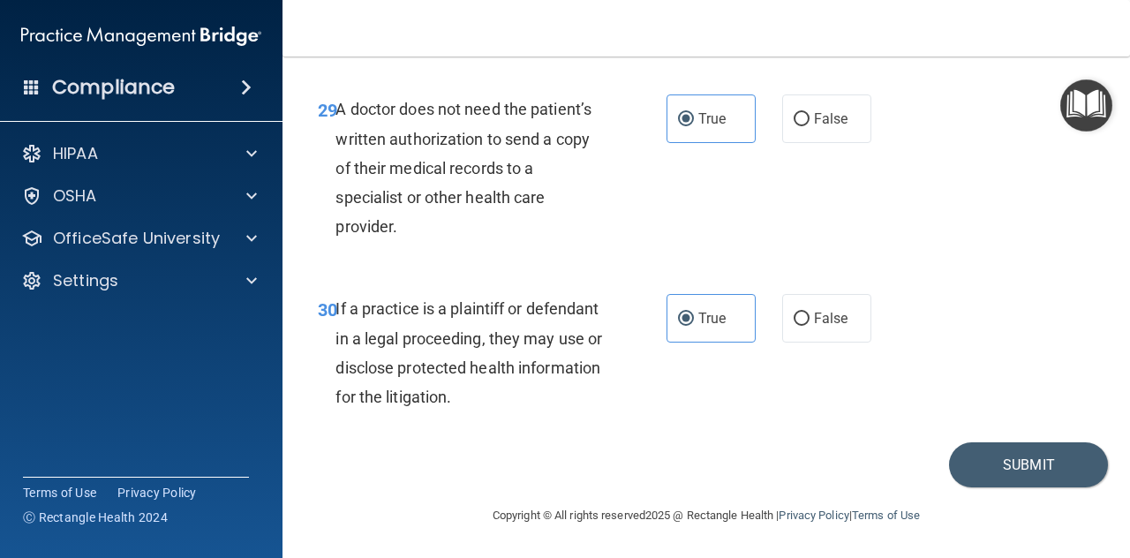
scroll to position [5191, 0]
click at [1024, 458] on button "Submit" at bounding box center [1028, 464] width 159 height 45
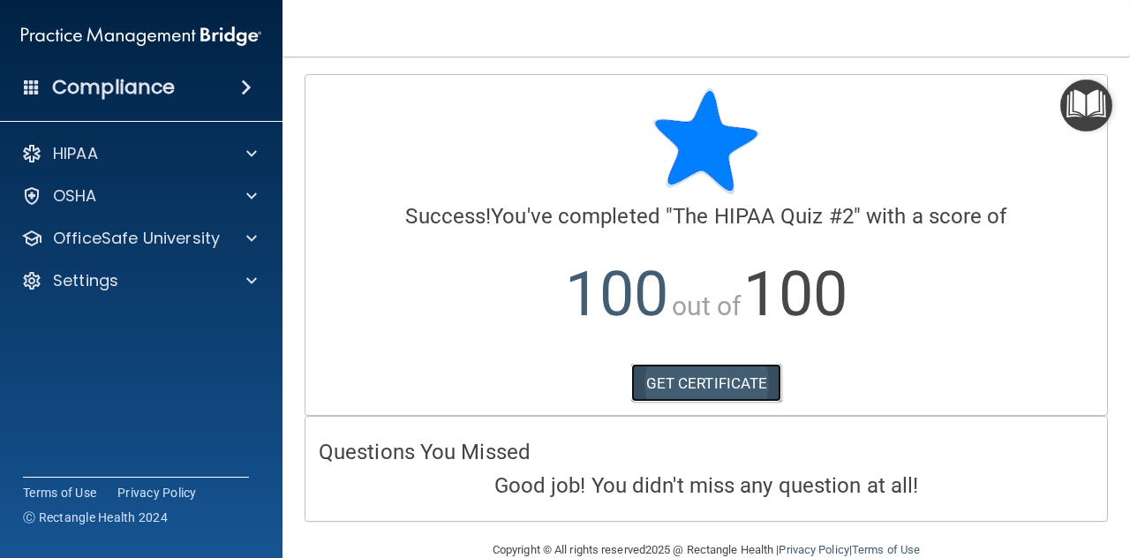
click at [691, 382] on link "GET CERTIFICATE" at bounding box center [706, 383] width 151 height 39
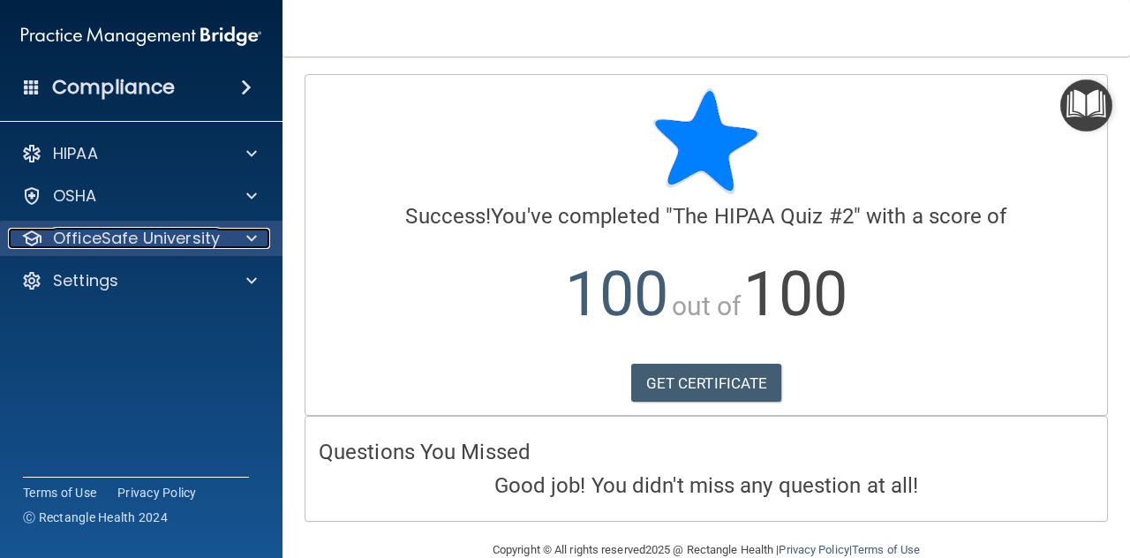
click at [95, 236] on p "OfficeSafe University" at bounding box center [136, 238] width 167 height 21
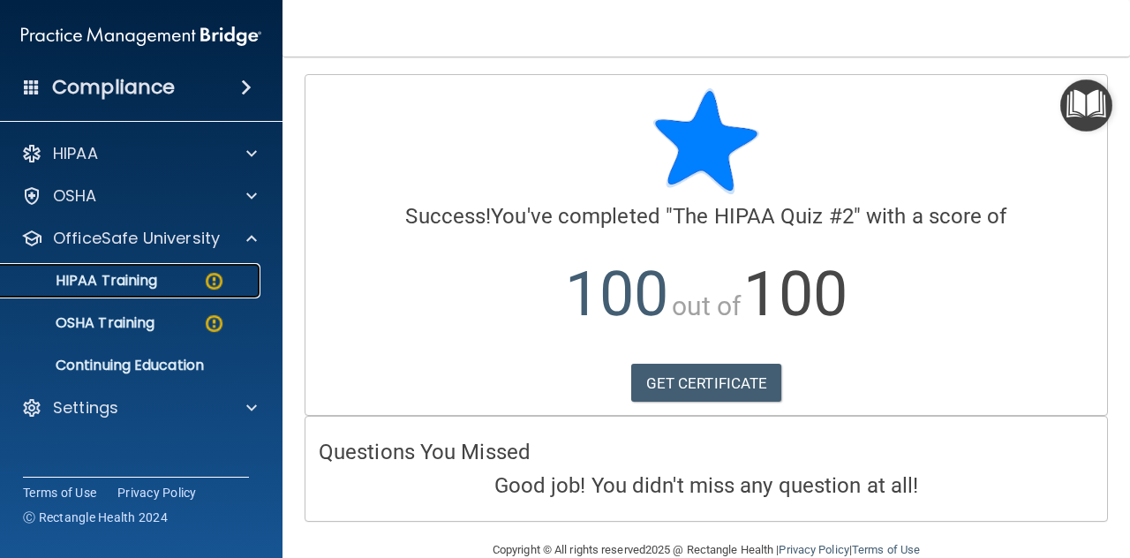
click at [116, 286] on p "HIPAA Training" at bounding box center [84, 281] width 146 height 18
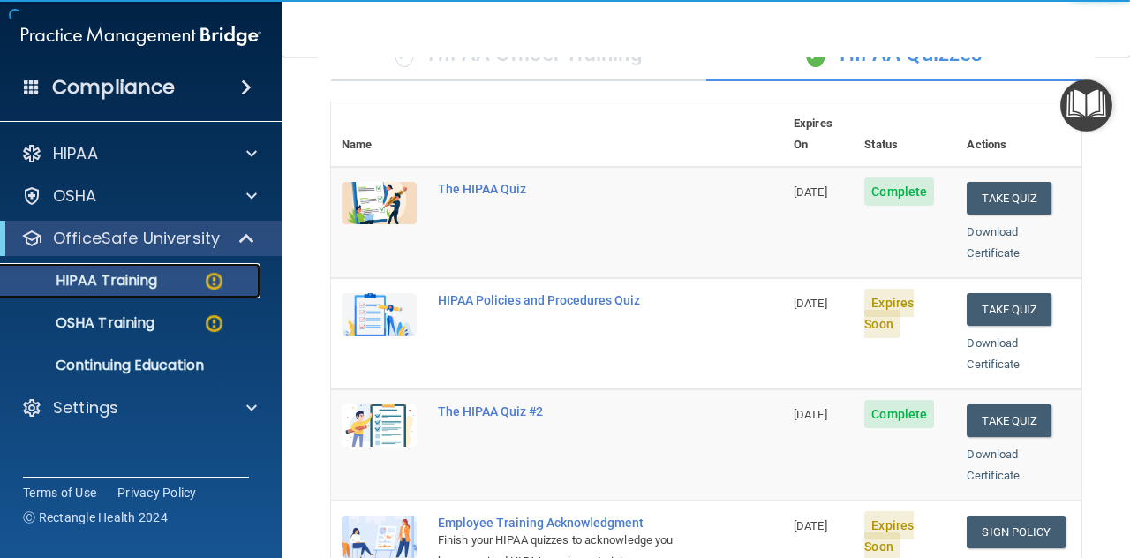
scroll to position [265, 0]
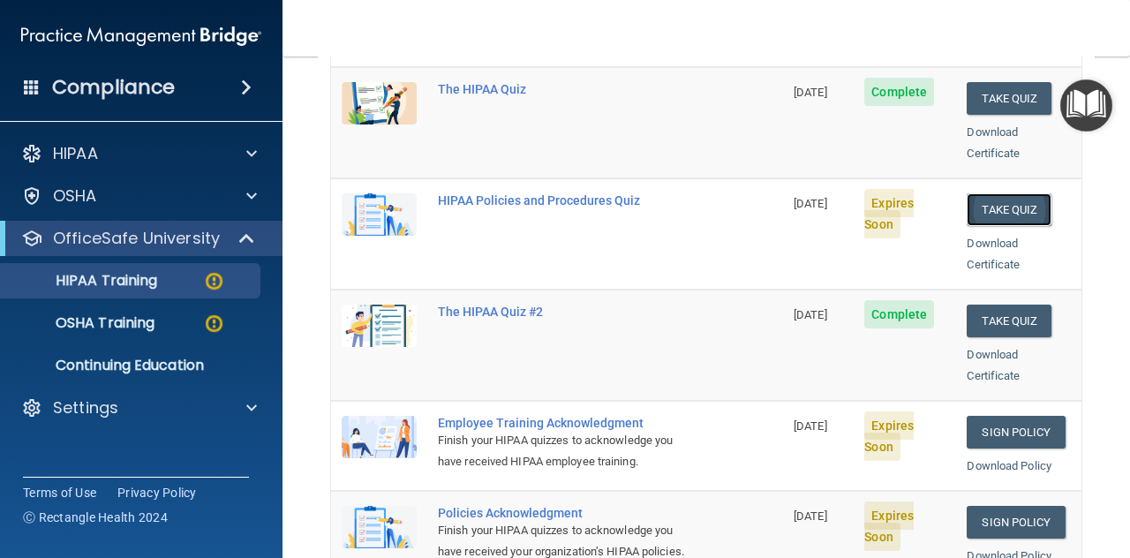
click at [998, 193] on button "Take Quiz" at bounding box center [1008, 209] width 85 height 33
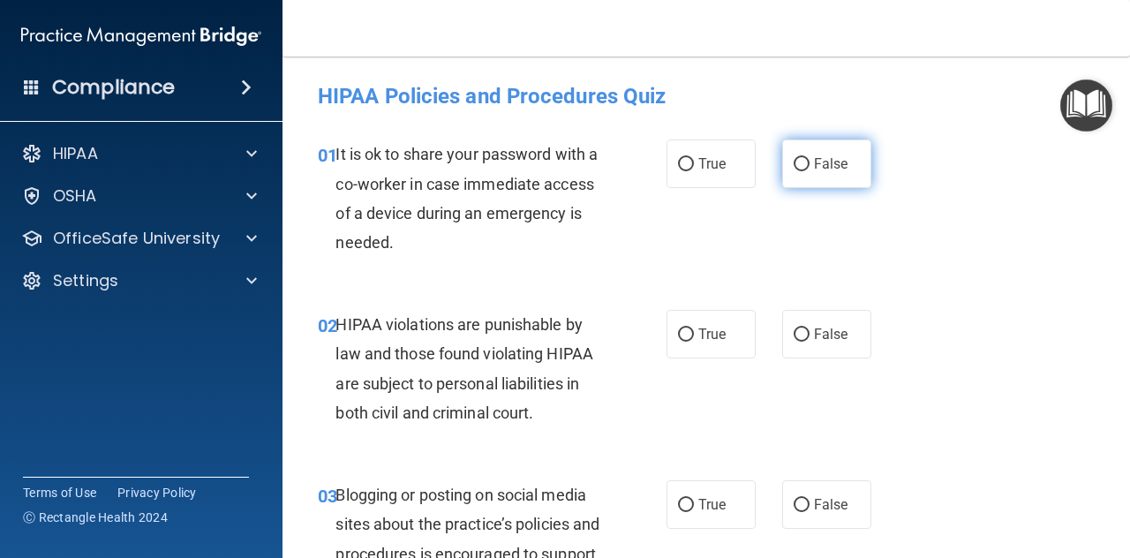
click at [800, 165] on input "False" at bounding box center [801, 164] width 16 height 13
radio input "true"
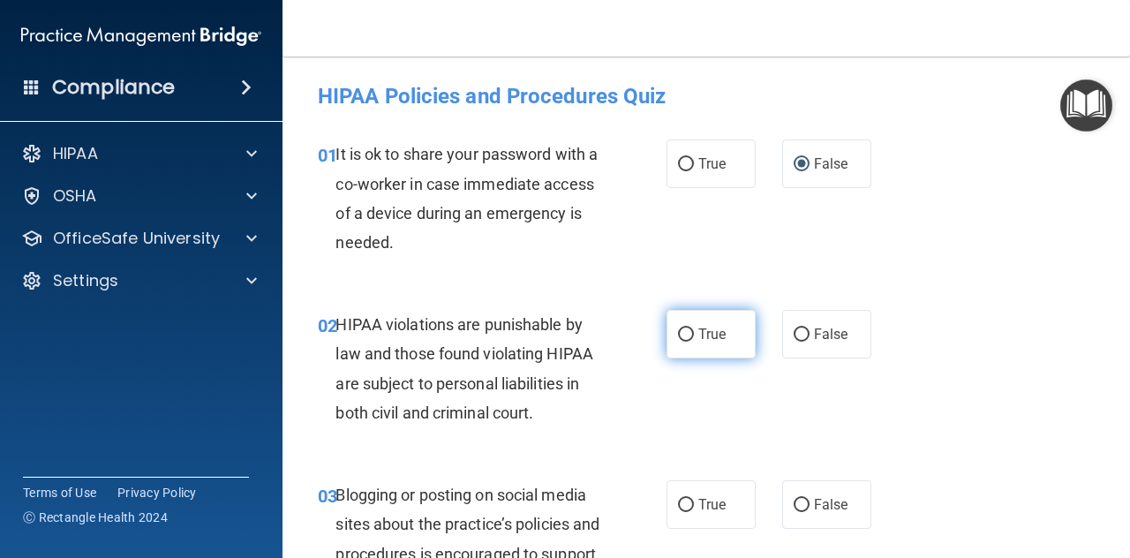
click at [695, 320] on label "True" at bounding box center [710, 334] width 89 height 49
click at [694, 328] on input "True" at bounding box center [686, 334] width 16 height 13
radio input "true"
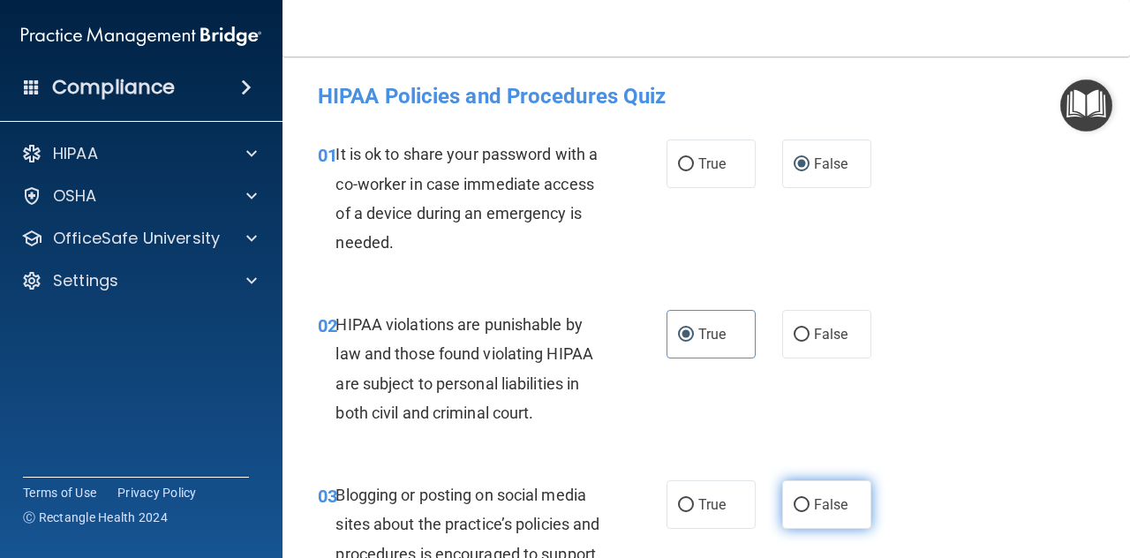
click at [800, 504] on input "False" at bounding box center [801, 505] width 16 height 13
radio input "true"
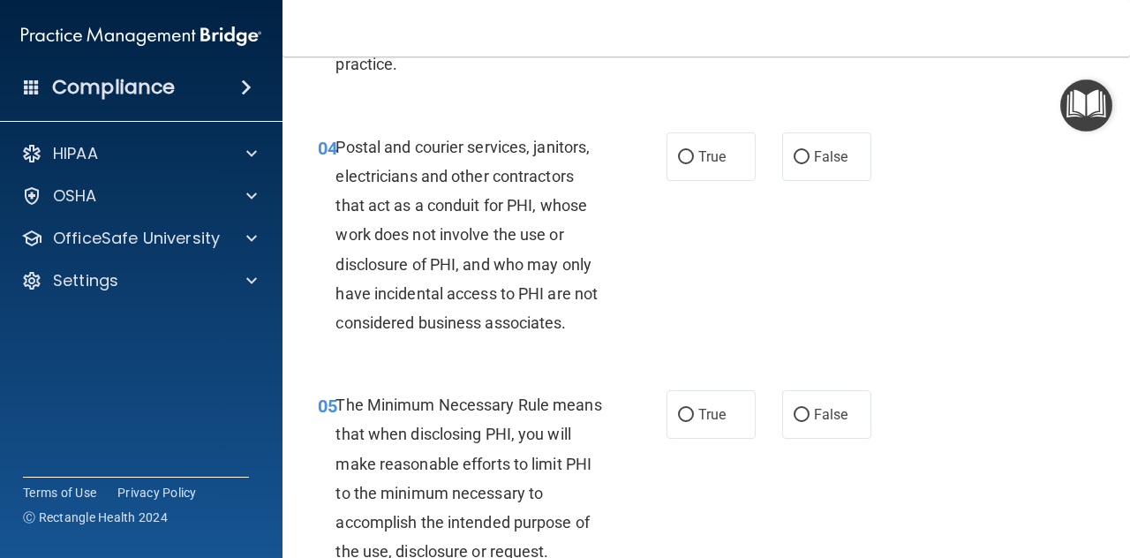
scroll to position [618, 0]
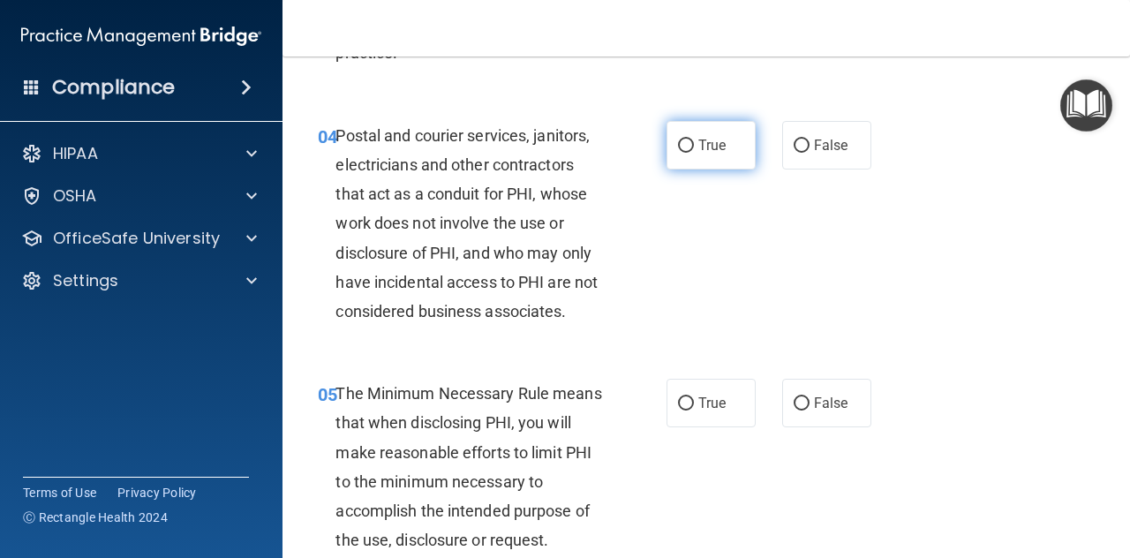
click at [697, 161] on label "True" at bounding box center [710, 145] width 89 height 49
click at [694, 153] on input "True" at bounding box center [686, 145] width 16 height 13
radio input "true"
drag, startPoint x: 697, startPoint y: 385, endPoint x: 709, endPoint y: 373, distance: 16.2
click at [697, 386] on label "True" at bounding box center [710, 403] width 89 height 49
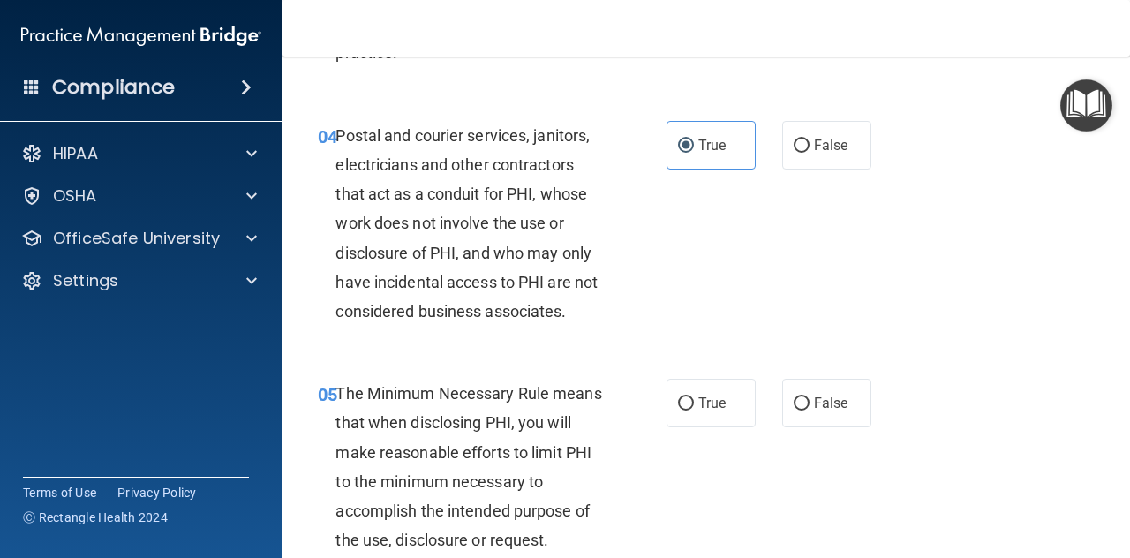
click at [694, 397] on input "True" at bounding box center [686, 403] width 16 height 13
radio input "true"
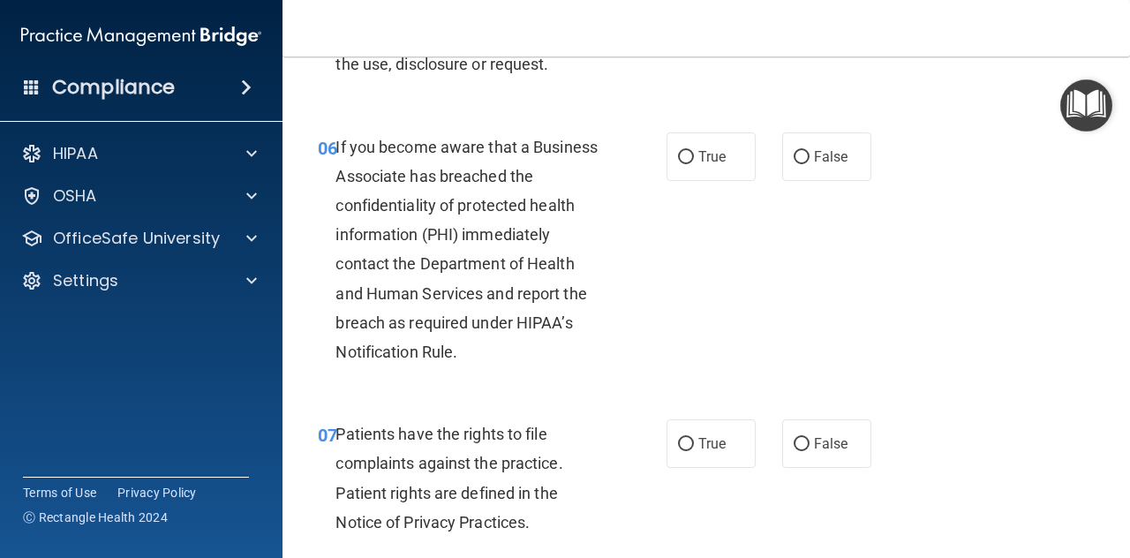
scroll to position [1147, 0]
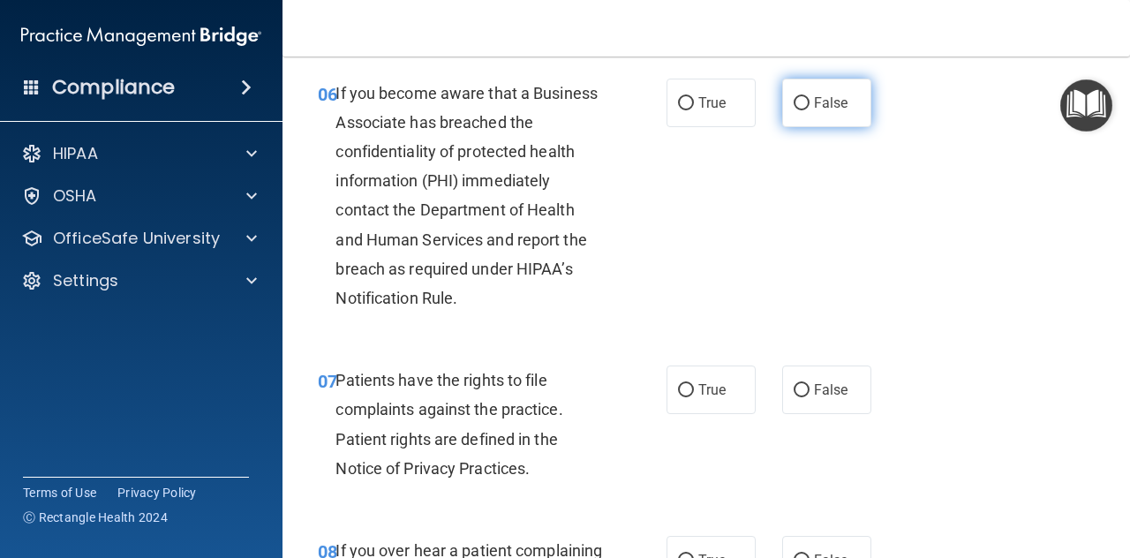
click at [837, 96] on span "False" at bounding box center [831, 102] width 34 height 17
click at [809, 97] on input "False" at bounding box center [801, 103] width 16 height 13
radio input "true"
click at [698, 391] on span "True" at bounding box center [711, 389] width 27 height 17
click at [694, 391] on input "True" at bounding box center [686, 390] width 16 height 13
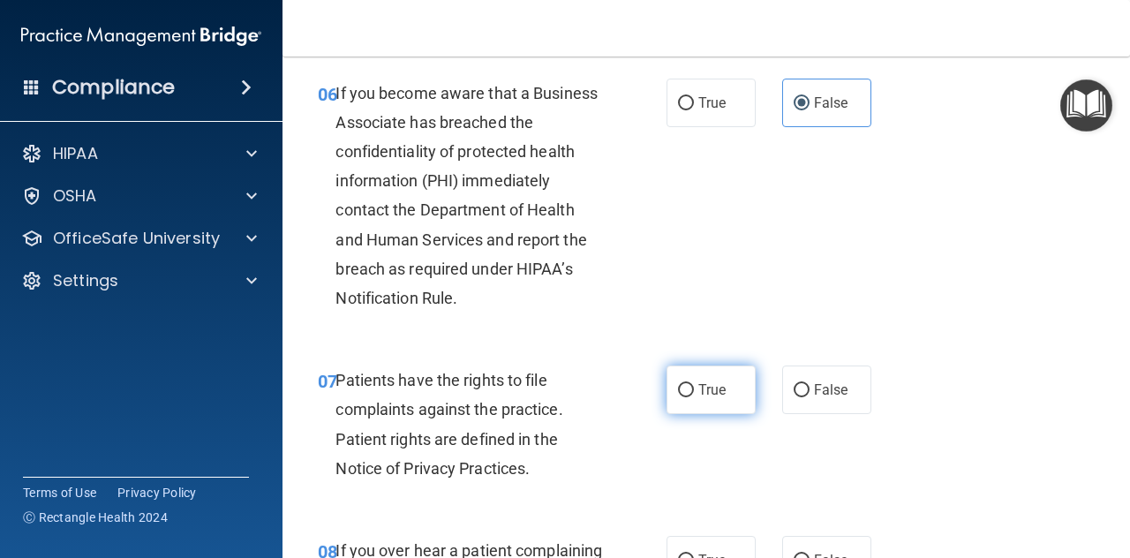
radio input "true"
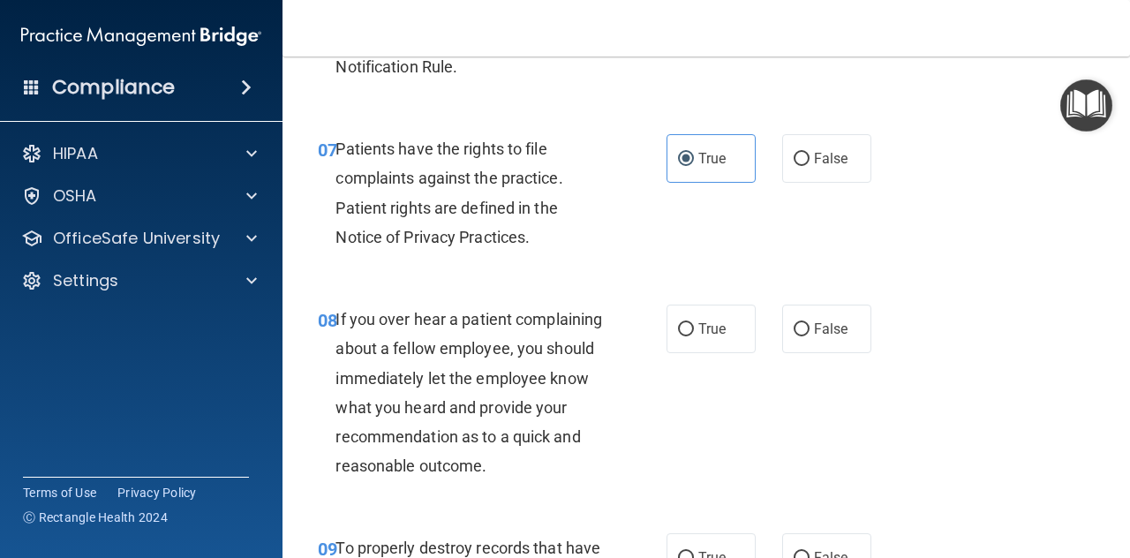
scroll to position [1412, 0]
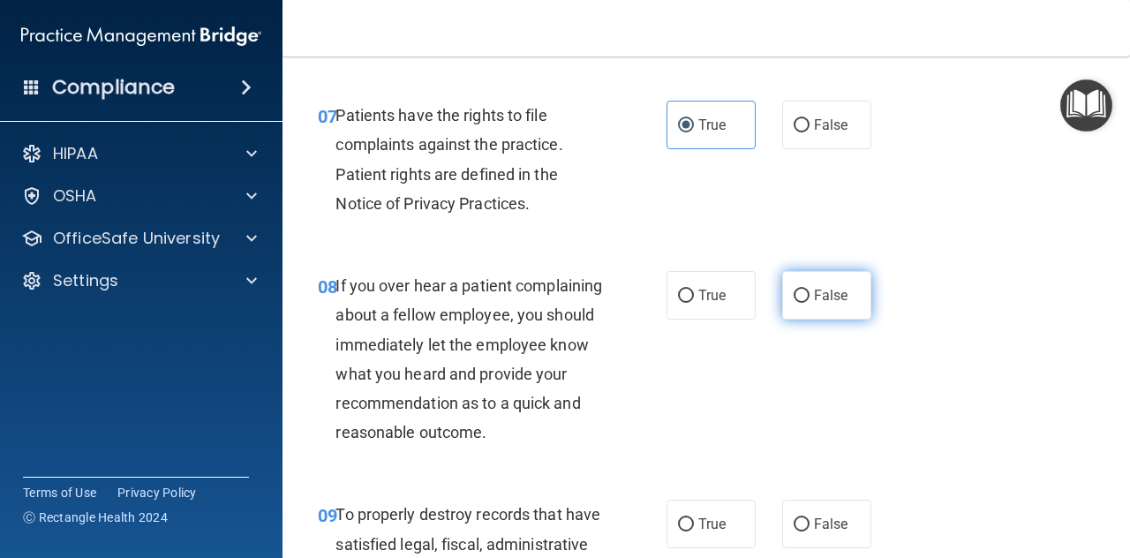
click at [814, 297] on span "False" at bounding box center [831, 295] width 34 height 17
click at [809, 297] on input "False" at bounding box center [801, 295] width 16 height 13
radio input "true"
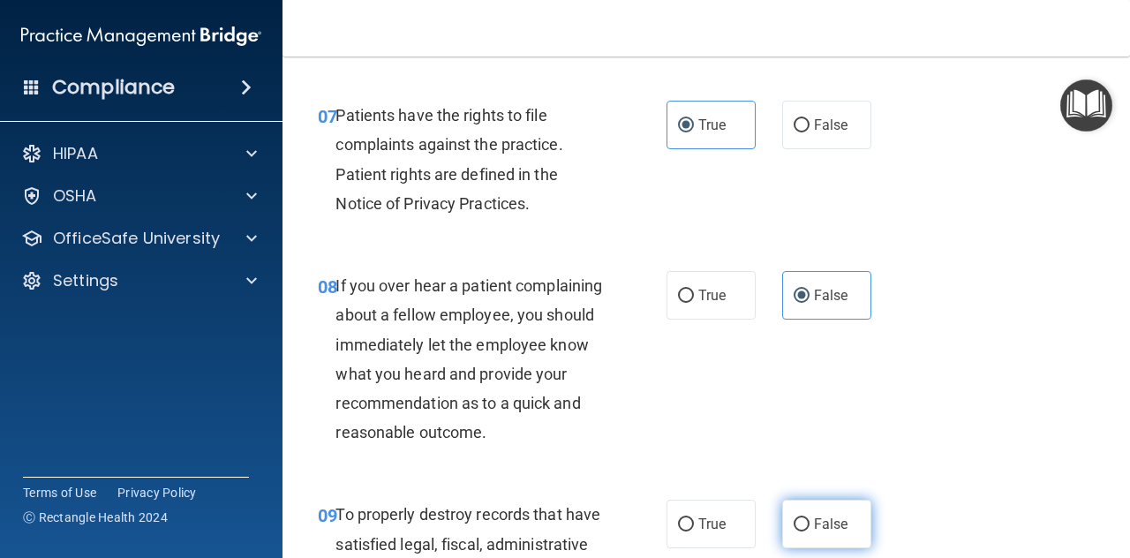
click at [814, 532] on span "False" at bounding box center [831, 523] width 34 height 17
click at [807, 531] on input "False" at bounding box center [801, 524] width 16 height 13
radio input "true"
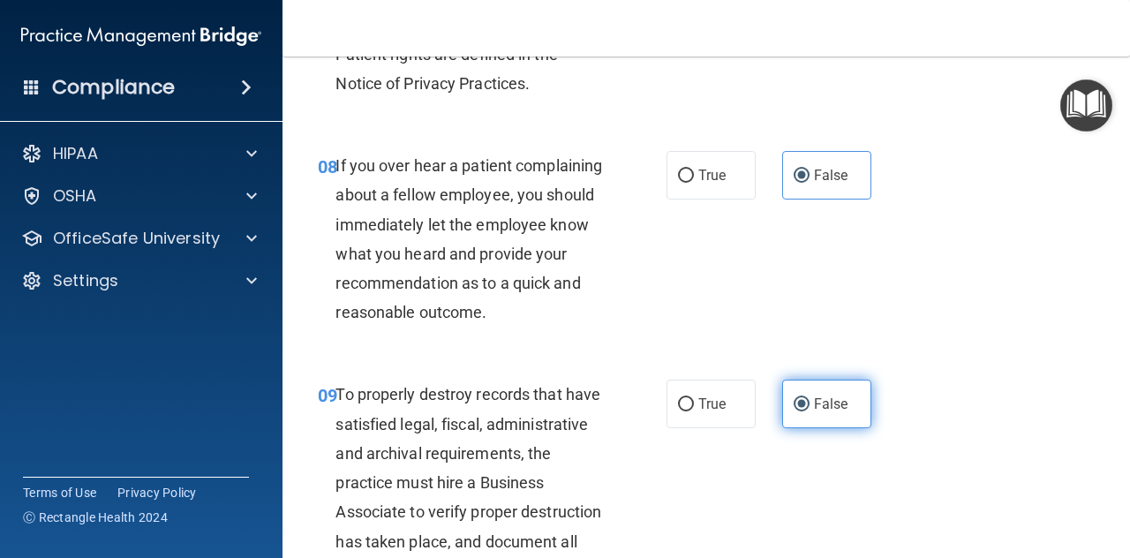
scroll to position [1591, 0]
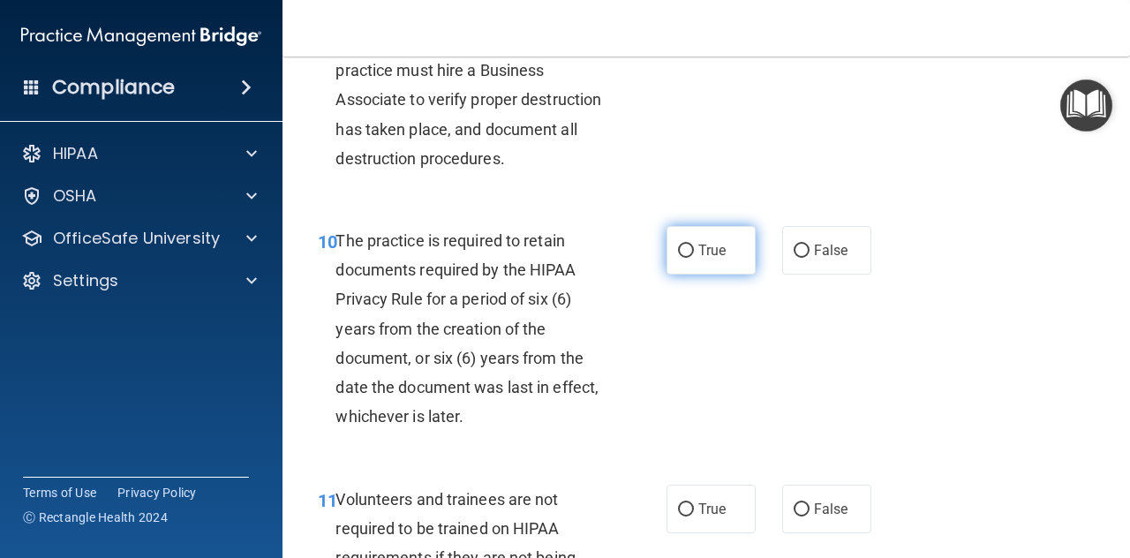
click at [709, 274] on label "True" at bounding box center [710, 250] width 89 height 49
click at [694, 258] on input "True" at bounding box center [686, 250] width 16 height 13
radio input "true"
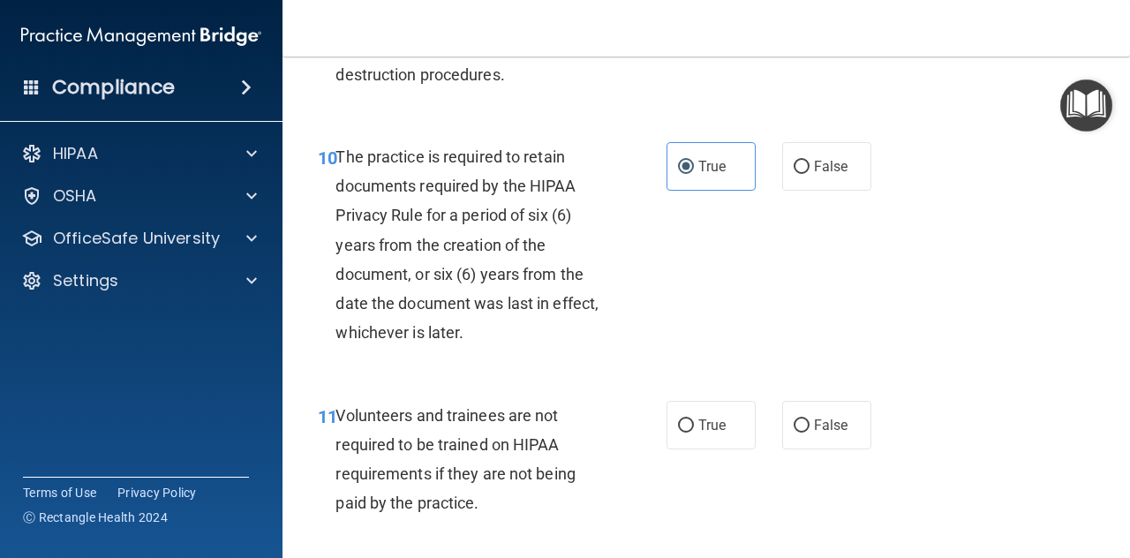
scroll to position [2209, 0]
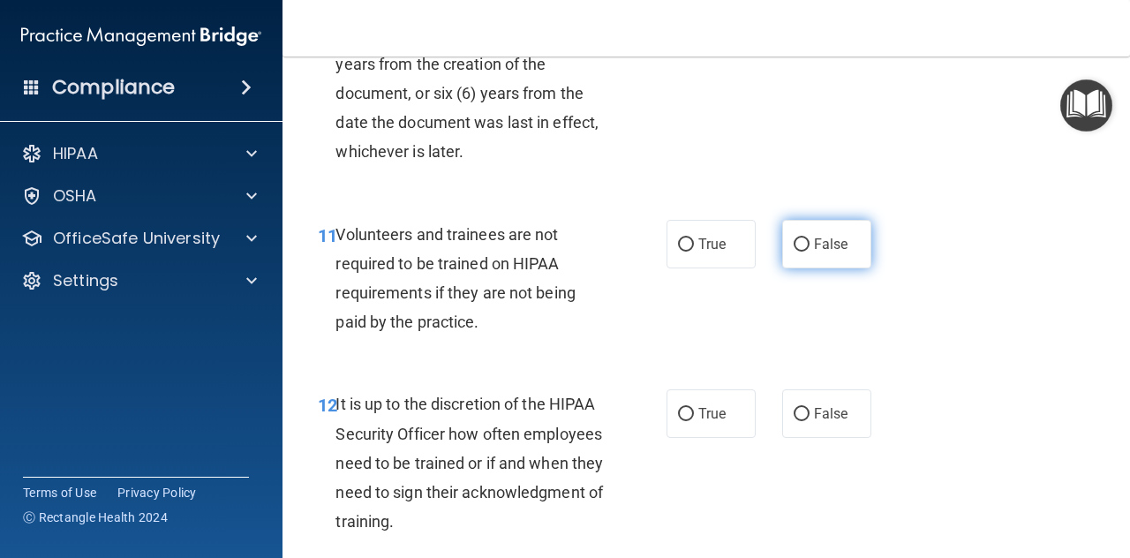
click at [804, 268] on label "False" at bounding box center [826, 244] width 89 height 49
click at [804, 252] on input "False" at bounding box center [801, 244] width 16 height 13
radio input "true"
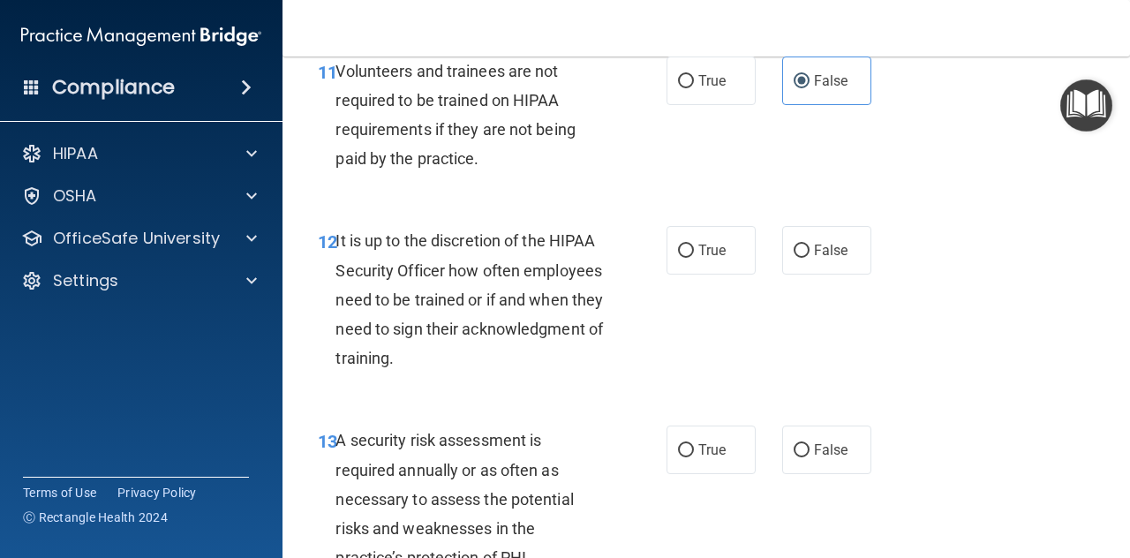
scroll to position [2385, 0]
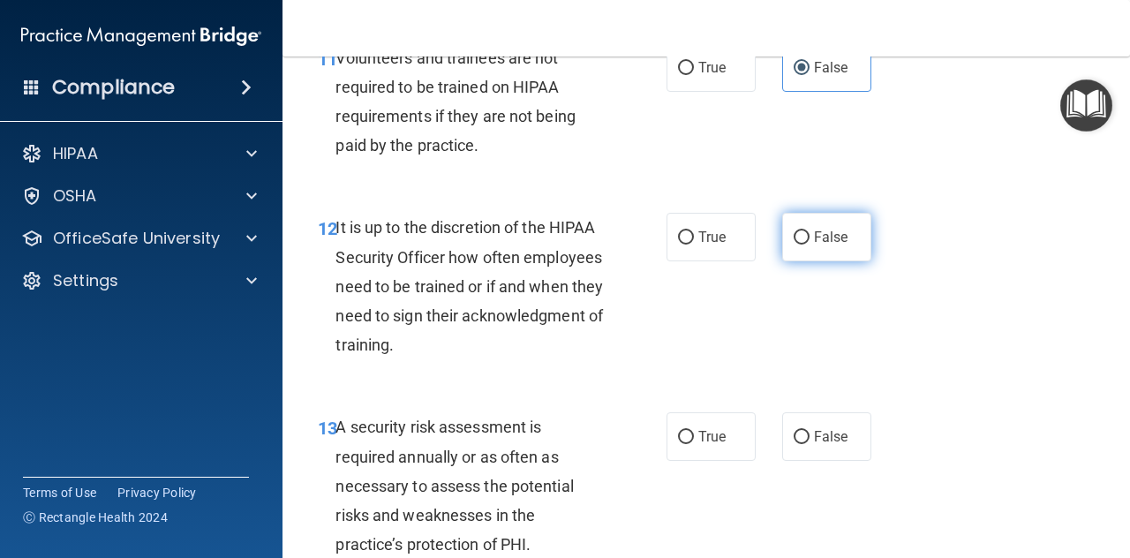
click at [800, 244] on input "False" at bounding box center [801, 237] width 16 height 13
radio input "true"
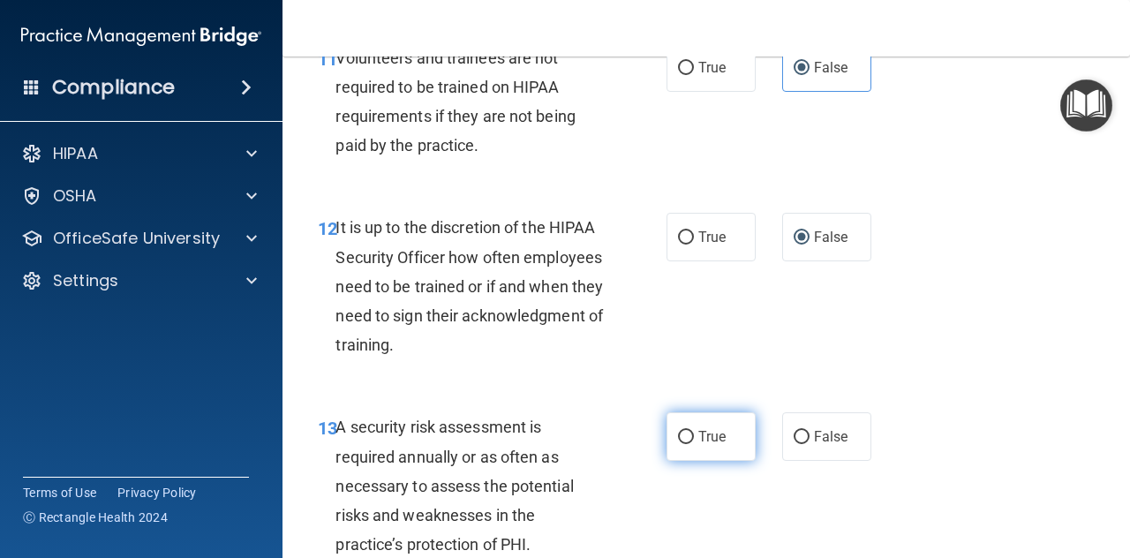
click at [706, 445] on span "True" at bounding box center [711, 436] width 27 height 17
click at [694, 444] on input "True" at bounding box center [686, 437] width 16 height 13
radio input "true"
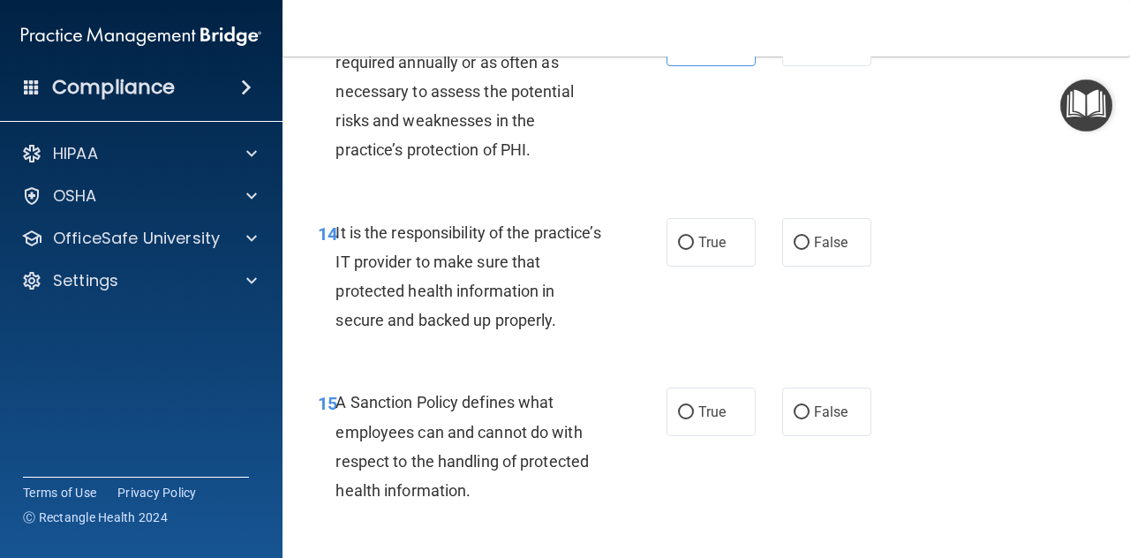
scroll to position [2827, 0]
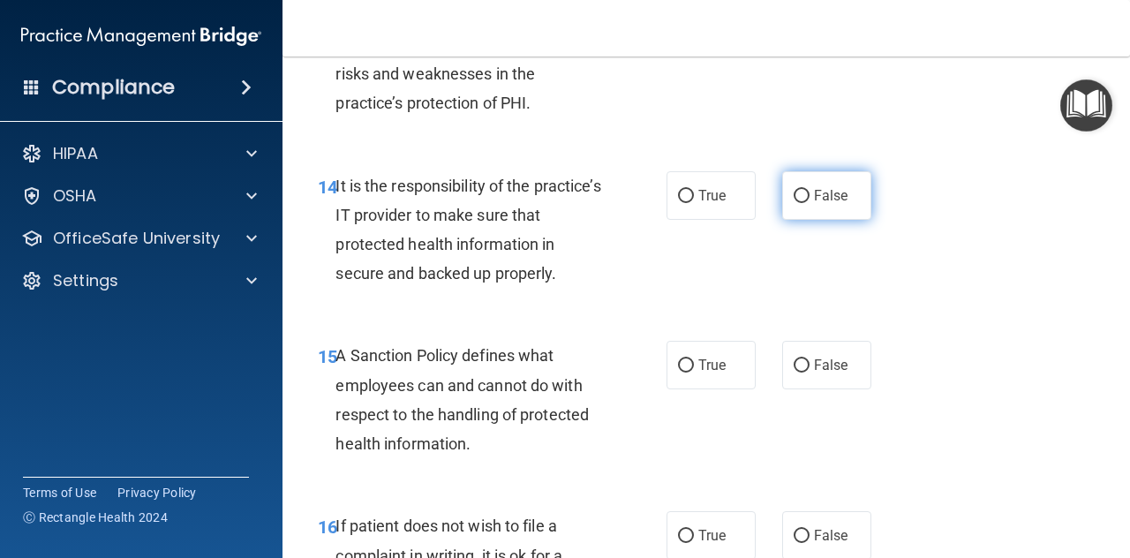
click at [800, 220] on label "False" at bounding box center [826, 195] width 89 height 49
click at [800, 203] on input "False" at bounding box center [801, 196] width 16 height 13
radio input "true"
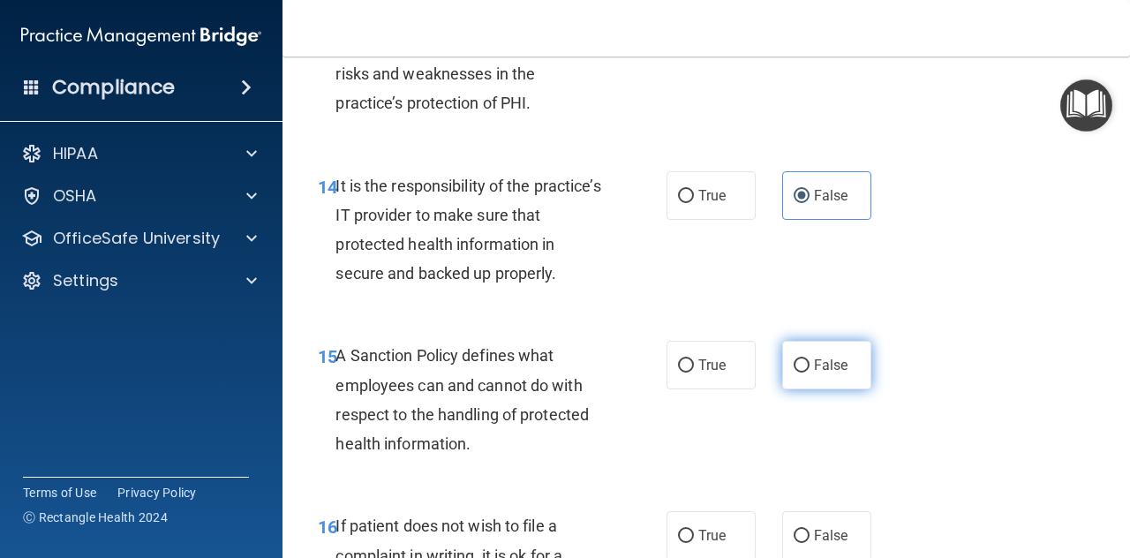
click at [798, 389] on label "False" at bounding box center [826, 365] width 89 height 49
click at [798, 372] on input "False" at bounding box center [801, 365] width 16 height 13
radio input "true"
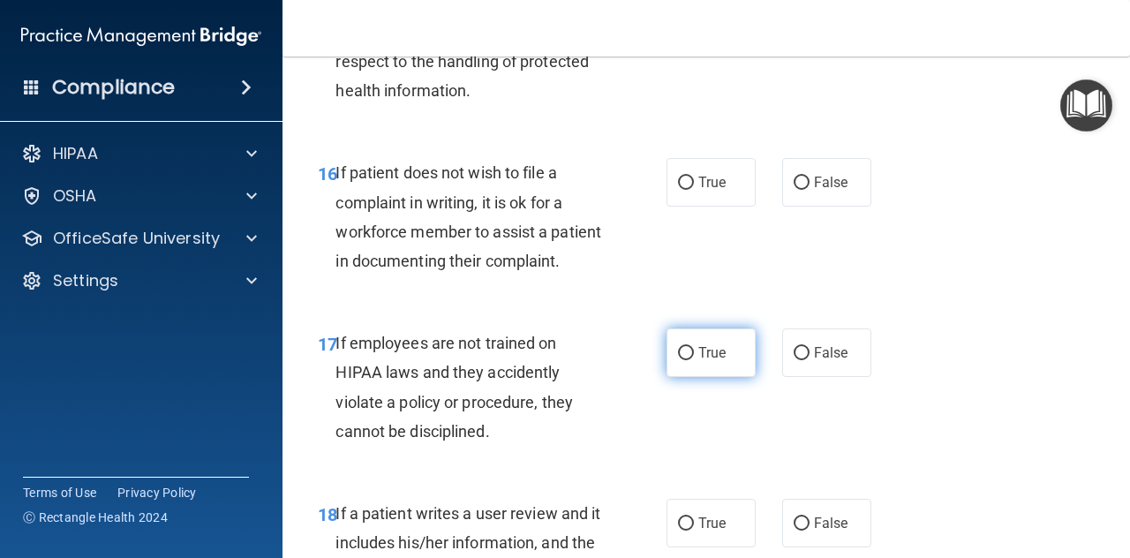
scroll to position [3268, 0]
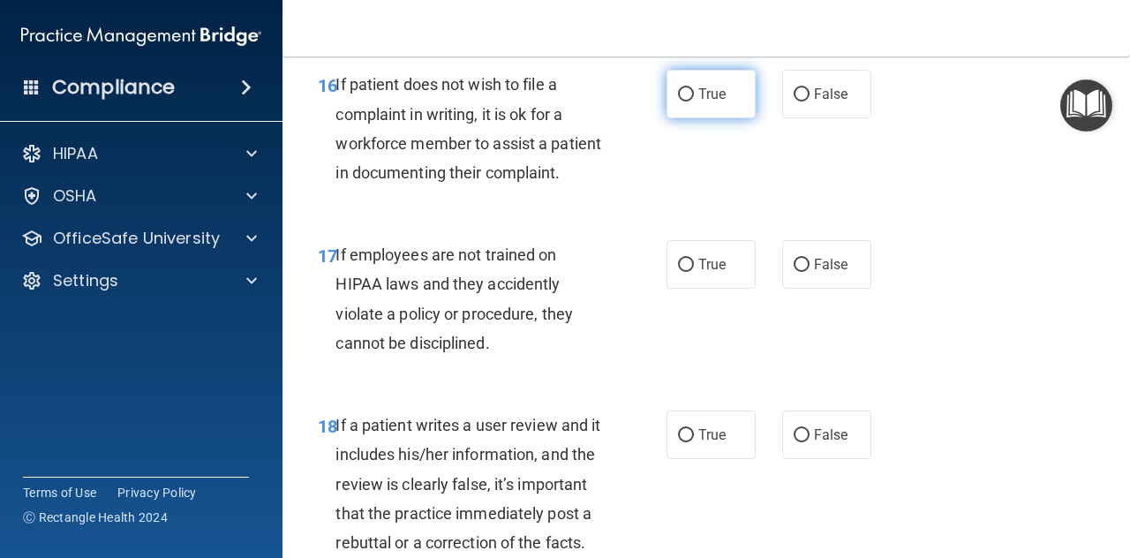
click at [698, 102] on span "True" at bounding box center [711, 94] width 27 height 17
click at [694, 101] on input "True" at bounding box center [686, 94] width 16 height 13
radio input "true"
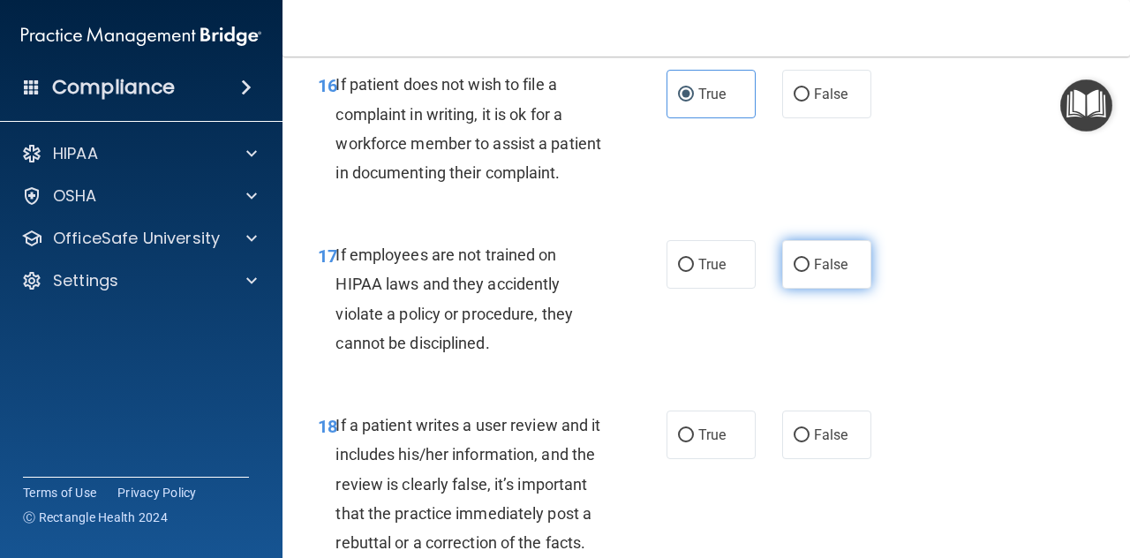
click at [814, 273] on span "False" at bounding box center [831, 264] width 34 height 17
click at [809, 272] on input "False" at bounding box center [801, 265] width 16 height 13
radio input "true"
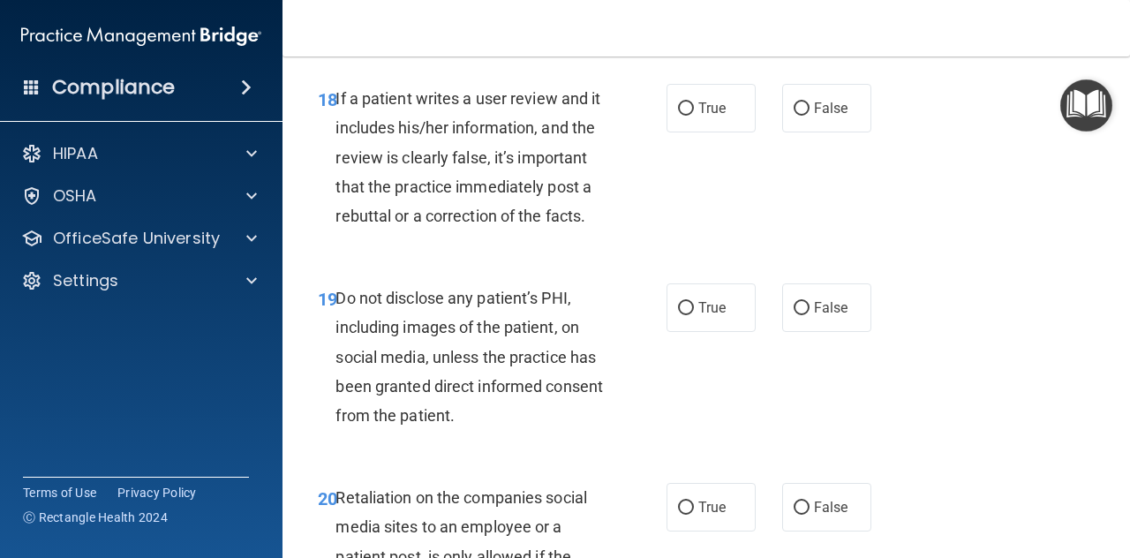
scroll to position [3621, 0]
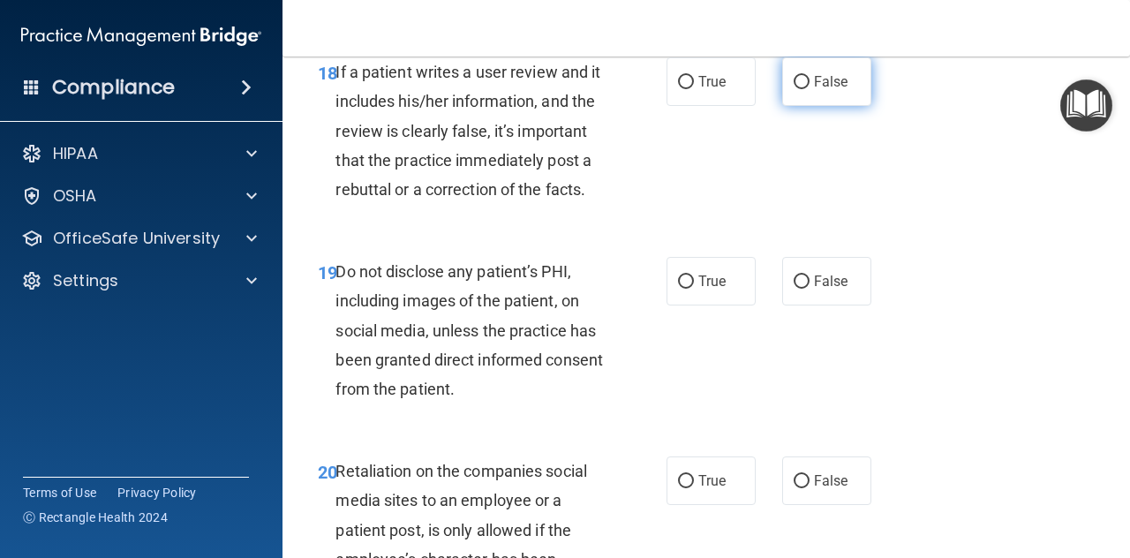
click at [801, 106] on label "False" at bounding box center [826, 81] width 89 height 49
click at [801, 89] on input "False" at bounding box center [801, 82] width 16 height 13
radio input "true"
click at [682, 305] on label "True" at bounding box center [710, 281] width 89 height 49
click at [682, 289] on input "True" at bounding box center [686, 281] width 16 height 13
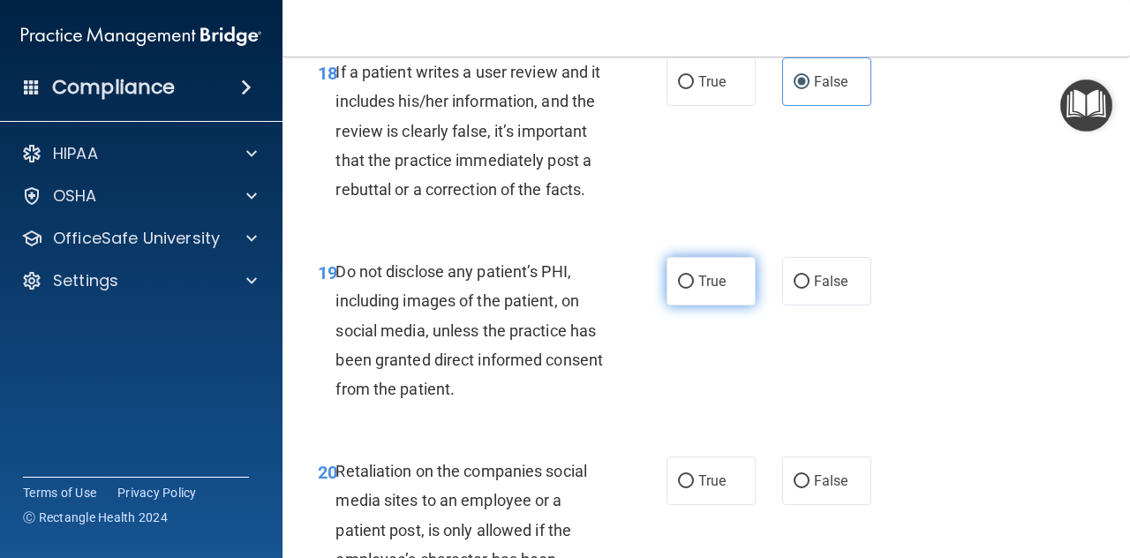
radio input "true"
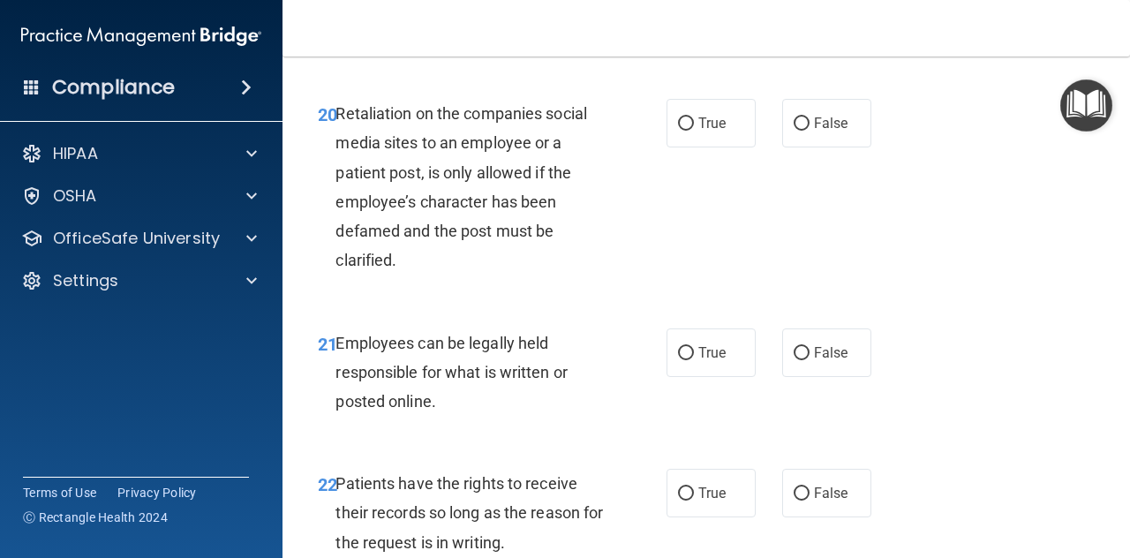
scroll to position [4062, 0]
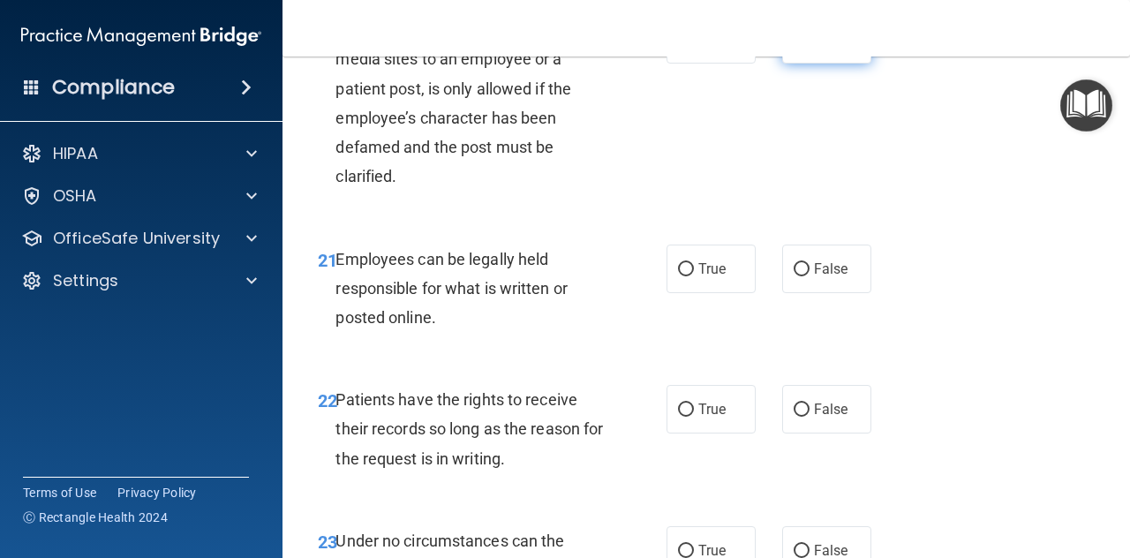
click at [831, 48] on span "False" at bounding box center [831, 39] width 34 height 17
click at [809, 47] on input "False" at bounding box center [801, 40] width 16 height 13
radio input "true"
click at [699, 277] on span "True" at bounding box center [711, 268] width 27 height 17
click at [694, 276] on input "True" at bounding box center [686, 269] width 16 height 13
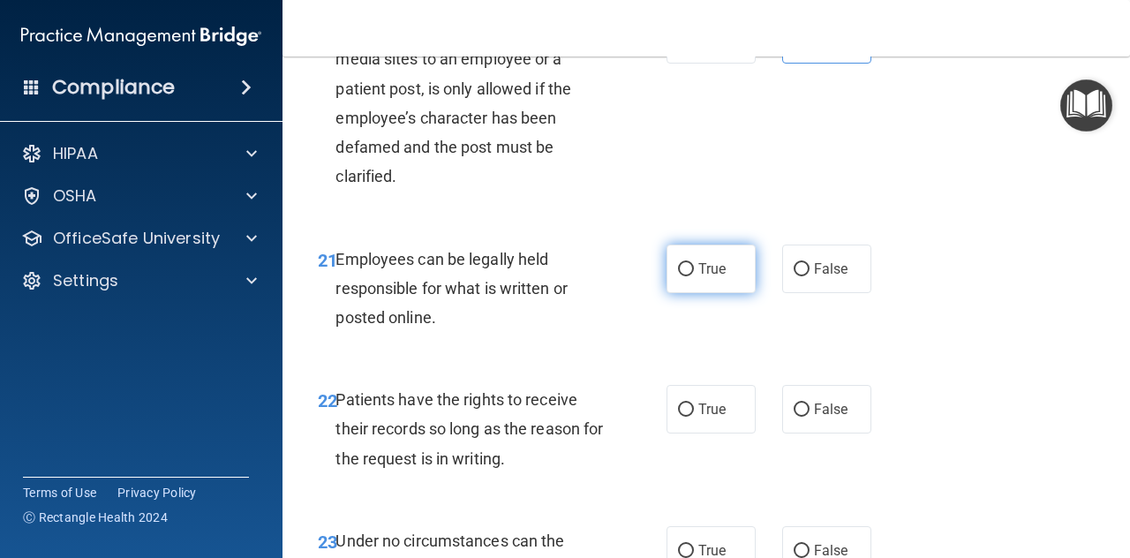
radio input "true"
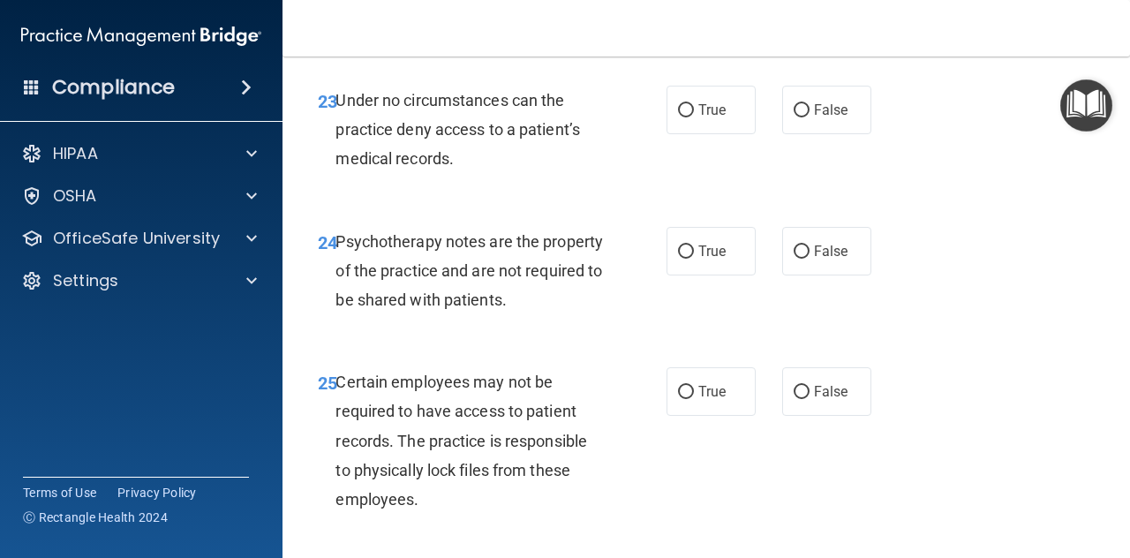
scroll to position [4503, 0]
radio input "true"
click at [823, 133] on label "False" at bounding box center [826, 109] width 89 height 49
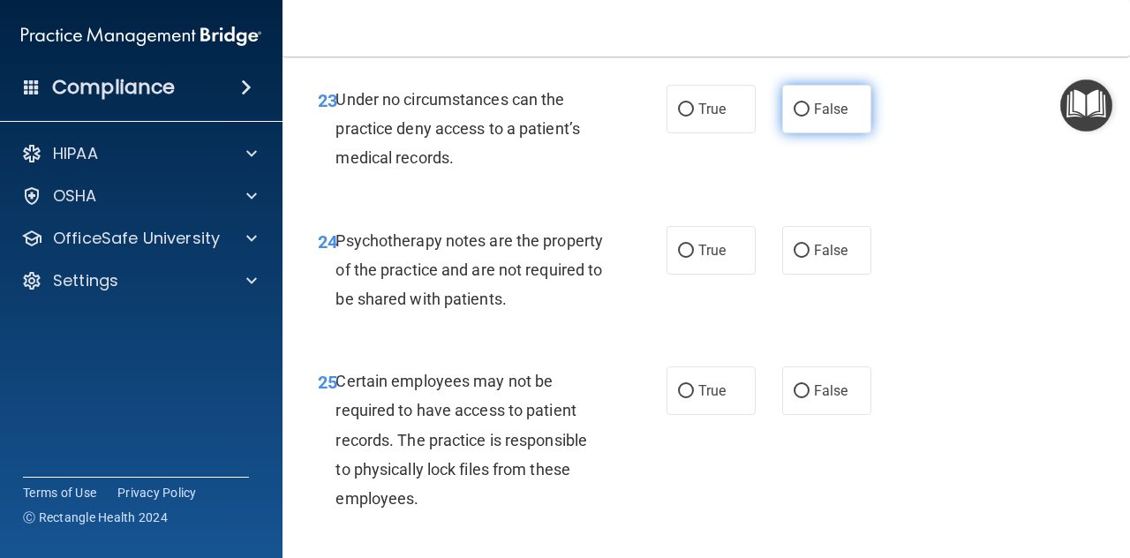
click at [809, 116] on input "False" at bounding box center [801, 109] width 16 height 13
radio input "true"
click at [717, 259] on span "True" at bounding box center [711, 250] width 27 height 17
click at [694, 258] on input "True" at bounding box center [686, 250] width 16 height 13
radio input "true"
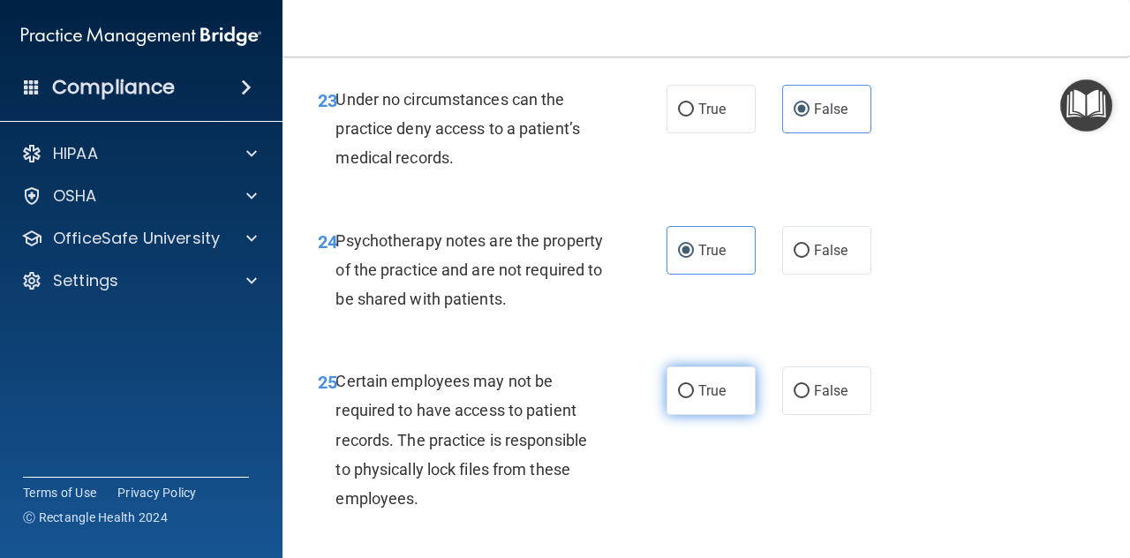
click at [686, 398] on input "True" at bounding box center [686, 391] width 16 height 13
radio input "true"
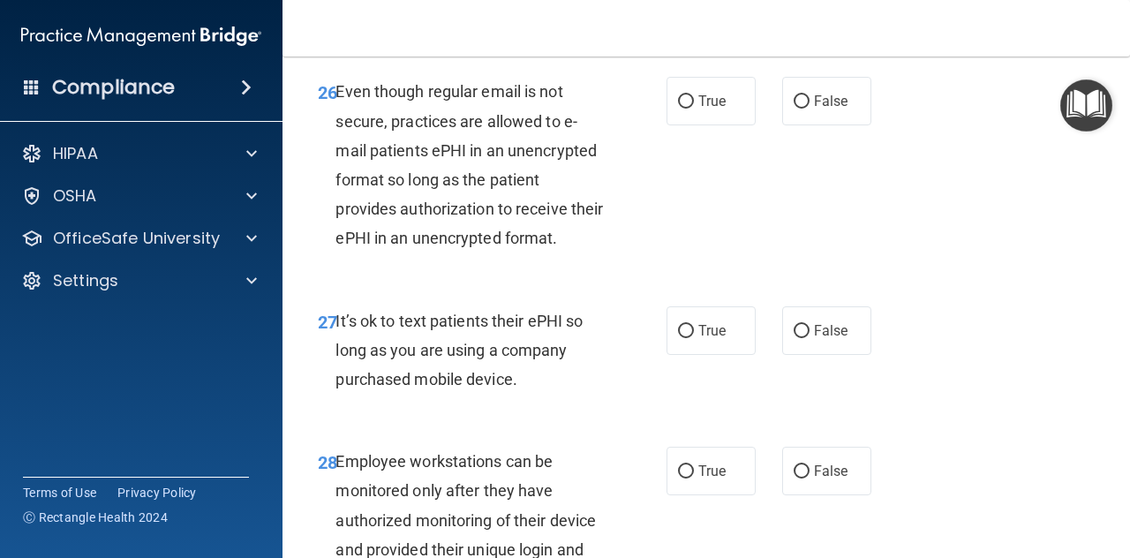
scroll to position [5033, 0]
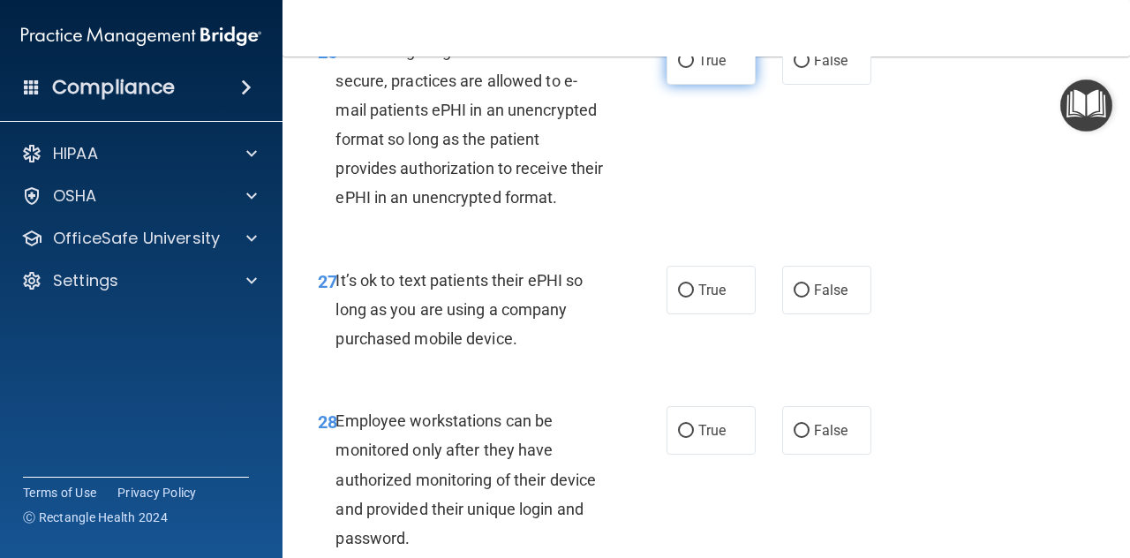
click at [715, 69] on span "True" at bounding box center [711, 60] width 27 height 17
click at [694, 68] on input "True" at bounding box center [686, 61] width 16 height 13
radio input "true"
click at [814, 298] on span "False" at bounding box center [831, 290] width 34 height 17
click at [809, 297] on input "False" at bounding box center [801, 290] width 16 height 13
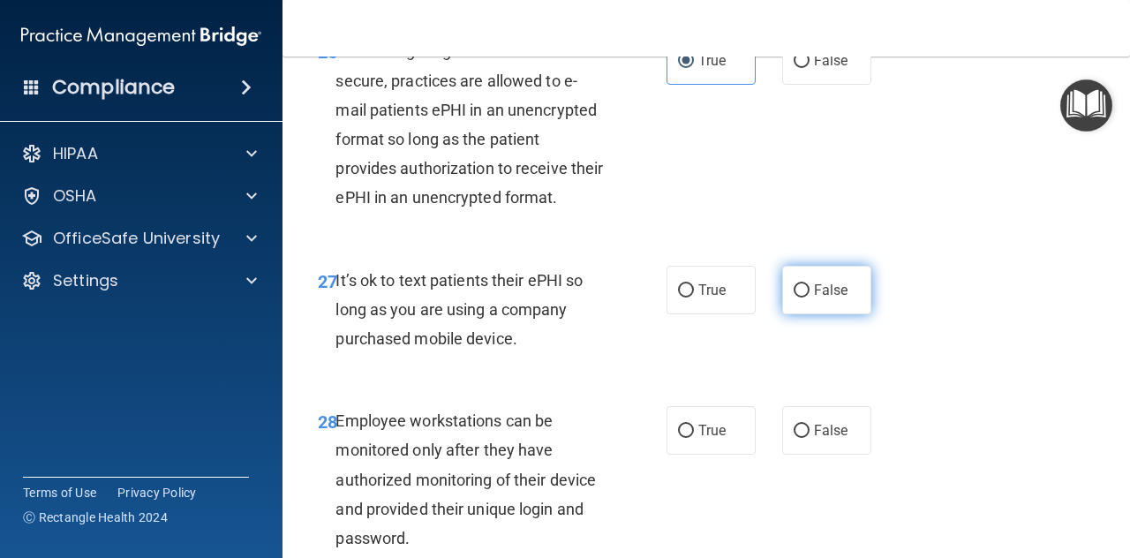
radio input "true"
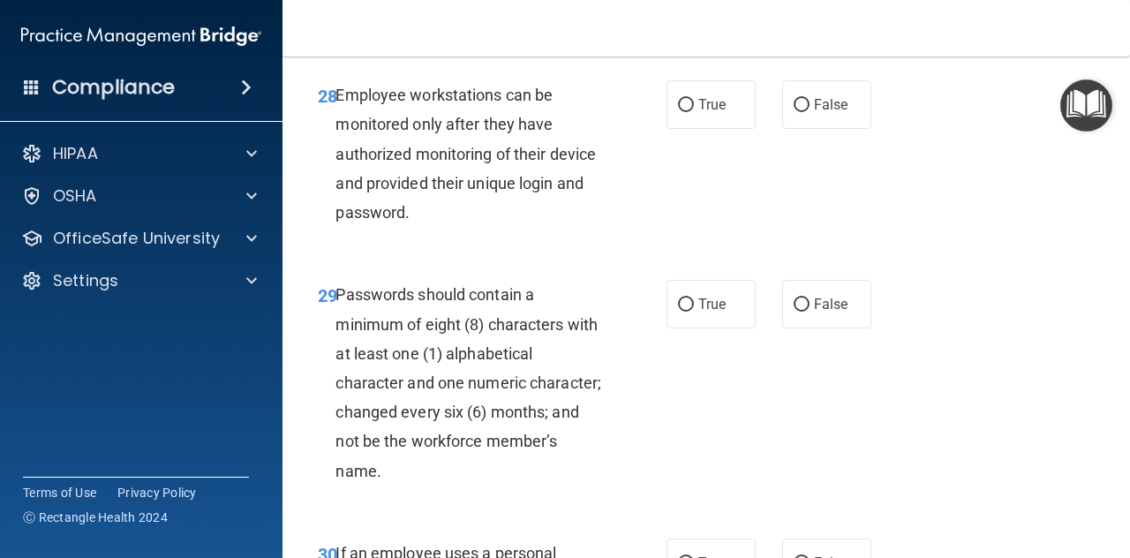
scroll to position [5386, 0]
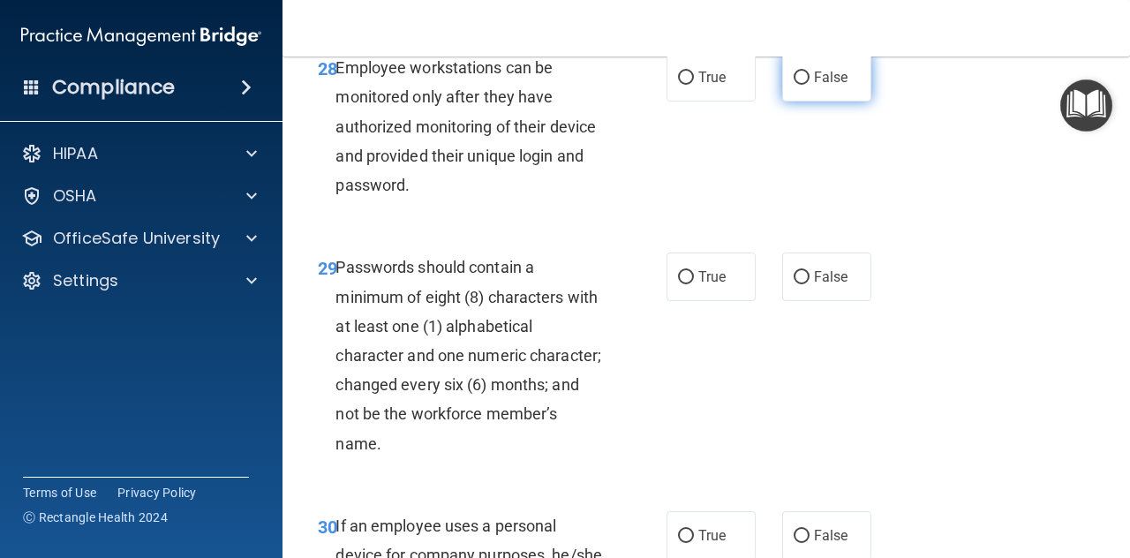
click at [814, 86] on span "False" at bounding box center [831, 77] width 34 height 17
click at [809, 85] on input "False" at bounding box center [801, 77] width 16 height 13
radio input "true"
click at [699, 301] on label "True" at bounding box center [710, 276] width 89 height 49
click at [694, 284] on input "True" at bounding box center [686, 277] width 16 height 13
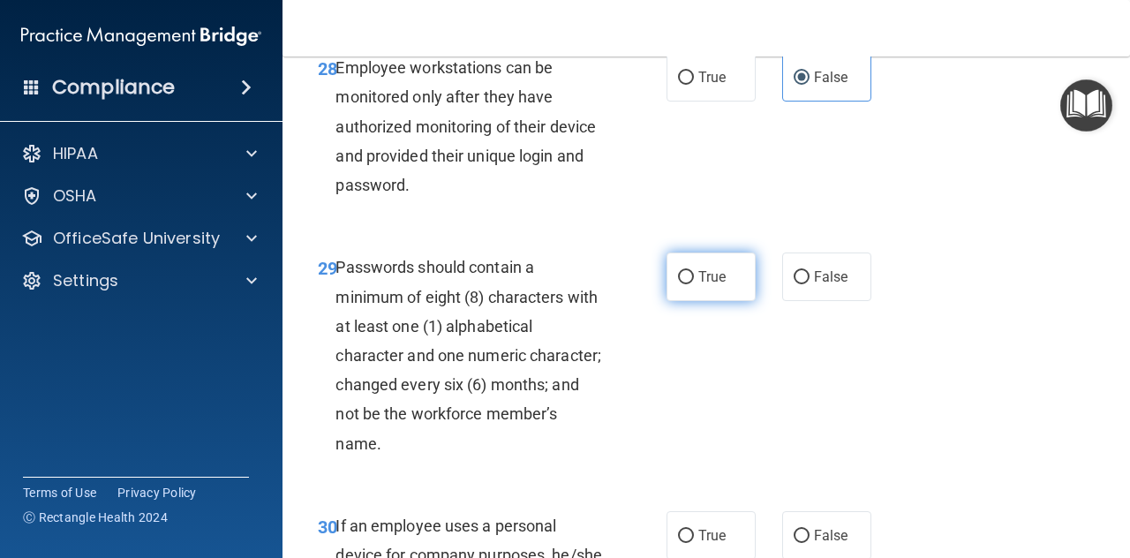
radio input "true"
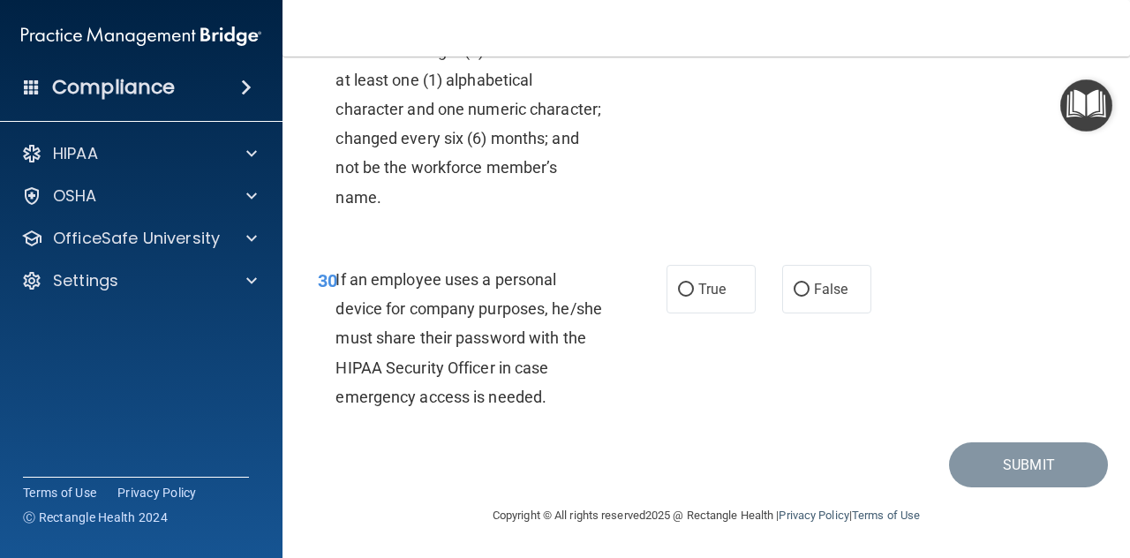
scroll to position [5739, 0]
click at [805, 298] on label "False" at bounding box center [826, 289] width 89 height 49
click at [805, 297] on input "False" at bounding box center [801, 289] width 16 height 13
radio input "true"
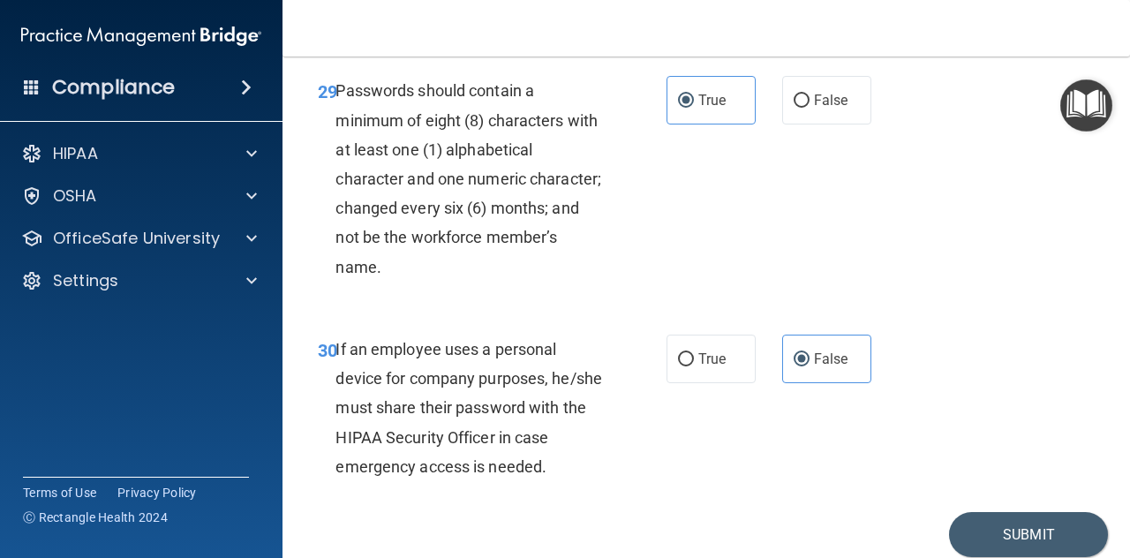
scroll to position [5748, 0]
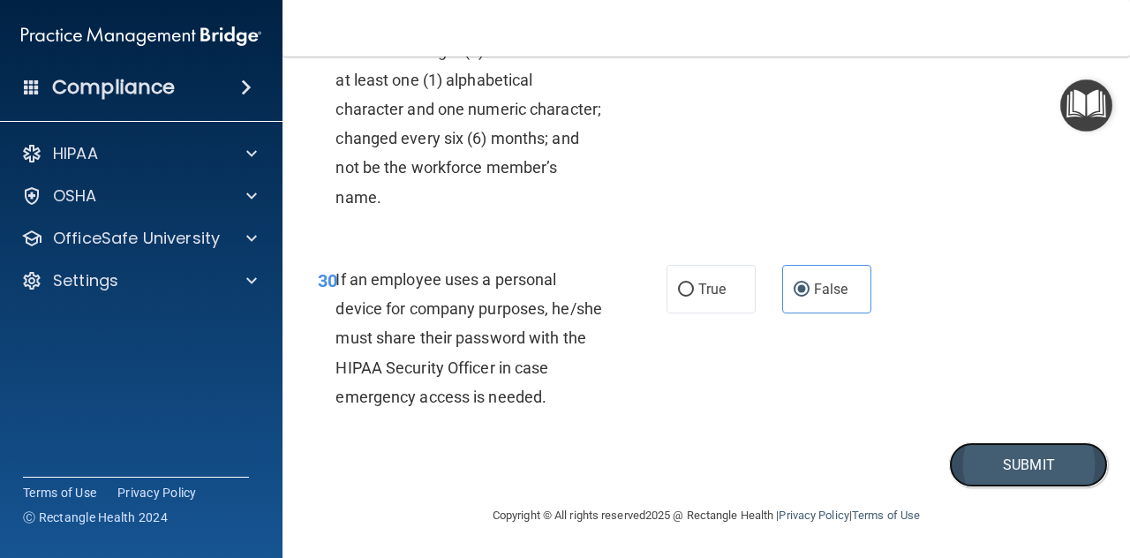
click at [978, 462] on button "Submit" at bounding box center [1028, 464] width 159 height 45
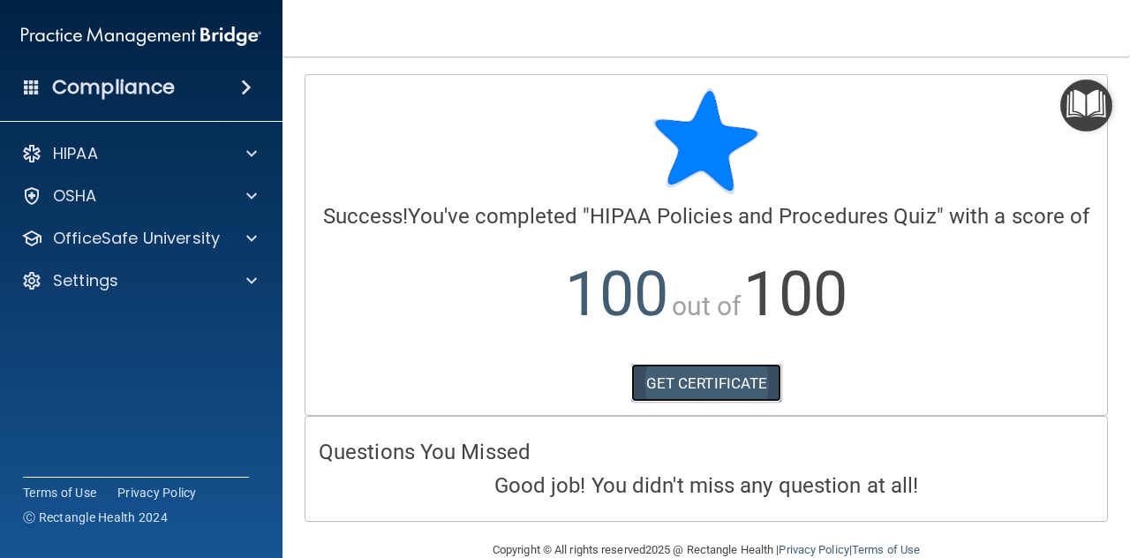
click at [695, 402] on link "GET CERTIFICATE" at bounding box center [706, 383] width 151 height 39
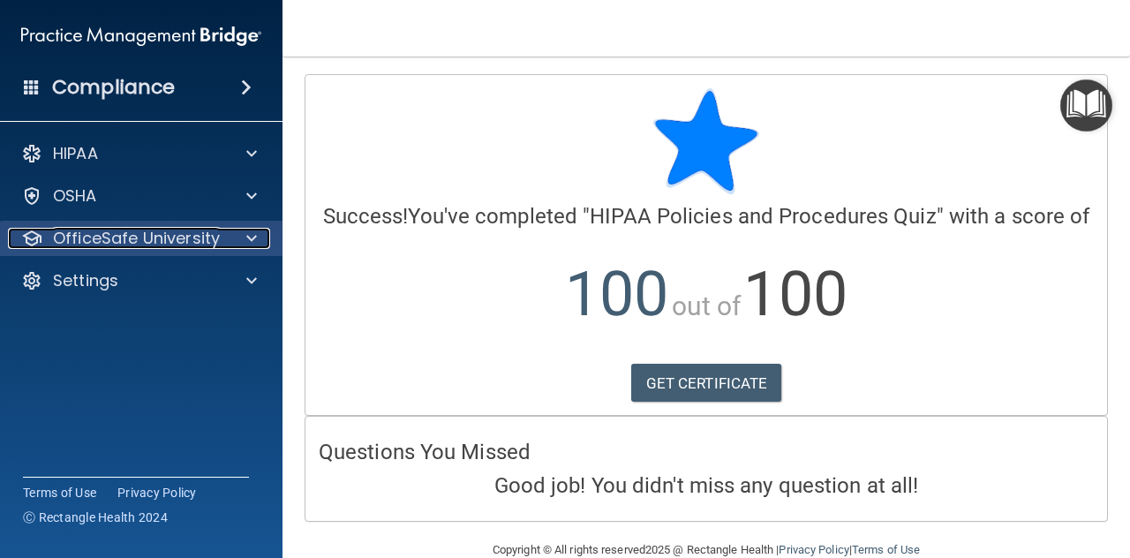
click at [86, 244] on p "OfficeSafe University" at bounding box center [136, 238] width 167 height 21
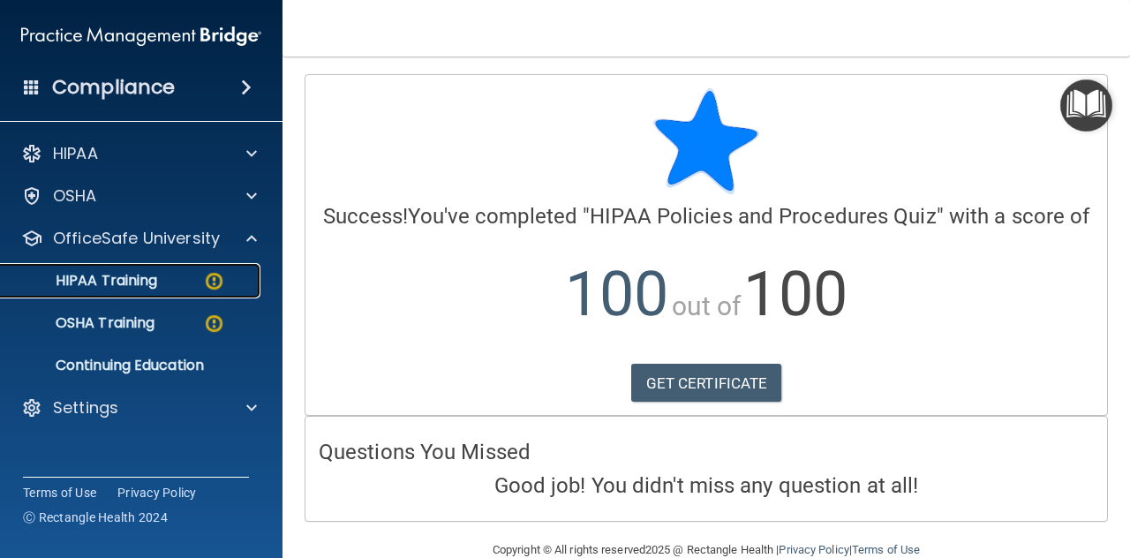
click at [107, 285] on p "HIPAA Training" at bounding box center [84, 281] width 146 height 18
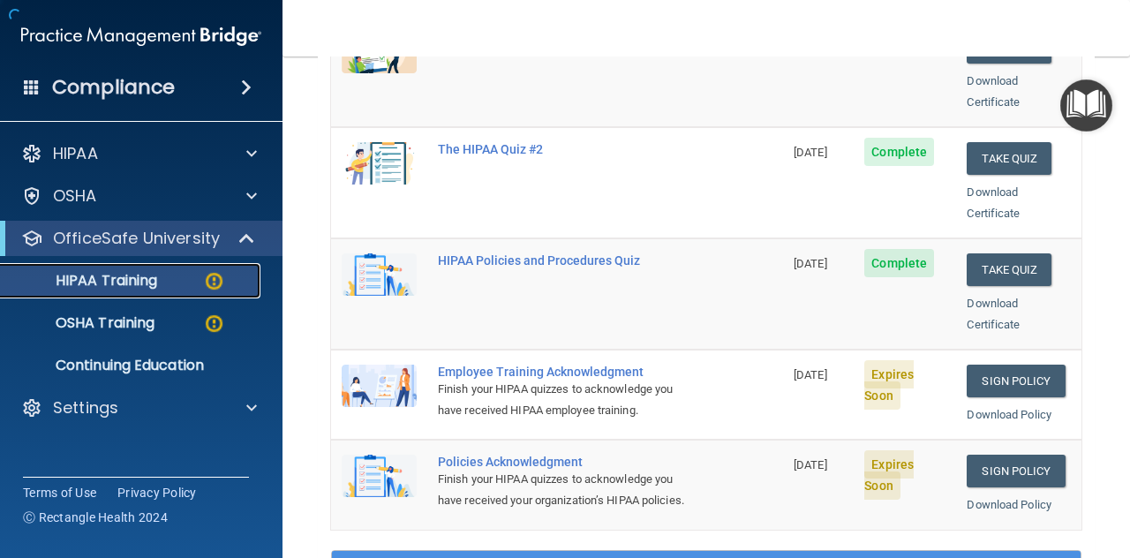
scroll to position [441, 0]
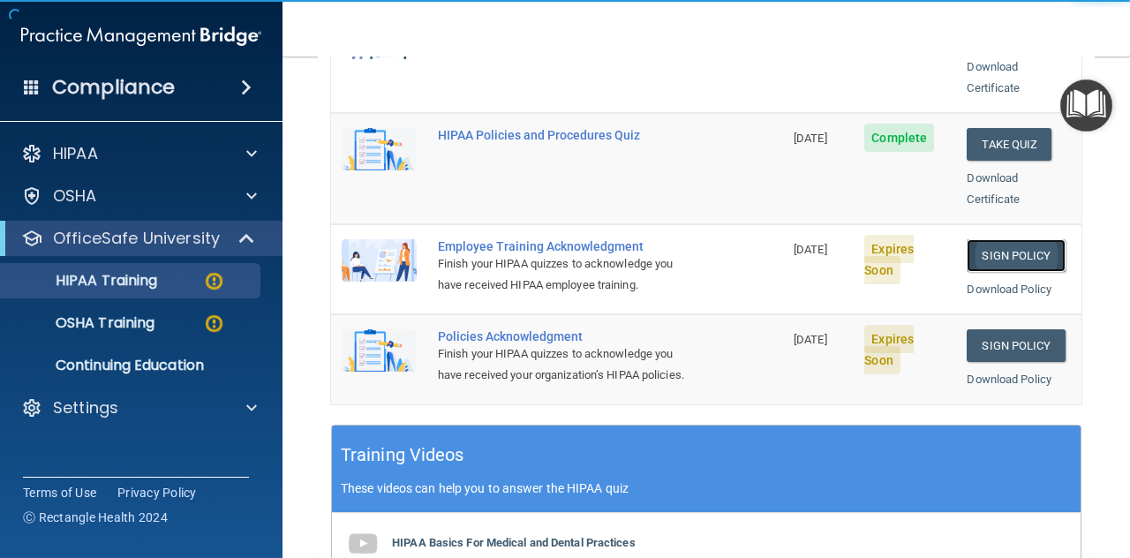
click at [982, 239] on link "Sign Policy" at bounding box center [1015, 255] width 98 height 33
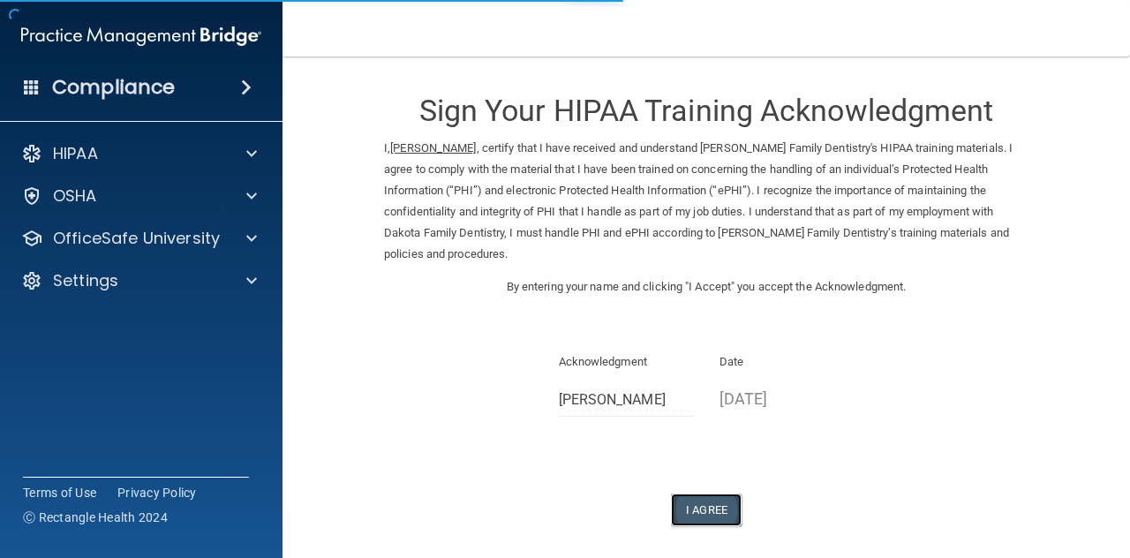
click at [700, 493] on button "I Agree" at bounding box center [706, 509] width 71 height 33
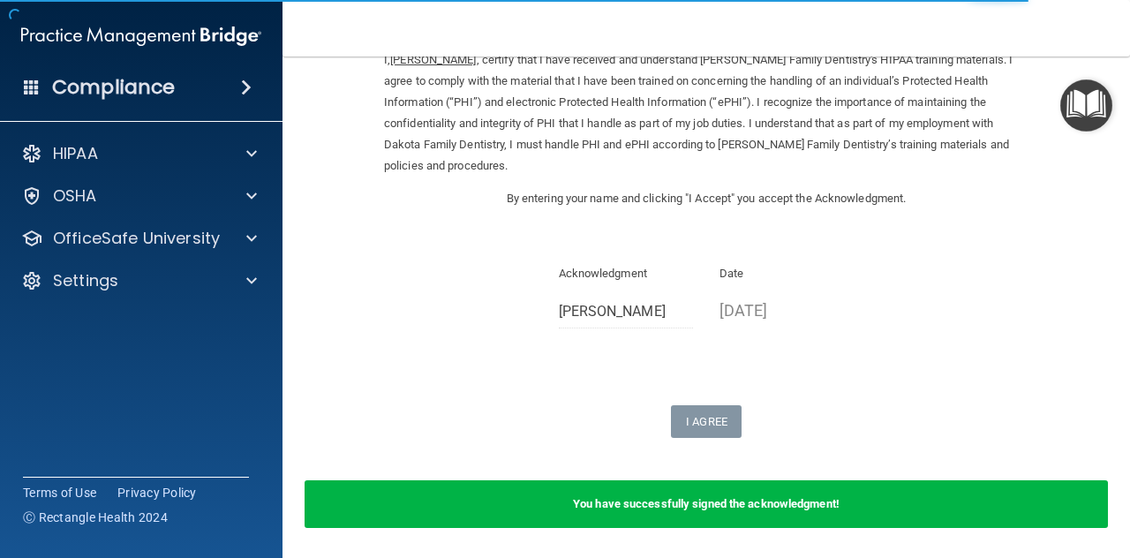
scroll to position [128, 0]
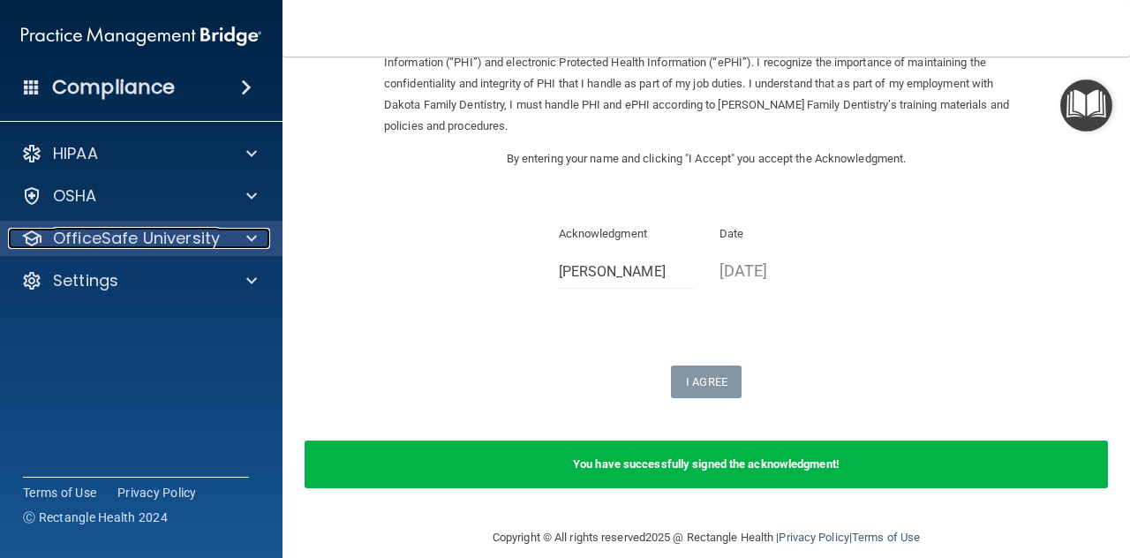
click at [139, 229] on p "OfficeSafe University" at bounding box center [136, 238] width 167 height 21
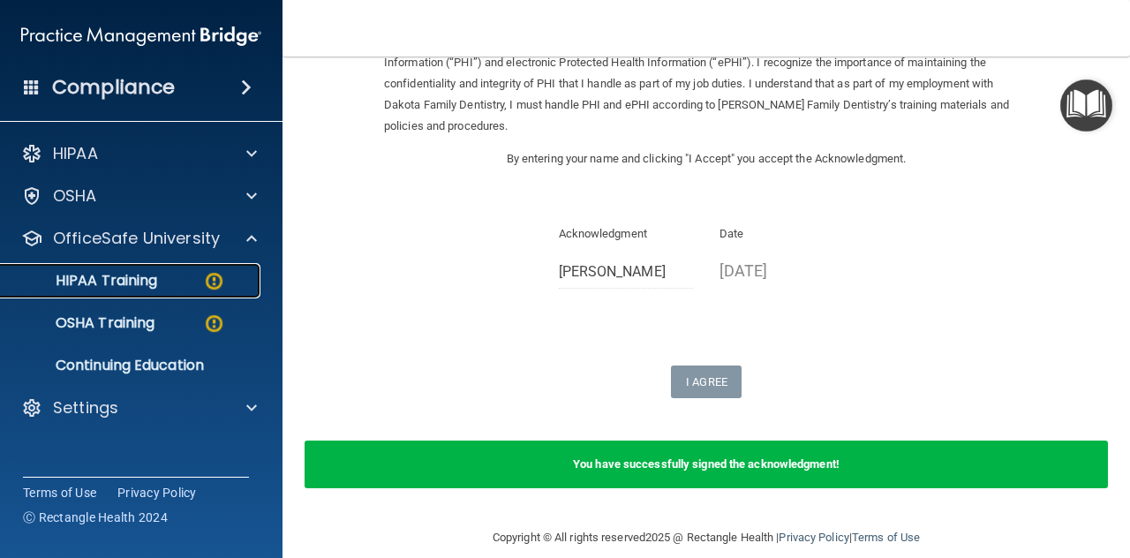
click at [134, 283] on p "HIPAA Training" at bounding box center [84, 281] width 146 height 18
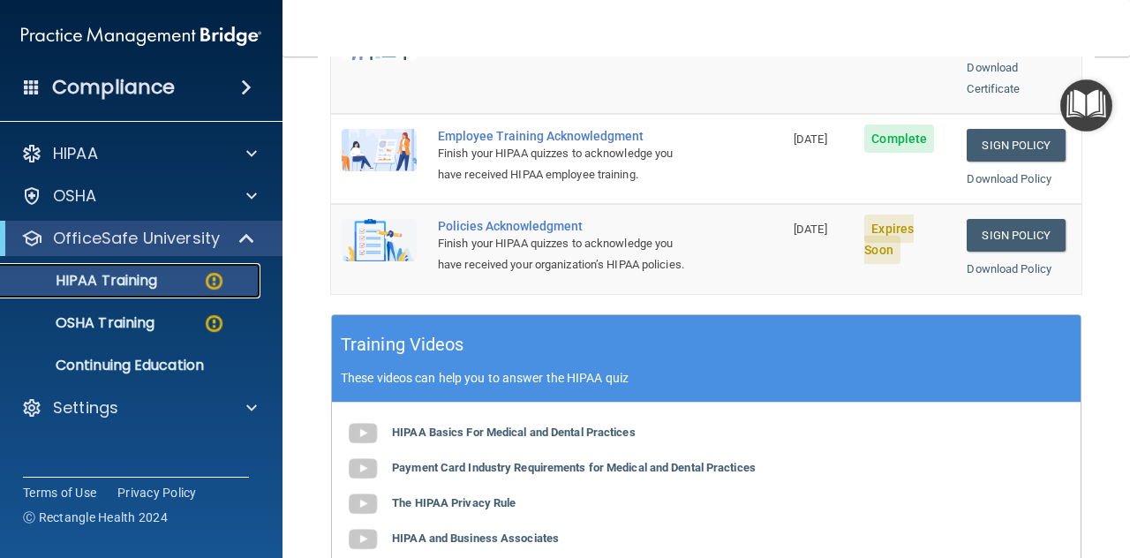
scroll to position [582, 0]
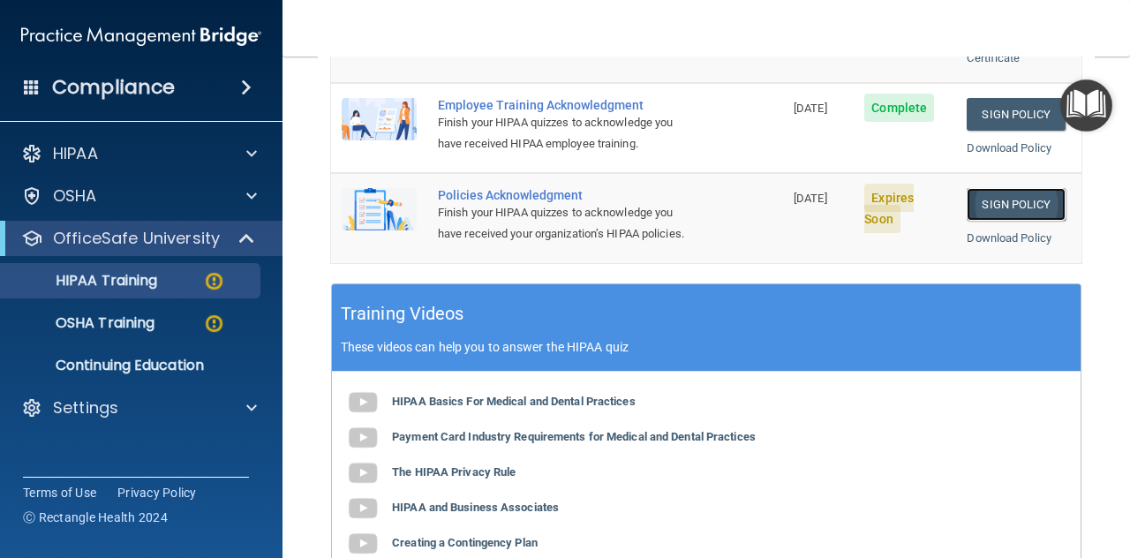
click at [1006, 188] on link "Sign Policy" at bounding box center [1015, 204] width 98 height 33
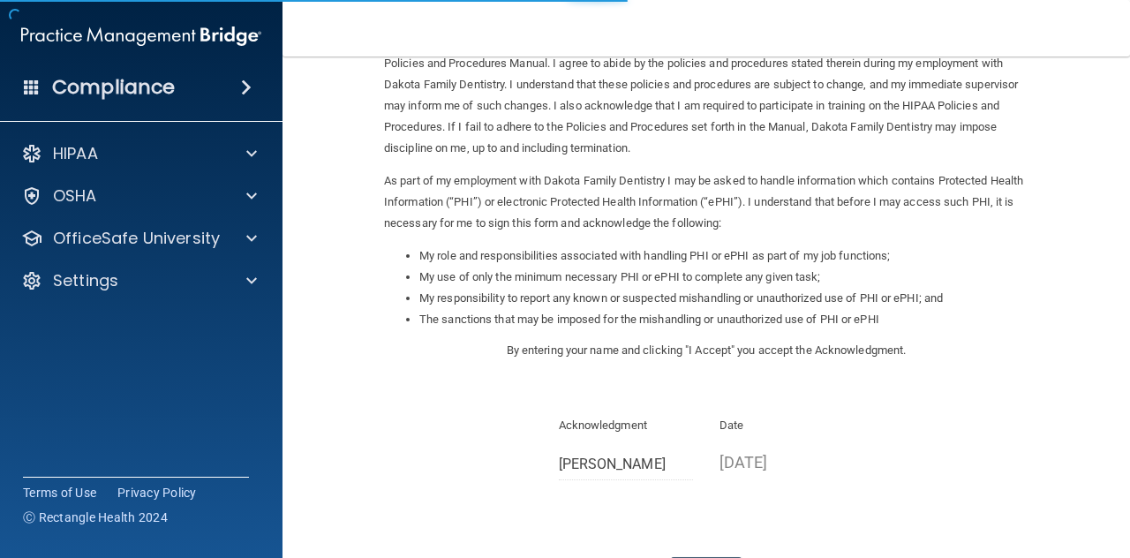
scroll to position [251, 0]
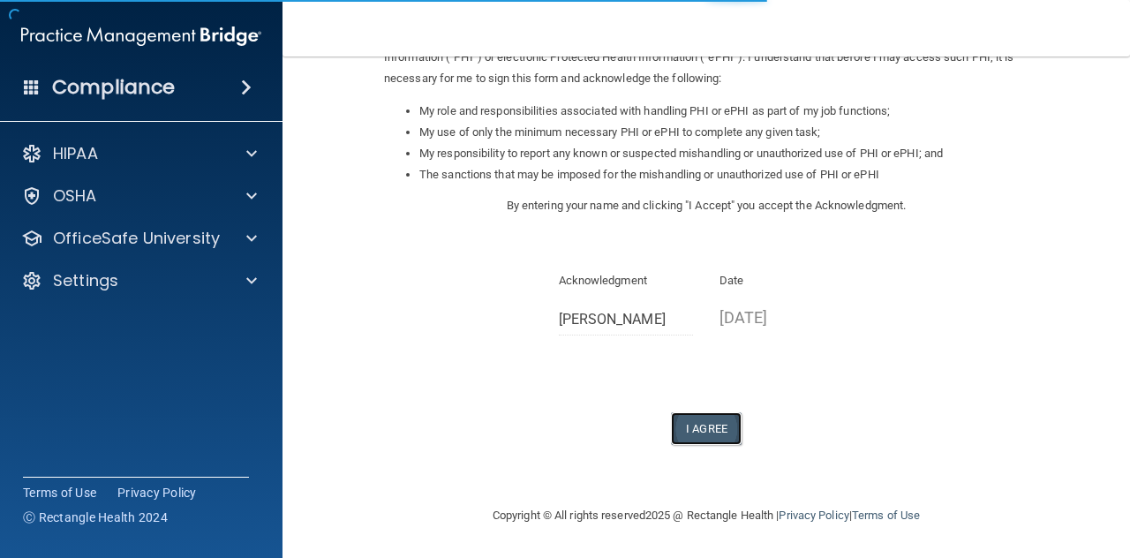
click at [688, 428] on button "I Agree" at bounding box center [706, 428] width 71 height 33
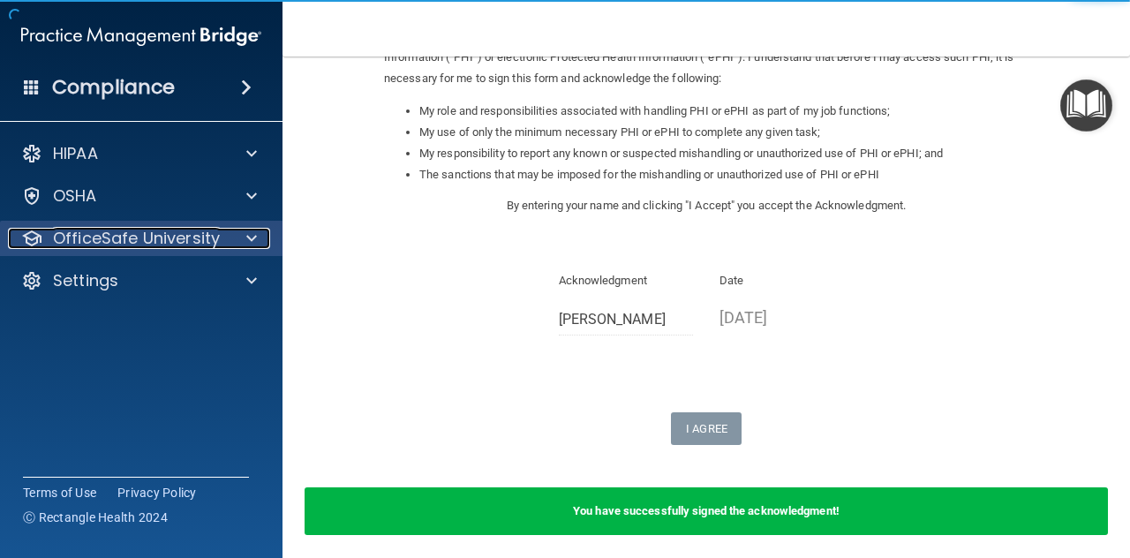
click at [154, 242] on p "OfficeSafe University" at bounding box center [136, 238] width 167 height 21
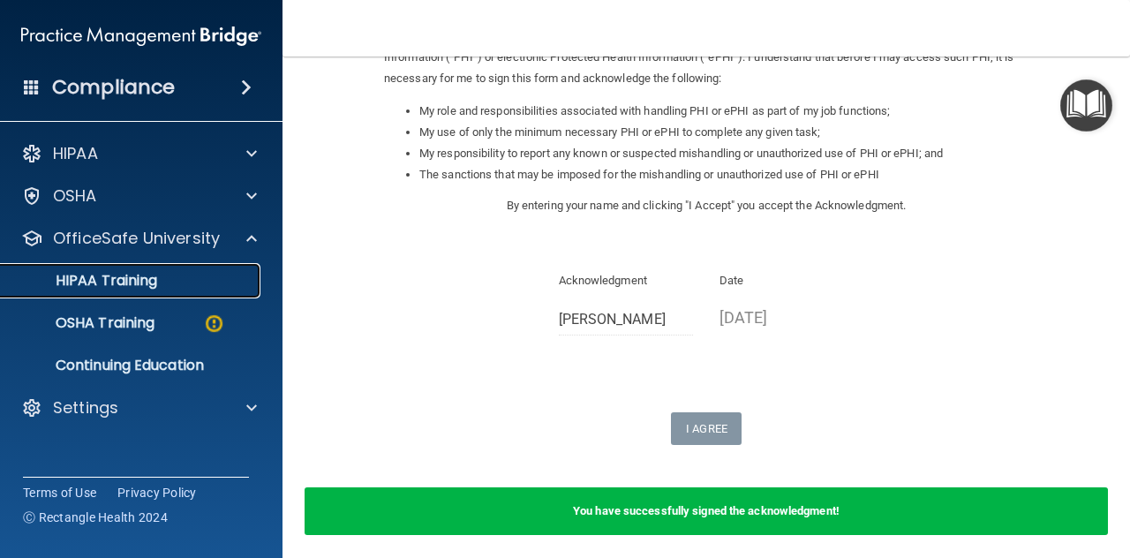
click at [142, 285] on p "HIPAA Training" at bounding box center [84, 281] width 146 height 18
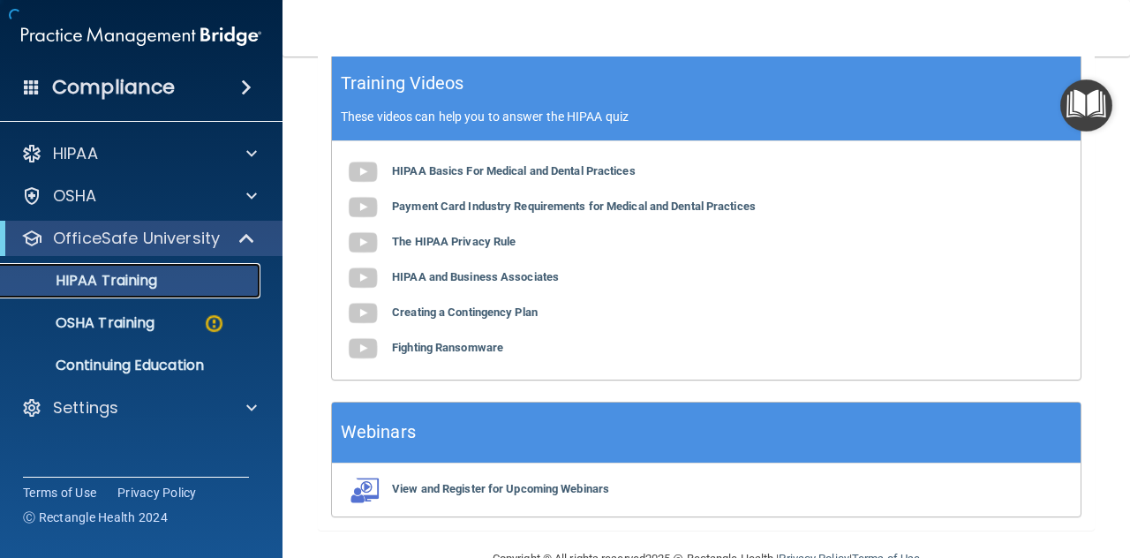
scroll to position [847, 0]
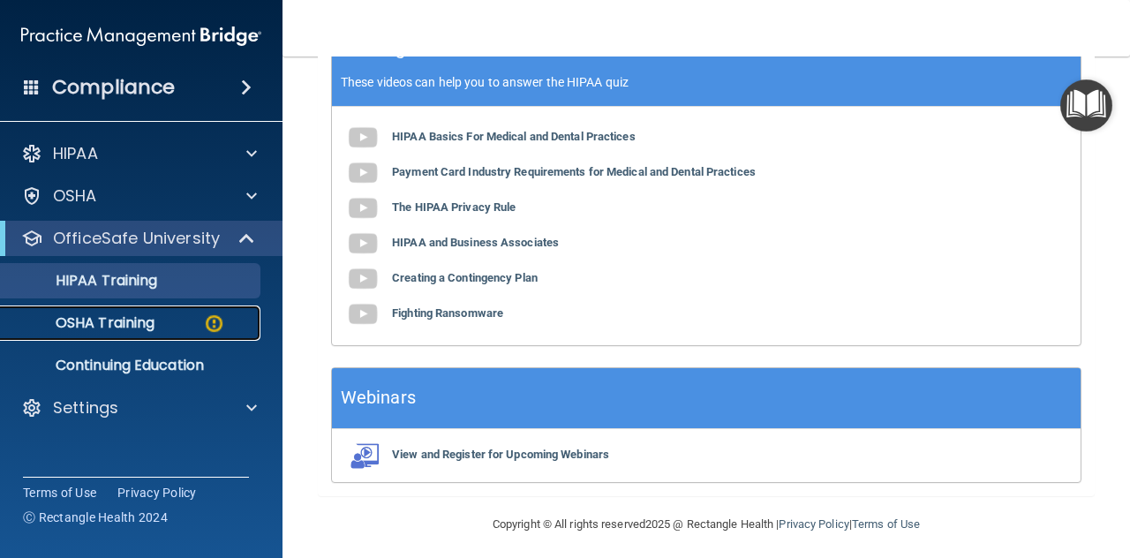
click at [132, 322] on p "OSHA Training" at bounding box center [82, 323] width 143 height 18
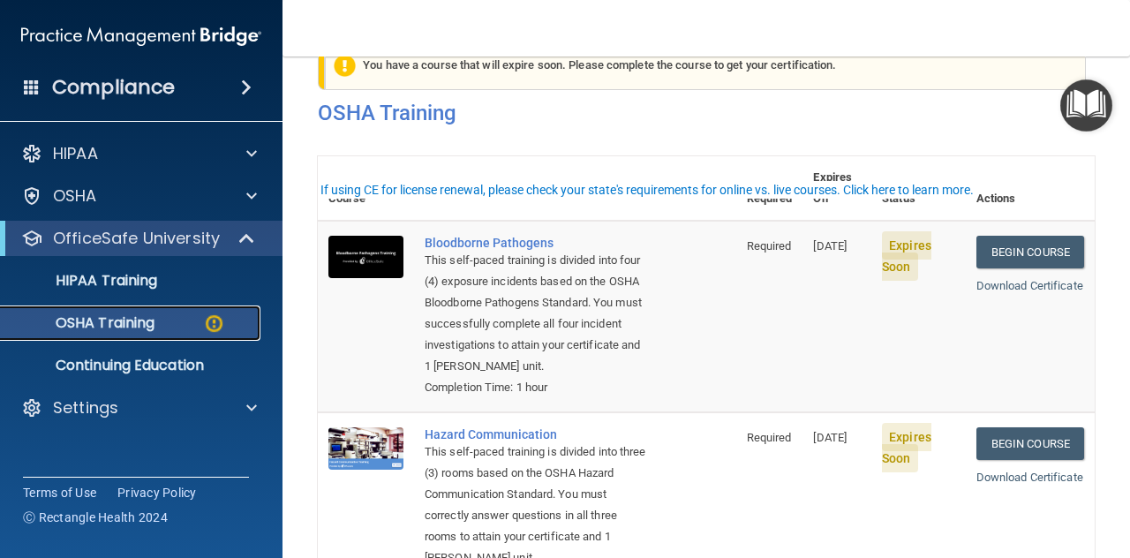
scroll to position [88, 0]
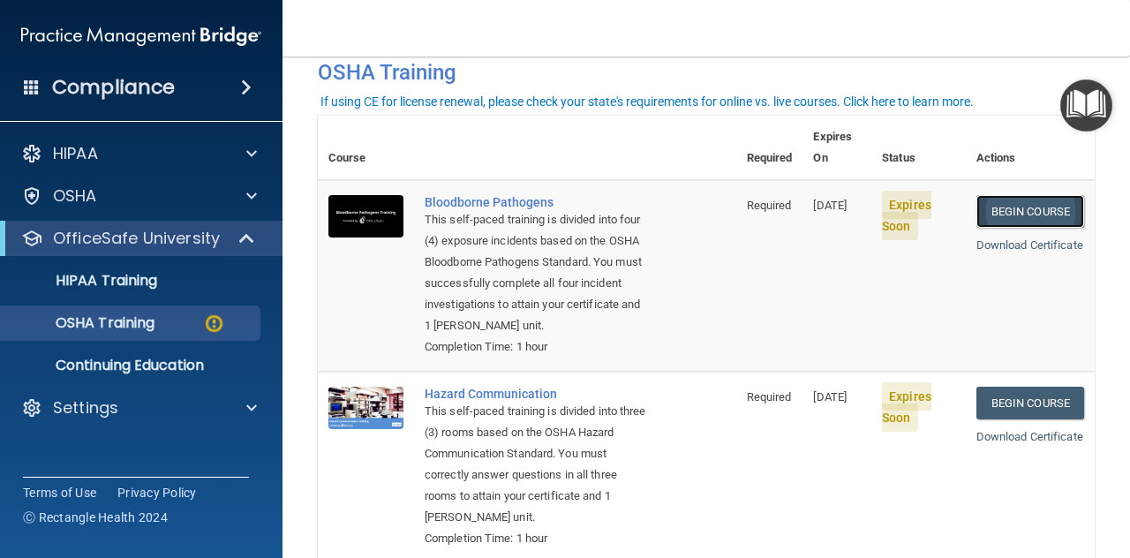
click at [1006, 195] on link "Begin Course" at bounding box center [1030, 211] width 108 height 33
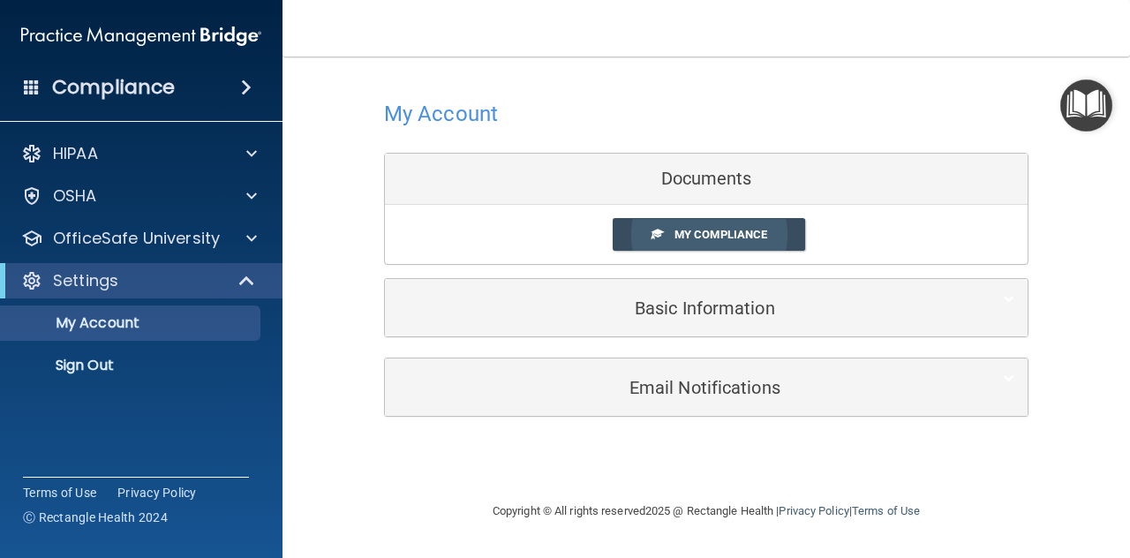
click at [720, 233] on span "My Compliance" at bounding box center [720, 234] width 93 height 13
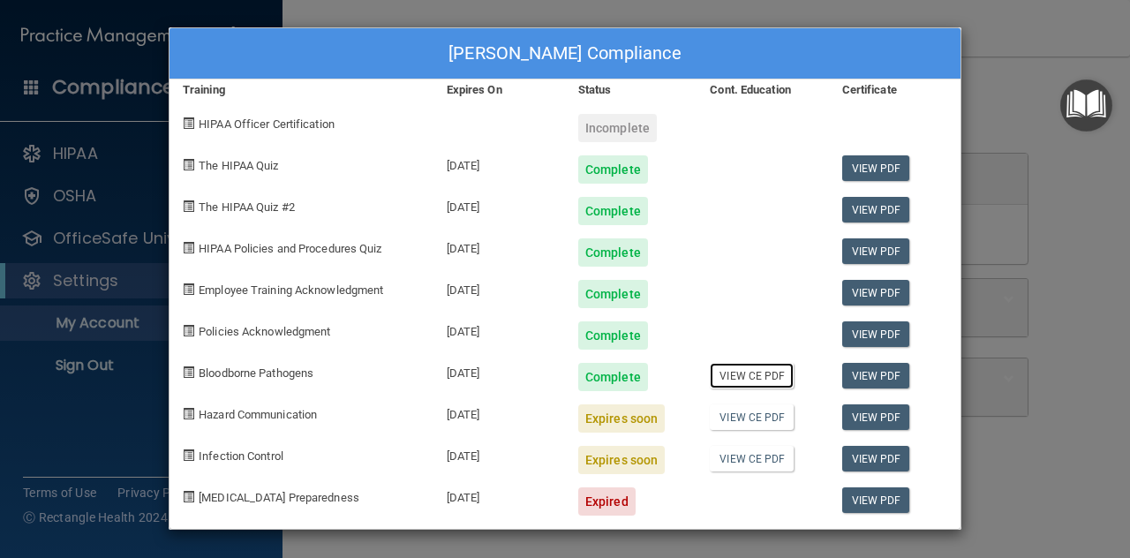
click at [745, 372] on link "View CE PDF" at bounding box center [751, 376] width 84 height 26
click at [1025, 79] on div "Andrea Culpepper's Compliance Training Expires On Status Cont. Education Certif…" at bounding box center [565, 279] width 1130 height 558
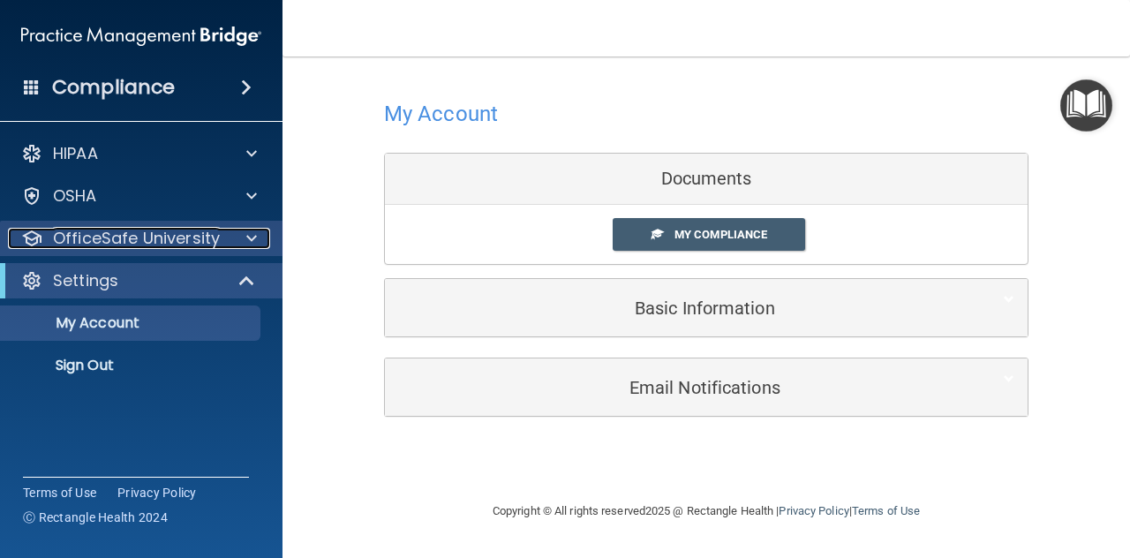
click at [115, 236] on p "OfficeSafe University" at bounding box center [136, 238] width 167 height 21
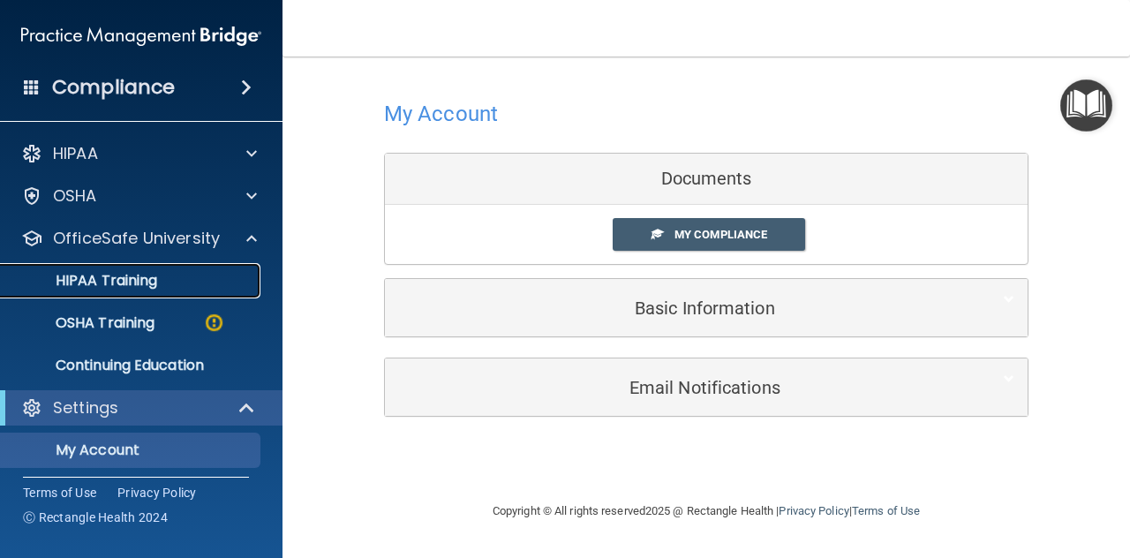
click at [116, 282] on p "HIPAA Training" at bounding box center [84, 281] width 146 height 18
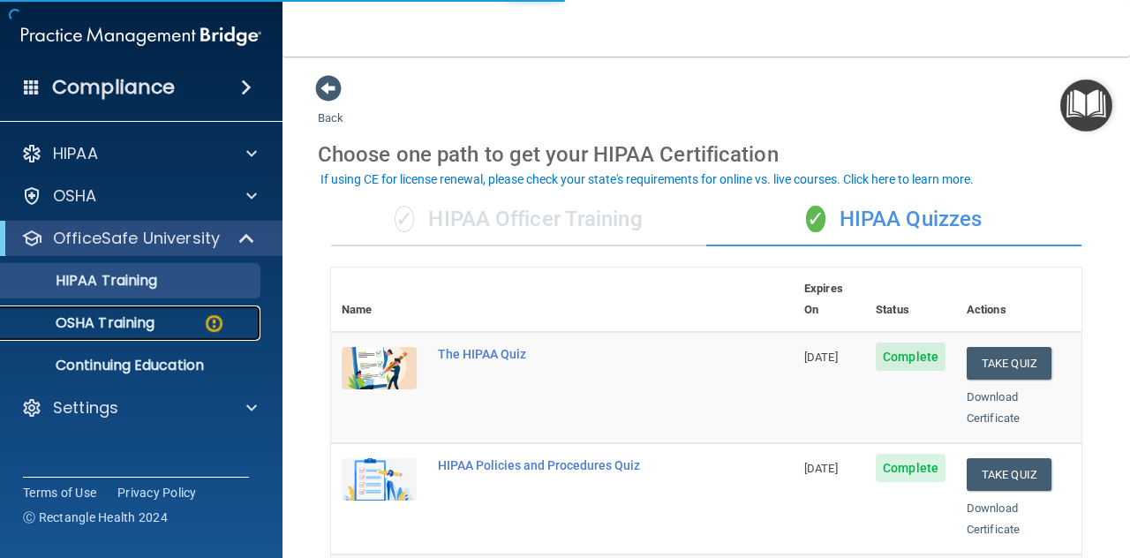
click at [111, 322] on p "OSHA Training" at bounding box center [82, 323] width 143 height 18
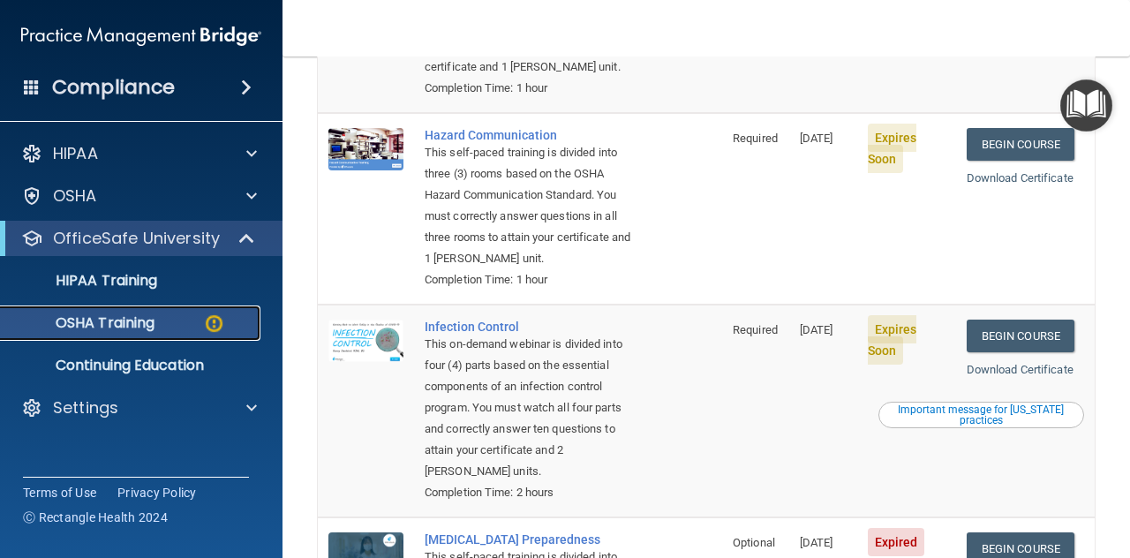
scroll to position [259, 0]
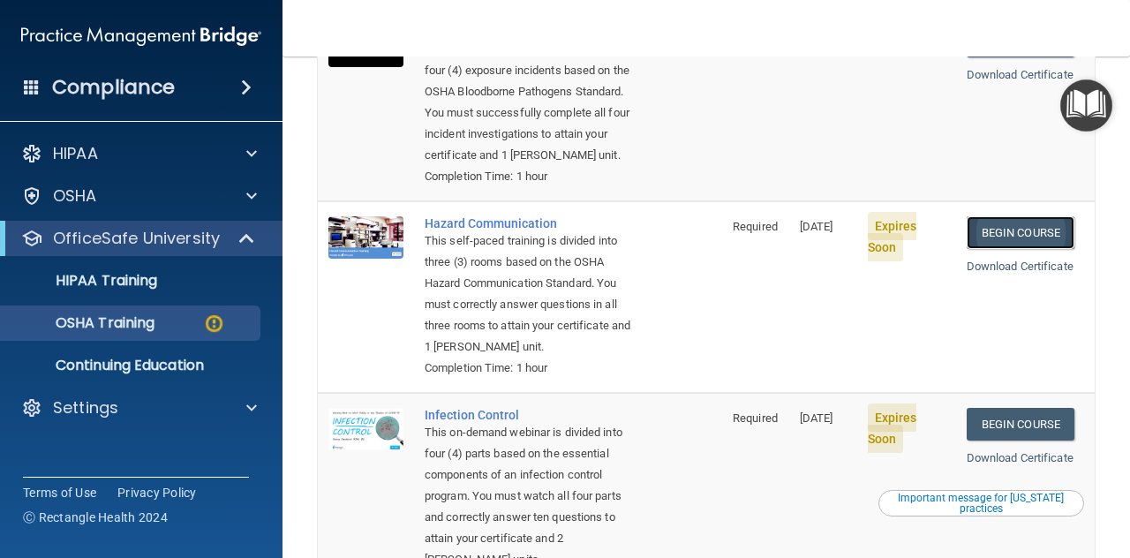
click at [1009, 232] on link "Begin Course" at bounding box center [1020, 232] width 108 height 33
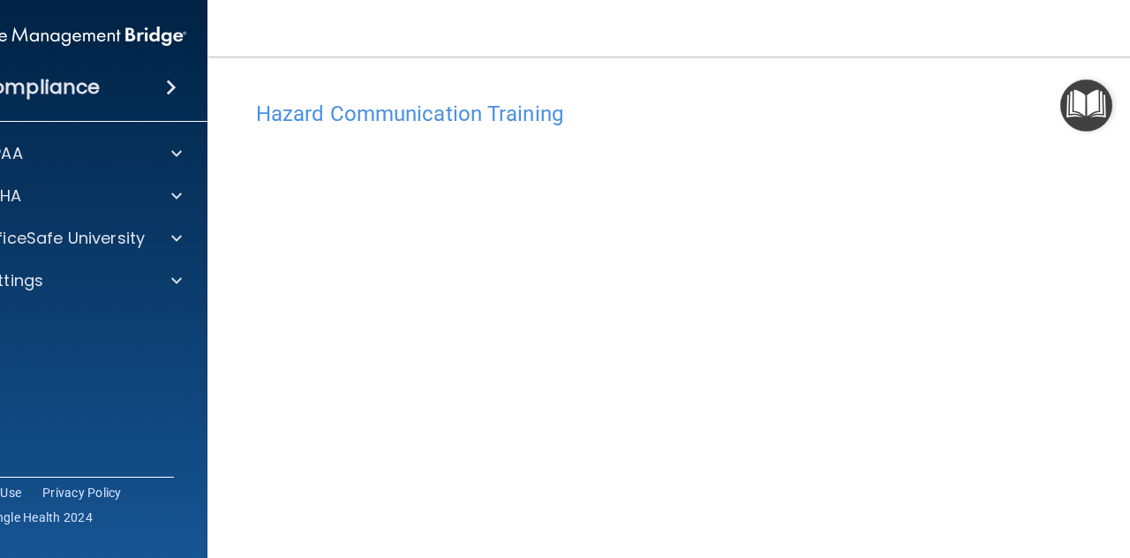
click at [1084, 108] on img "Open Resource Center" at bounding box center [1086, 105] width 52 height 52
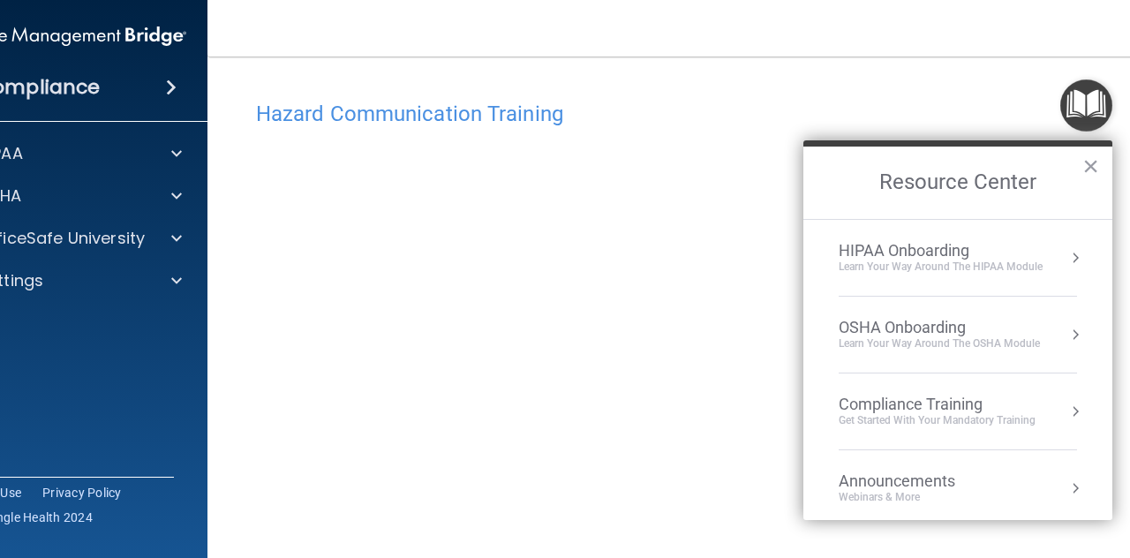
scroll to position [95, 0]
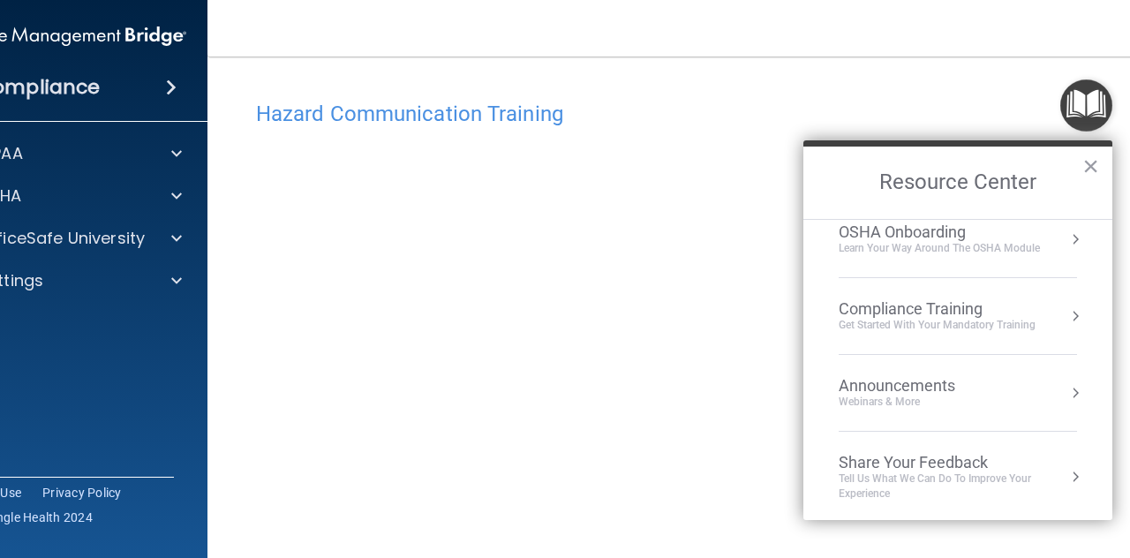
click at [1044, 317] on div "Compliance Training Get Started with your mandatory training" at bounding box center [957, 316] width 238 height 34
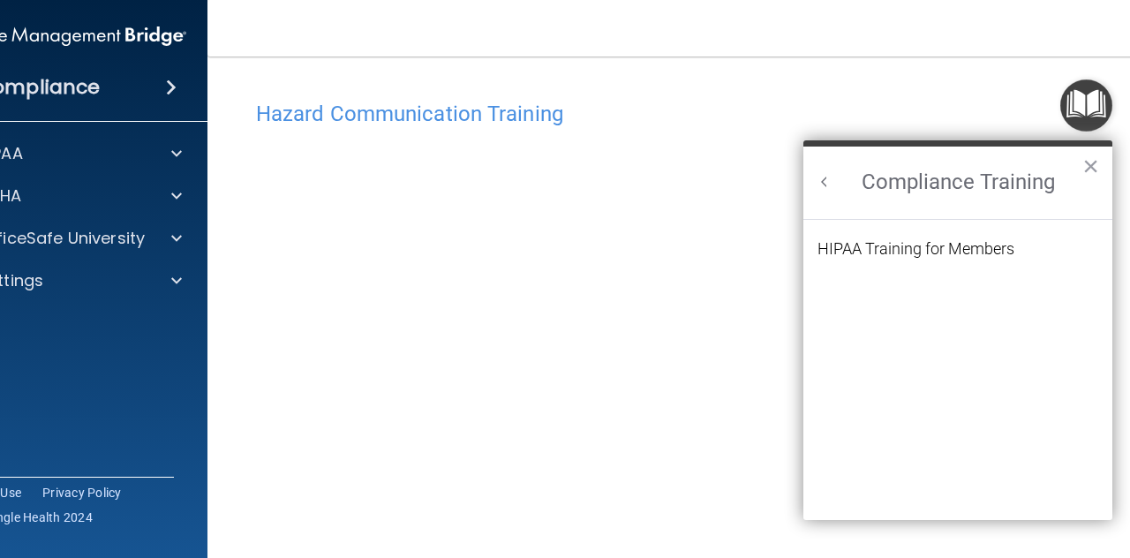
scroll to position [0, 0]
click at [817, 176] on button "Back to Resource Center Home" at bounding box center [824, 182] width 18 height 18
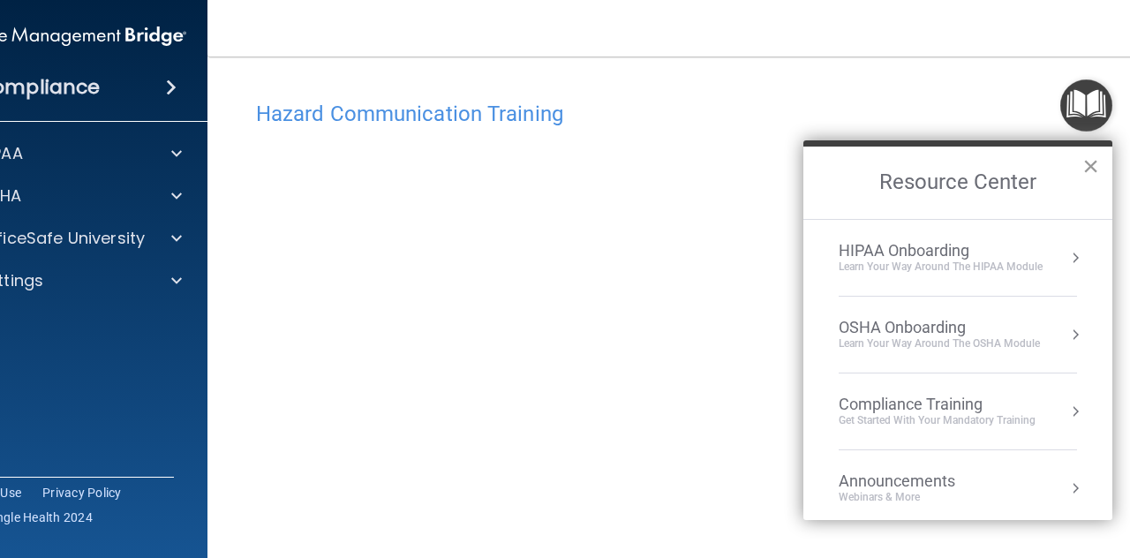
click at [1087, 161] on button "×" at bounding box center [1090, 166] width 17 height 28
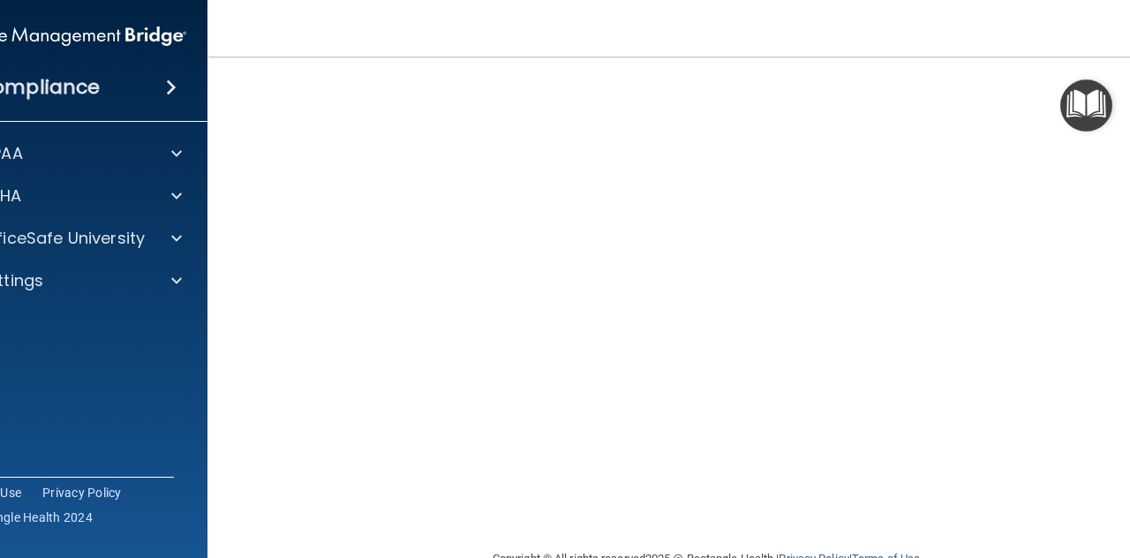
scroll to position [106, 0]
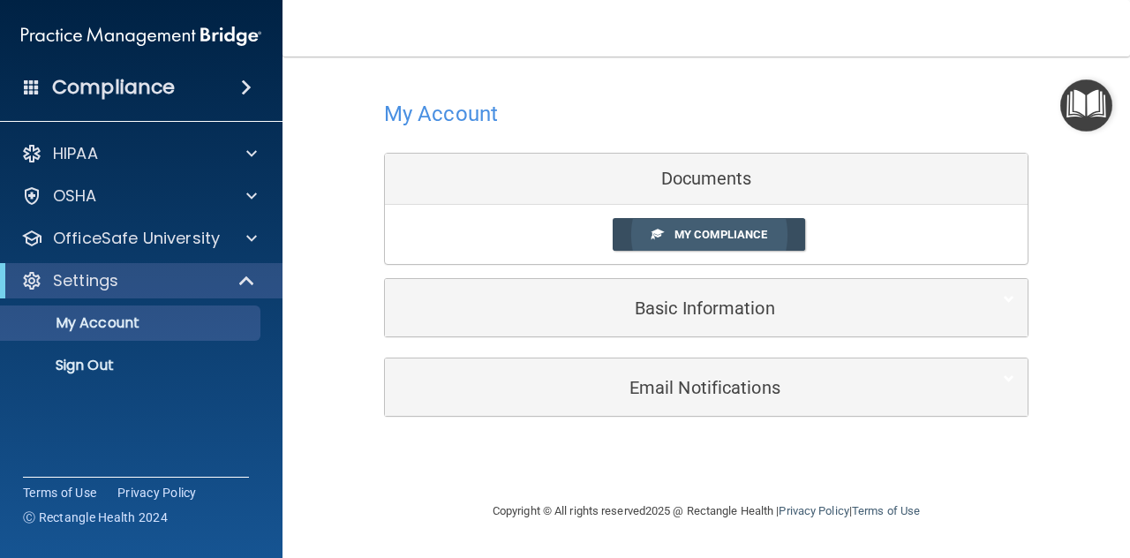
click at [697, 236] on span "My Compliance" at bounding box center [720, 234] width 93 height 13
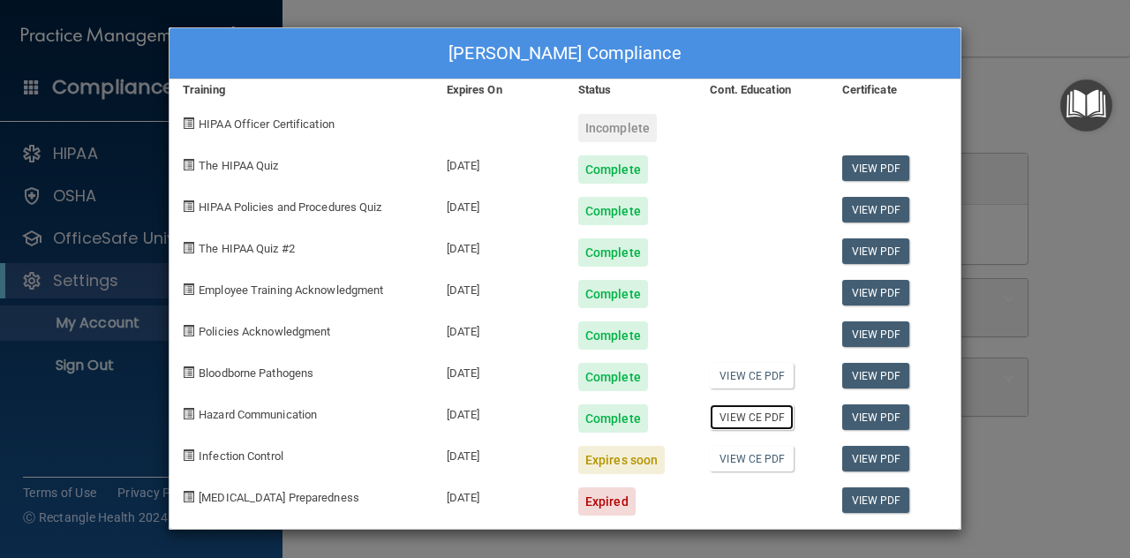
click at [772, 417] on link "View CE PDF" at bounding box center [751, 417] width 84 height 26
click at [1001, 165] on div "[PERSON_NAME] Compliance Training Expires On Status Cont. Education Certificate…" at bounding box center [565, 279] width 1130 height 558
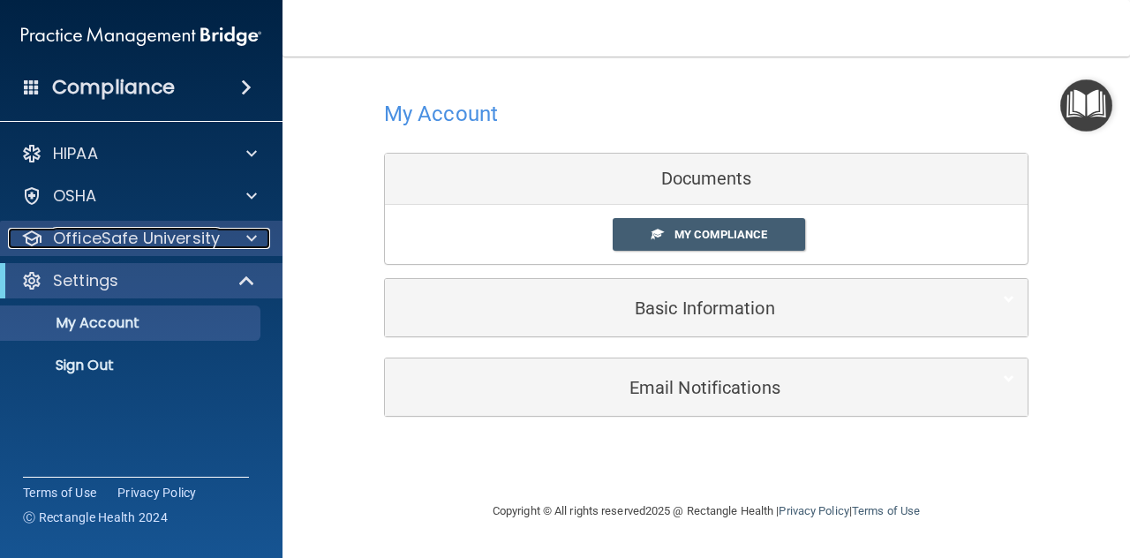
click at [131, 237] on p "OfficeSafe University" at bounding box center [136, 238] width 167 height 21
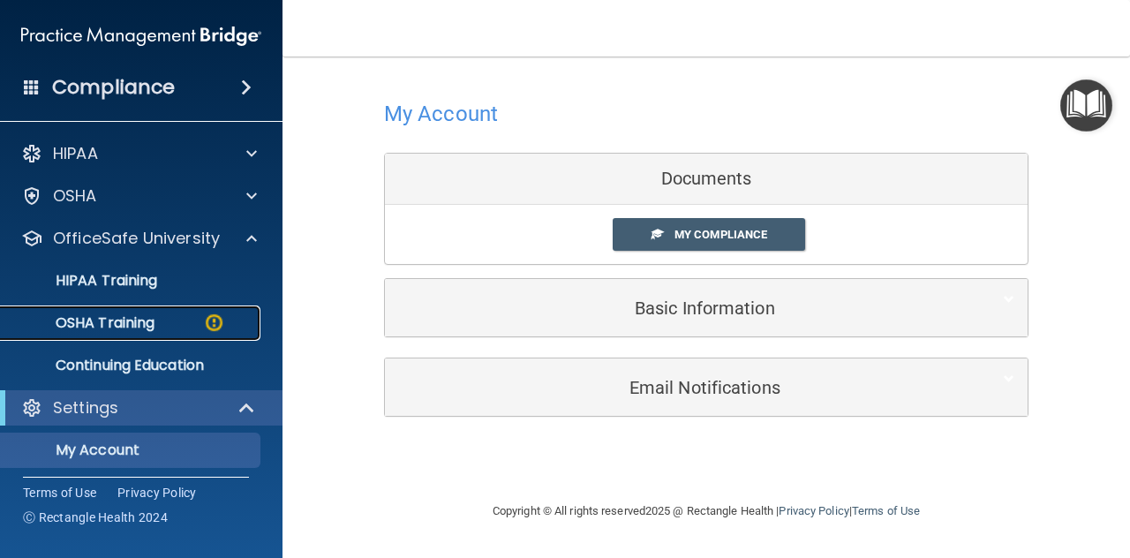
click at [107, 323] on p "OSHA Training" at bounding box center [82, 323] width 143 height 18
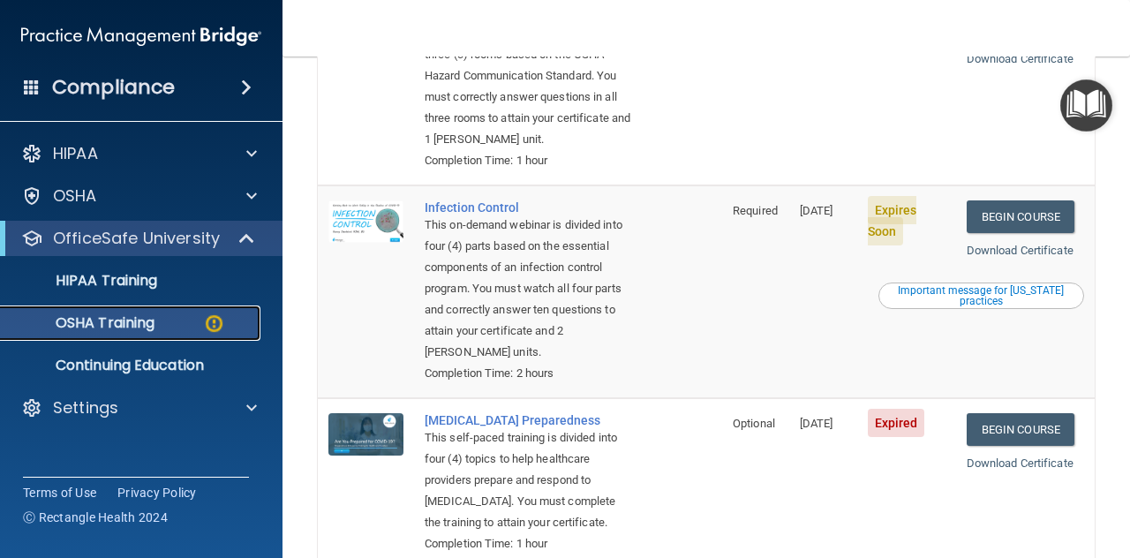
scroll to position [529, 0]
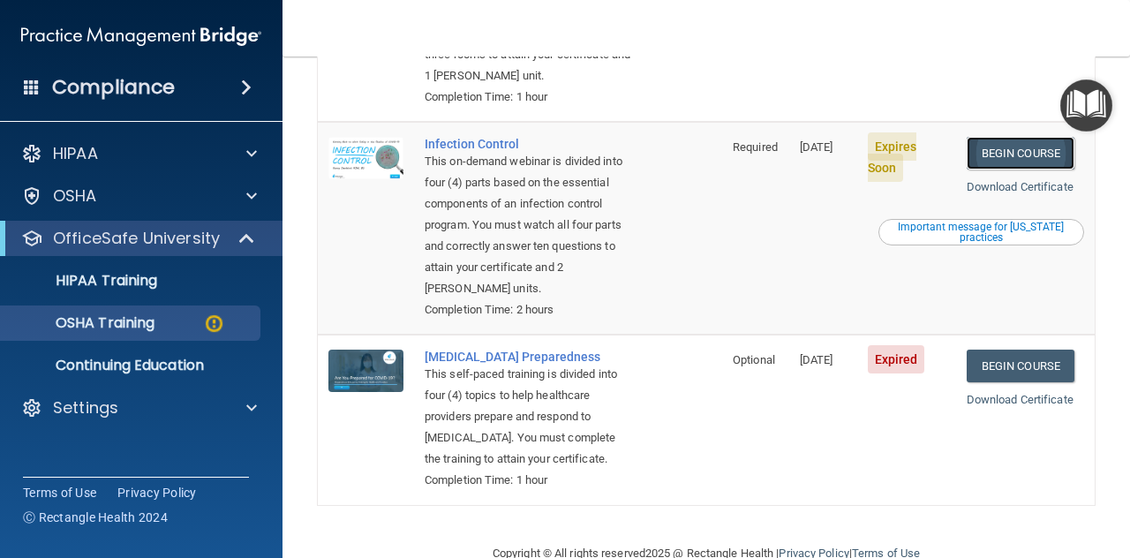
click at [1016, 169] on link "Begin Course" at bounding box center [1020, 153] width 108 height 33
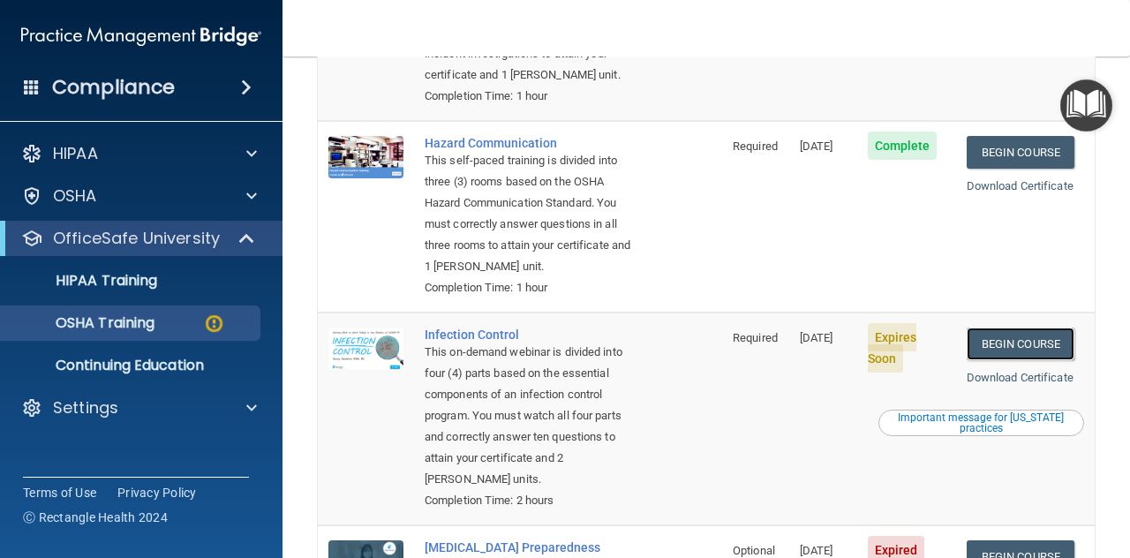
scroll to position [347, 0]
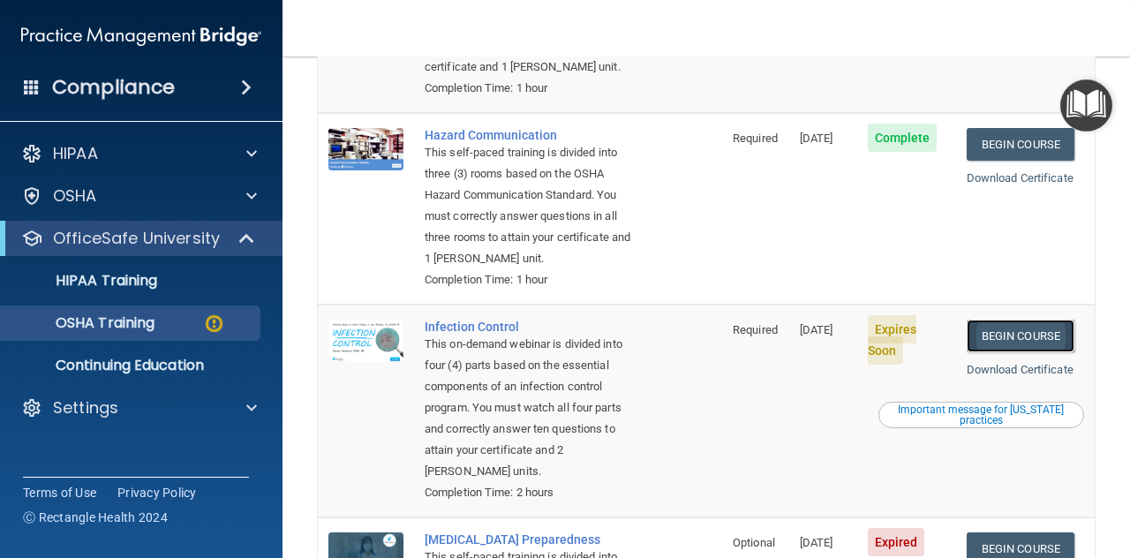
click at [1008, 352] on link "Begin Course" at bounding box center [1020, 335] width 108 height 33
click at [119, 327] on p "OSHA Training" at bounding box center [82, 323] width 143 height 18
click at [129, 289] on p "HIPAA Training" at bounding box center [84, 281] width 146 height 18
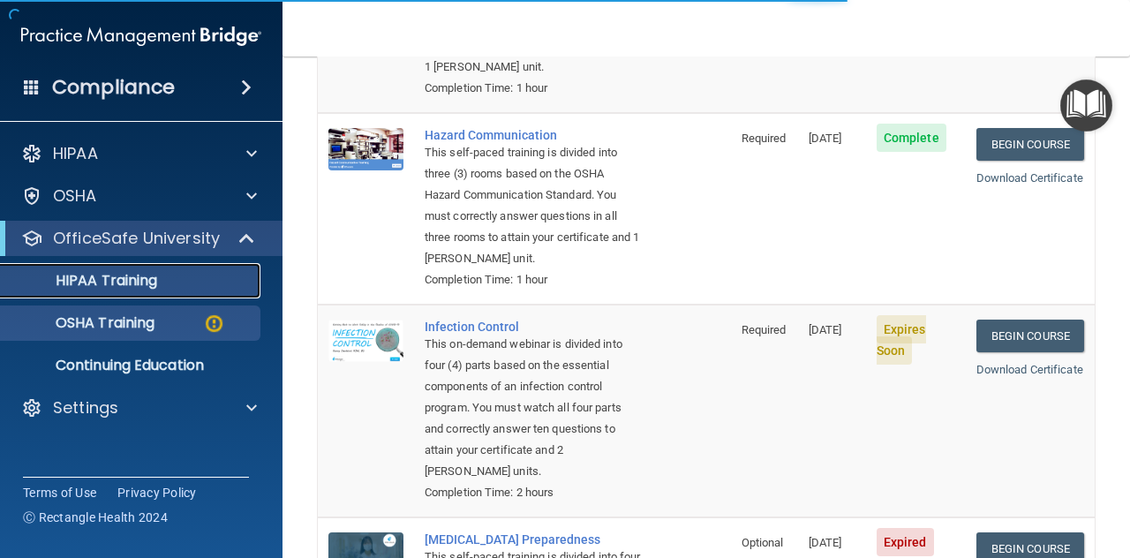
scroll to position [368, 0]
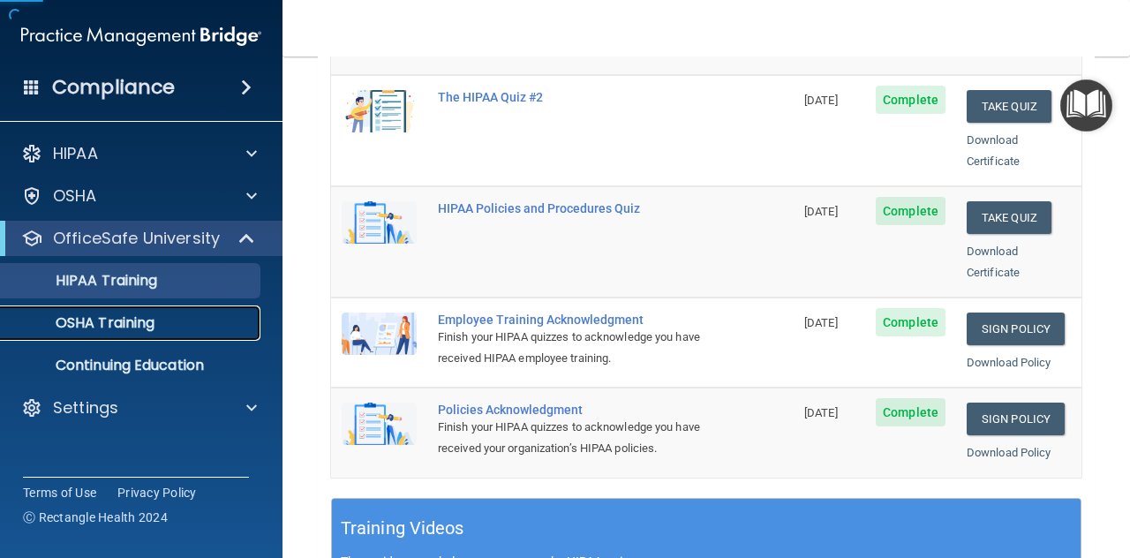
click at [121, 319] on p "OSHA Training" at bounding box center [82, 323] width 143 height 18
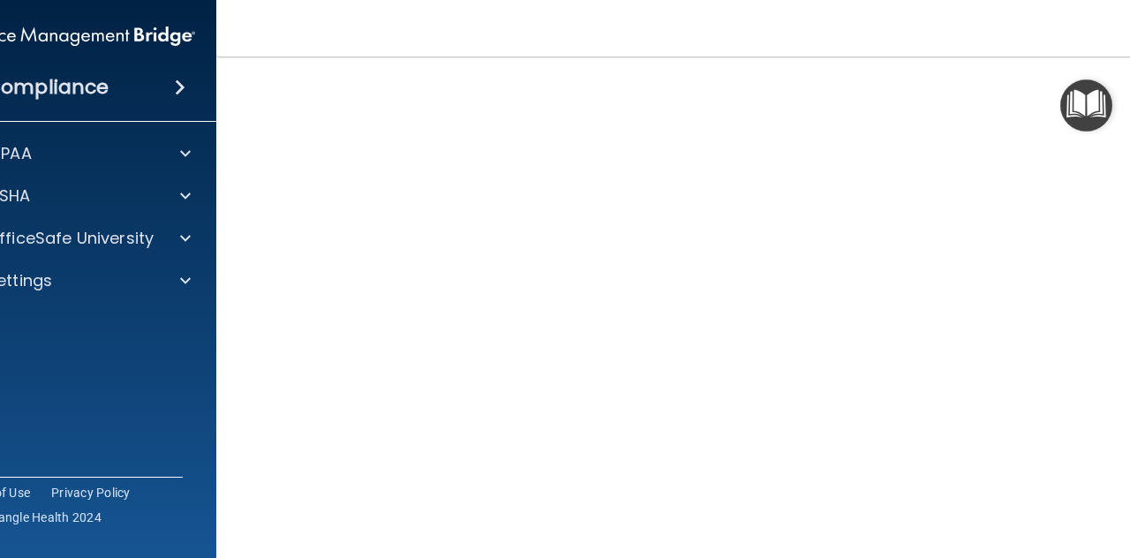
scroll to position [88, 0]
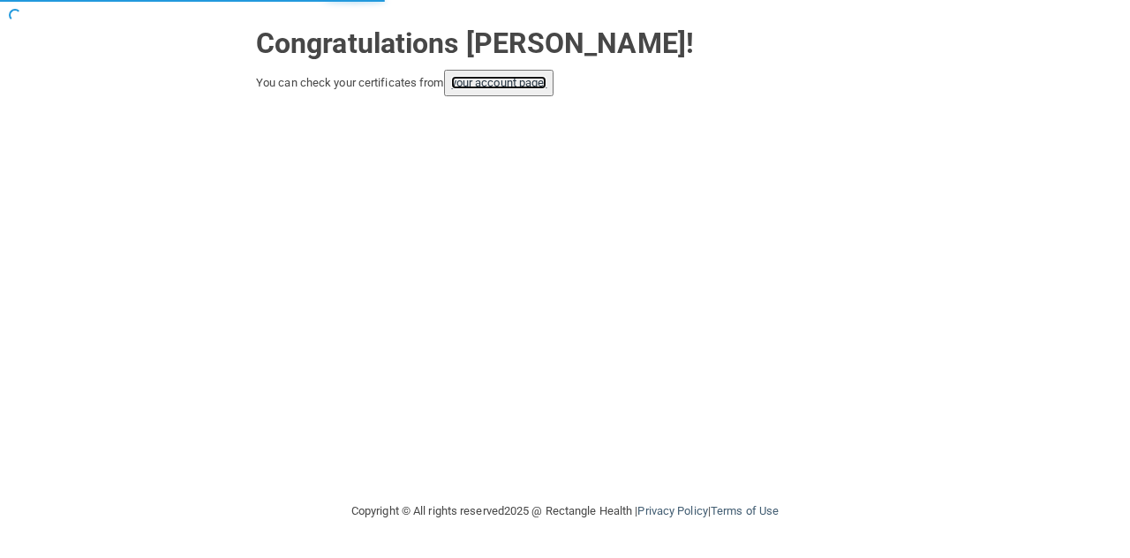
click at [517, 80] on link "your account page!" at bounding box center [499, 82] width 96 height 13
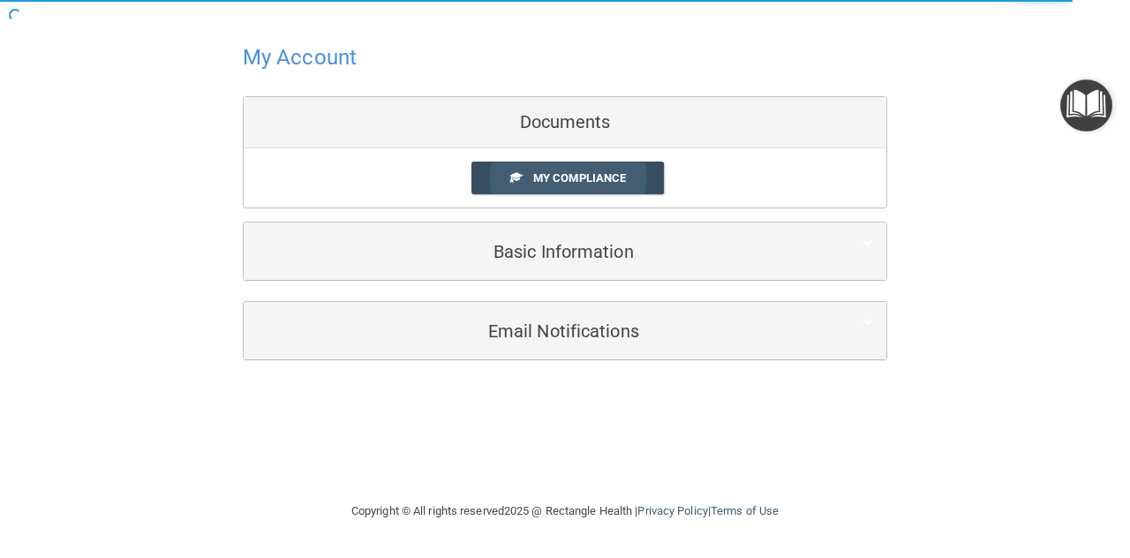
click at [573, 179] on span "My Compliance" at bounding box center [579, 177] width 93 height 13
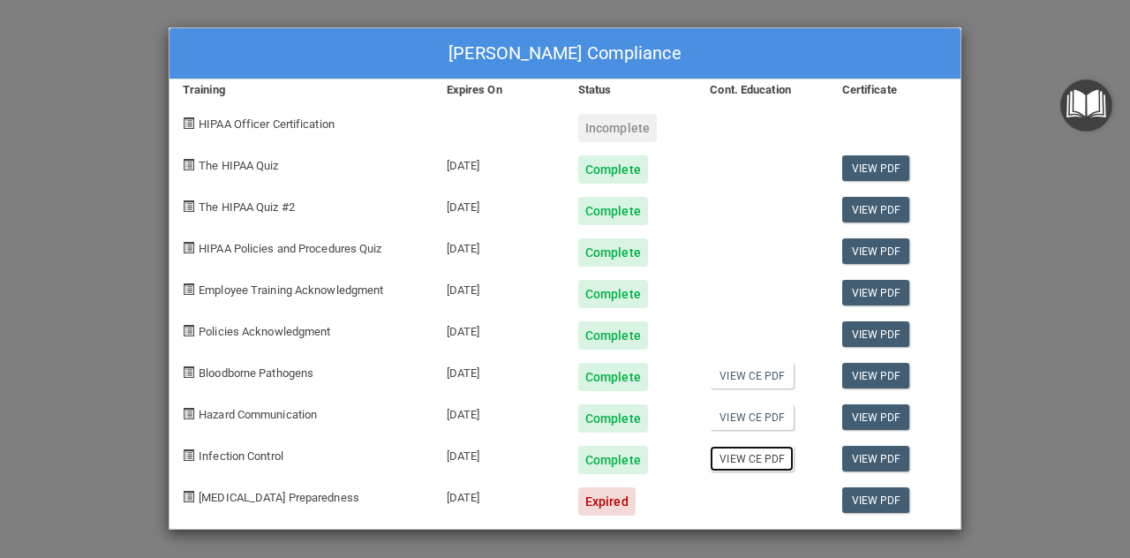
click at [743, 457] on link "View CE PDF" at bounding box center [751, 459] width 84 height 26
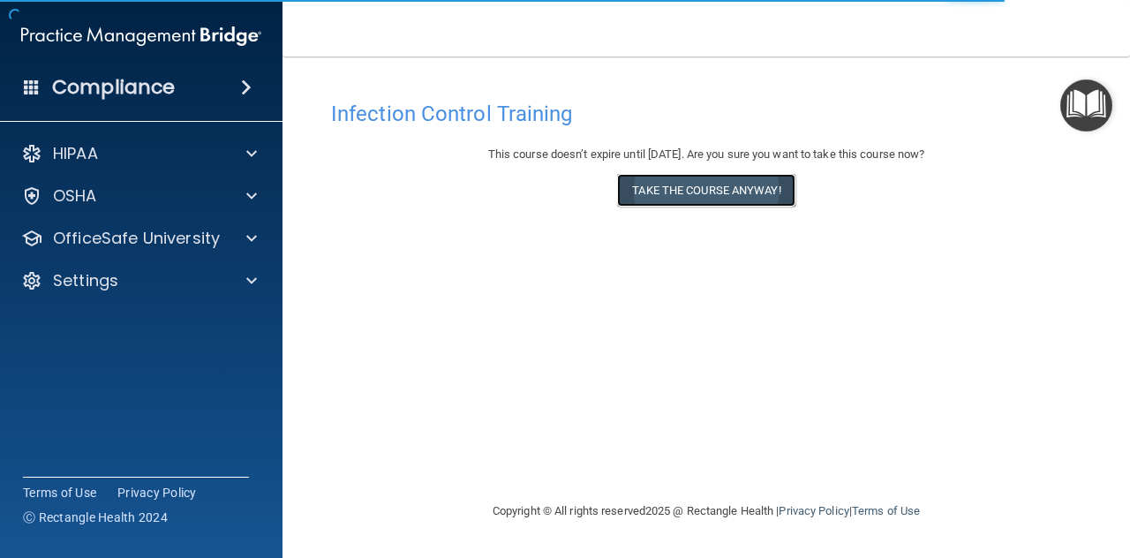
click at [720, 187] on button "Take the course anyway!" at bounding box center [705, 190] width 177 height 33
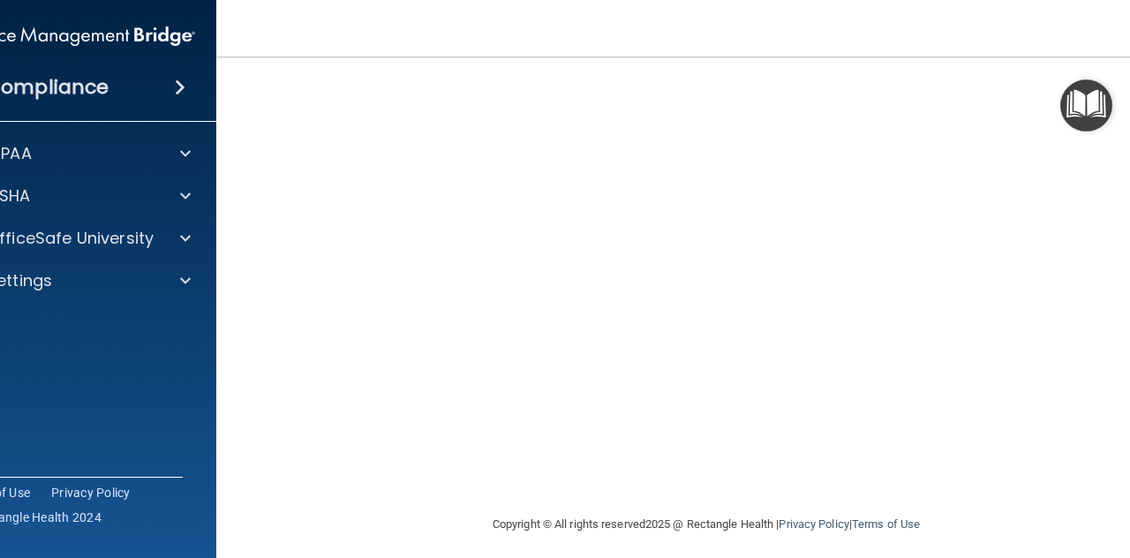
scroll to position [198, 0]
